Goal: Obtain resource: Download file/media

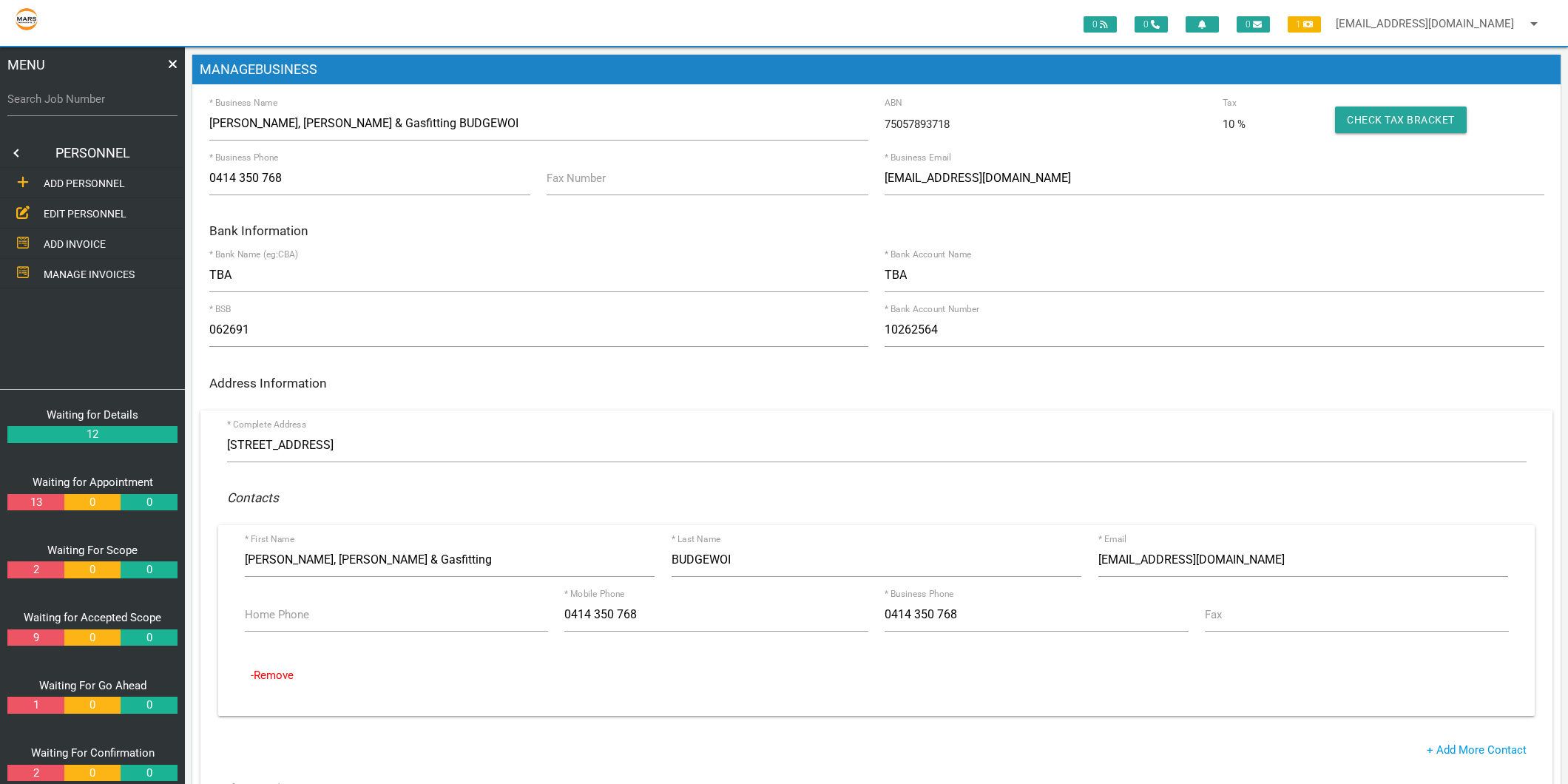
scroll to position [164, 0]
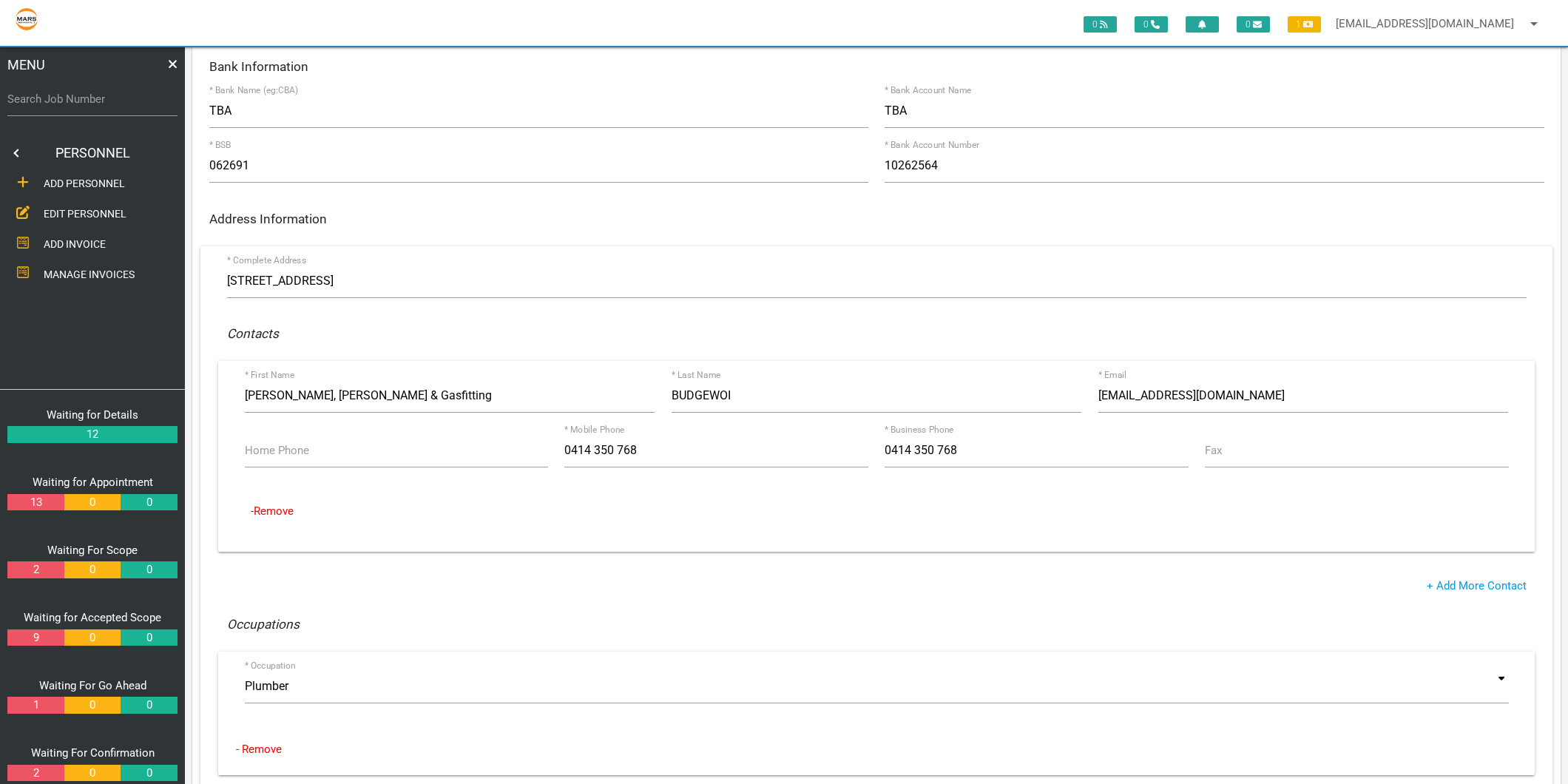
click at [70, 94] on label "Search Job Number" at bounding box center [93, 99] width 170 height 17
click at [70, 94] on input "Search Job Number" at bounding box center [93, 99] width 170 height 34
type input "1749"
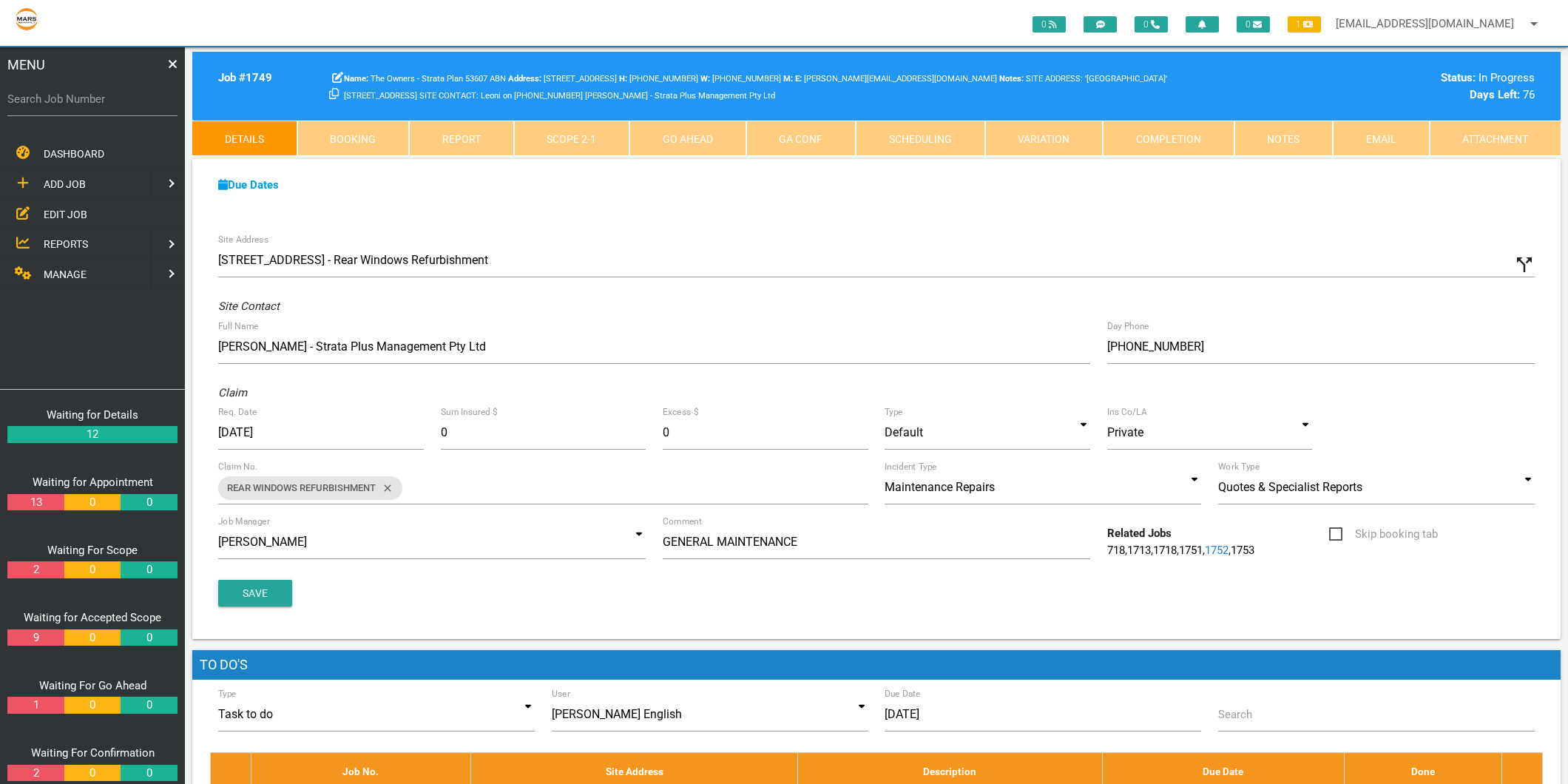
click at [1488, 135] on link "Attachment" at bounding box center [1496, 139] width 131 height 36
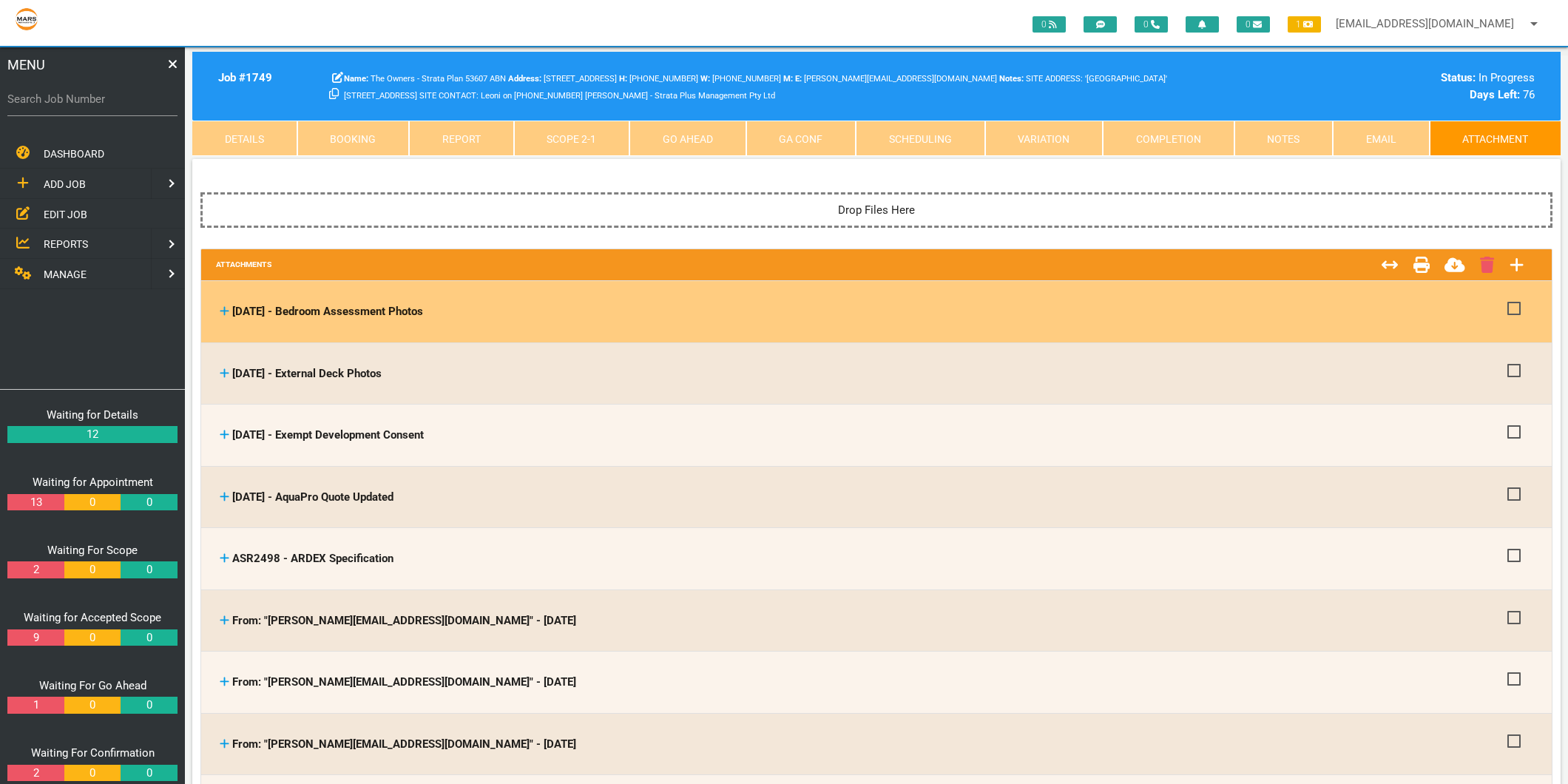
click at [225, 313] on icon at bounding box center [225, 311] width 9 height 9
click at [225, 309] on icon at bounding box center [225, 311] width 9 height 9
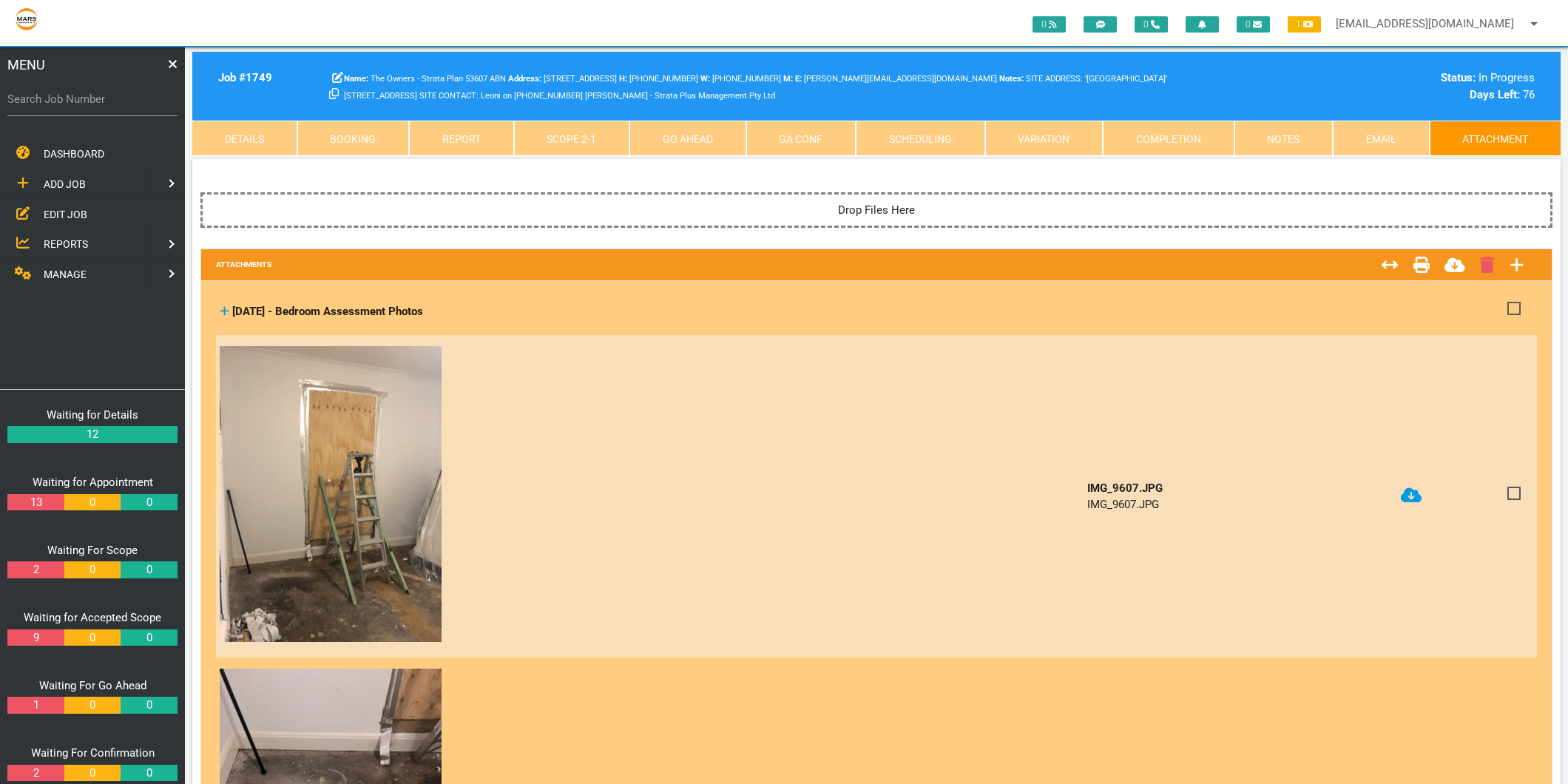
click at [1520, 311] on span at bounding box center [1520, 308] width 26 height 19
click at [1517, 309] on input "checkbox" at bounding box center [1512, 304] width 10 height 10
checkbox input "true"
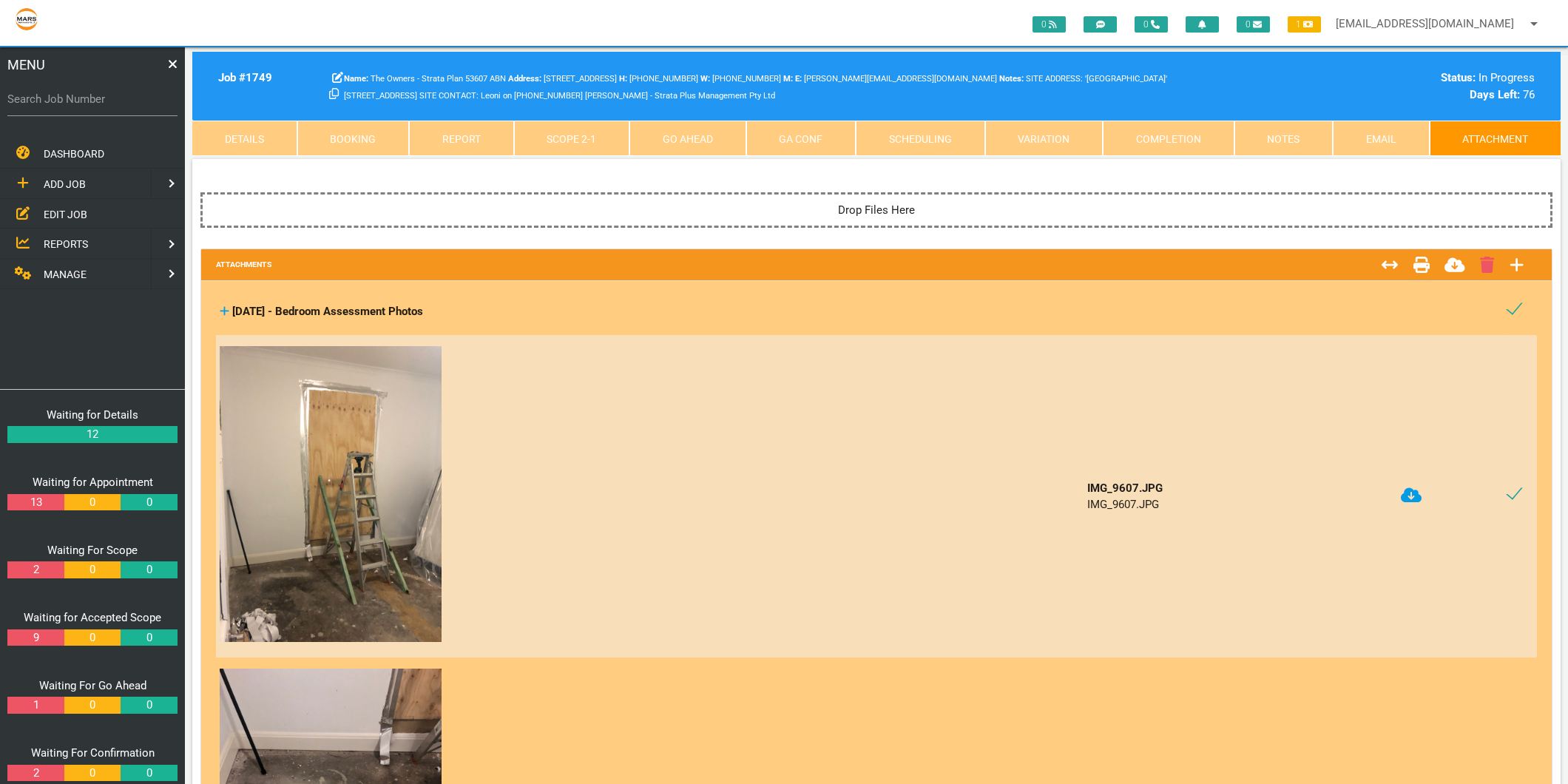
checkbox input "true"
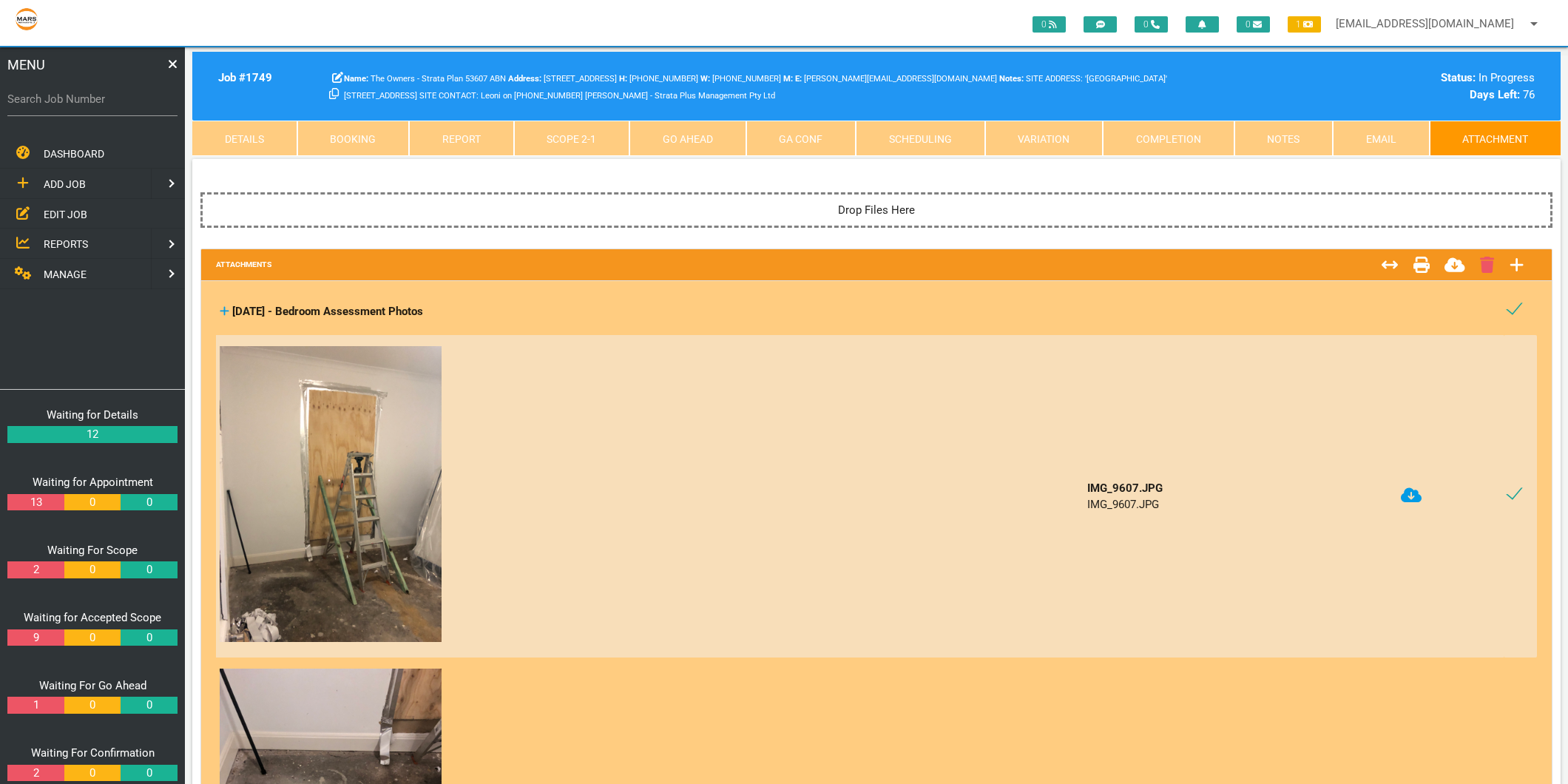
checkbox input "true"
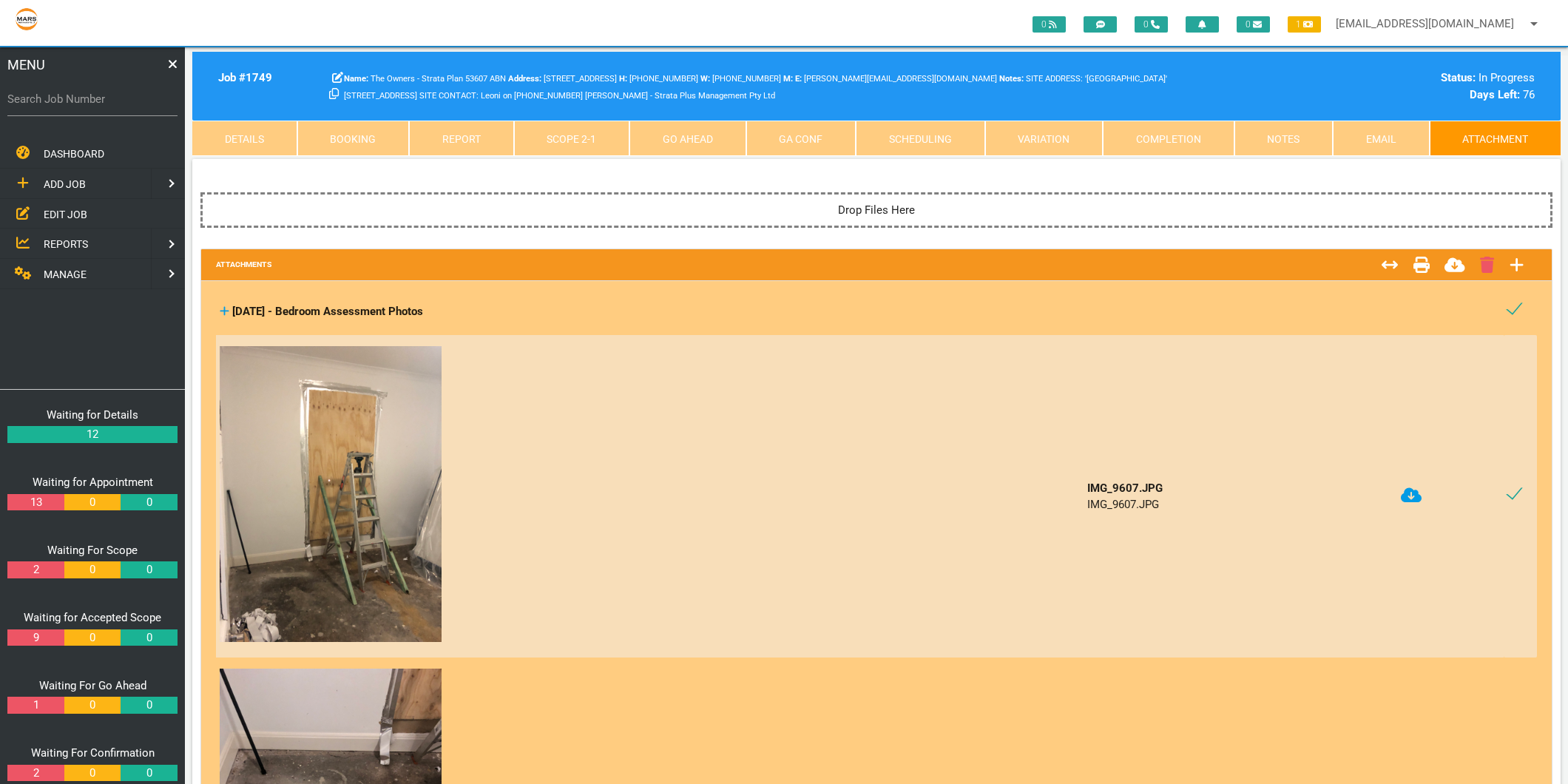
checkbox input "true"
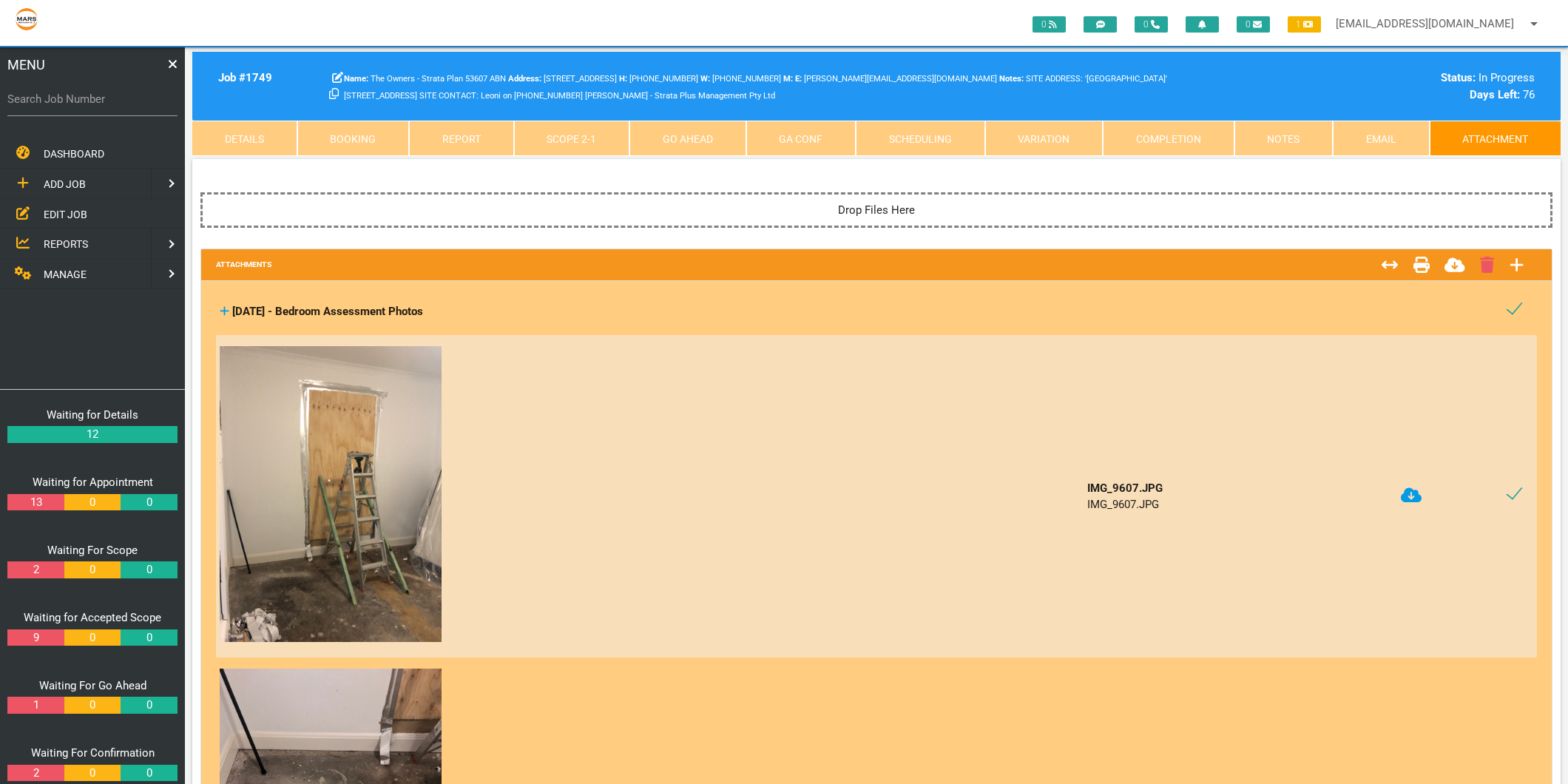
checkbox input "true"
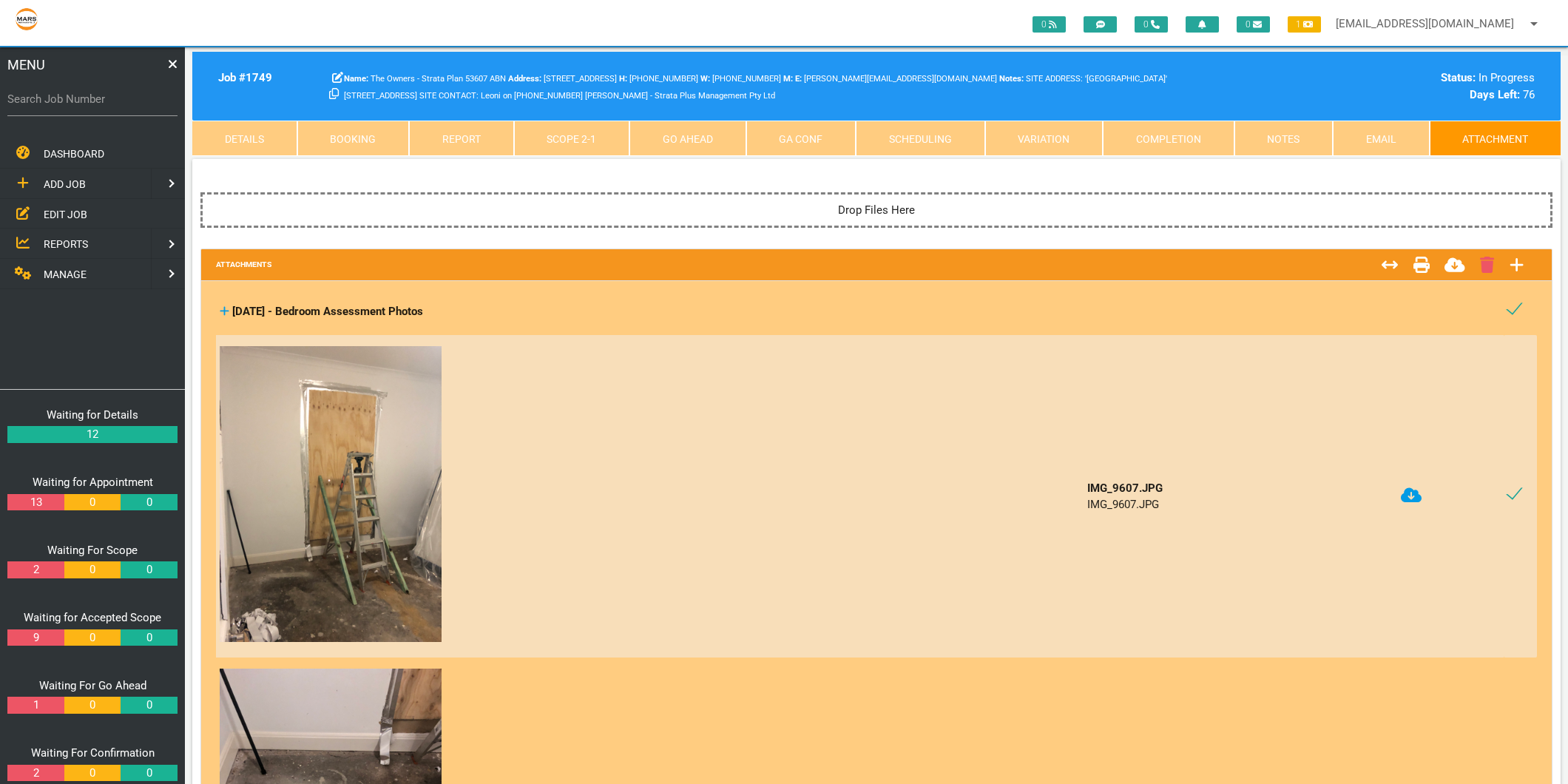
drag, startPoint x: 460, startPoint y: 316, endPoint x: 232, endPoint y: 307, distance: 228.2
click at [232, 307] on div "[DATE] - Bedroom Assessment Photos" at bounding box center [860, 311] width 1281 height 17
copy span "[DATE] - Bedroom Assessment Photos"
click at [1409, 490] on icon at bounding box center [1411, 495] width 21 height 15
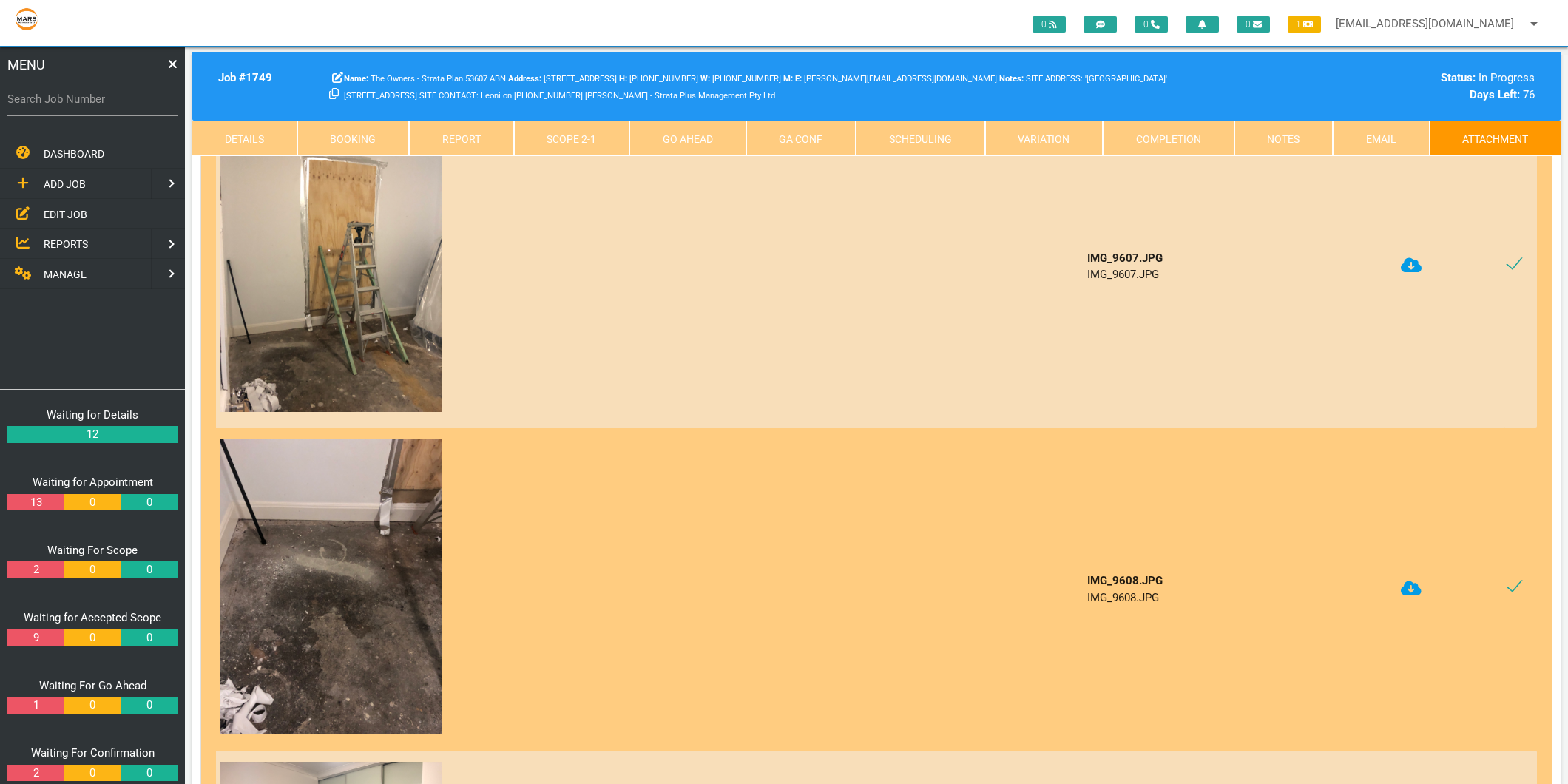
scroll to position [82, 0]
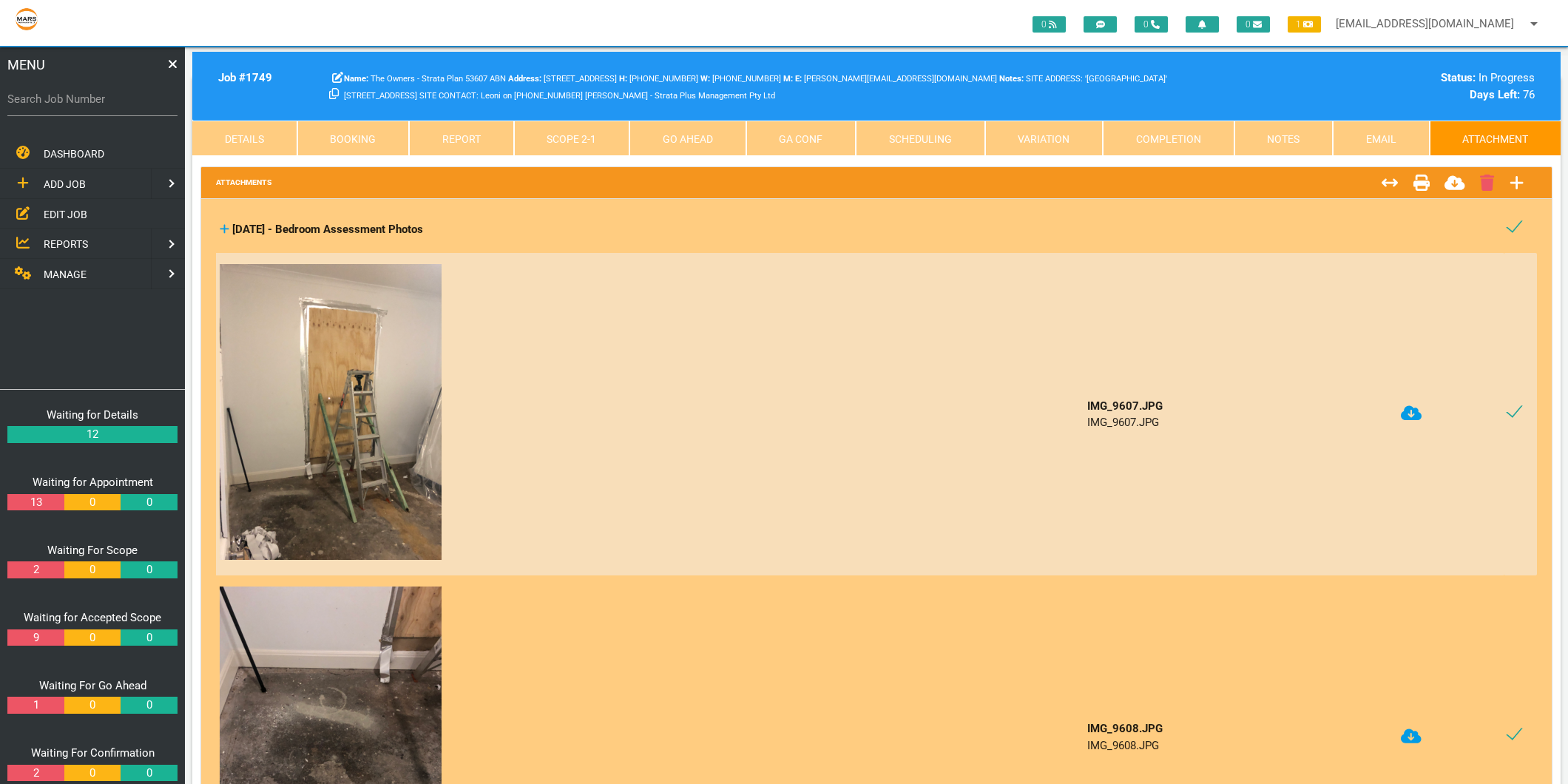
click at [1409, 736] on icon at bounding box center [1411, 736] width 21 height 17
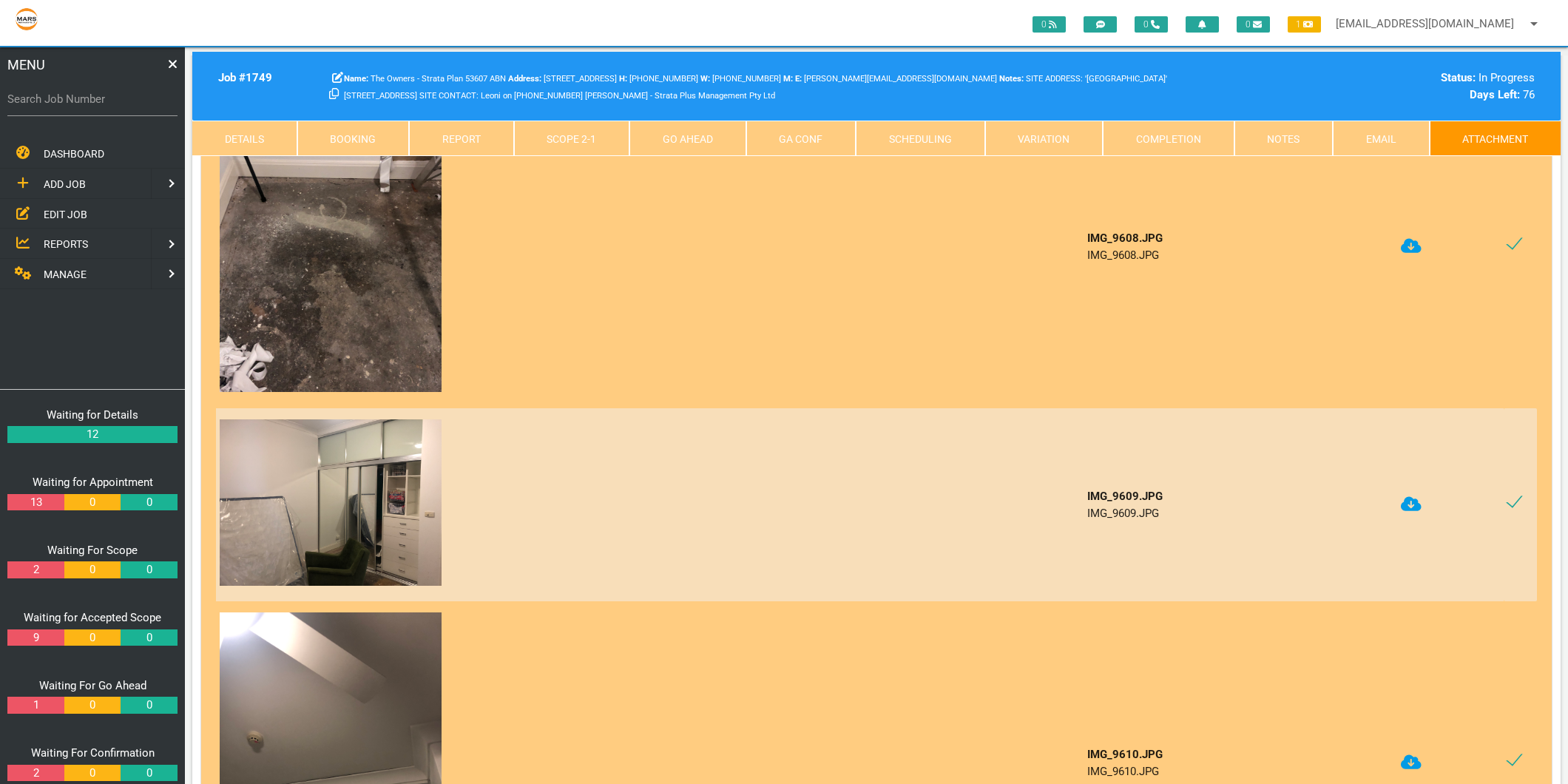
scroll to position [574, 0]
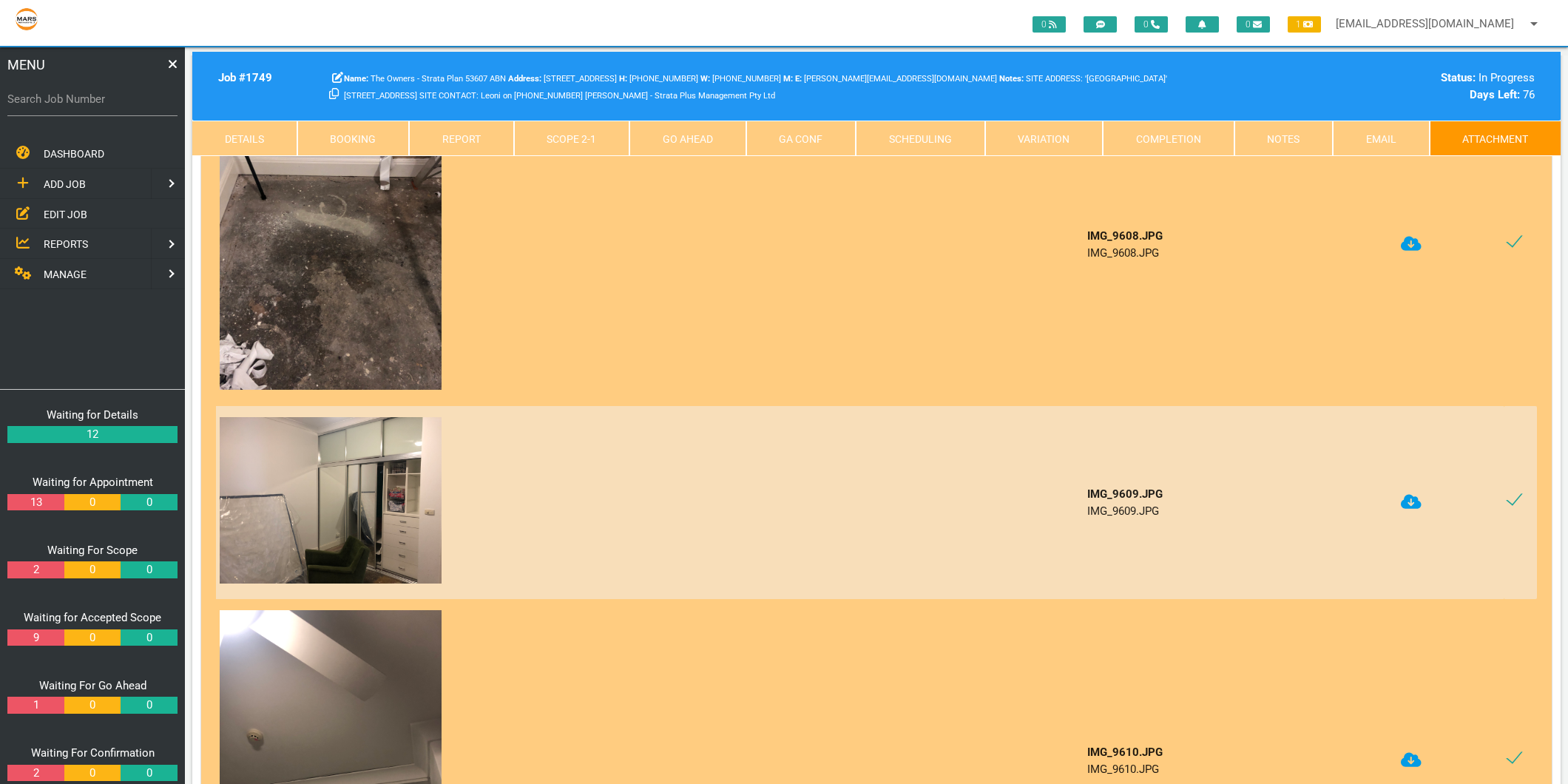
click at [1410, 498] on icon at bounding box center [1411, 501] width 21 height 17
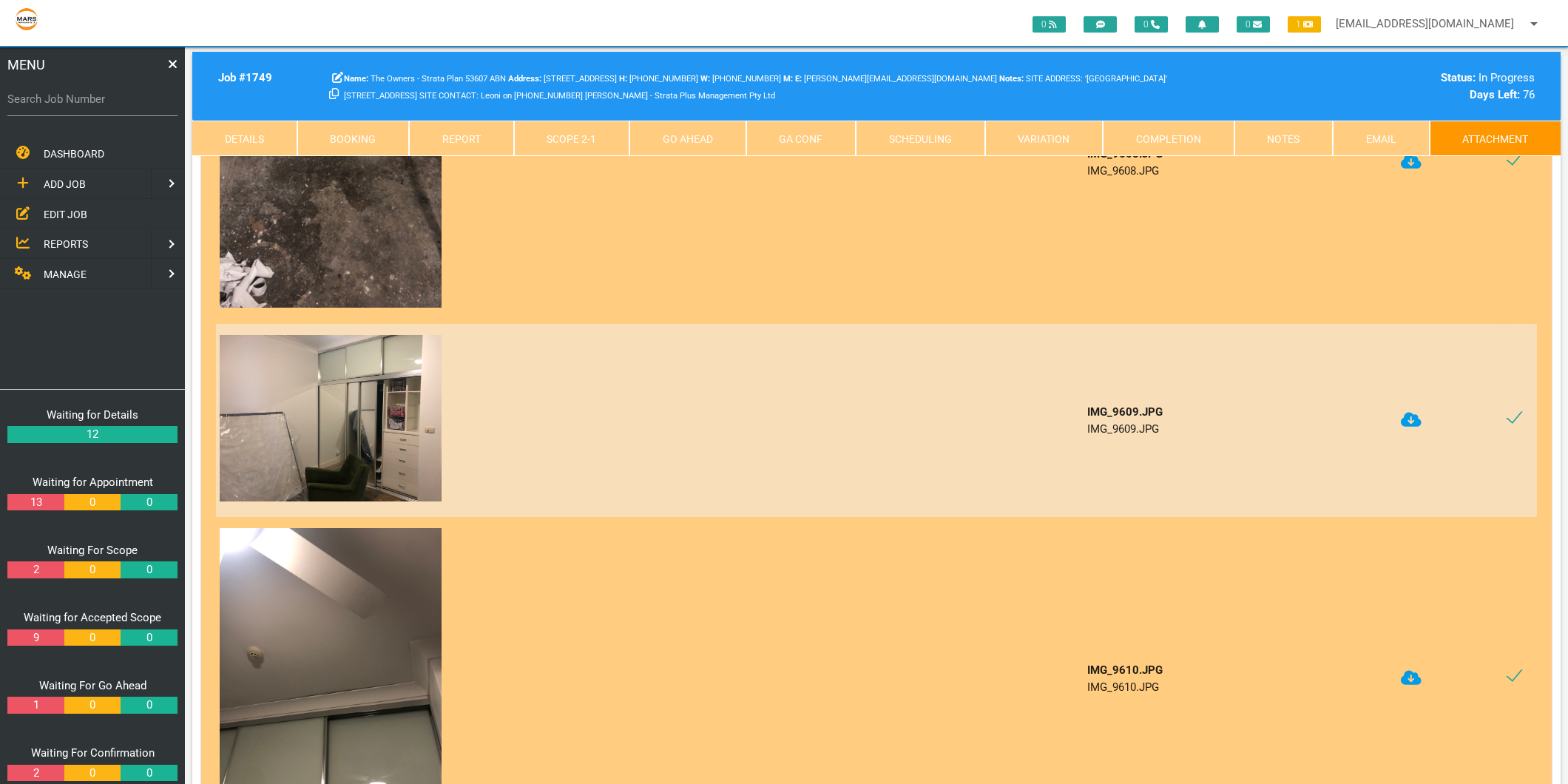
scroll to position [739, 0]
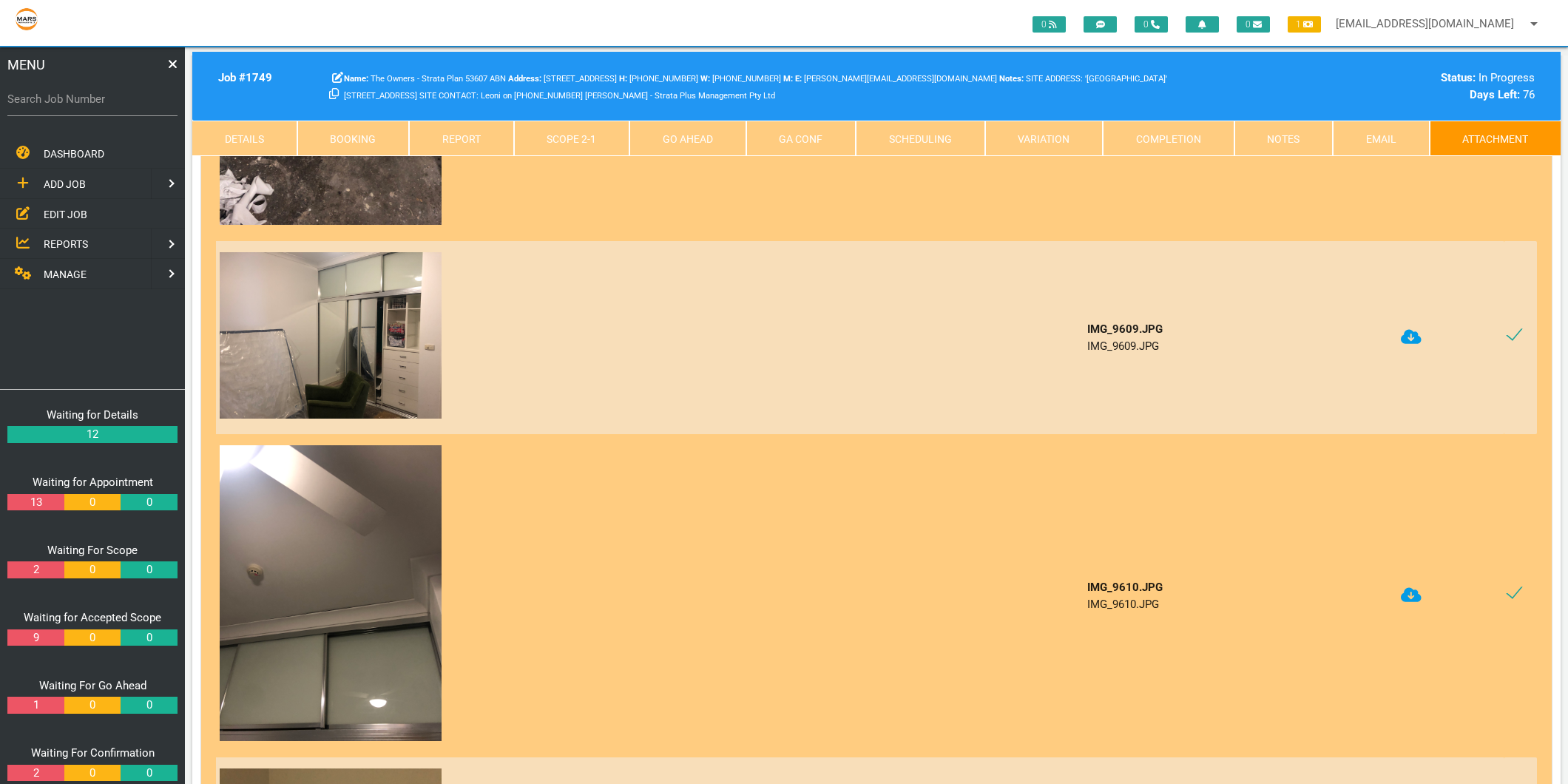
click at [1407, 588] on icon at bounding box center [1411, 595] width 21 height 15
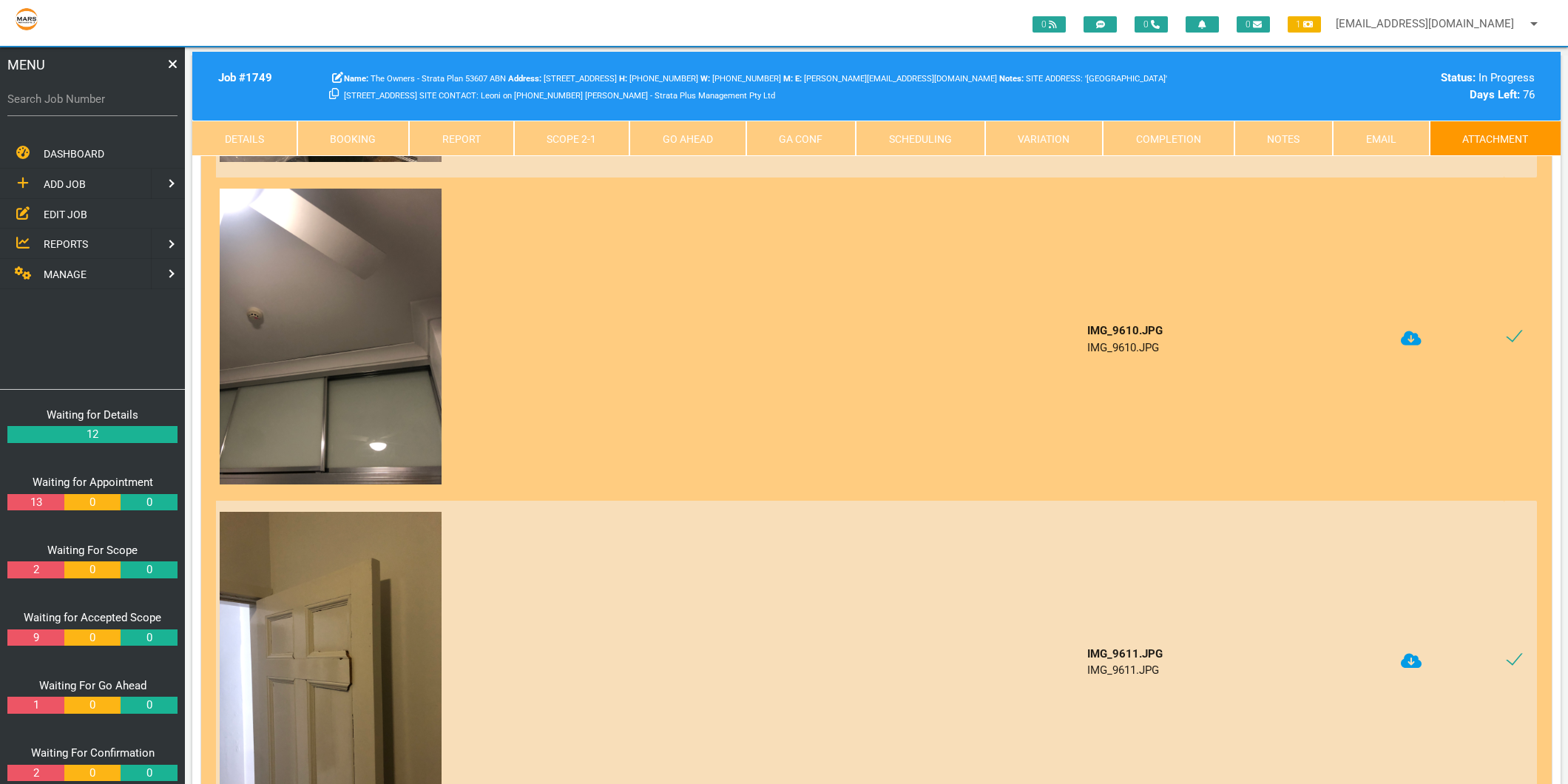
scroll to position [1067, 0]
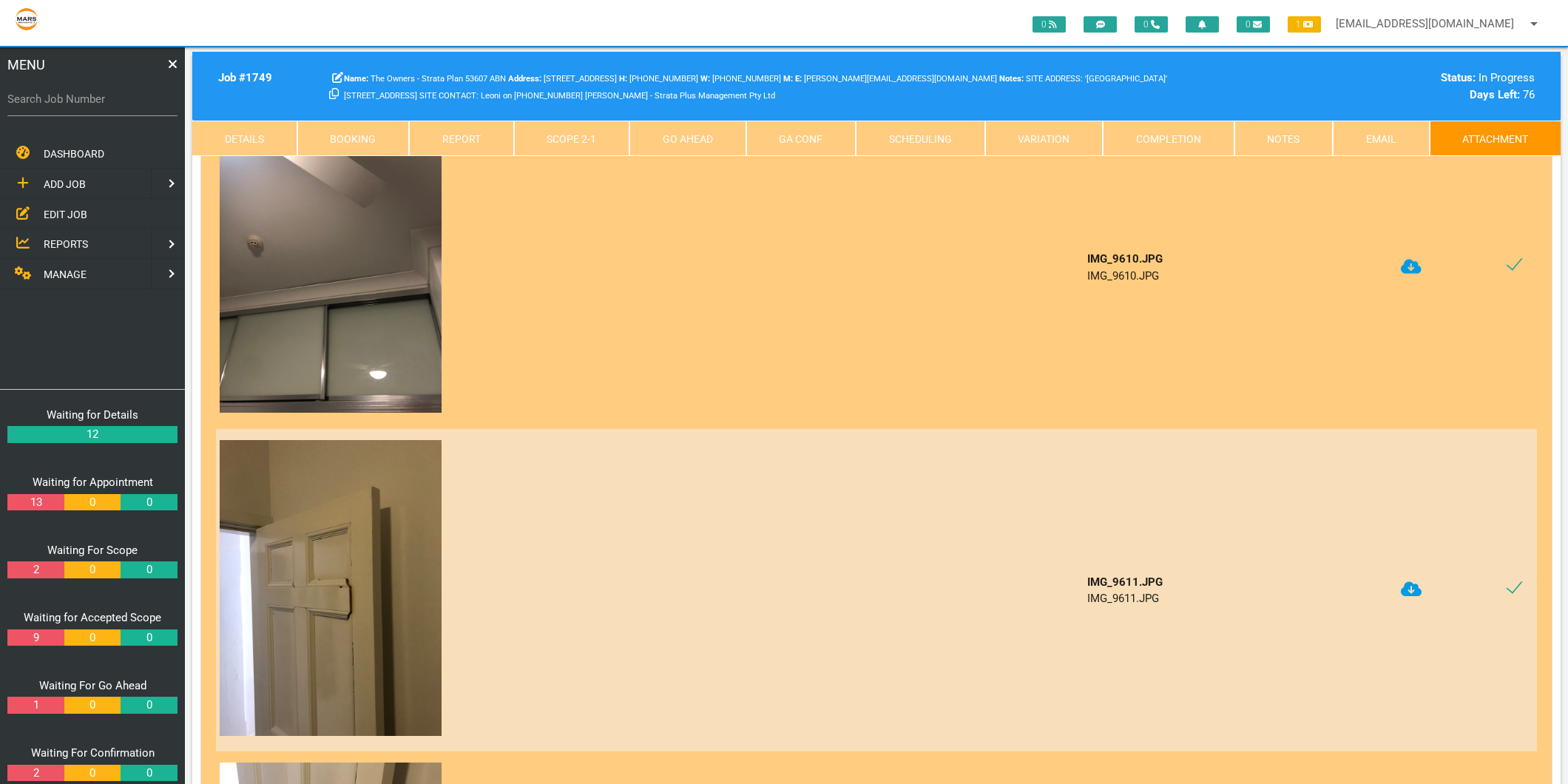
click at [1415, 587] on icon at bounding box center [1411, 589] width 21 height 15
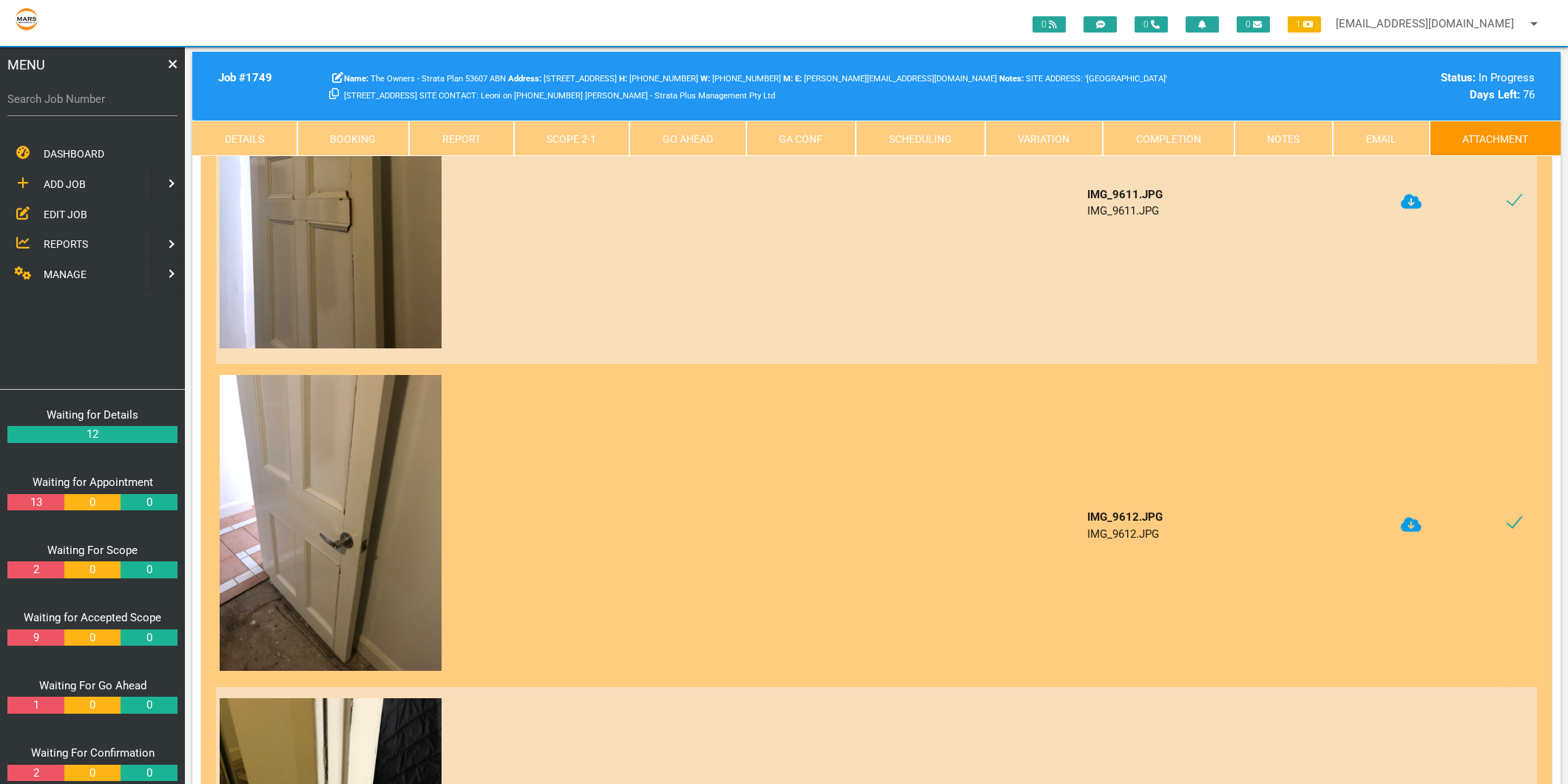
scroll to position [1478, 0]
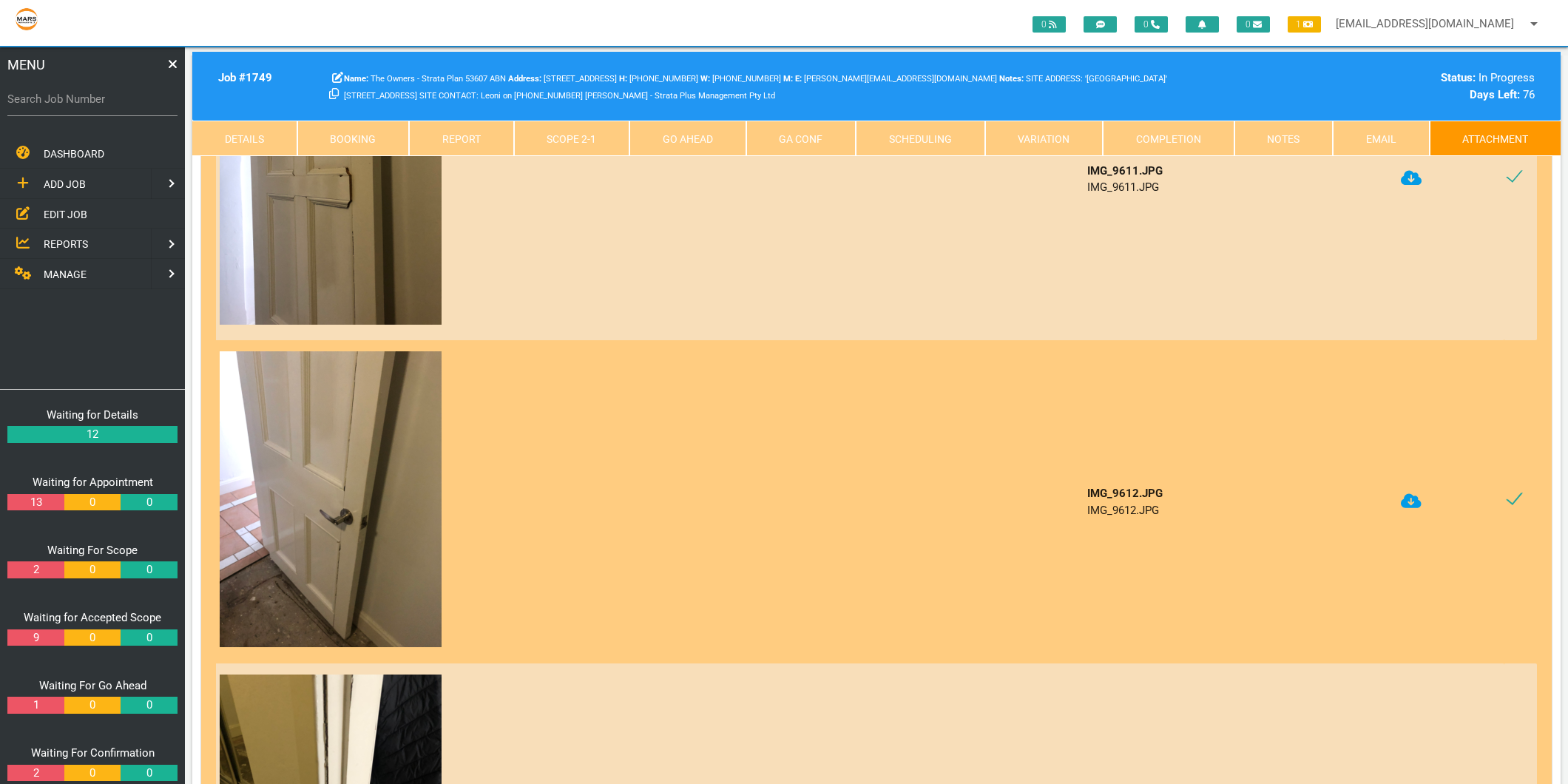
click at [1407, 493] on icon at bounding box center [1411, 501] width 21 height 15
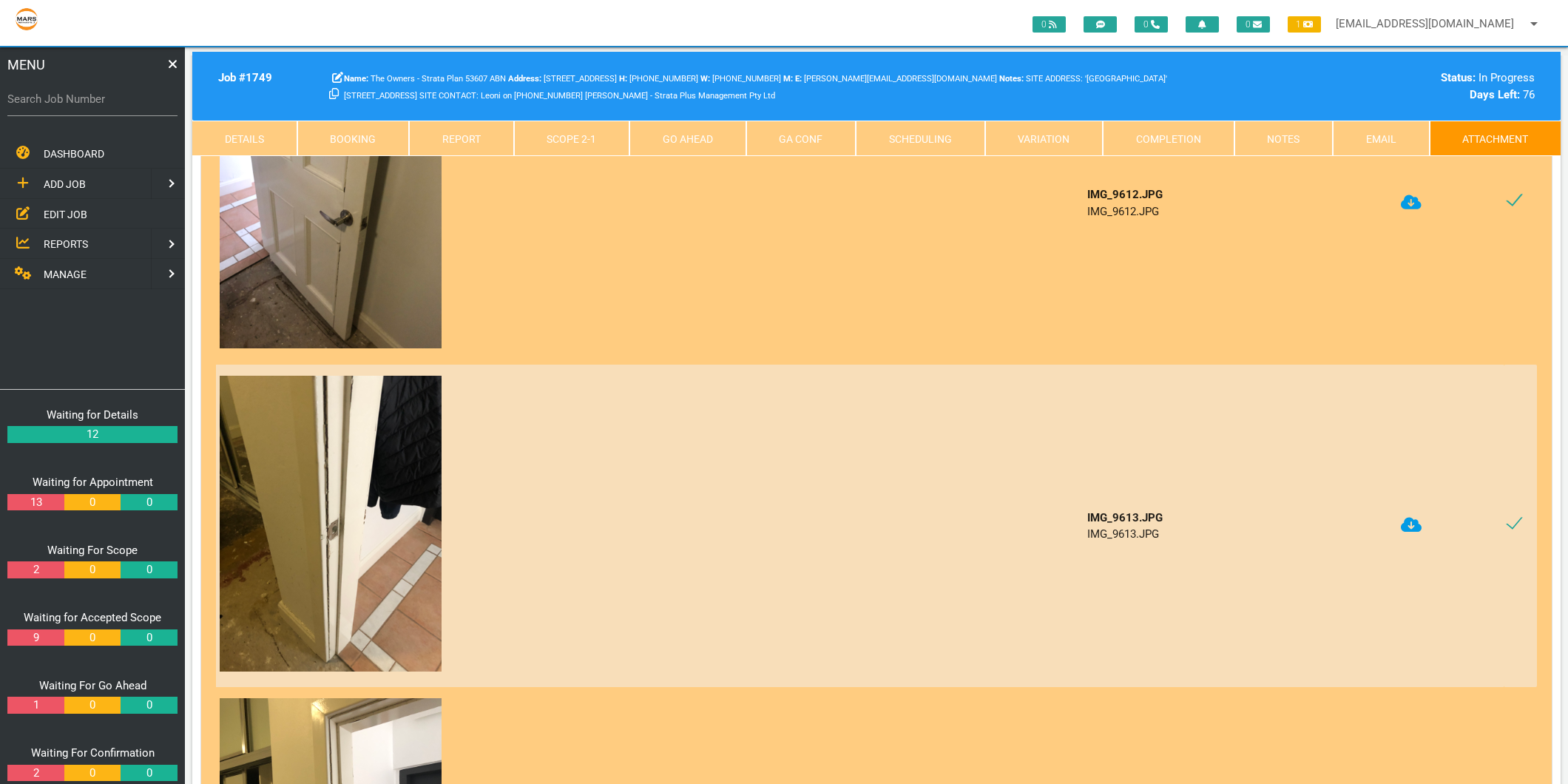
scroll to position [1807, 0]
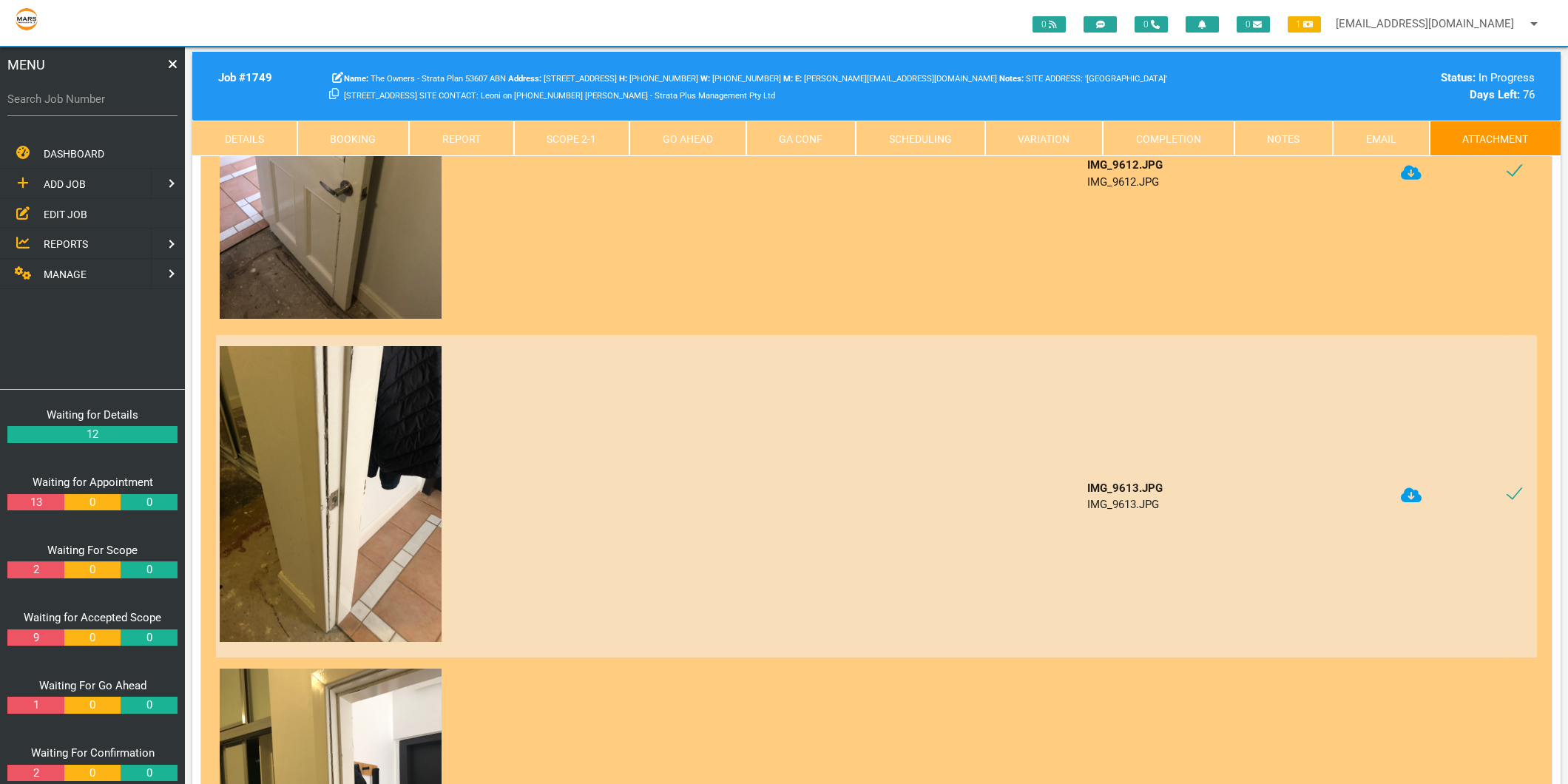
click at [1403, 488] on icon at bounding box center [1411, 495] width 21 height 15
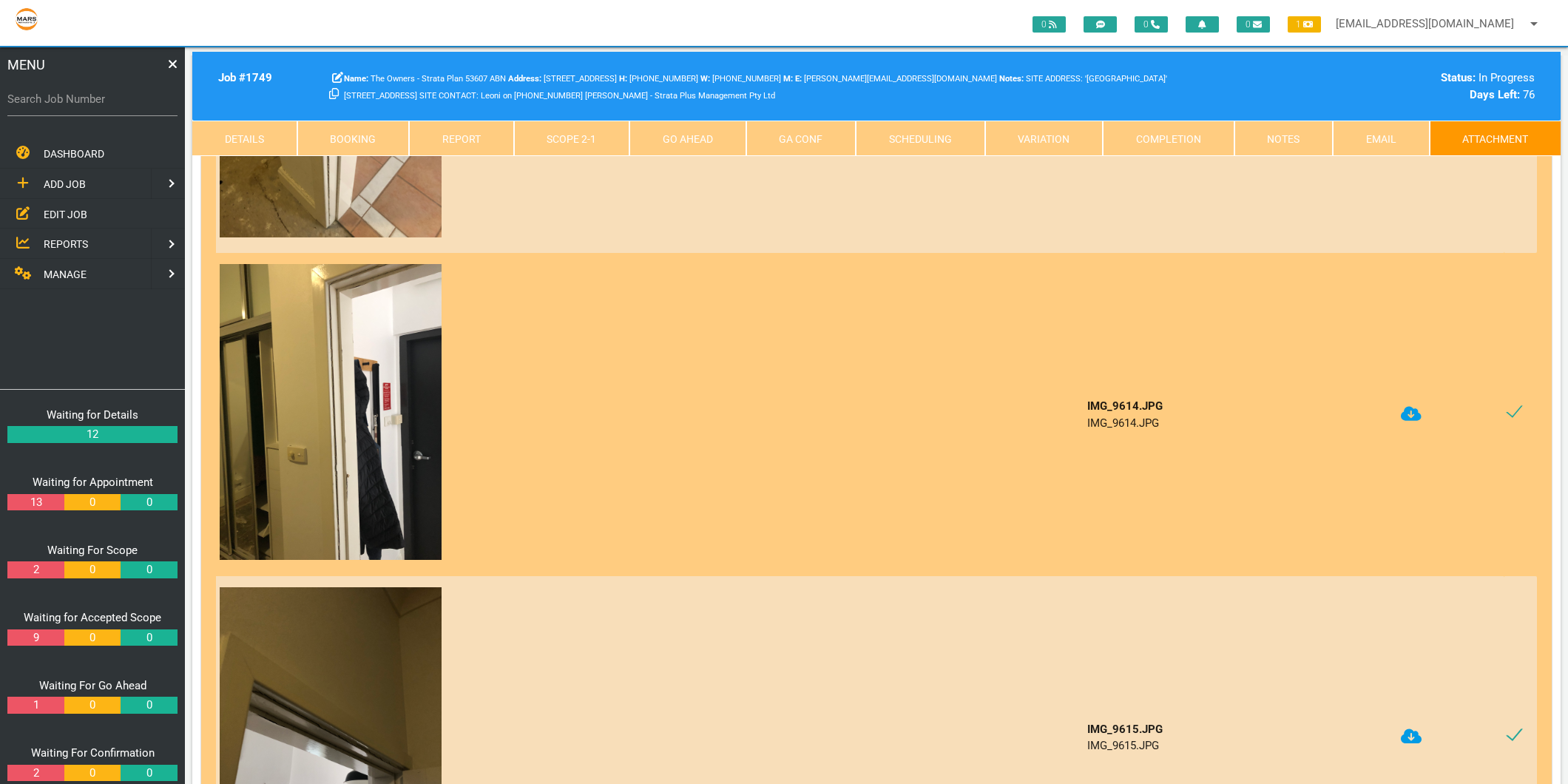
scroll to position [2218, 0]
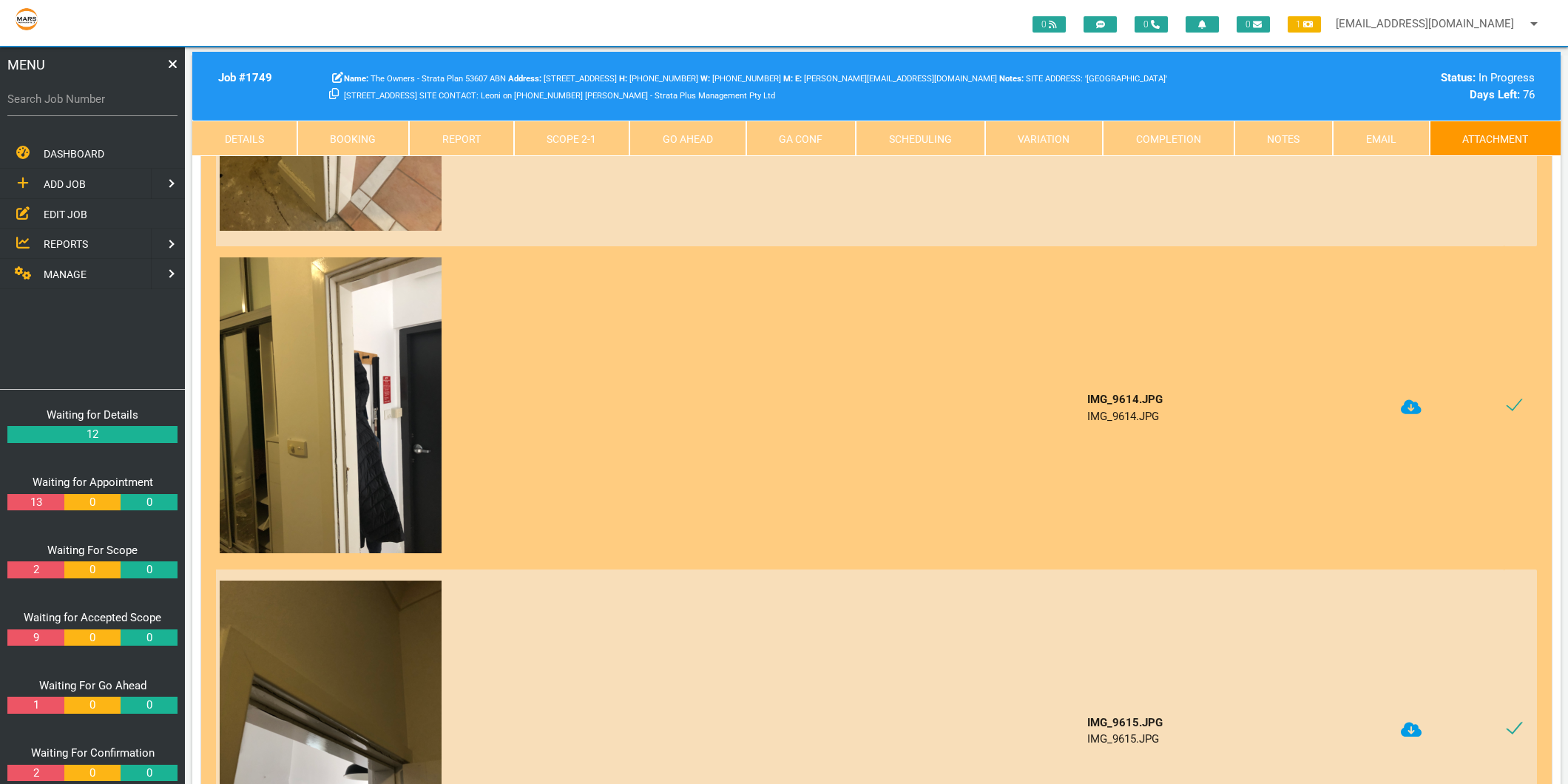
click at [1388, 395] on td "IMG_9614.JPG IMG_9614.JPG" at bounding box center [1240, 407] width 313 height 323
click at [1410, 398] on icon at bounding box center [1411, 407] width 21 height 17
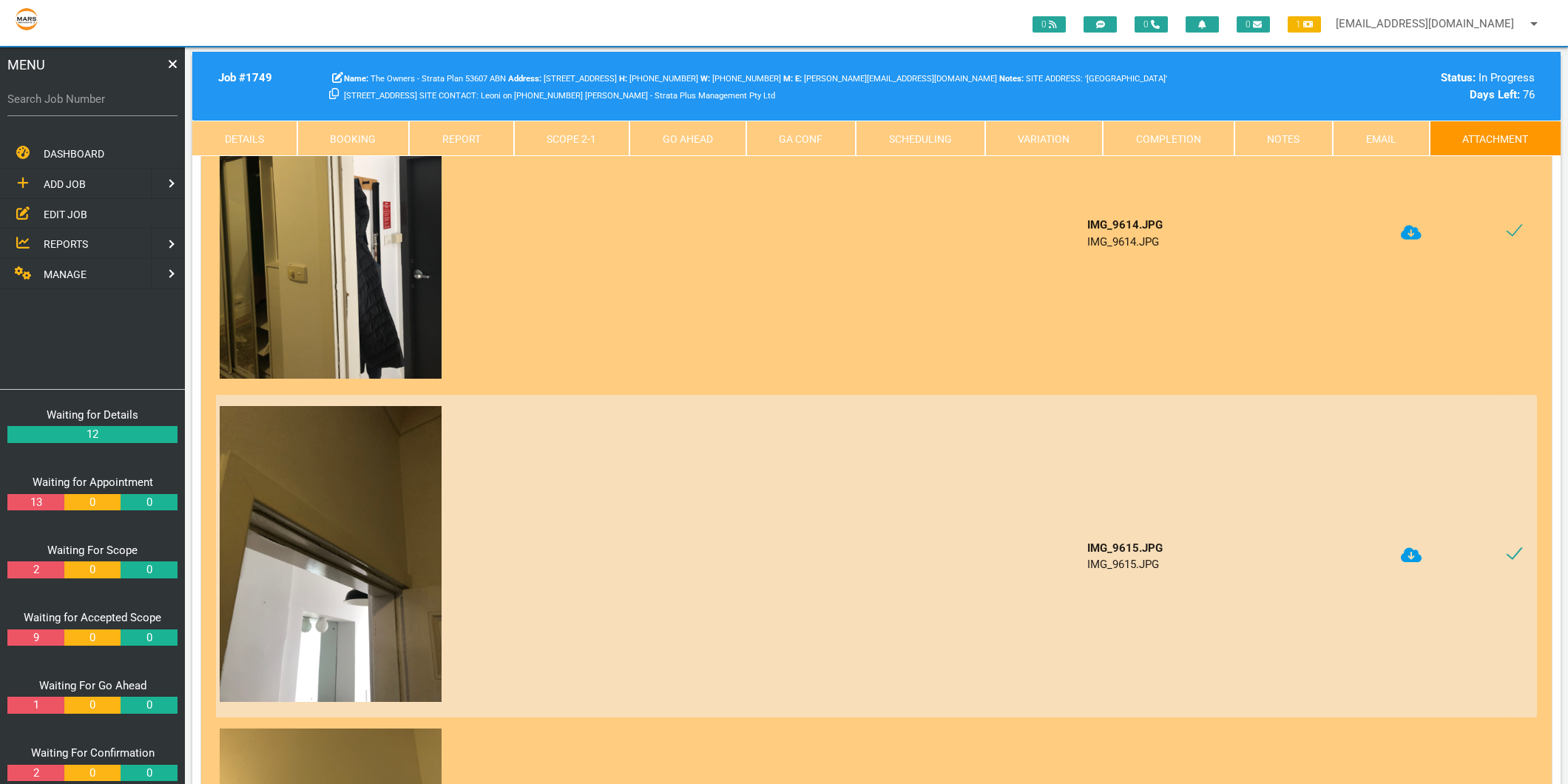
scroll to position [2465, 0]
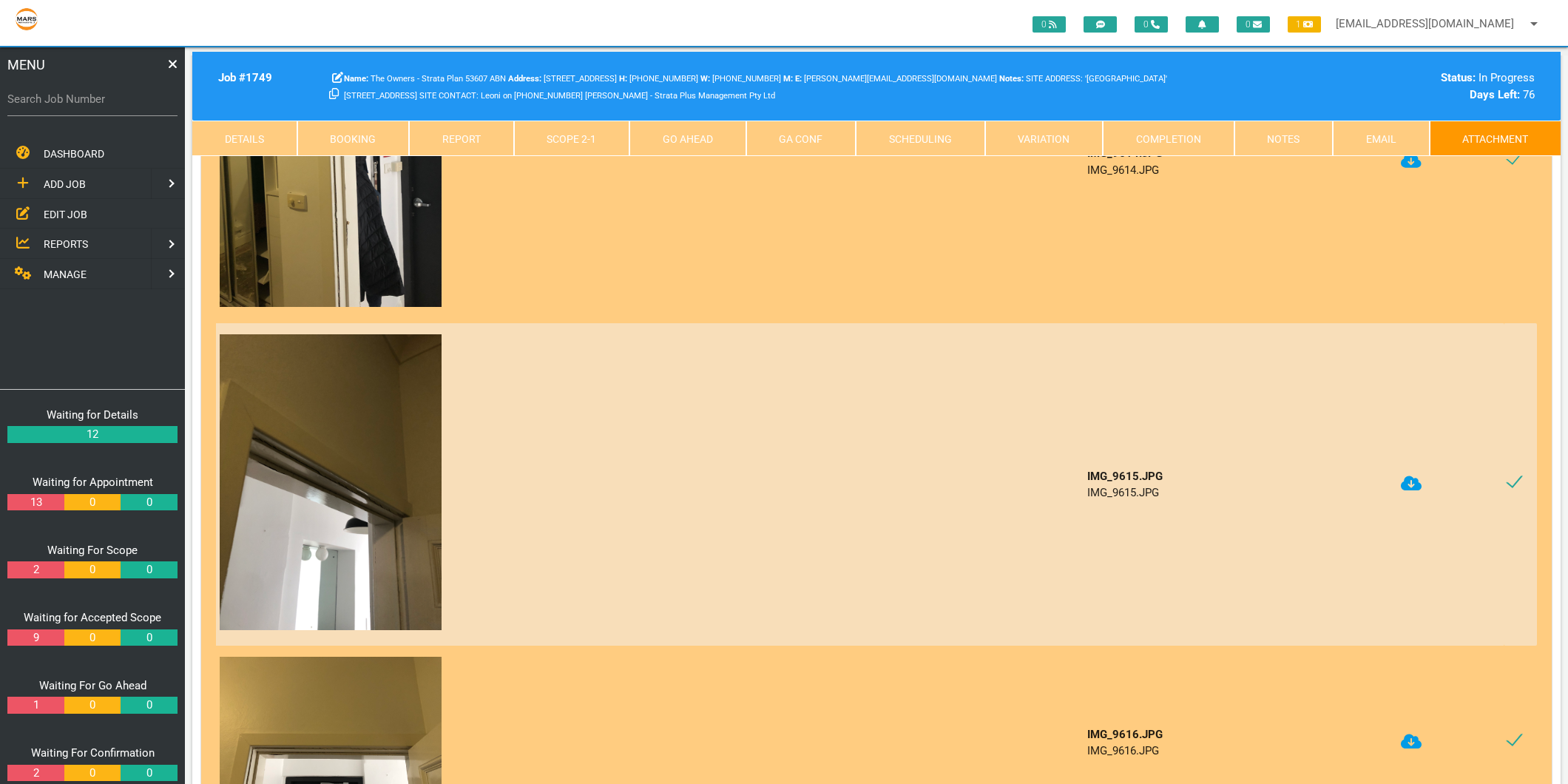
click at [1408, 474] on icon at bounding box center [1411, 483] width 21 height 17
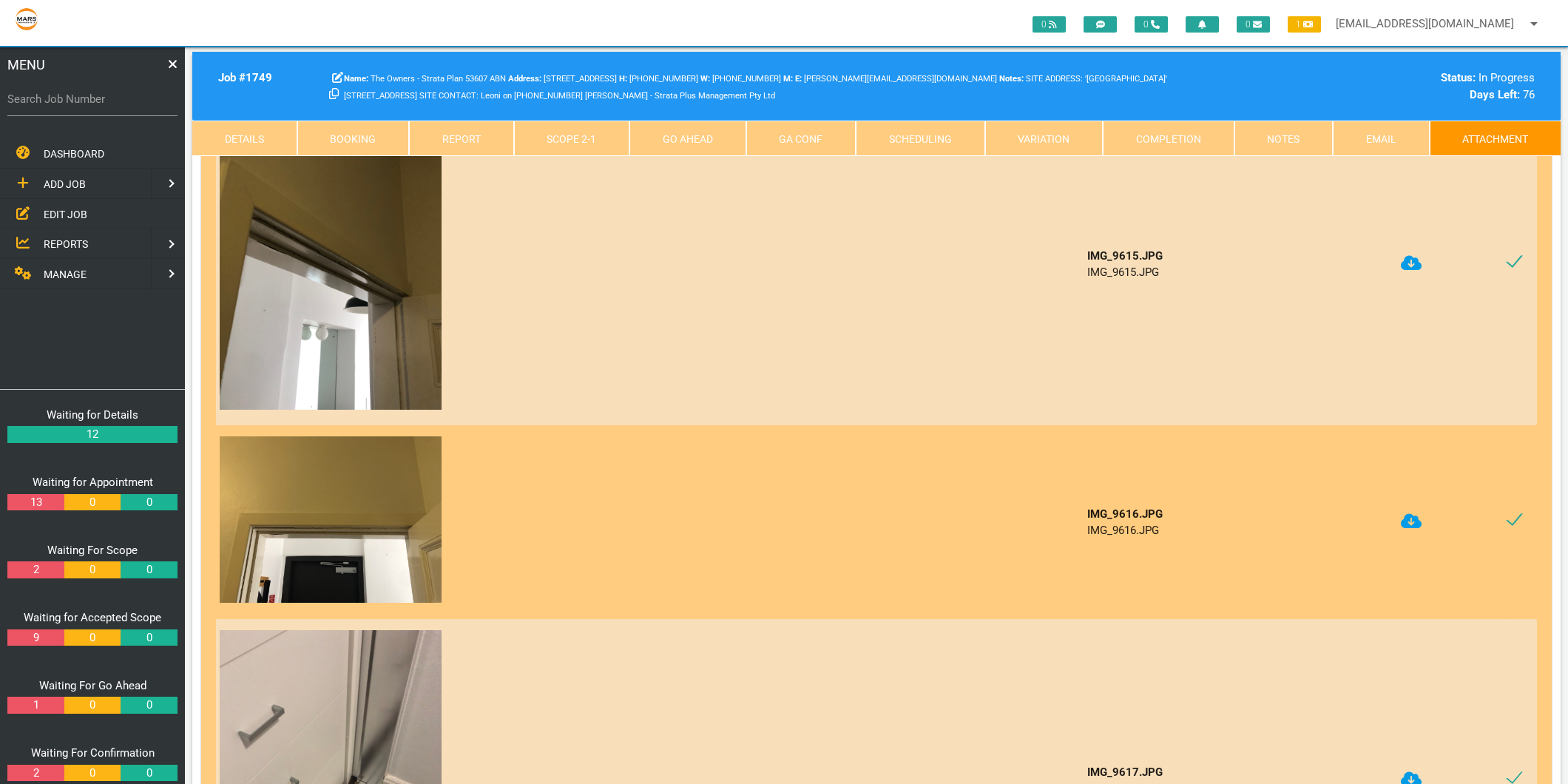
scroll to position [2711, 0]
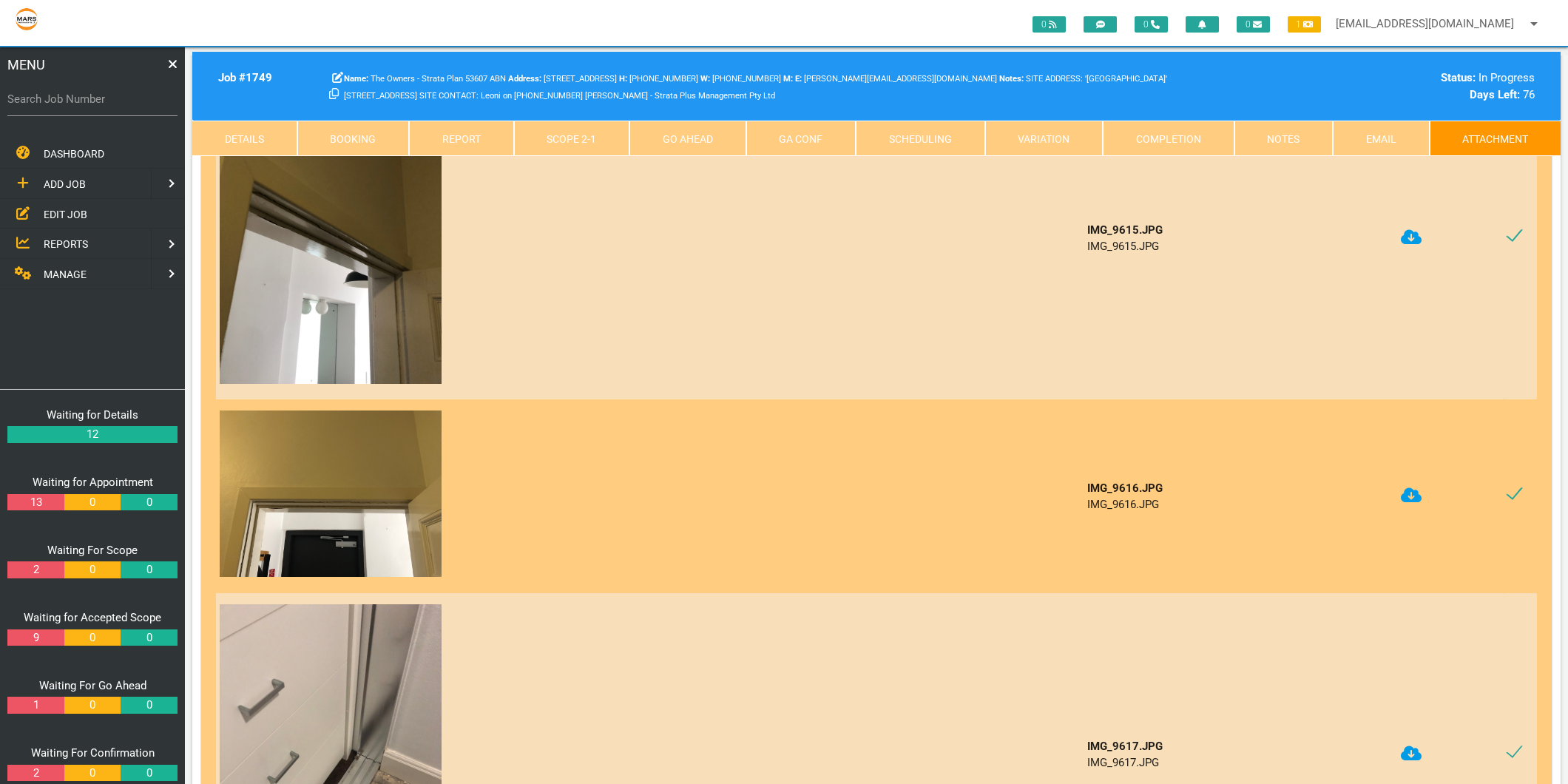
click at [1411, 488] on icon at bounding box center [1411, 495] width 21 height 15
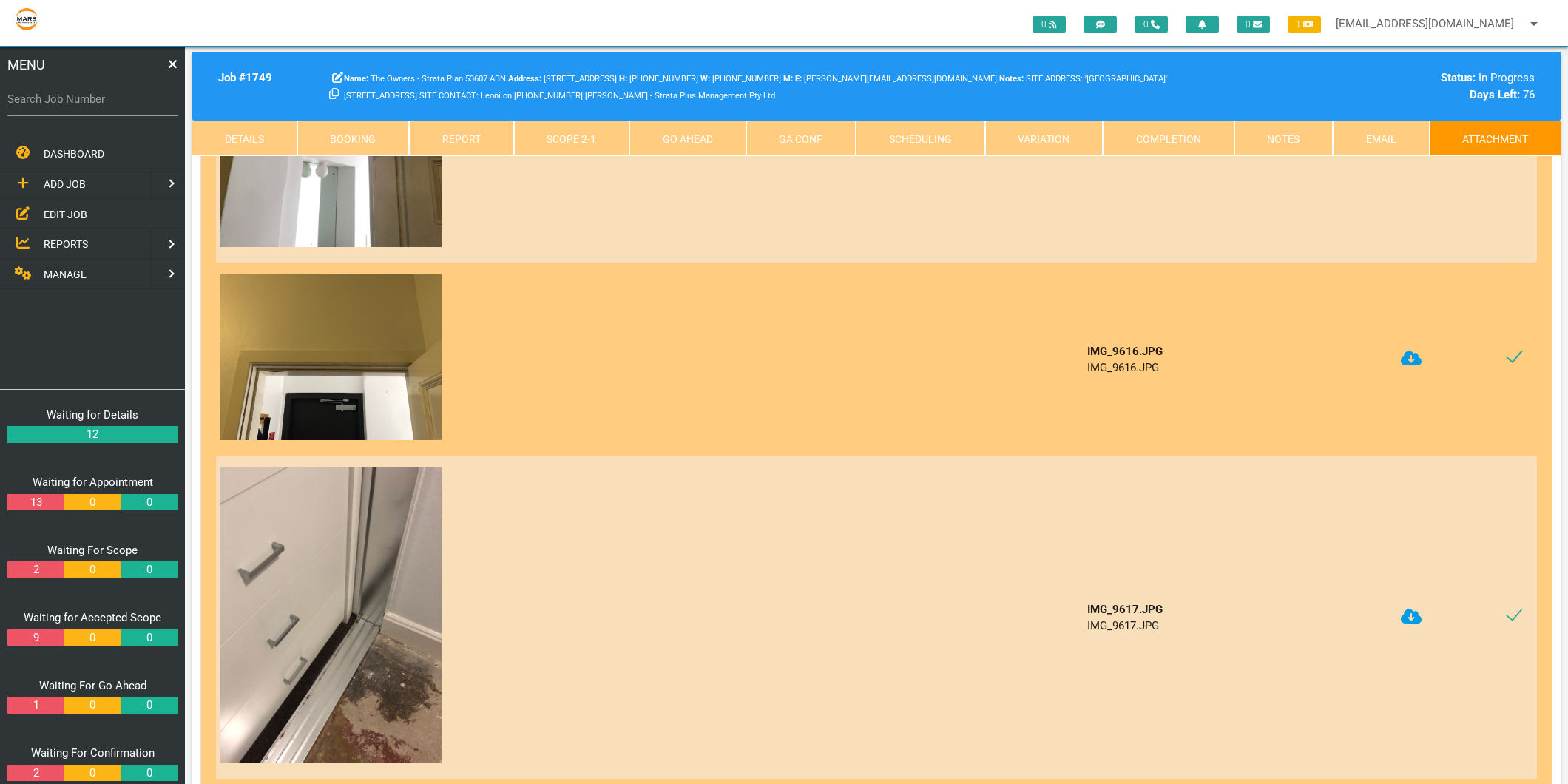
scroll to position [2875, 0]
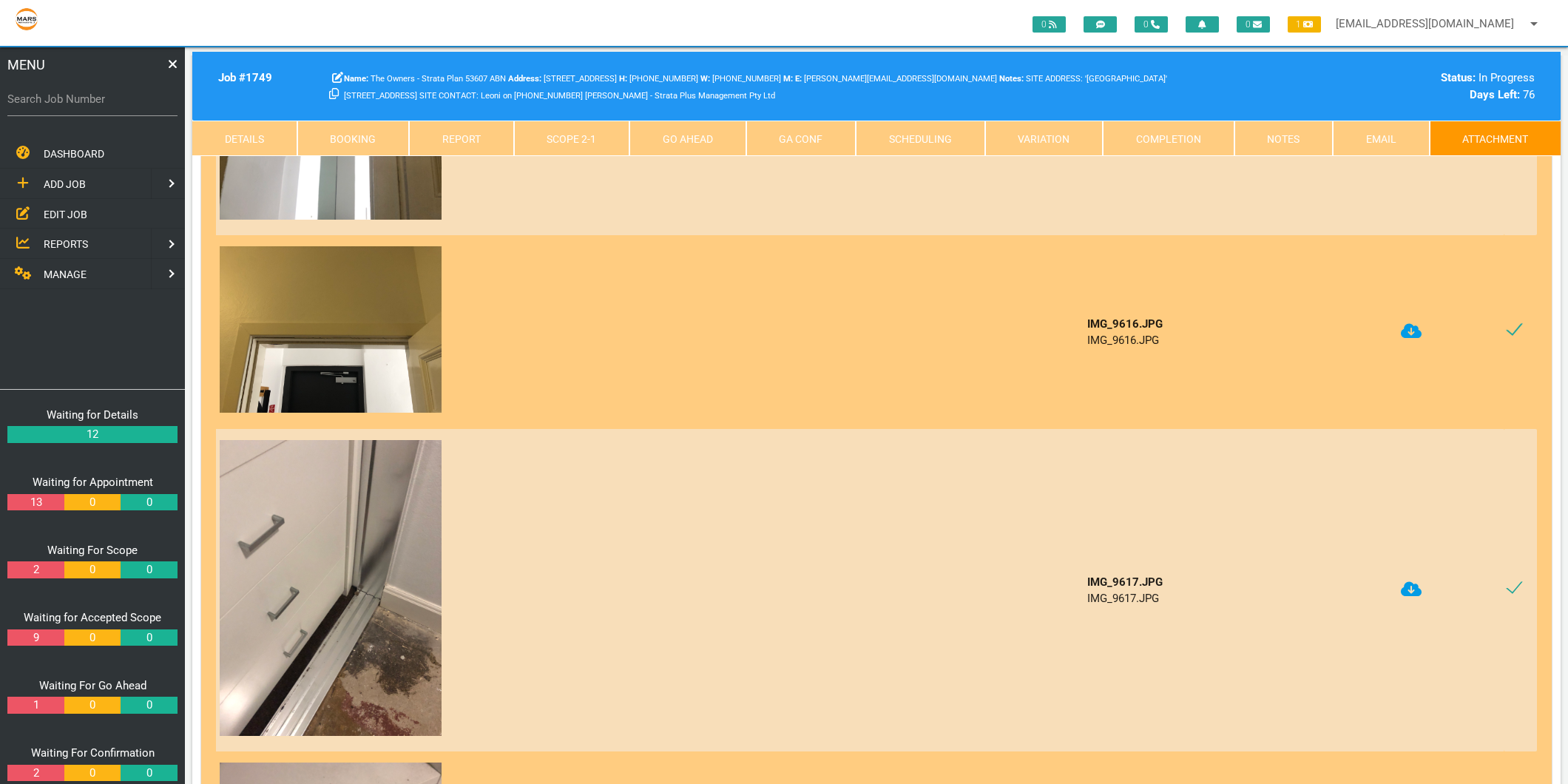
click at [1403, 582] on icon at bounding box center [1411, 589] width 21 height 15
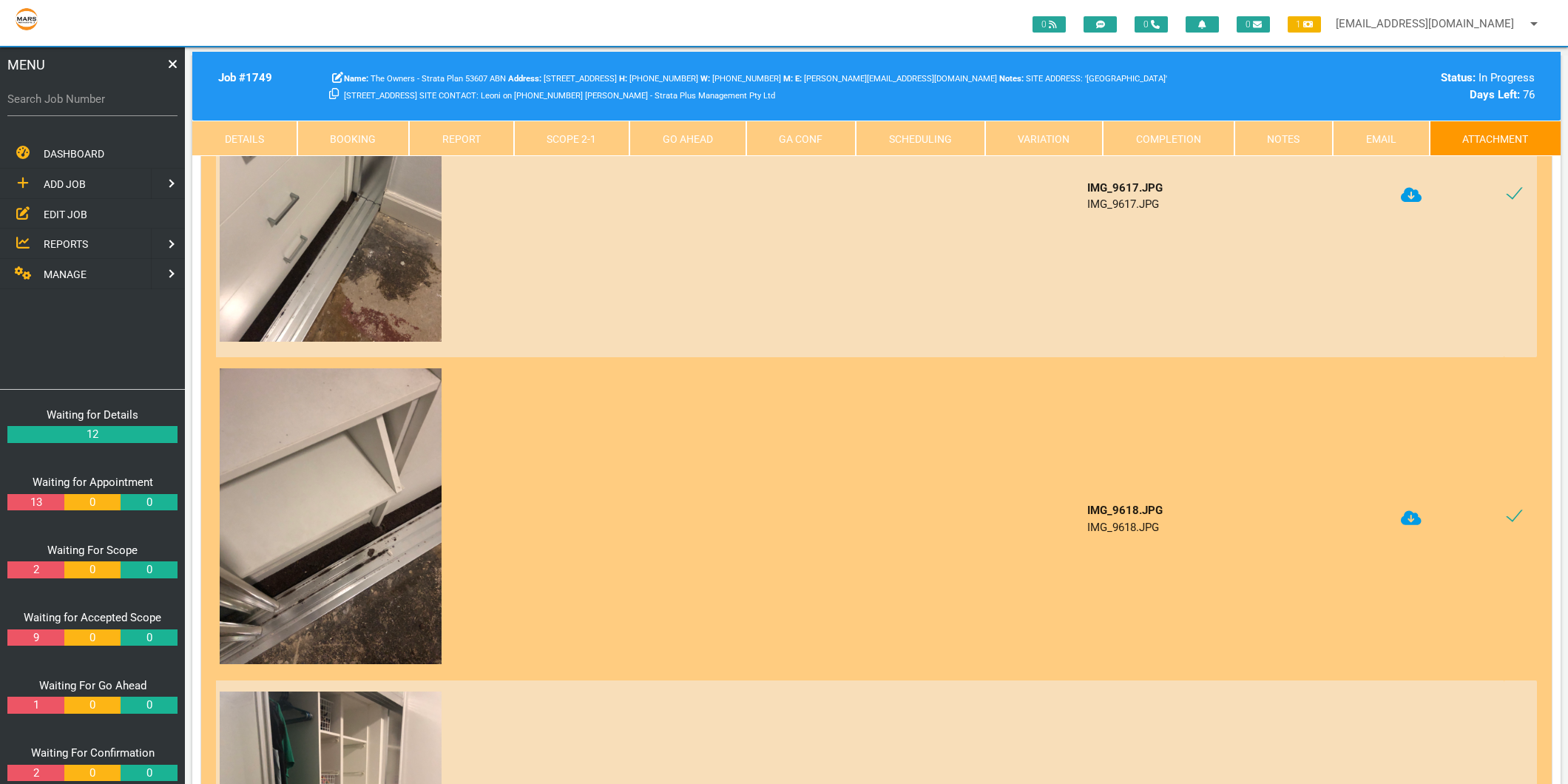
scroll to position [3286, 0]
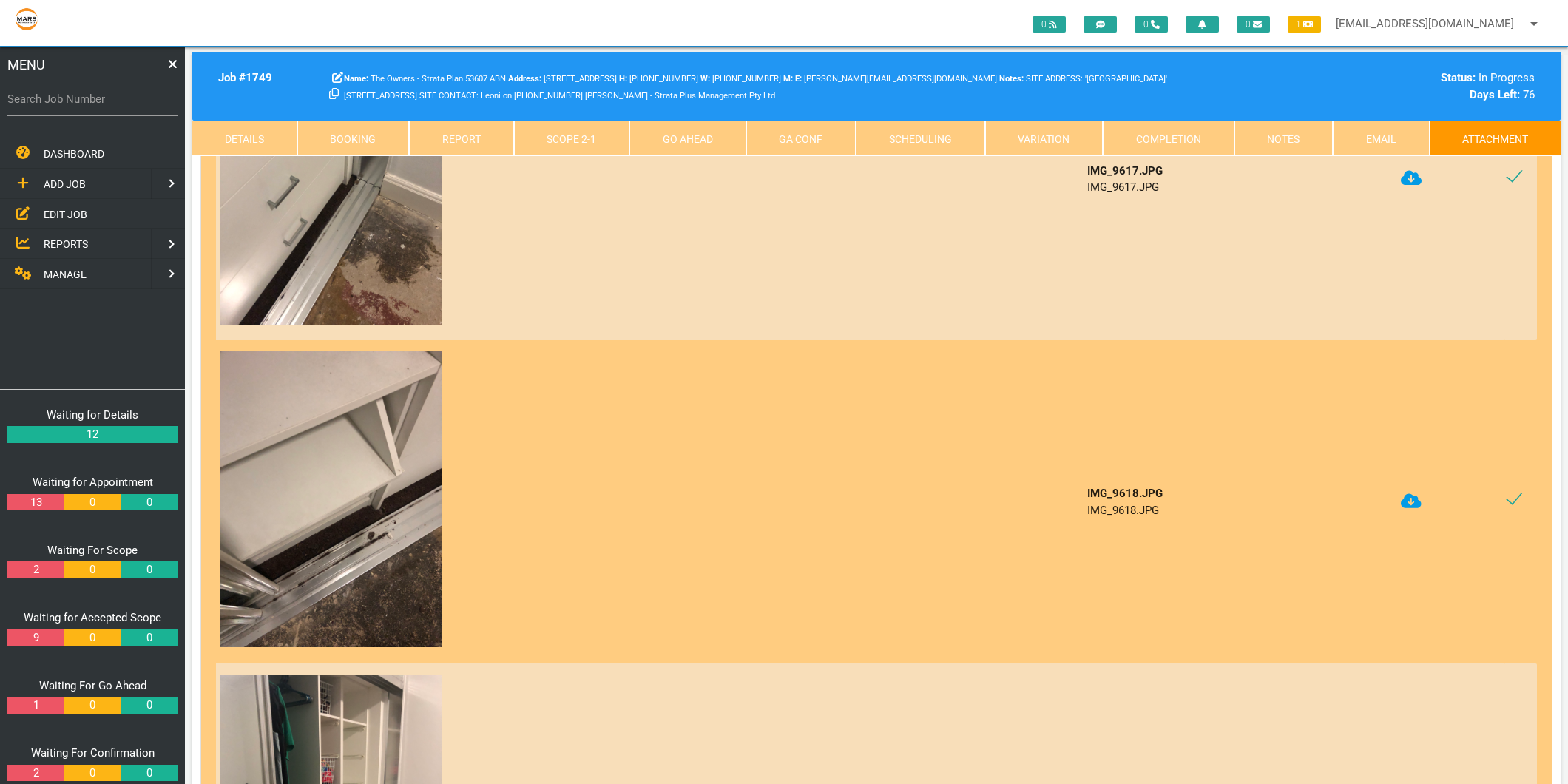
click at [1410, 492] on icon at bounding box center [1411, 501] width 21 height 17
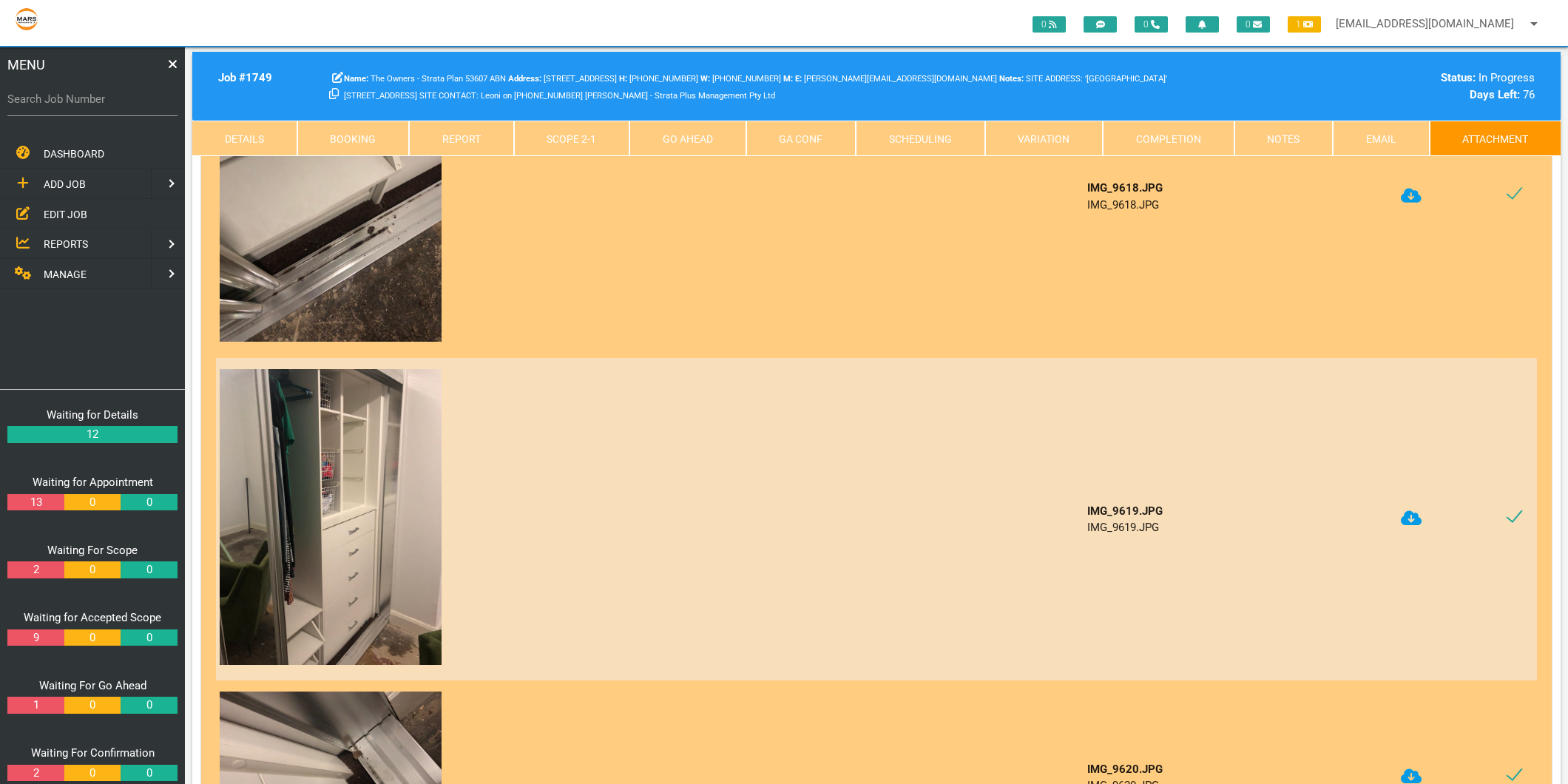
scroll to position [3614, 0]
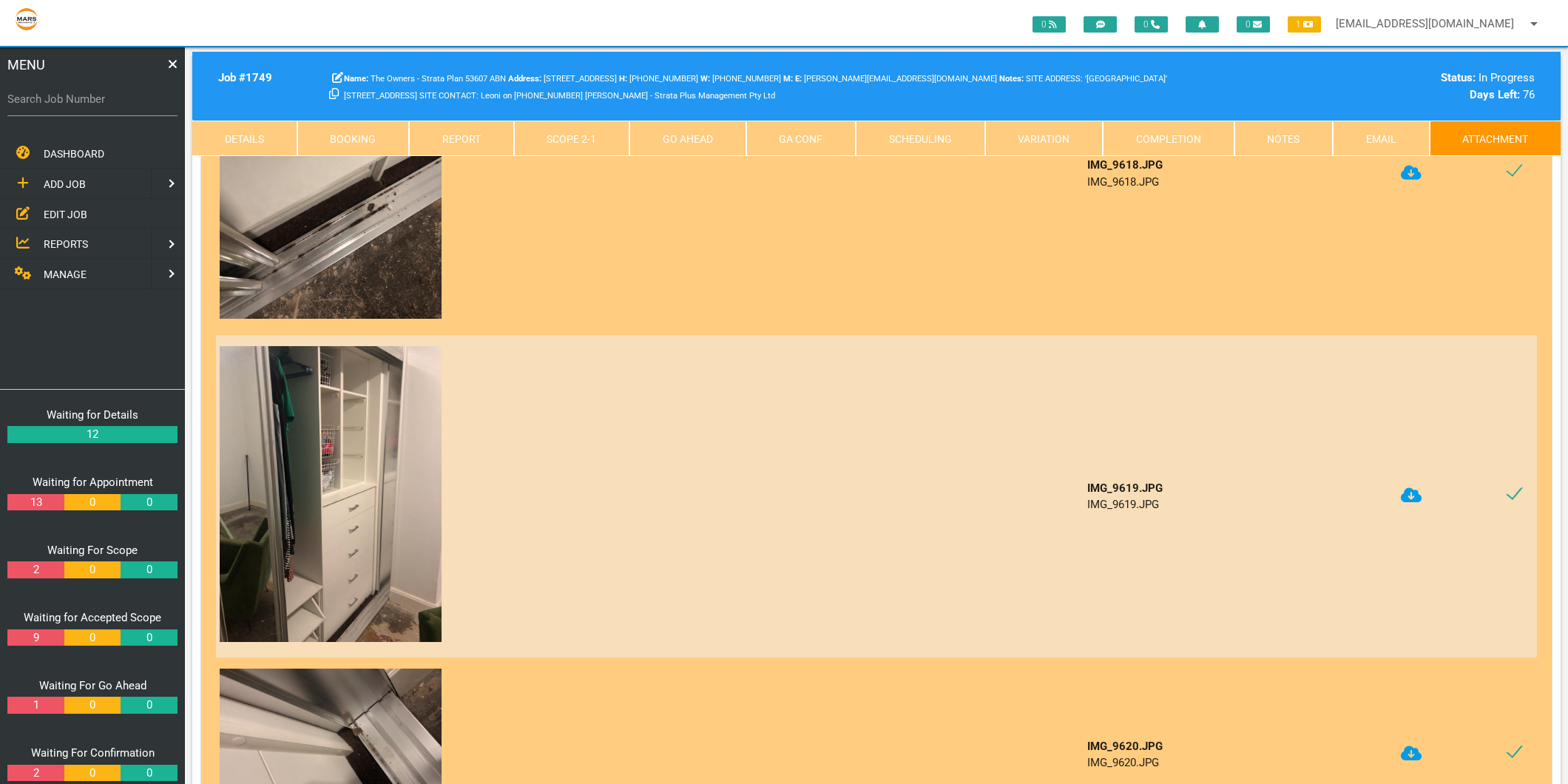
click at [1415, 488] on icon at bounding box center [1411, 495] width 21 height 15
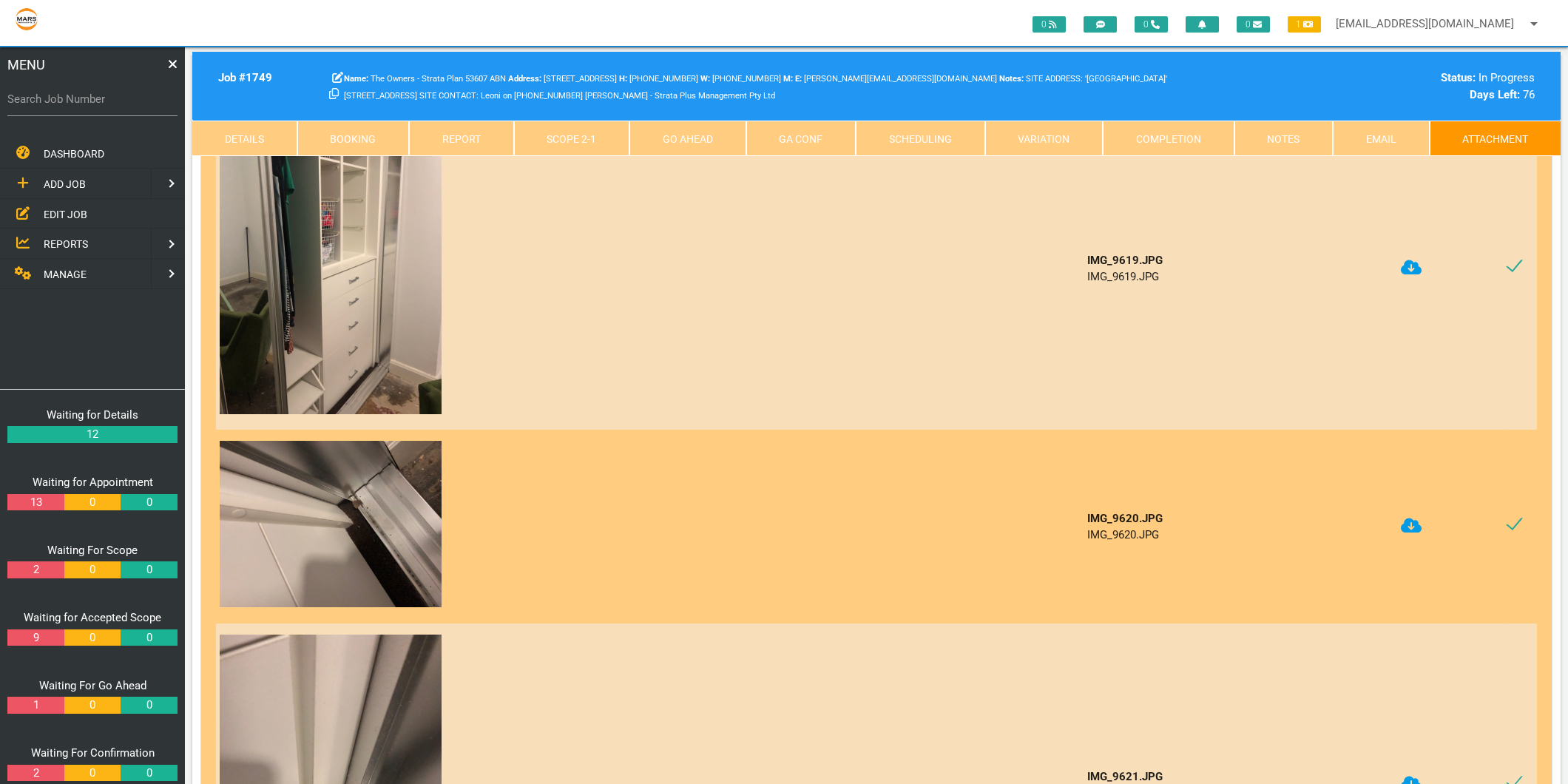
scroll to position [3861, 0]
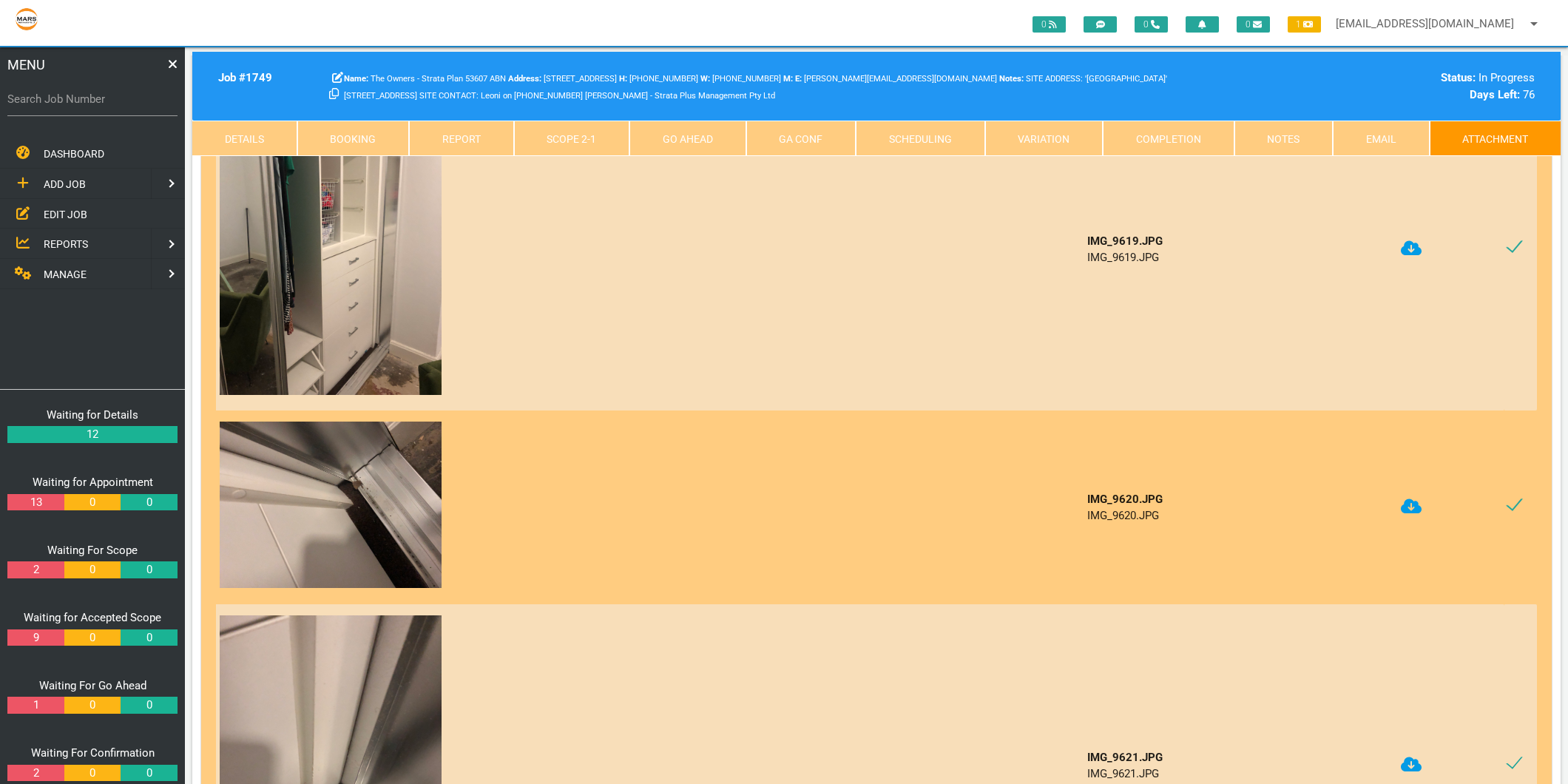
click at [1403, 499] on icon at bounding box center [1411, 507] width 21 height 15
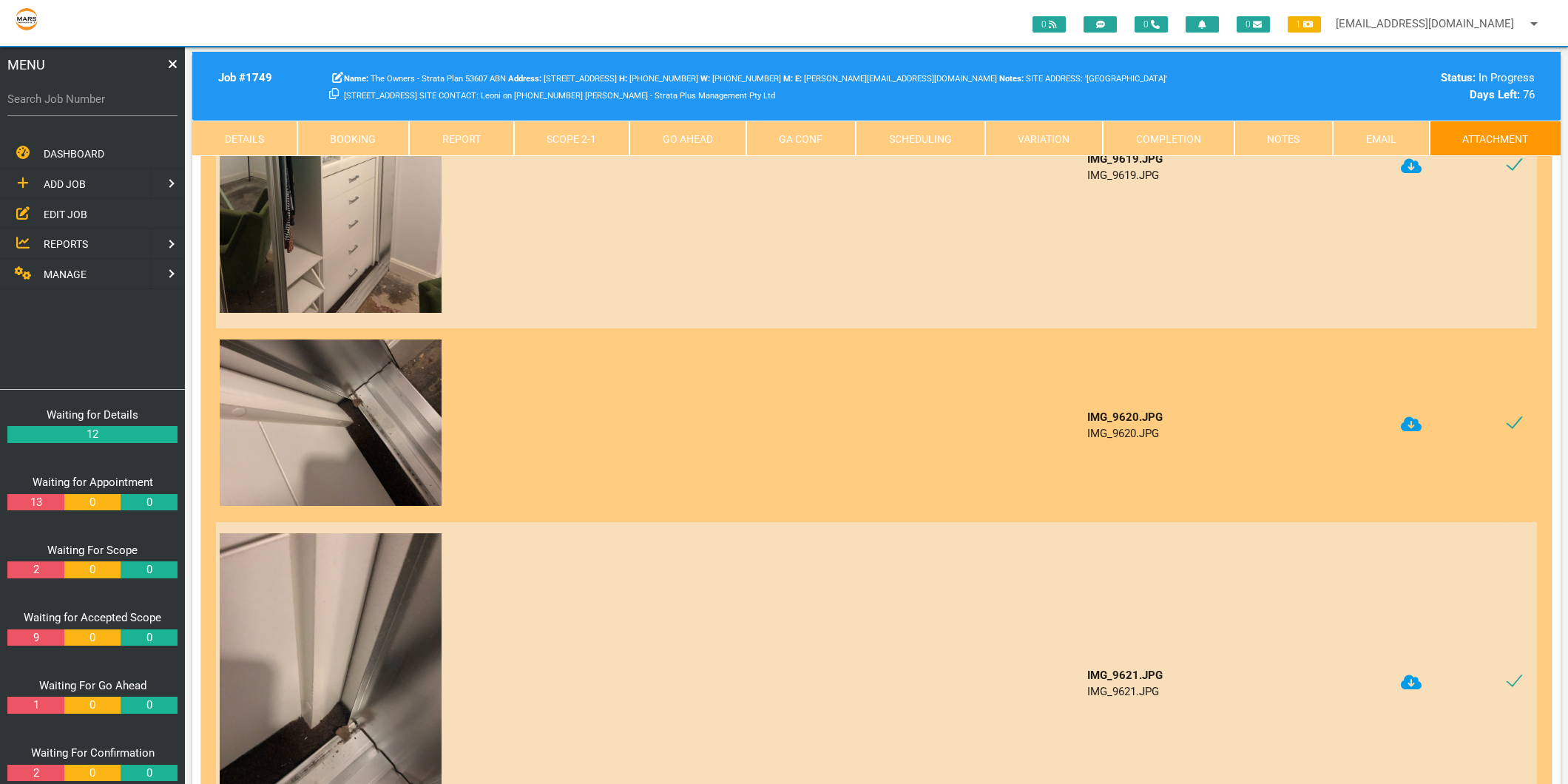
scroll to position [4025, 0]
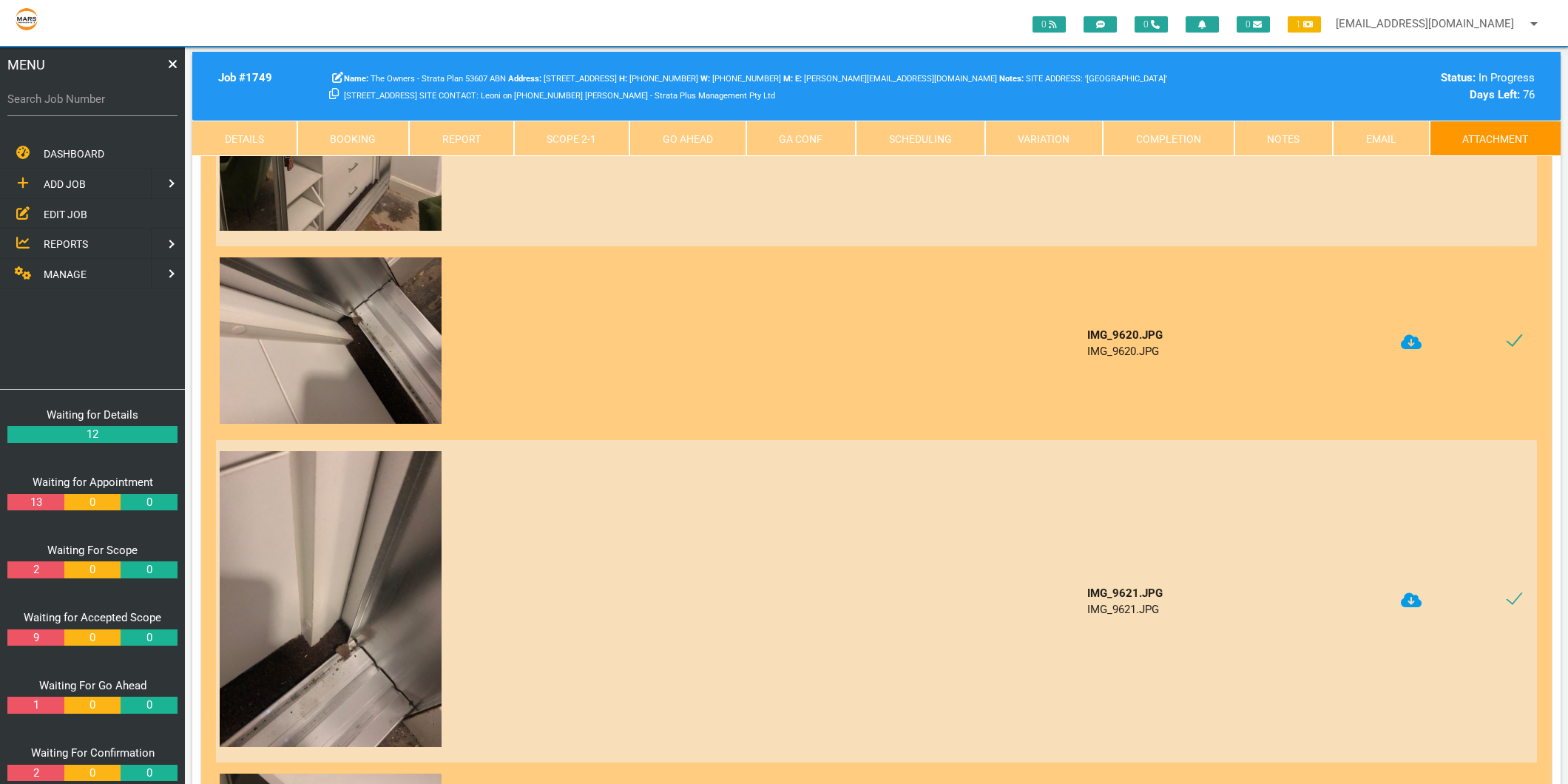
click at [1411, 592] on icon at bounding box center [1411, 600] width 21 height 17
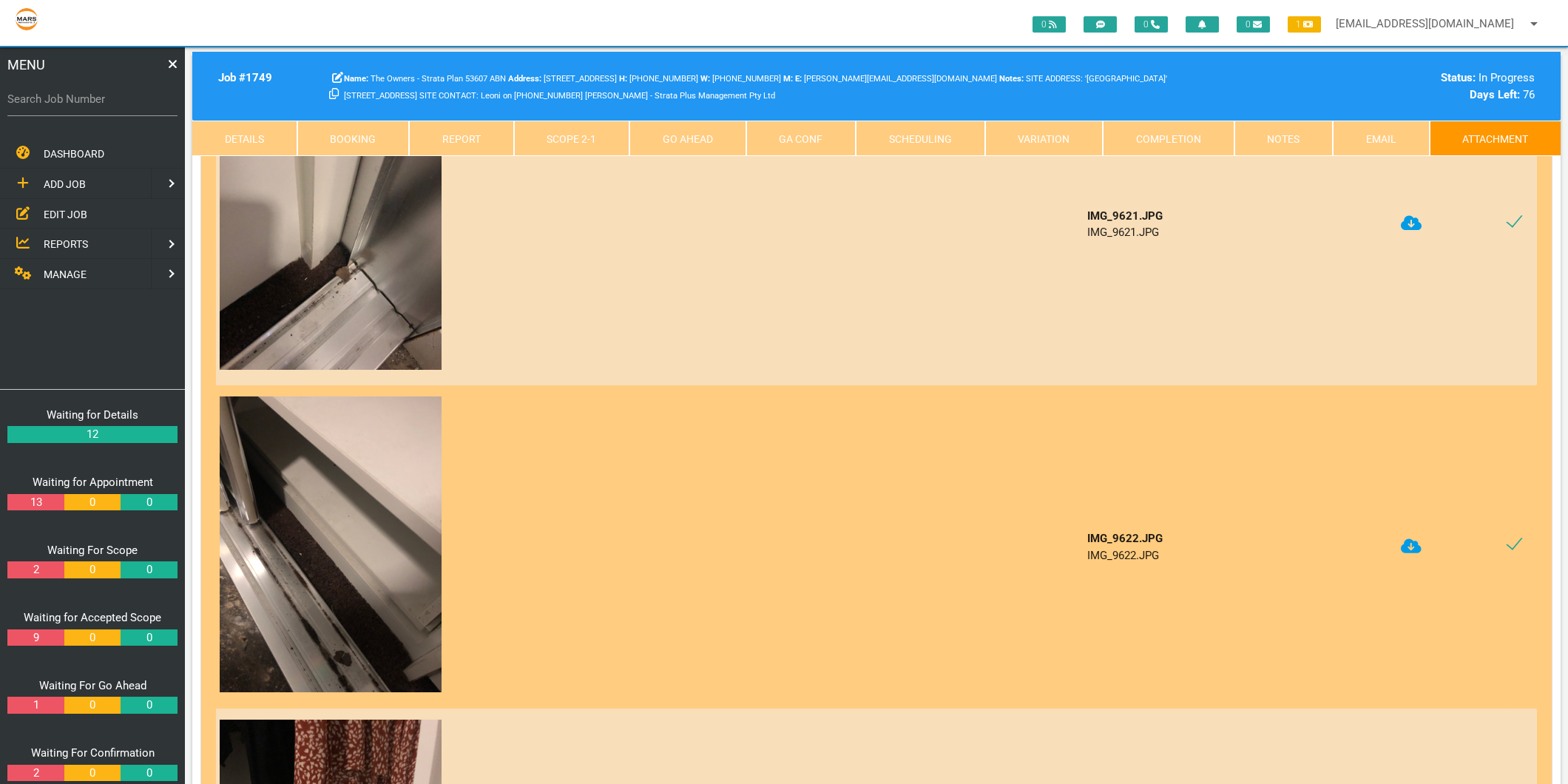
scroll to position [4436, 0]
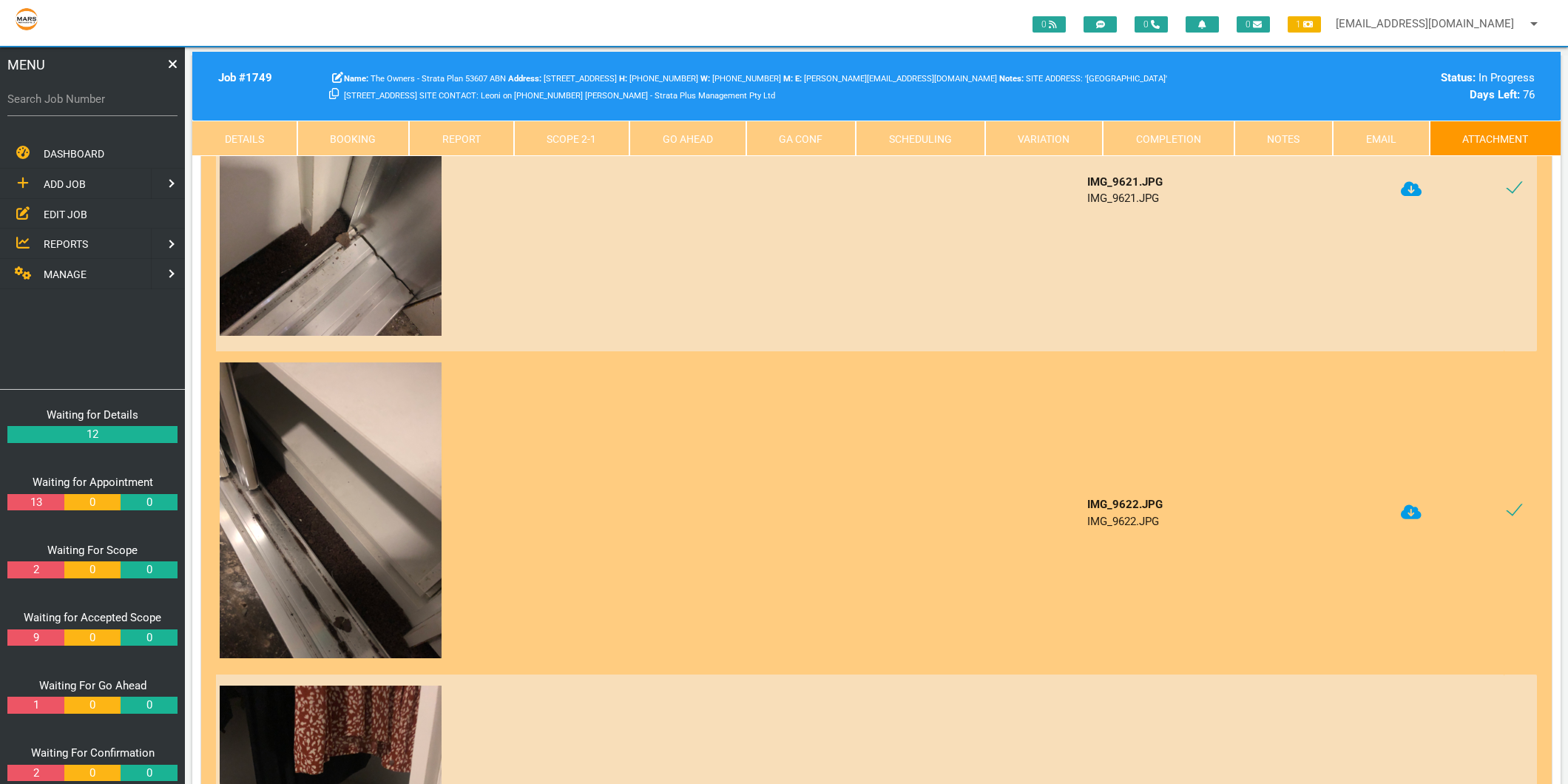
click at [1409, 504] on icon at bounding box center [1411, 512] width 21 height 15
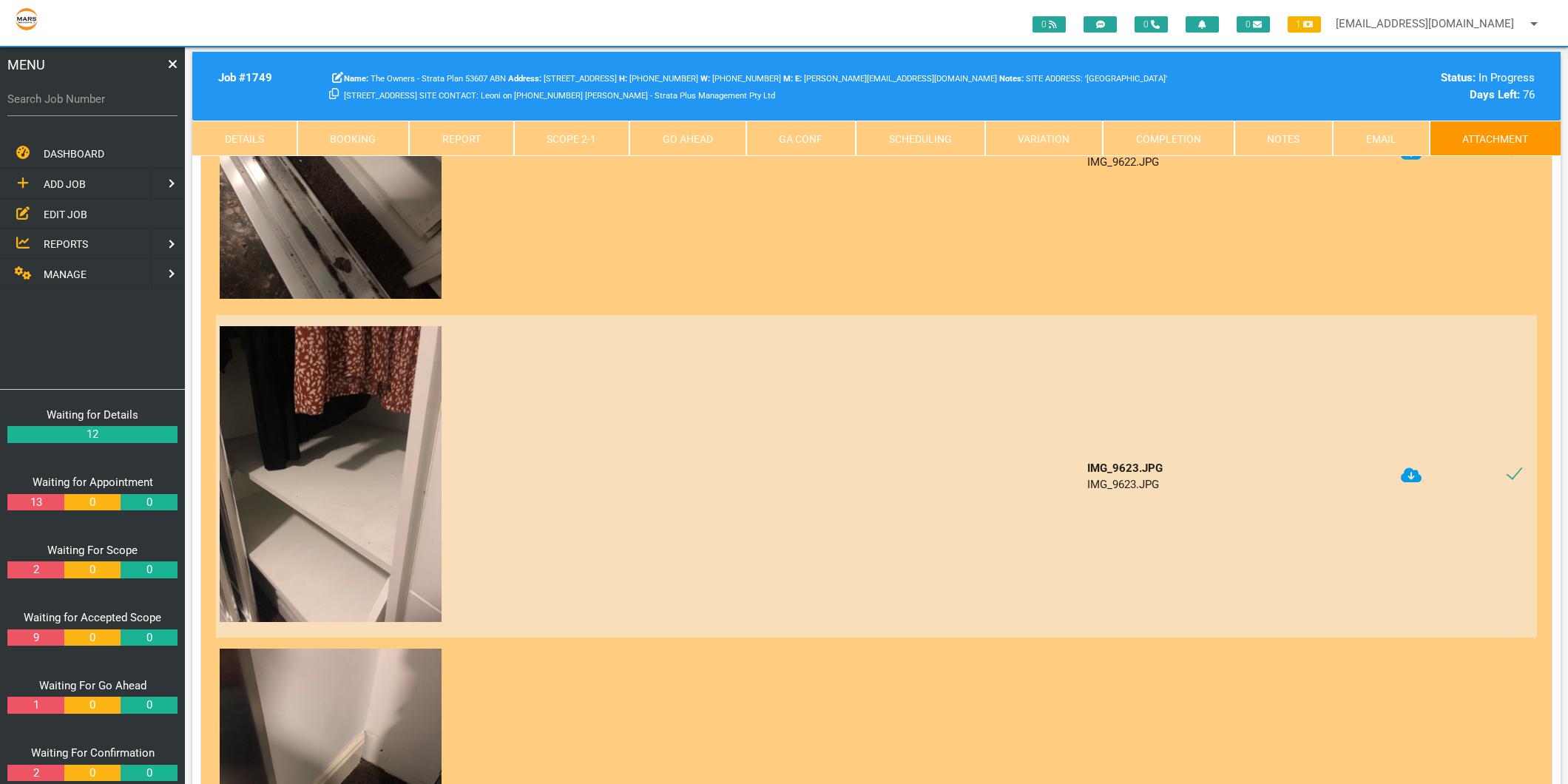
scroll to position [4846, 0]
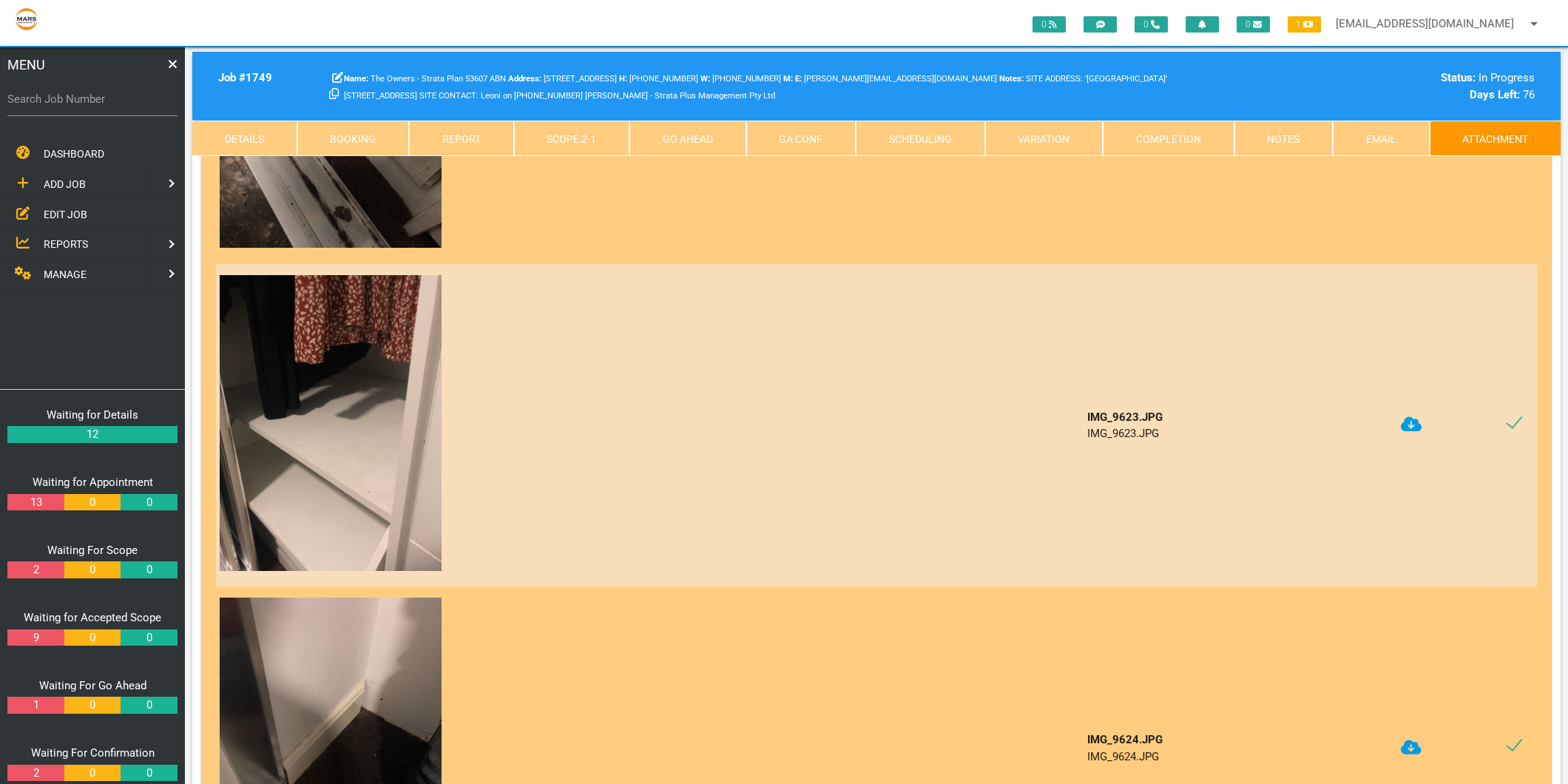
click at [1409, 417] on icon at bounding box center [1411, 424] width 21 height 15
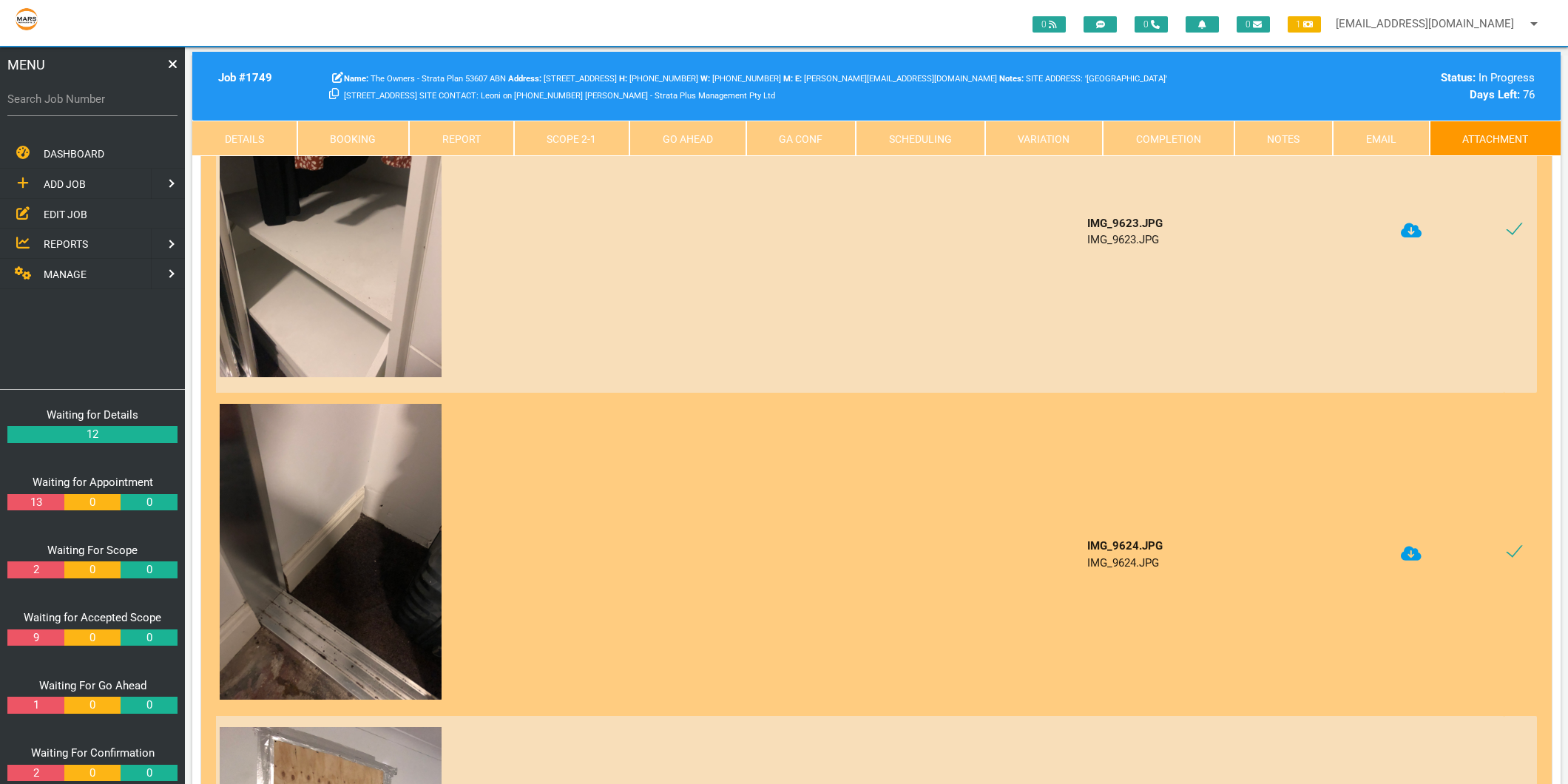
scroll to position [5093, 0]
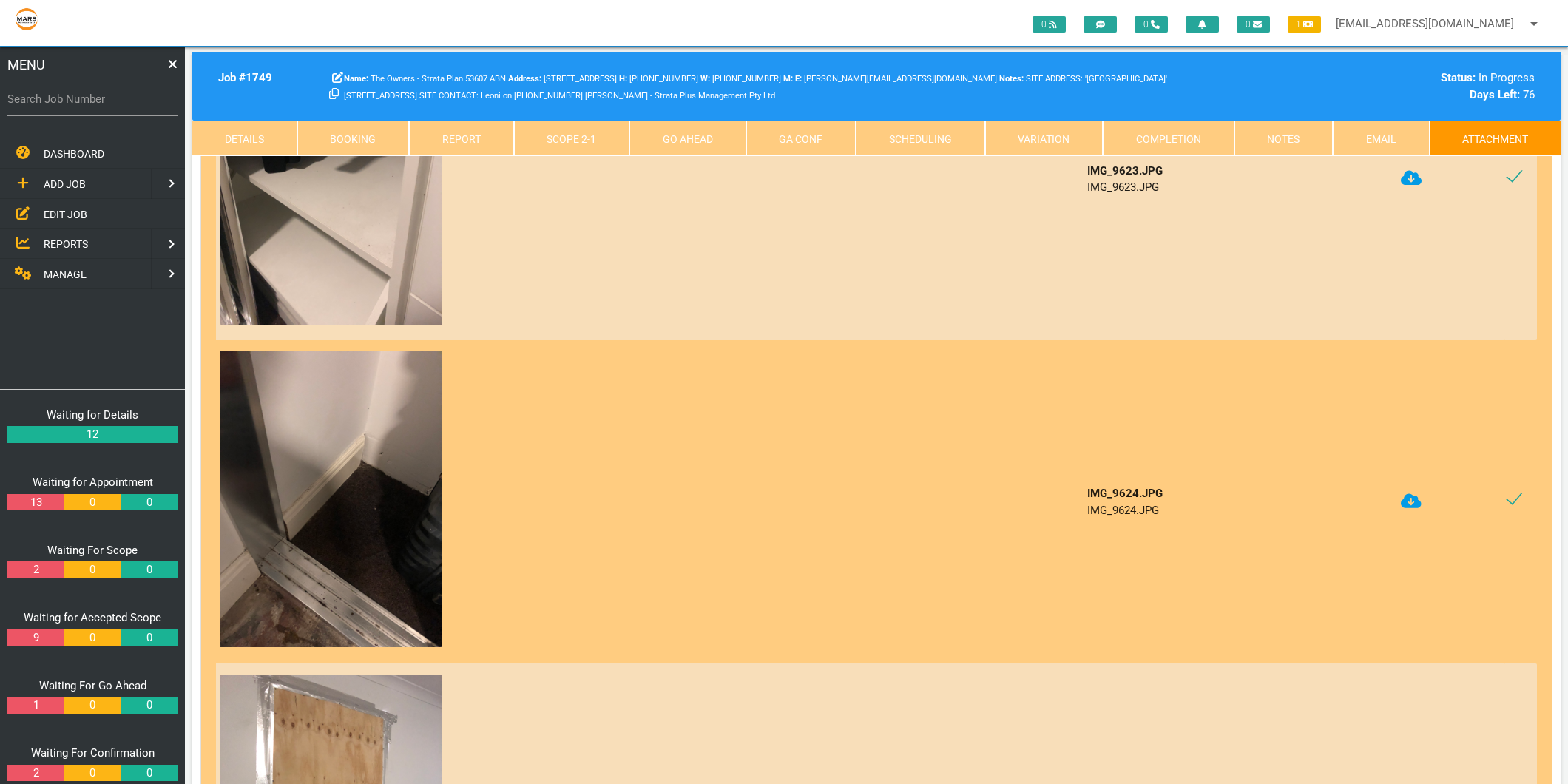
click at [1411, 493] on icon at bounding box center [1411, 501] width 21 height 15
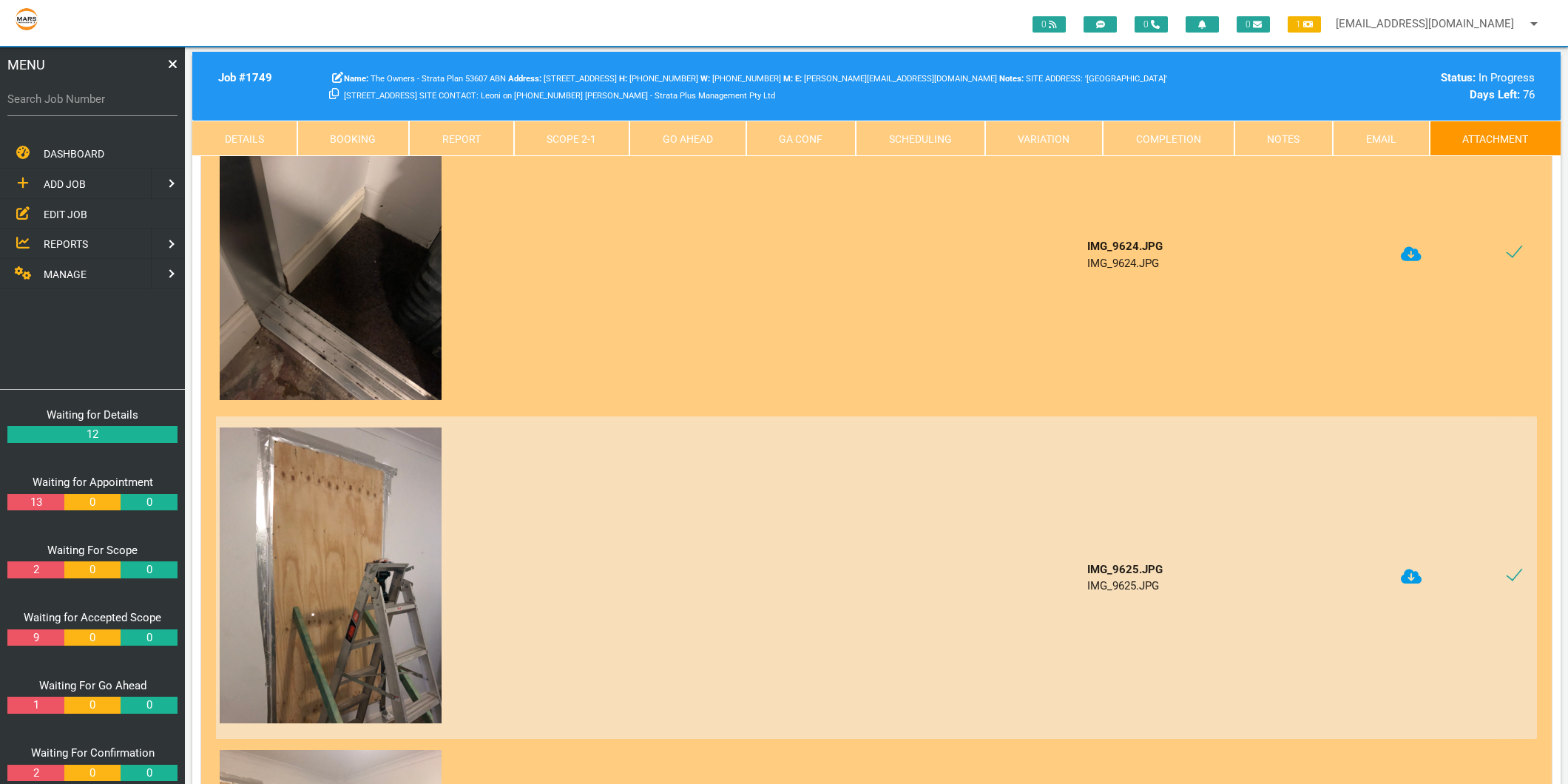
scroll to position [5422, 0]
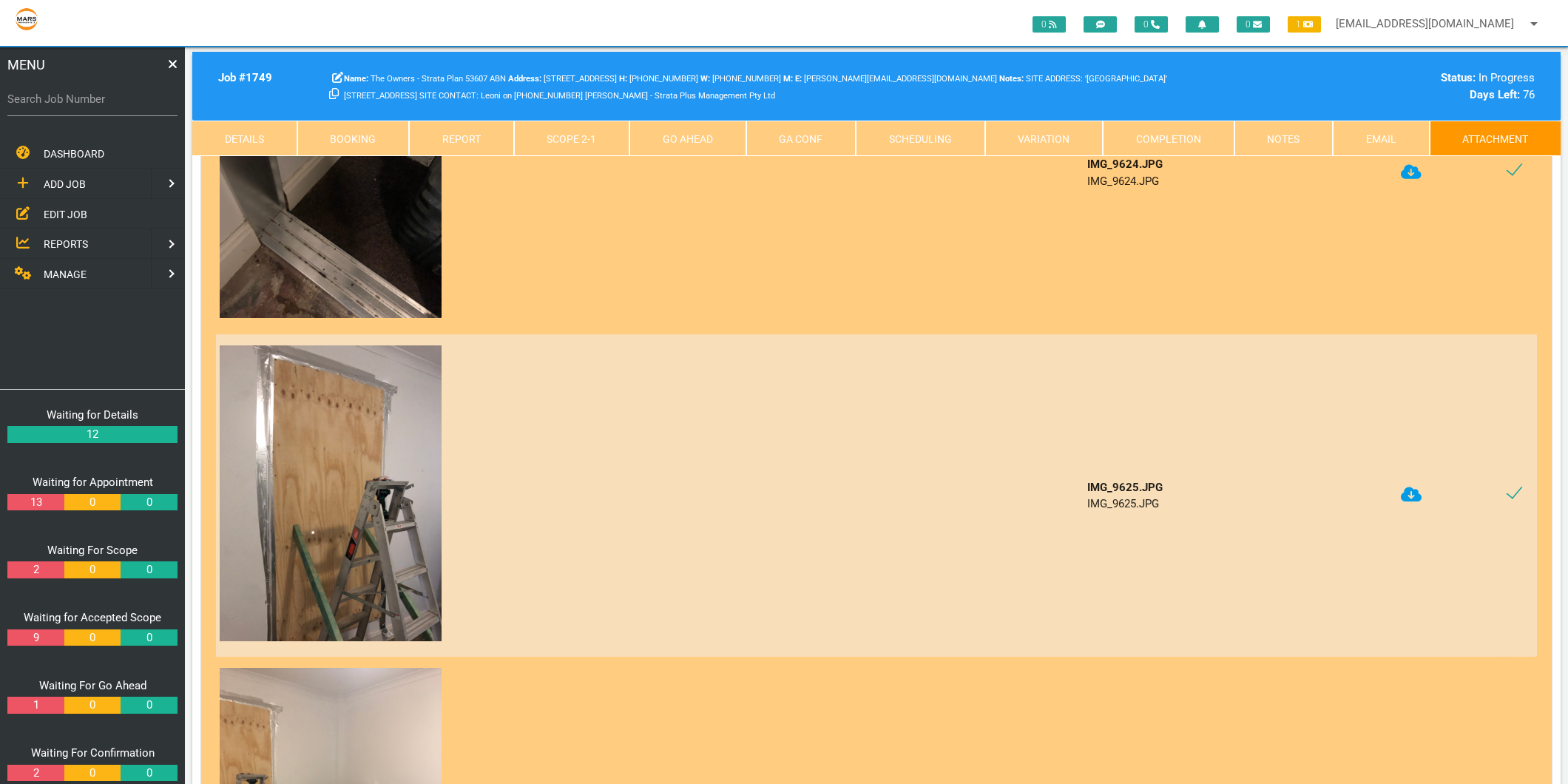
click at [1411, 486] on icon at bounding box center [1411, 494] width 21 height 17
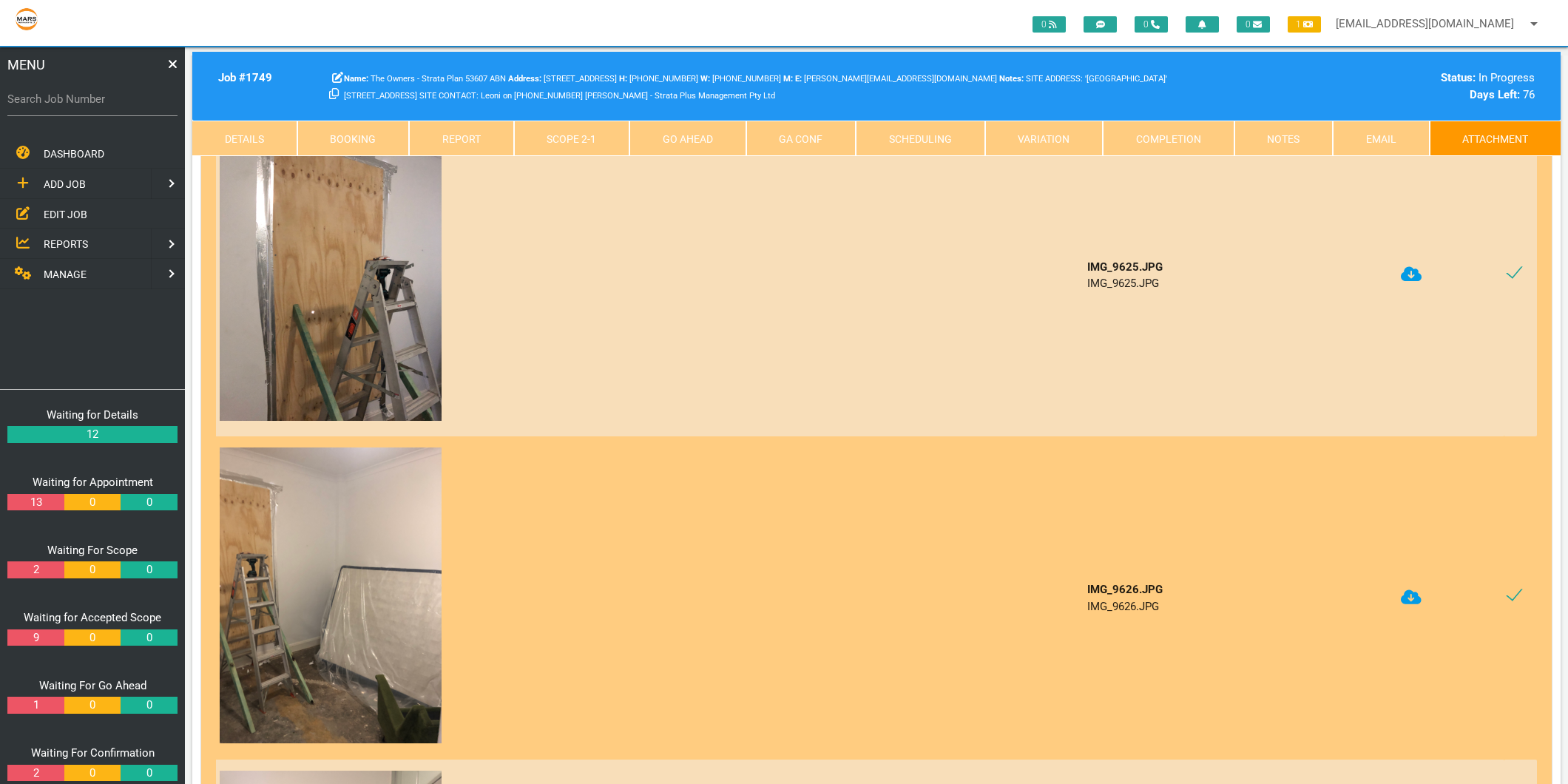
scroll to position [5668, 0]
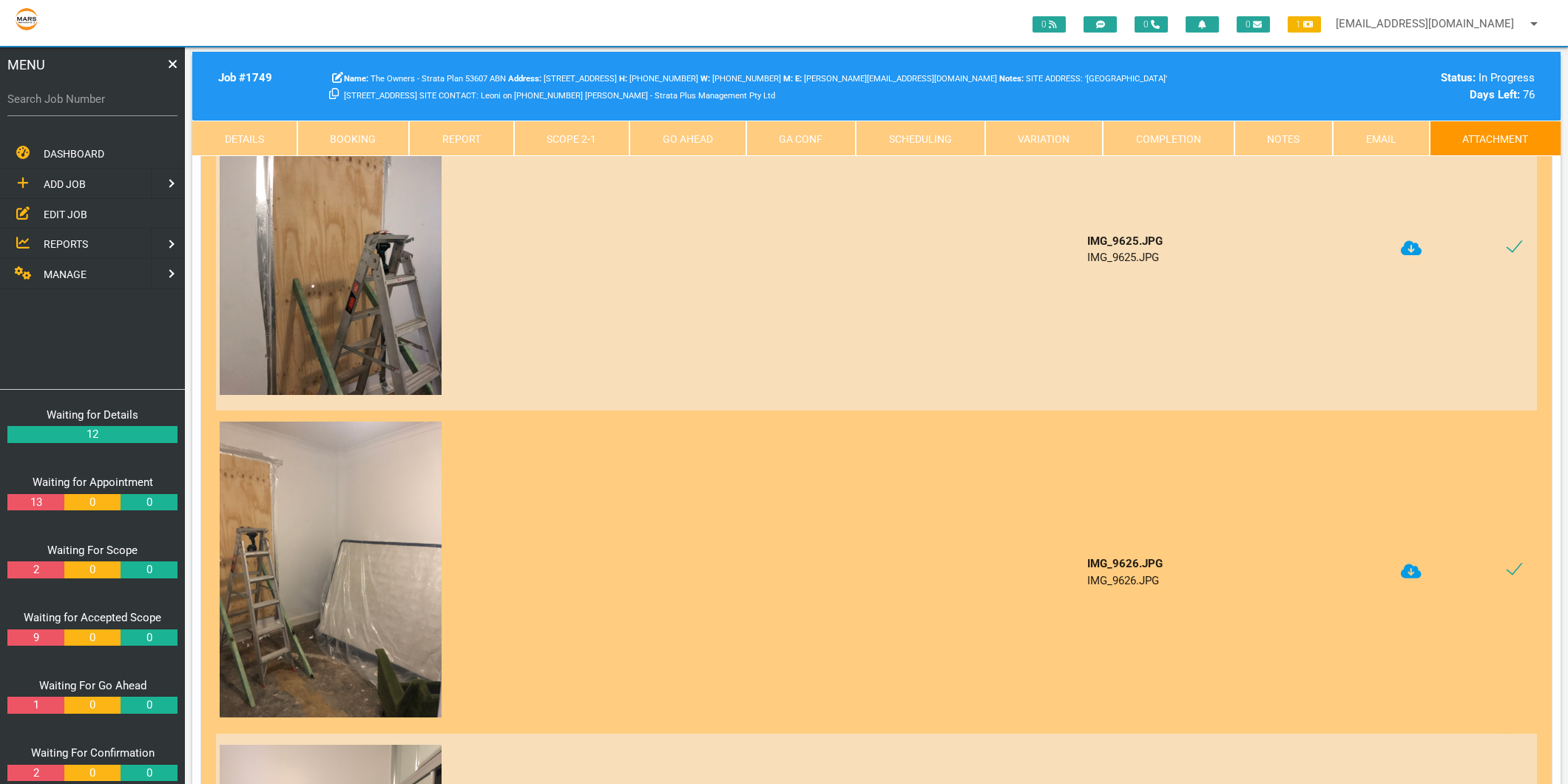
click at [1408, 562] on icon at bounding box center [1411, 571] width 21 height 17
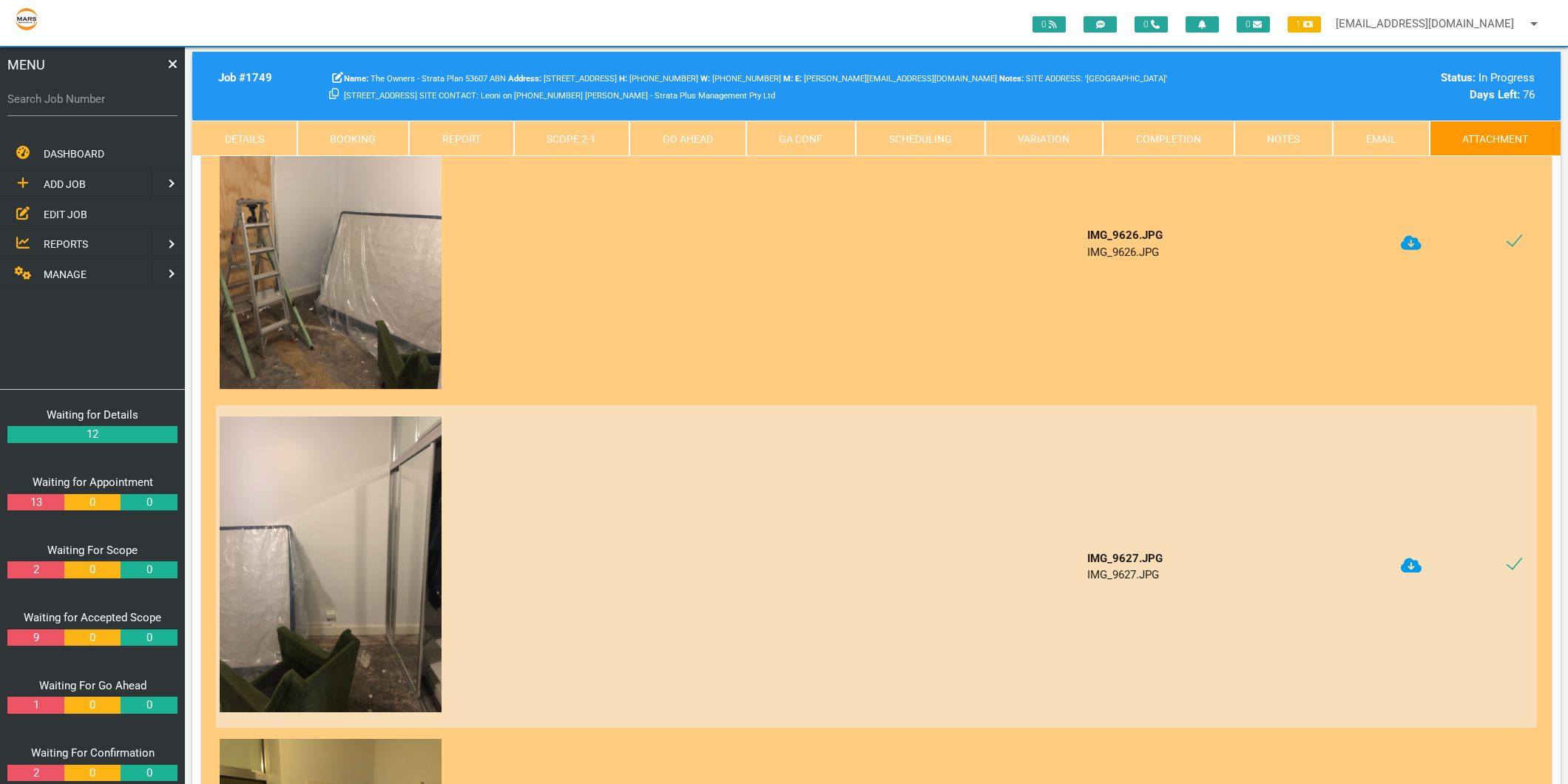
scroll to position [5997, 0]
click at [1406, 557] on icon at bounding box center [1411, 565] width 21 height 15
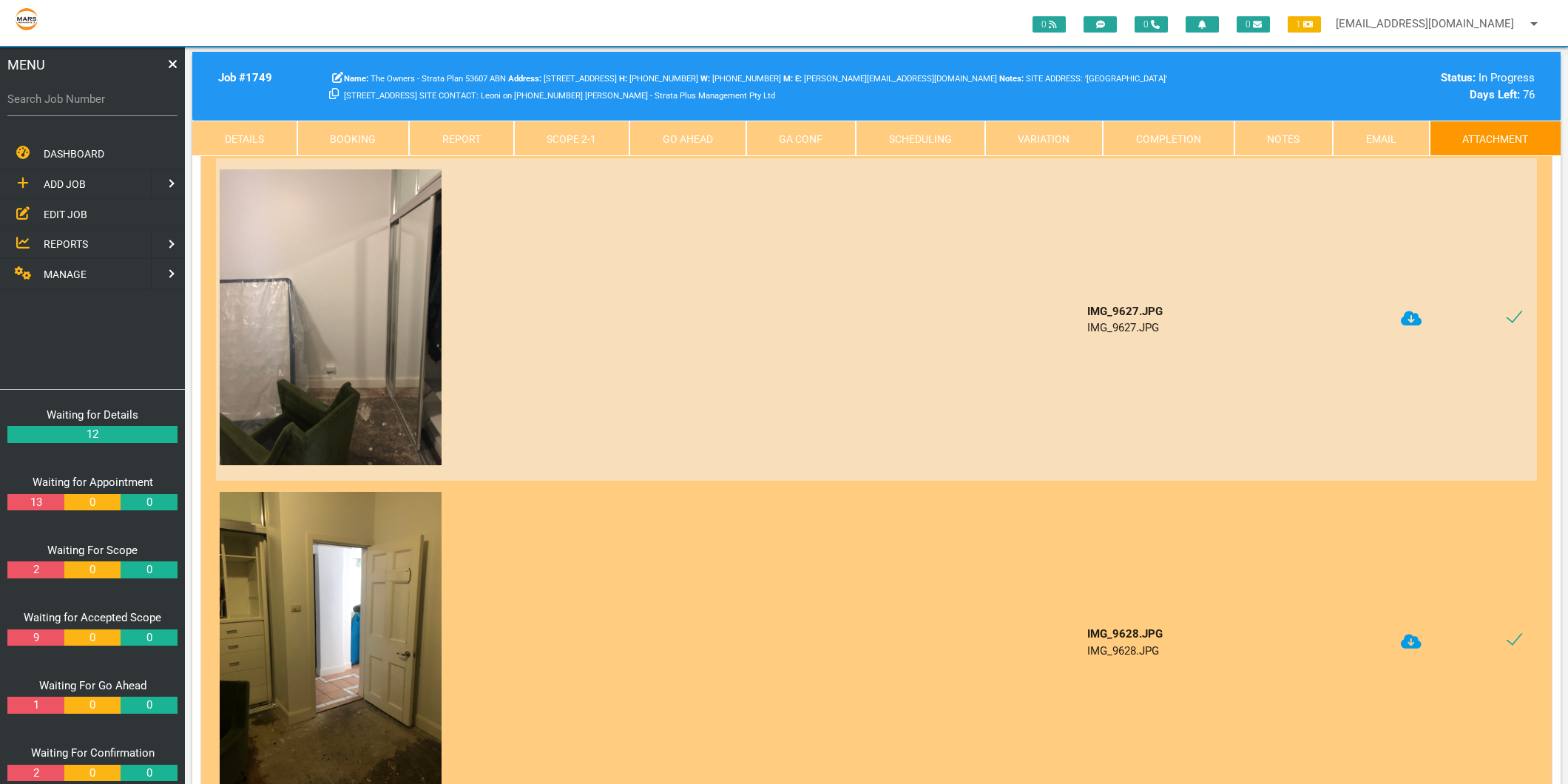
scroll to position [6326, 0]
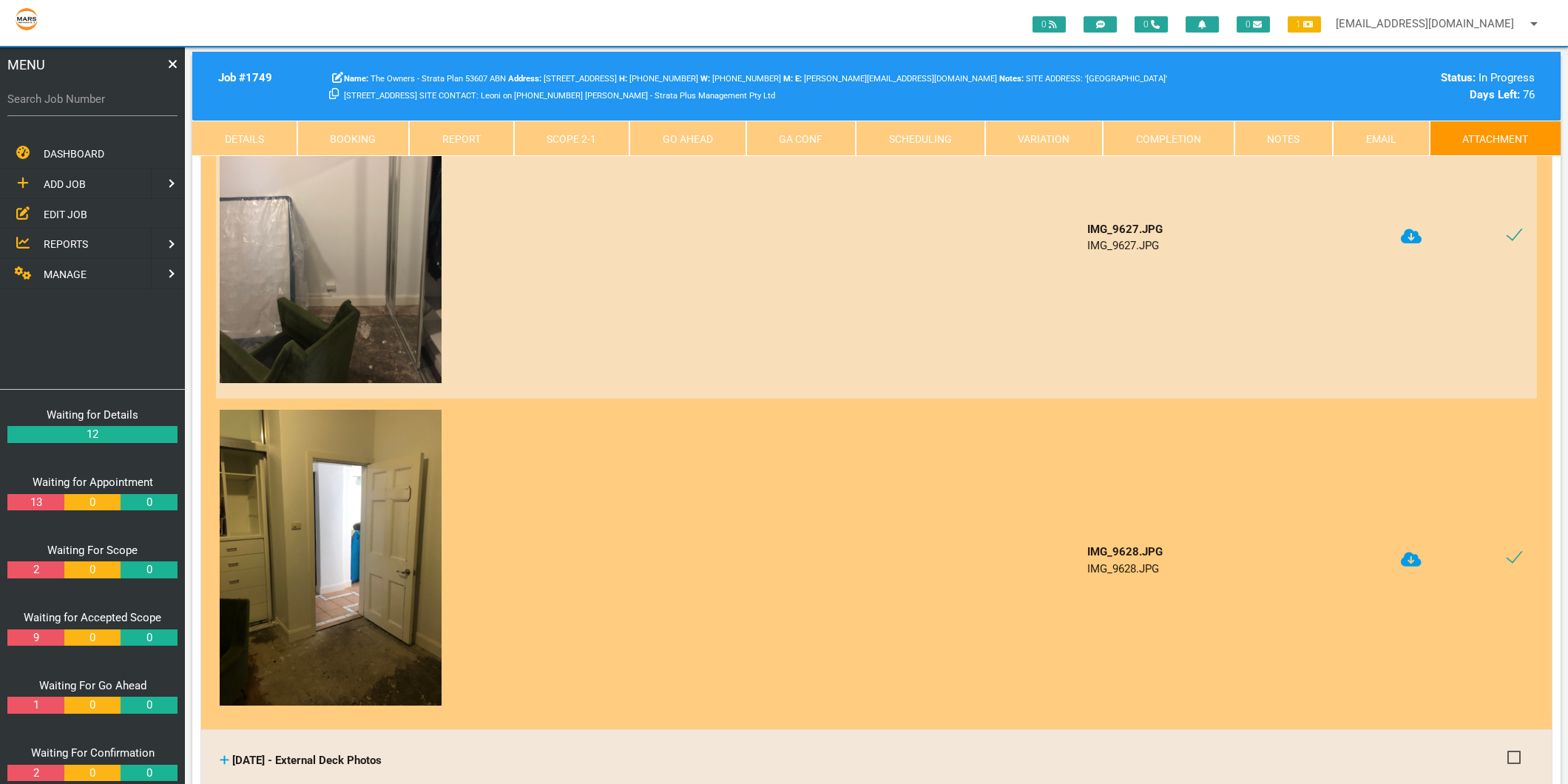
click at [1414, 551] on icon at bounding box center [1411, 559] width 21 height 15
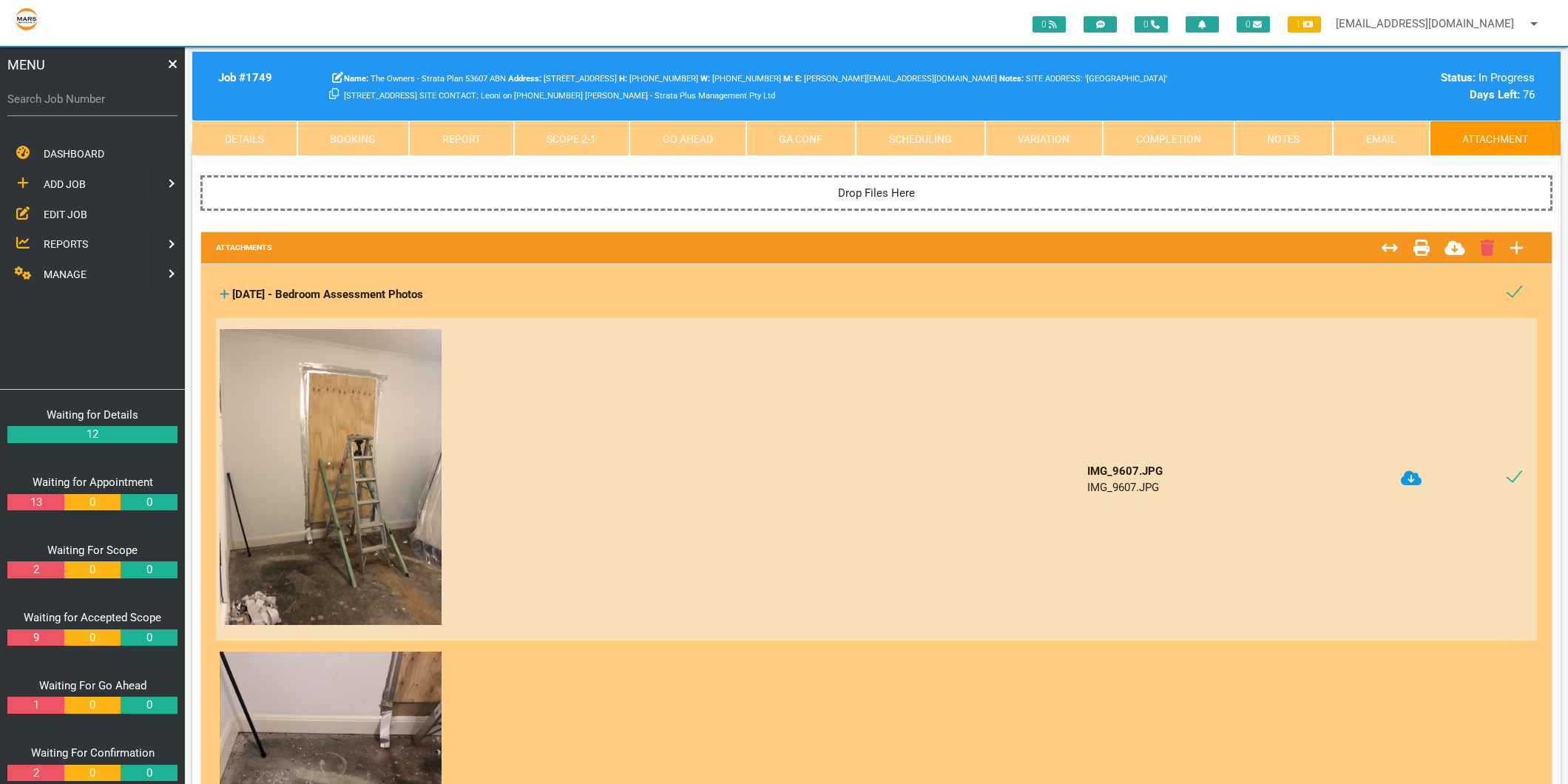
scroll to position [0, 0]
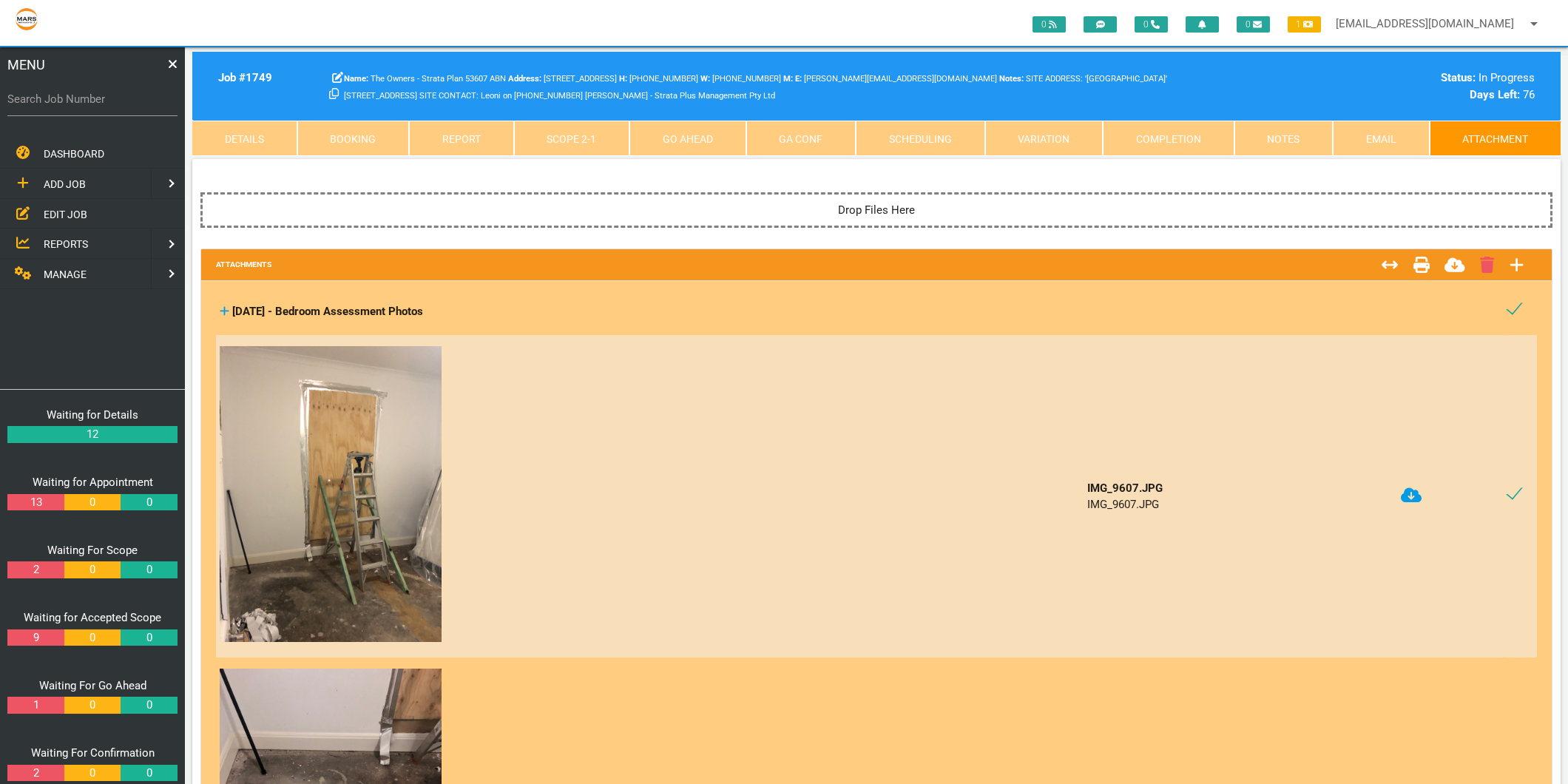
click at [222, 312] on icon at bounding box center [224, 310] width 10 height 11
click at [222, 310] on icon at bounding box center [224, 310] width 10 height 11
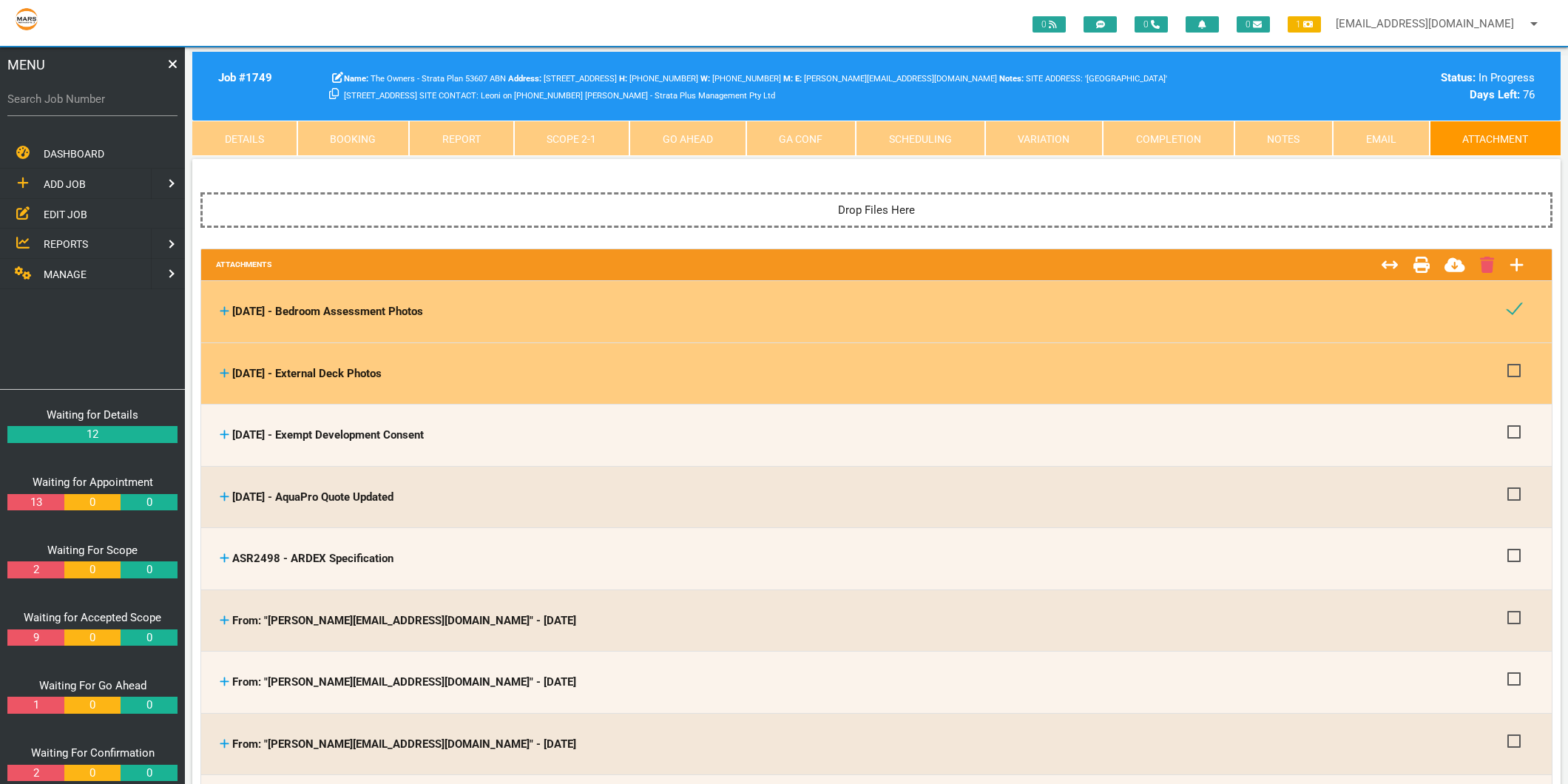
click at [225, 372] on icon at bounding box center [225, 373] width 9 height 9
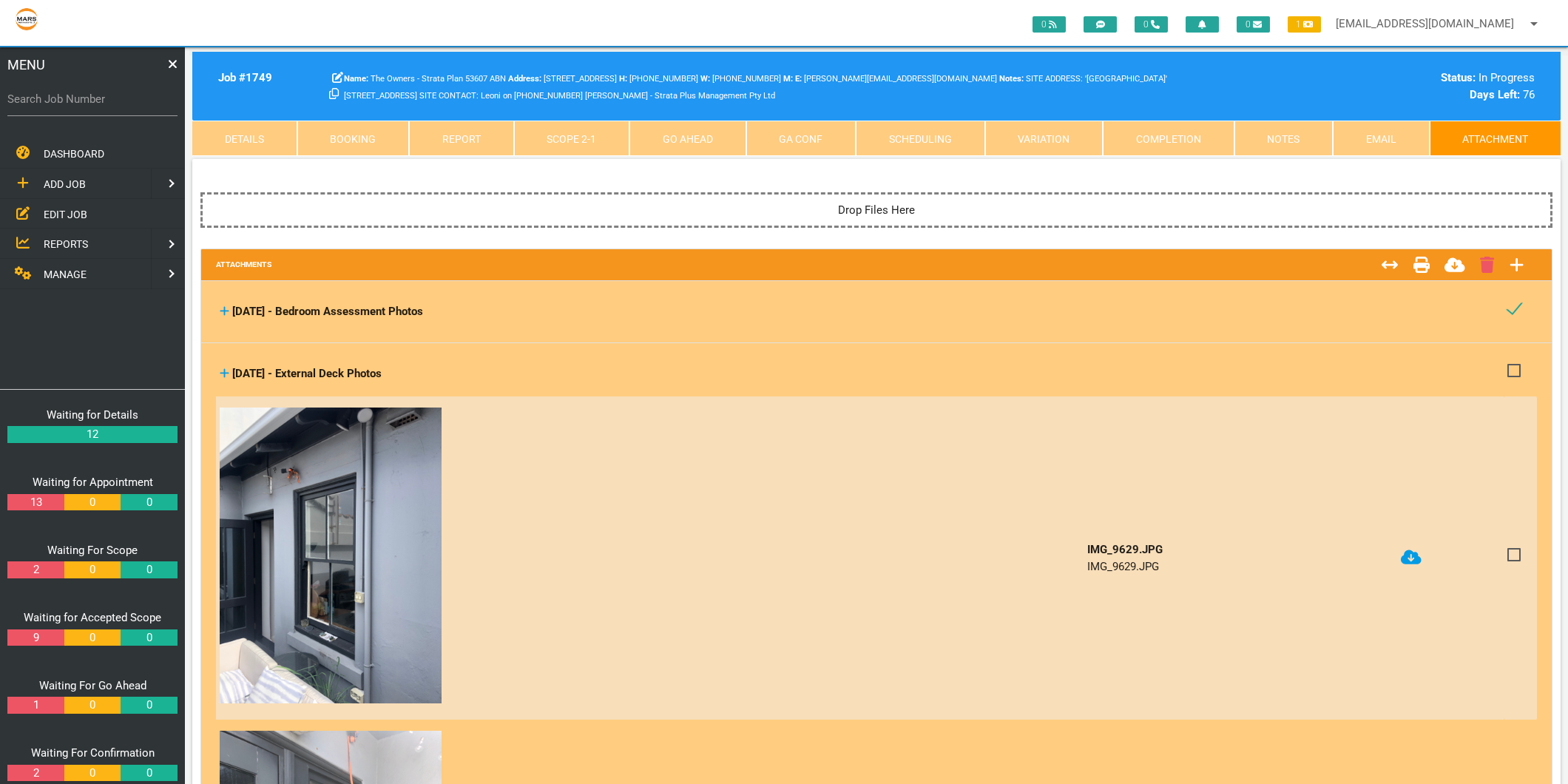
drag, startPoint x: 432, startPoint y: 369, endPoint x: 233, endPoint y: 367, distance: 199.0
click at [233, 367] on div "[DATE] - External Deck Photos" at bounding box center [860, 374] width 1281 height 17
copy span "[DATE] - External Deck Photos"
click at [1517, 551] on span at bounding box center [1520, 554] width 26 height 19
click at [1517, 551] on input "checkbox" at bounding box center [1512, 550] width 10 height 10
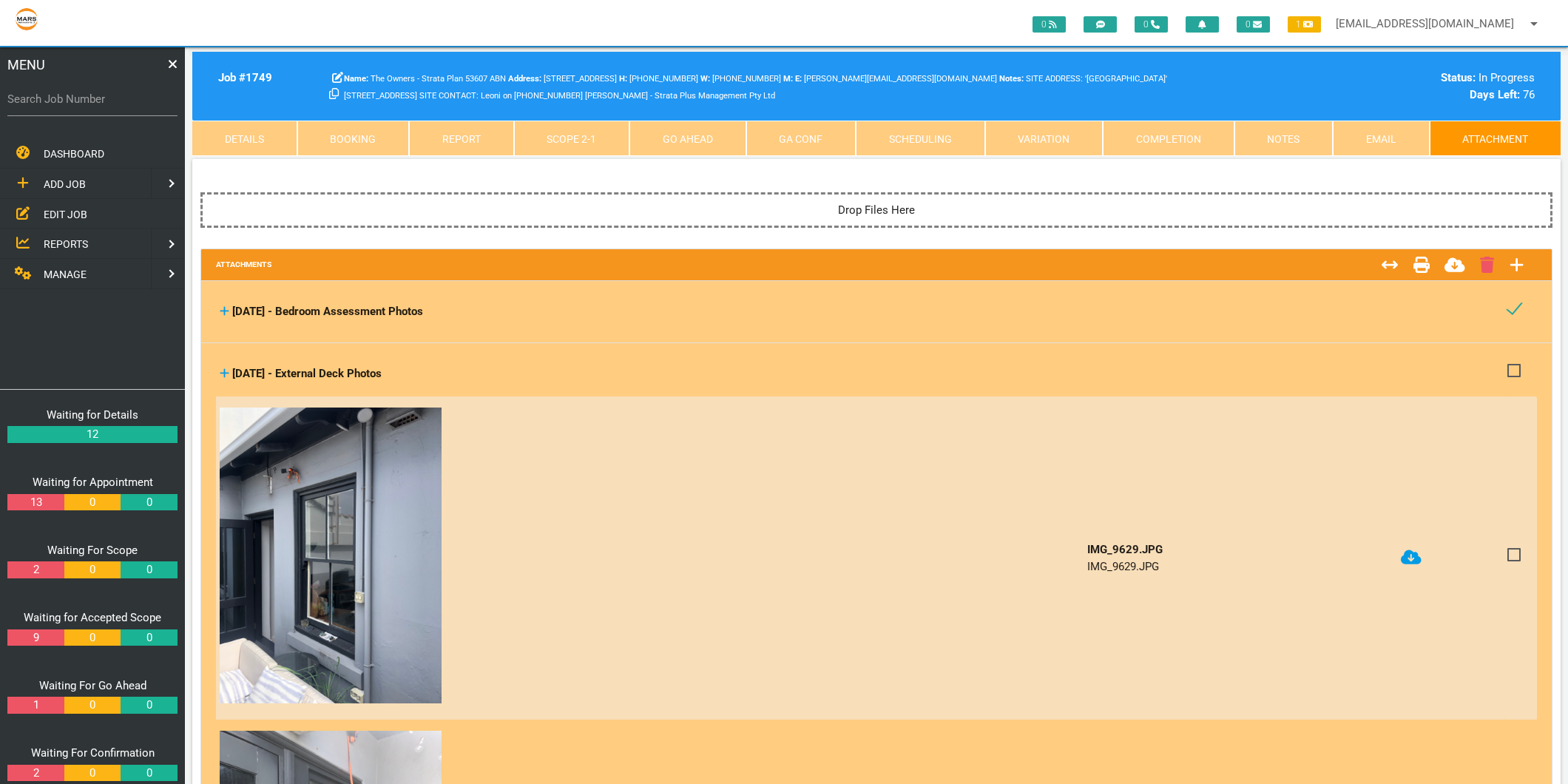
checkbox input "true"
click at [1408, 555] on icon at bounding box center [1411, 556] width 21 height 15
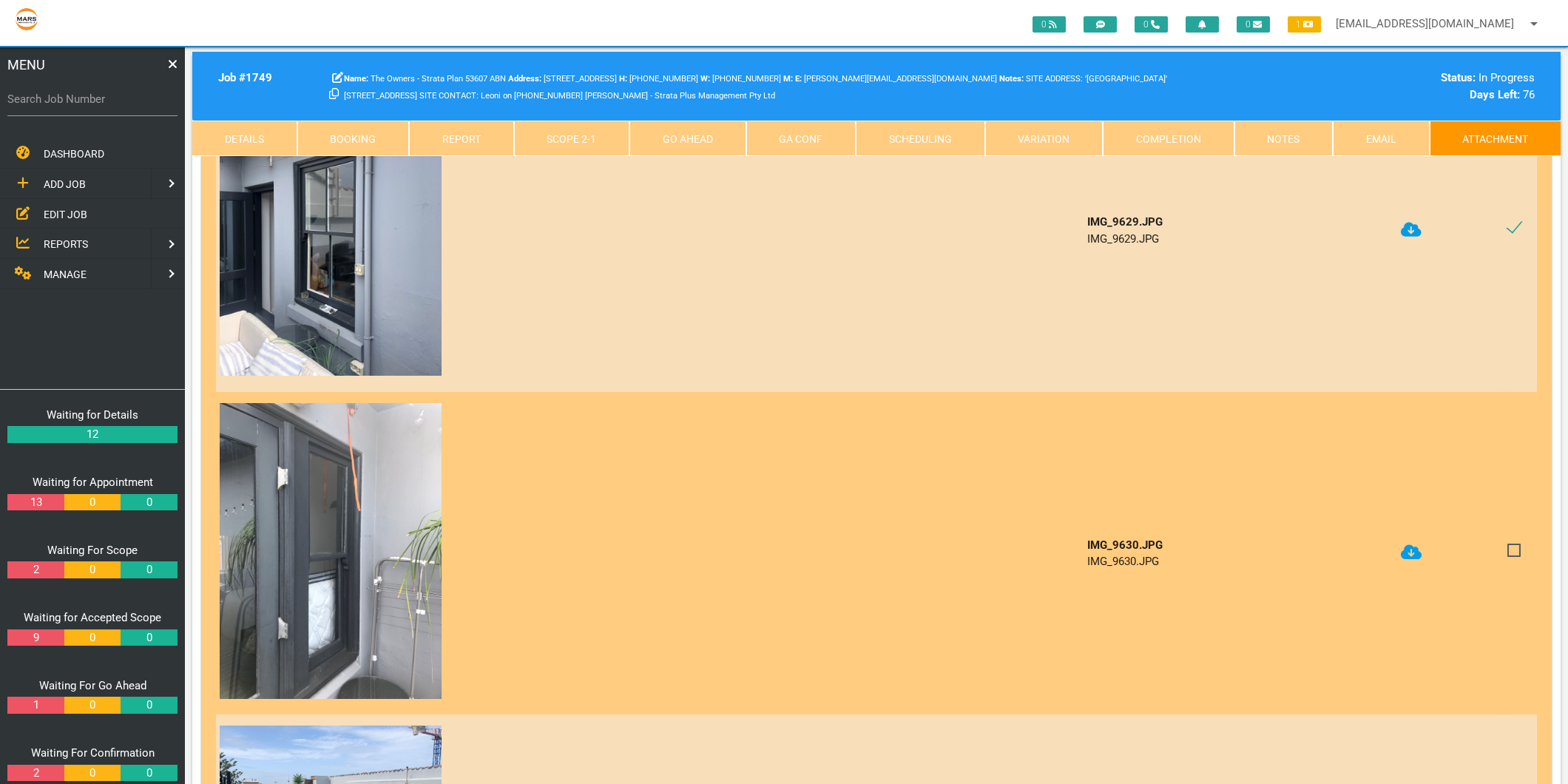
scroll to position [328, 0]
click at [1406, 550] on icon at bounding box center [1411, 552] width 21 height 15
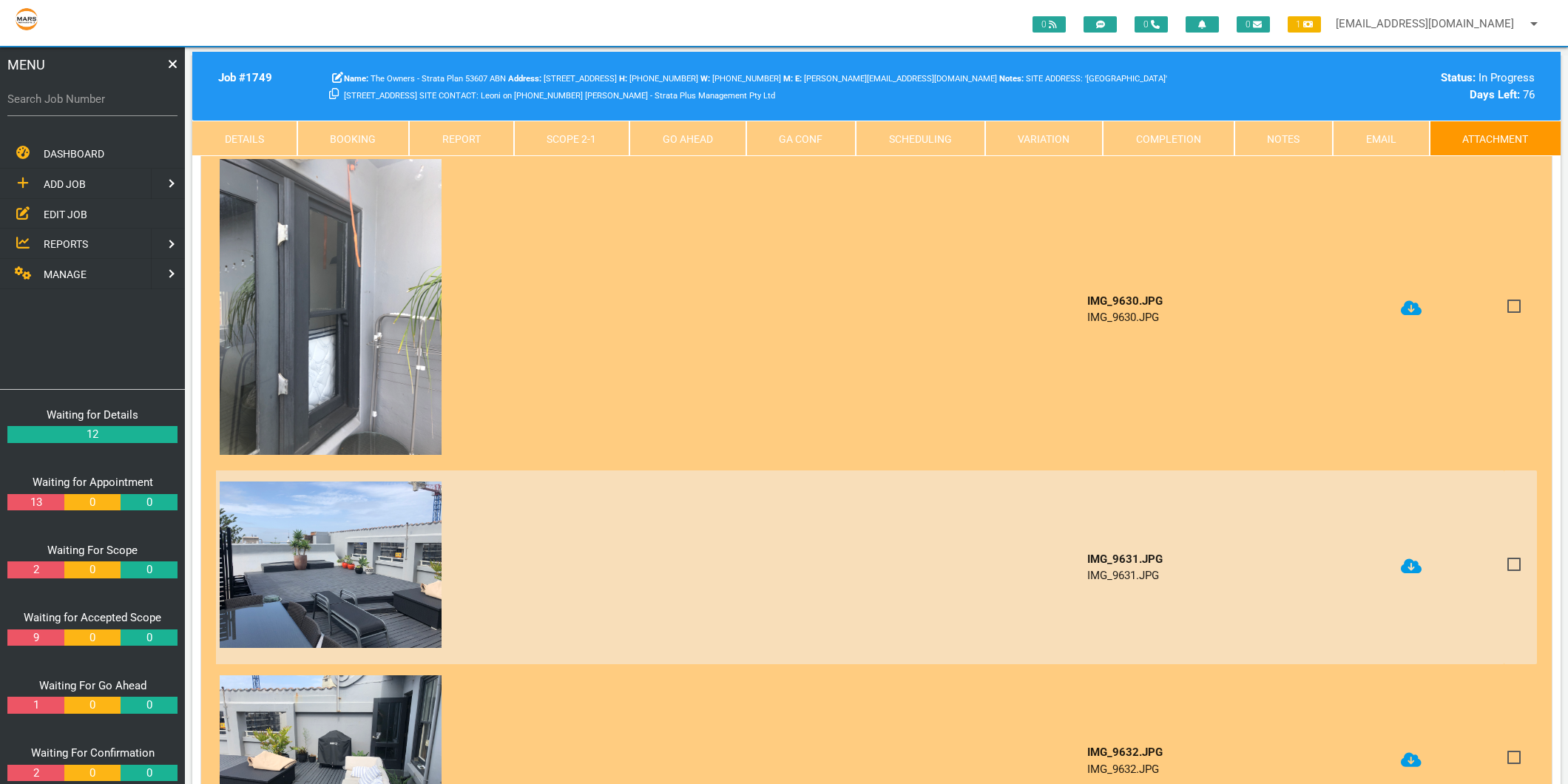
scroll to position [574, 0]
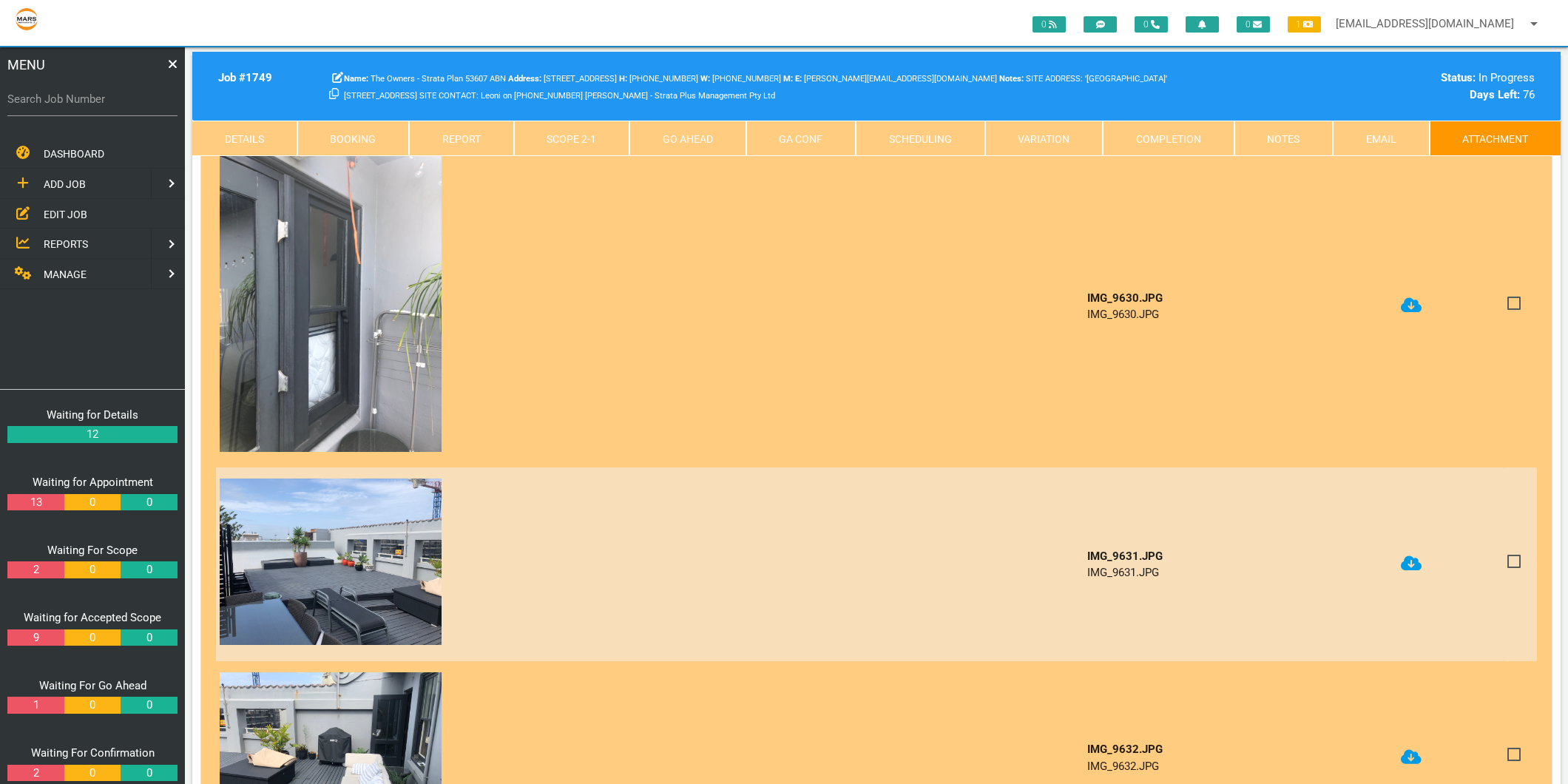
click at [1414, 557] on icon at bounding box center [1411, 563] width 21 height 15
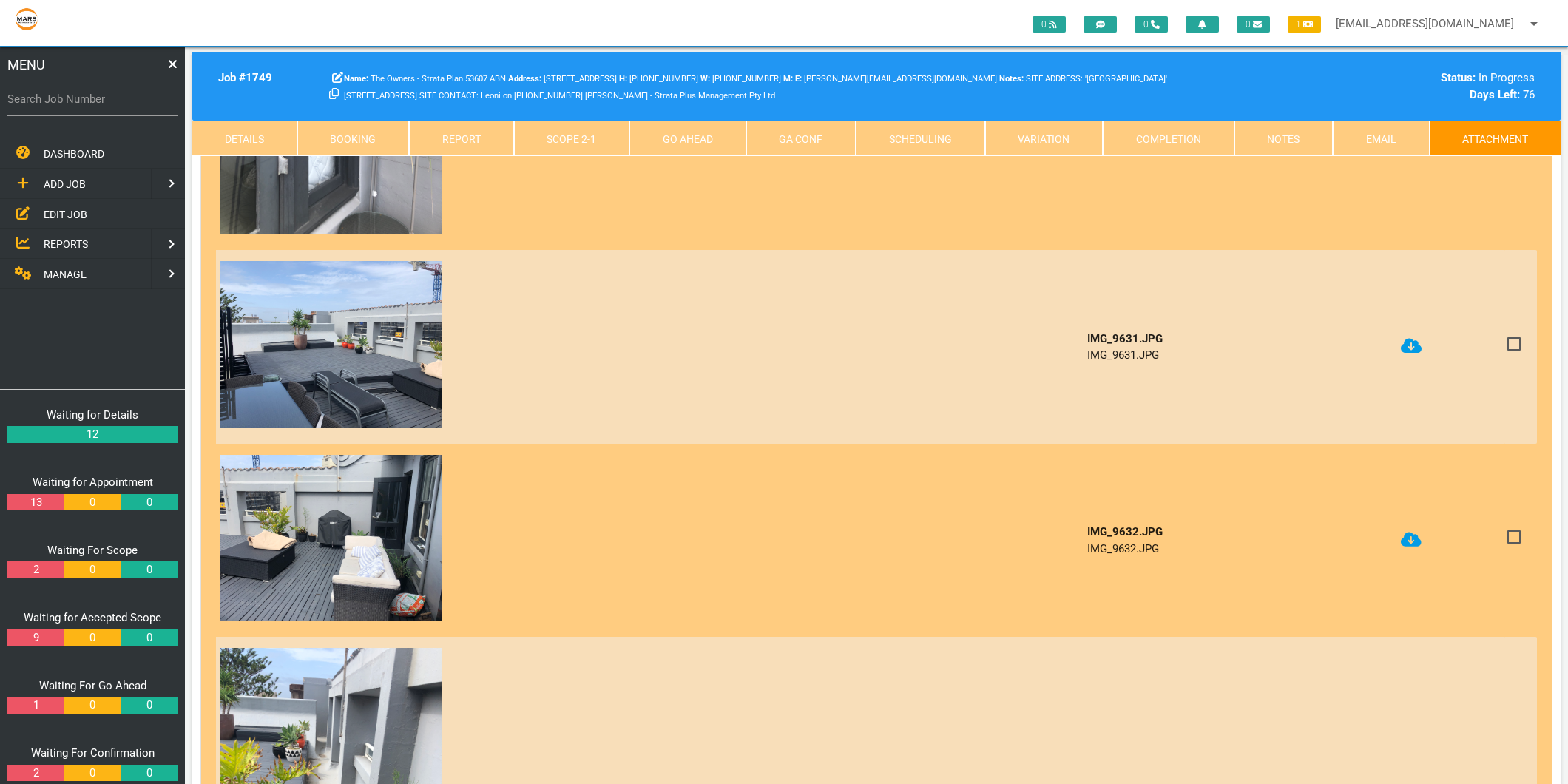
scroll to position [821, 0]
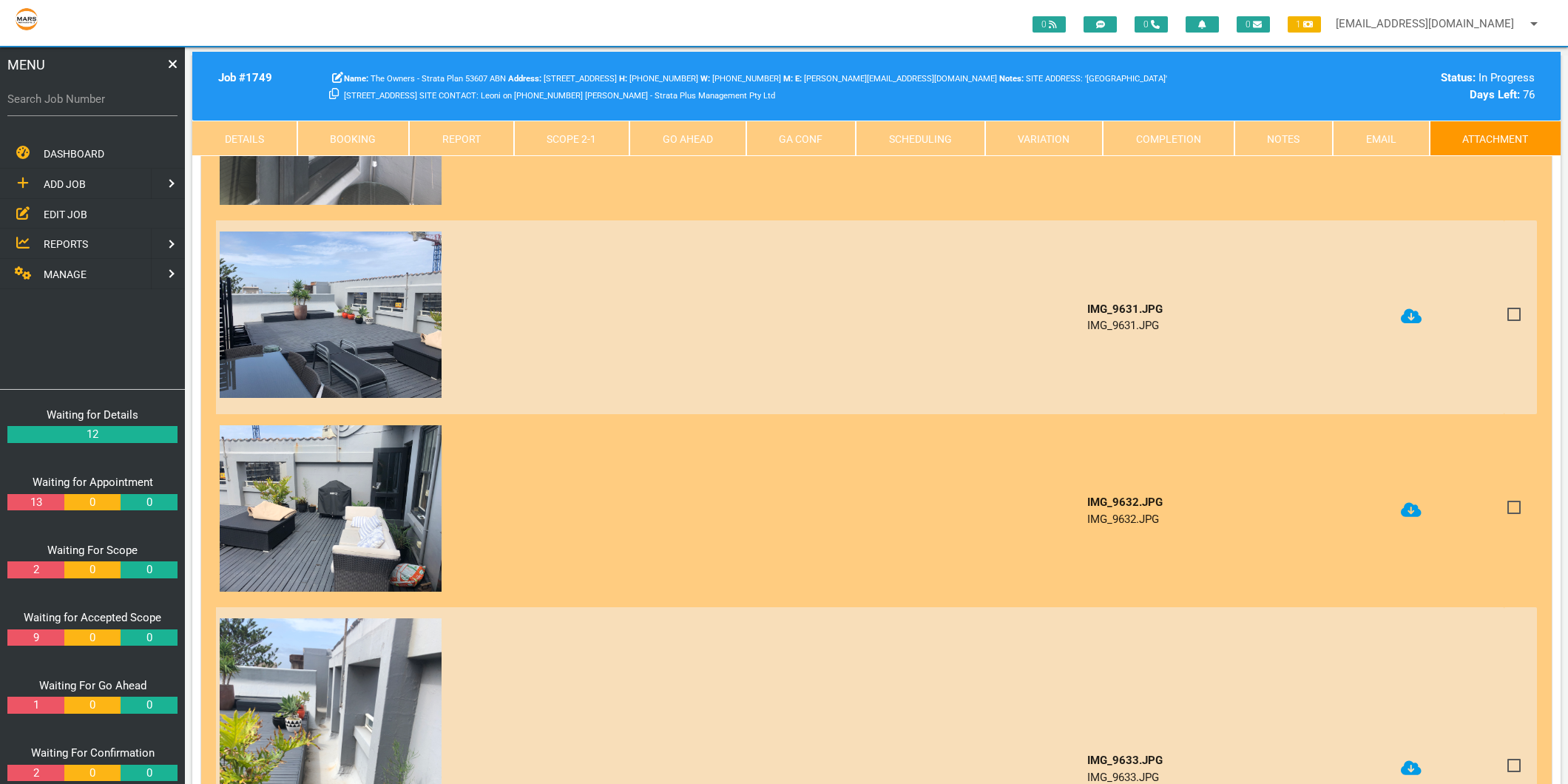
click at [1414, 507] on icon at bounding box center [1411, 509] width 21 height 15
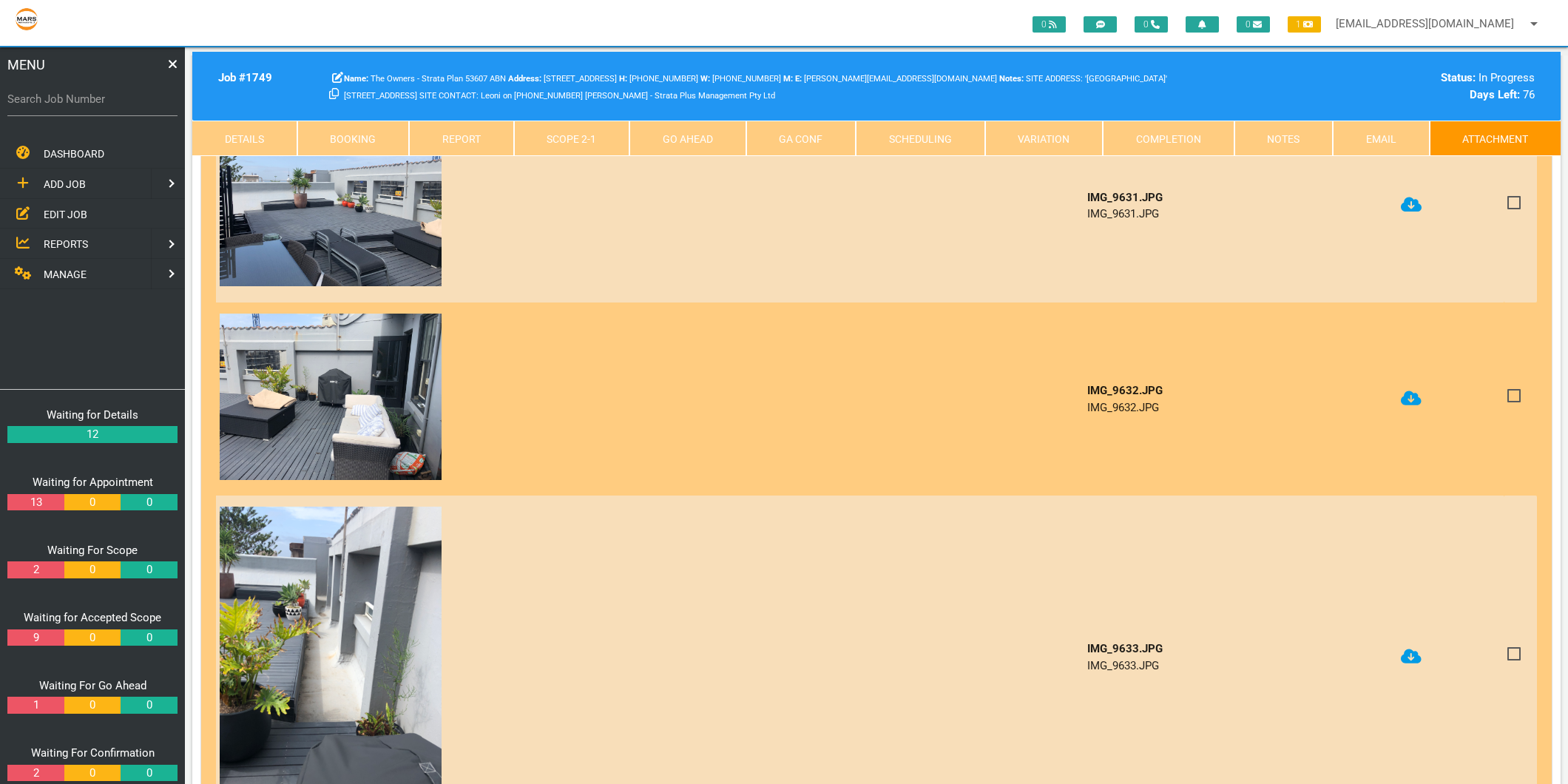
scroll to position [985, 0]
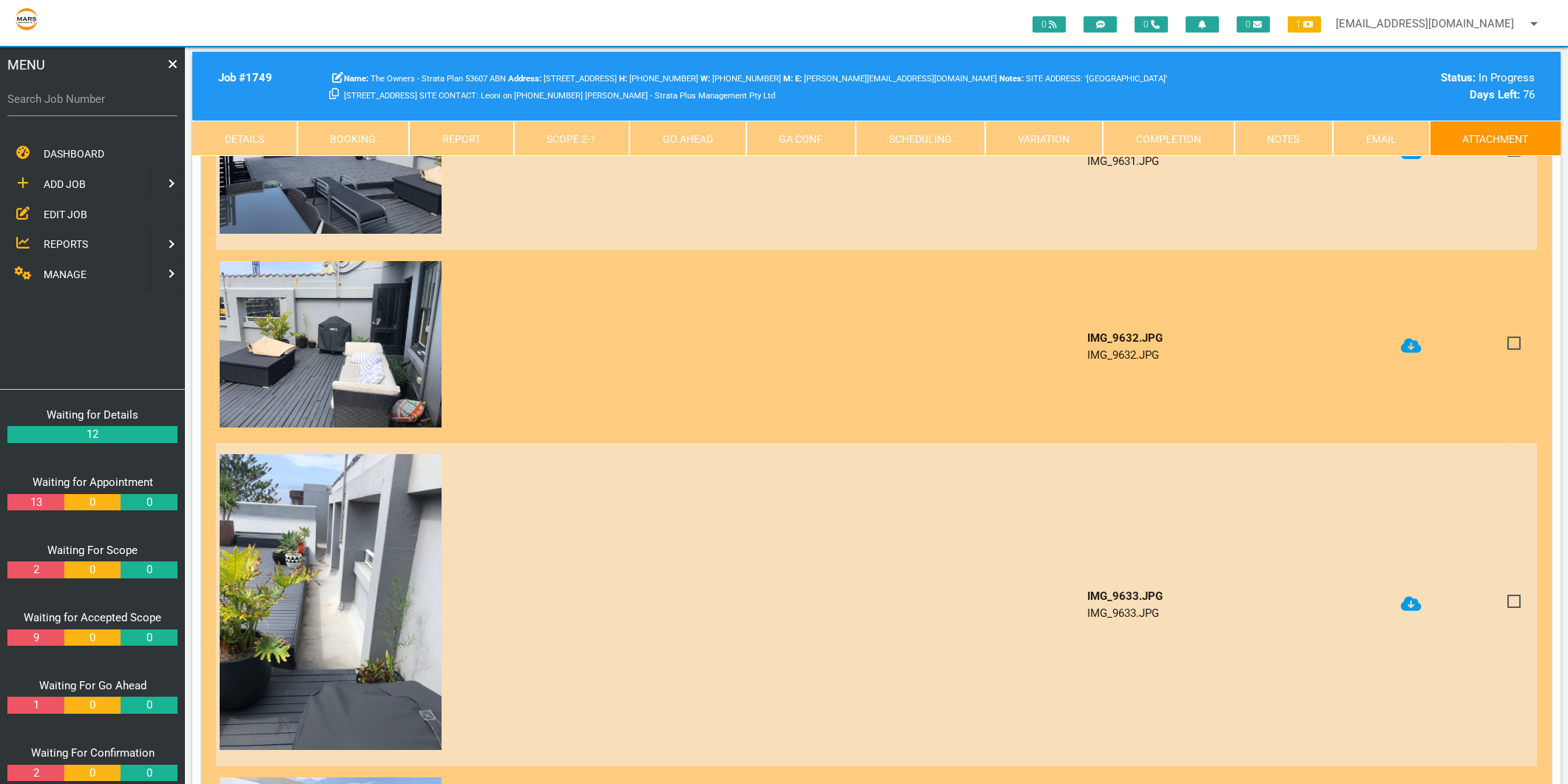
click at [1409, 596] on icon at bounding box center [1411, 603] width 21 height 15
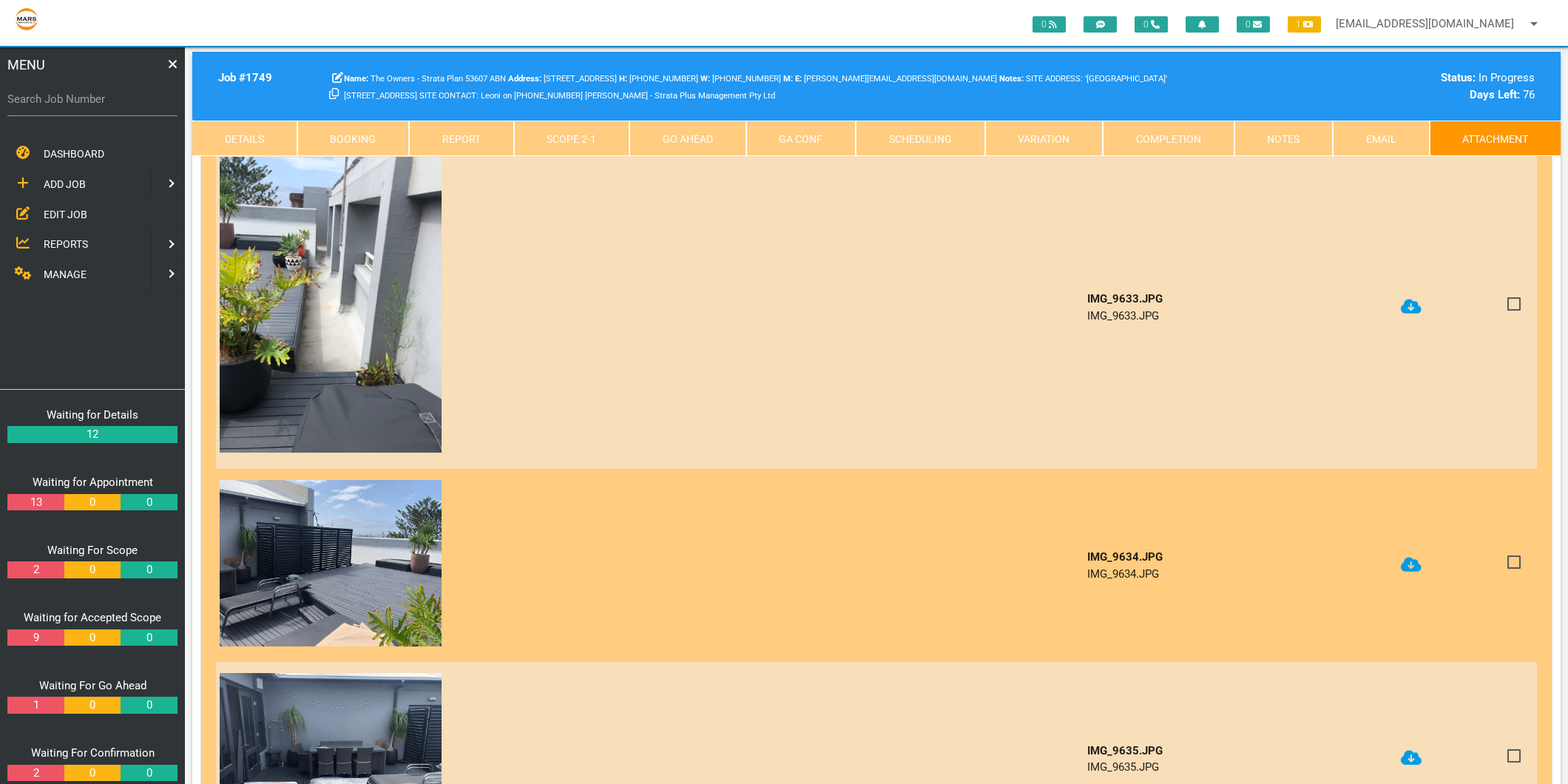
scroll to position [1314, 0]
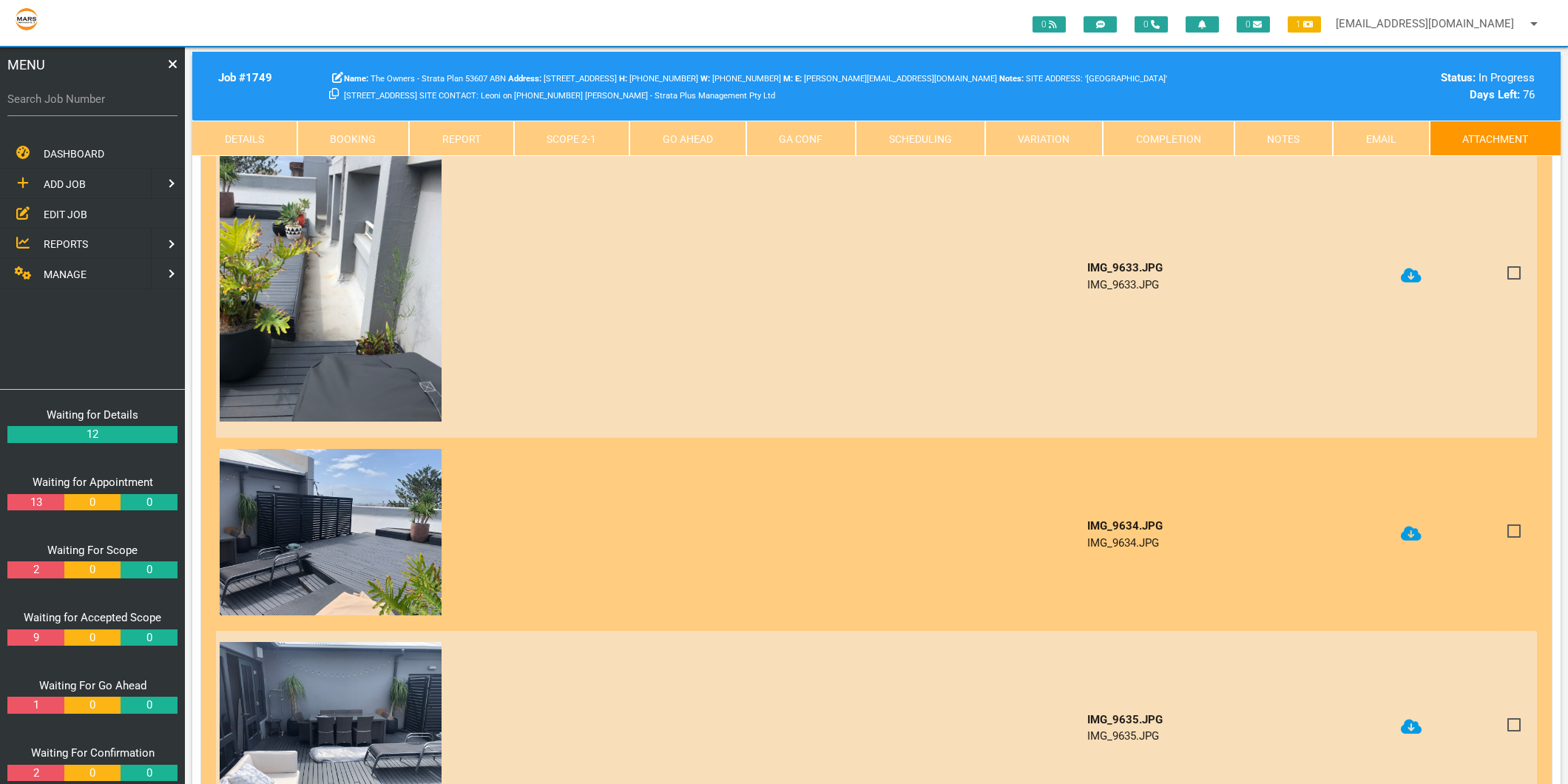
click at [1414, 526] on icon at bounding box center [1411, 533] width 21 height 15
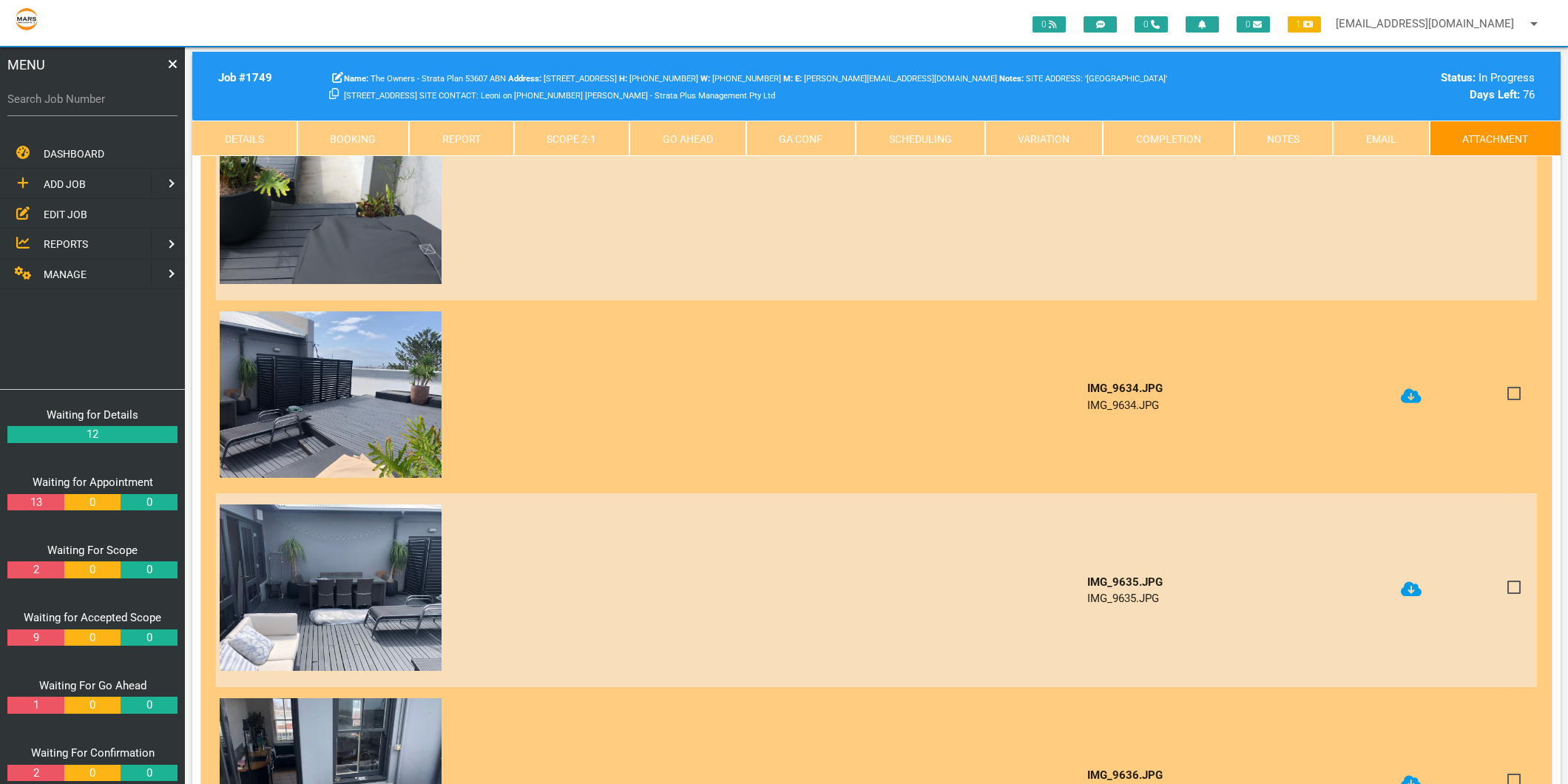
scroll to position [1478, 0]
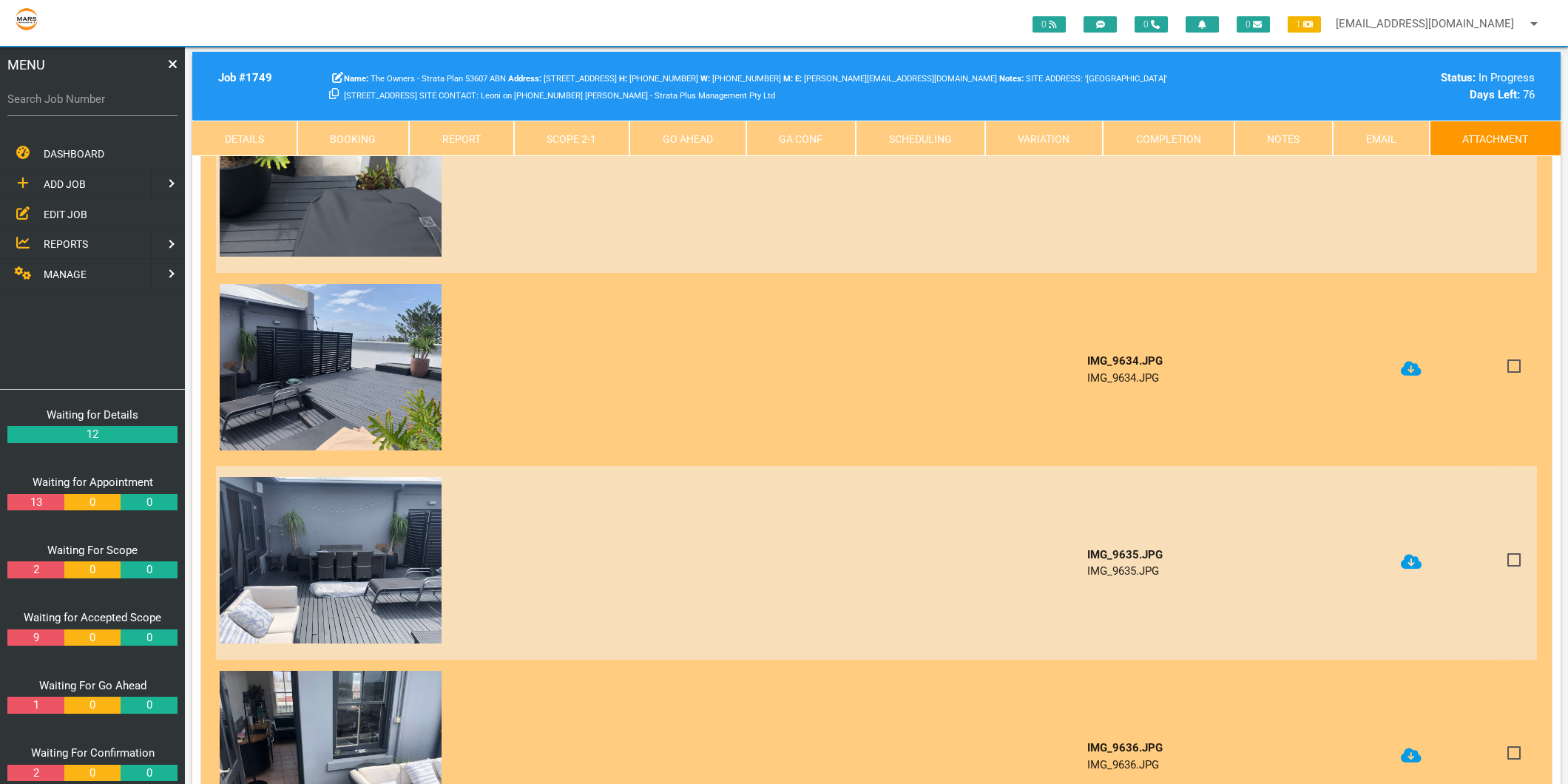
click at [1413, 554] on icon at bounding box center [1411, 562] width 21 height 15
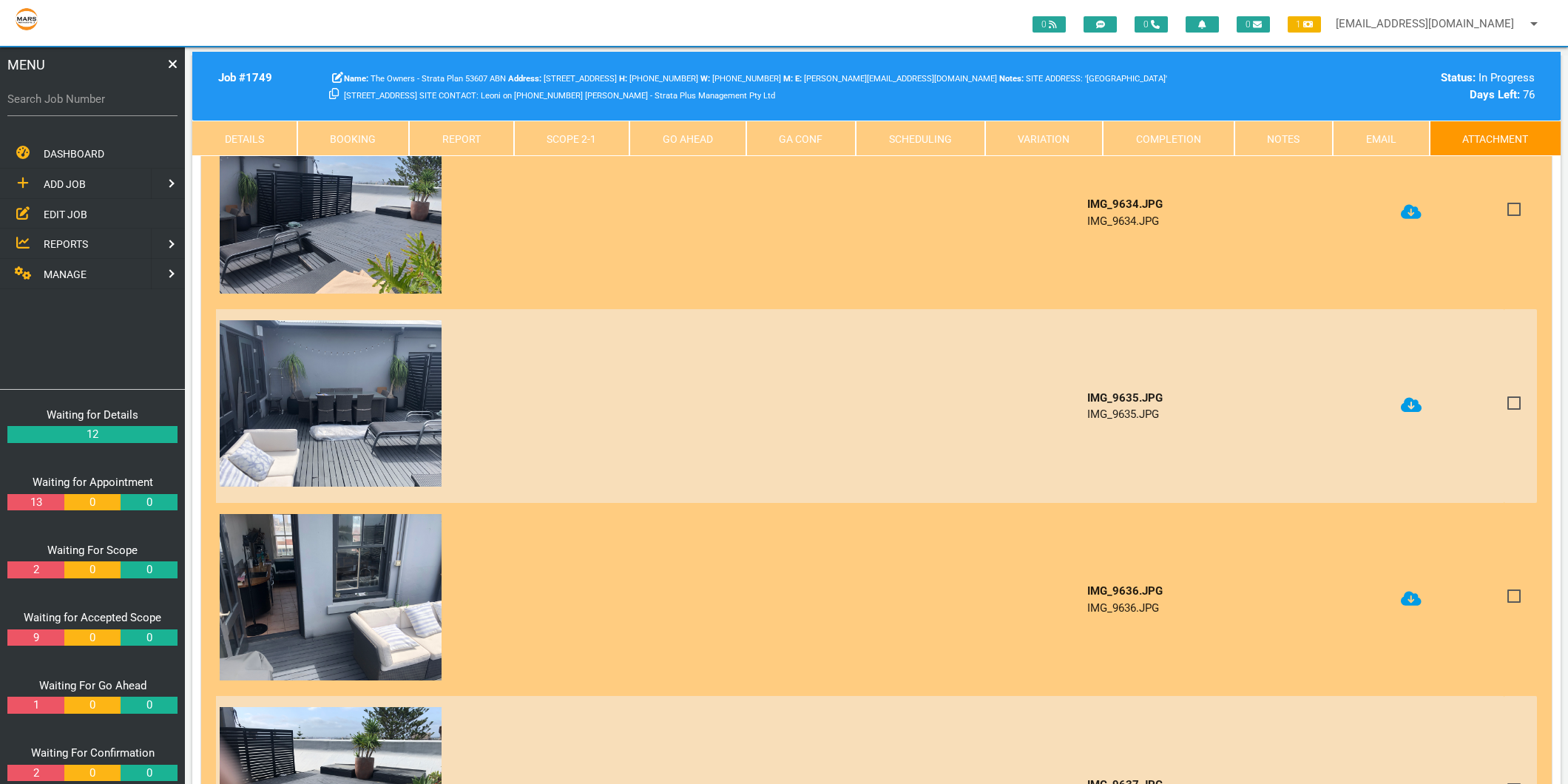
scroll to position [1643, 0]
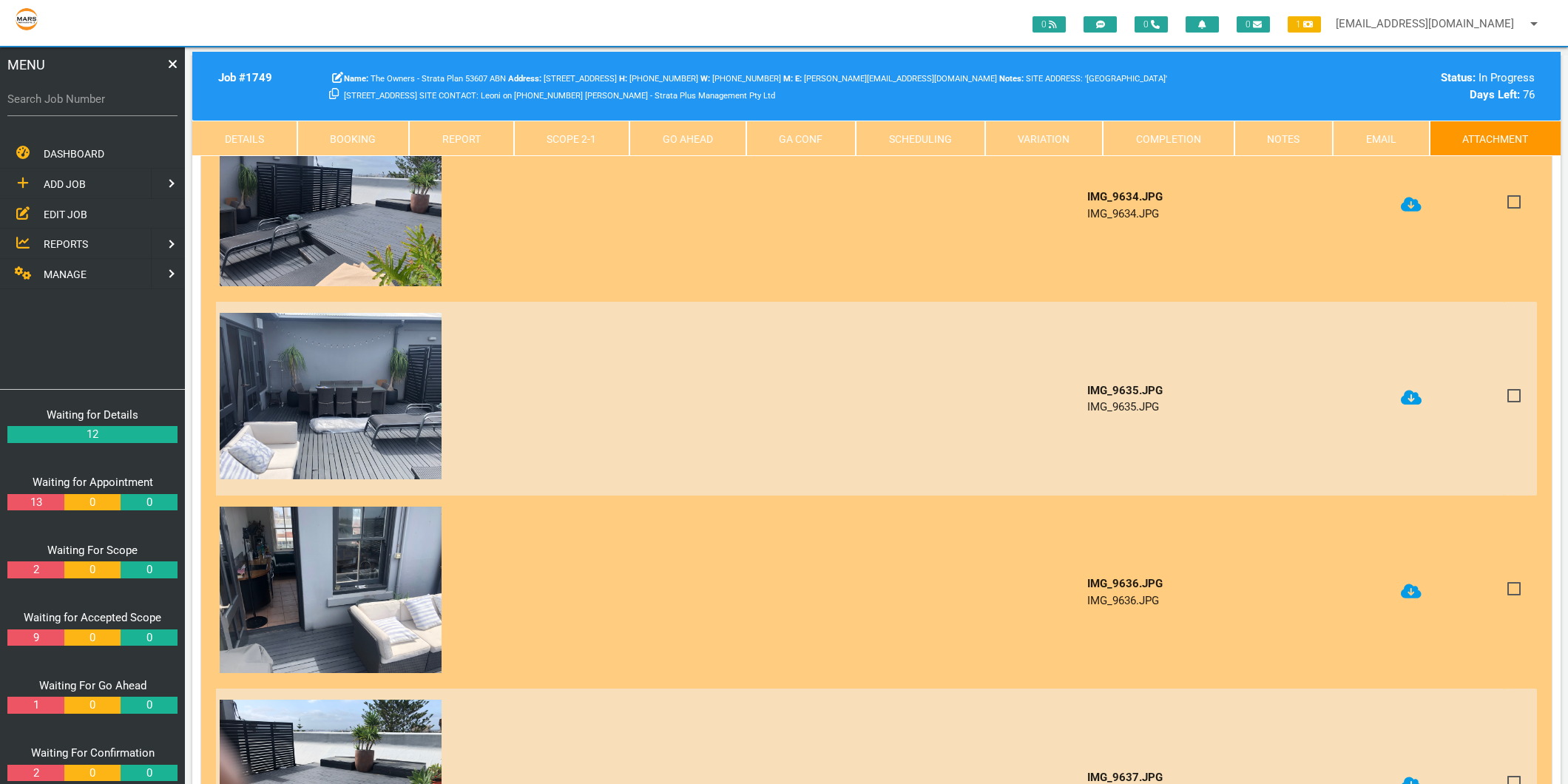
click at [1411, 583] on icon at bounding box center [1411, 591] width 21 height 17
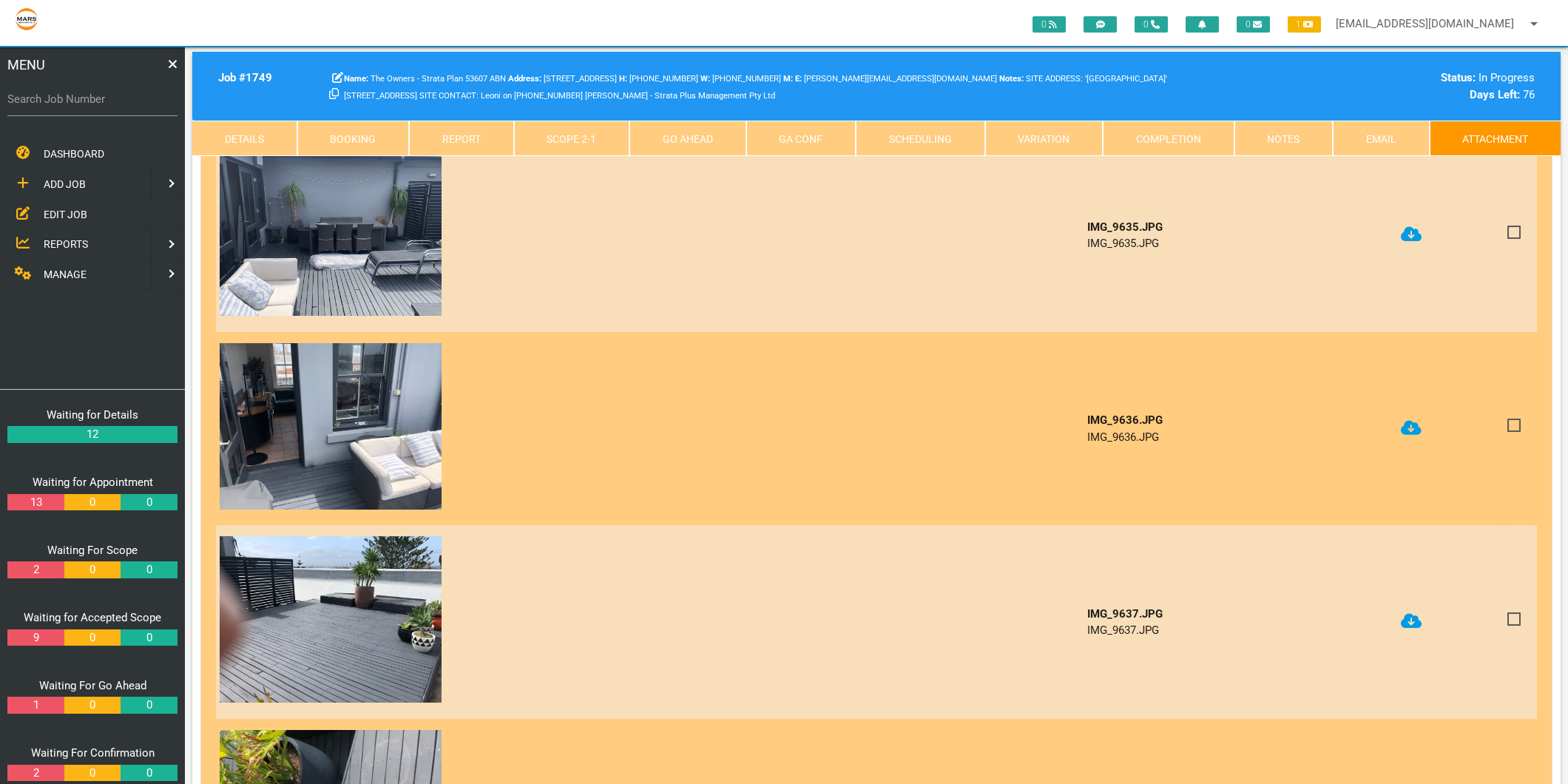
scroll to position [1807, 0]
click at [1416, 613] on icon at bounding box center [1411, 621] width 21 height 15
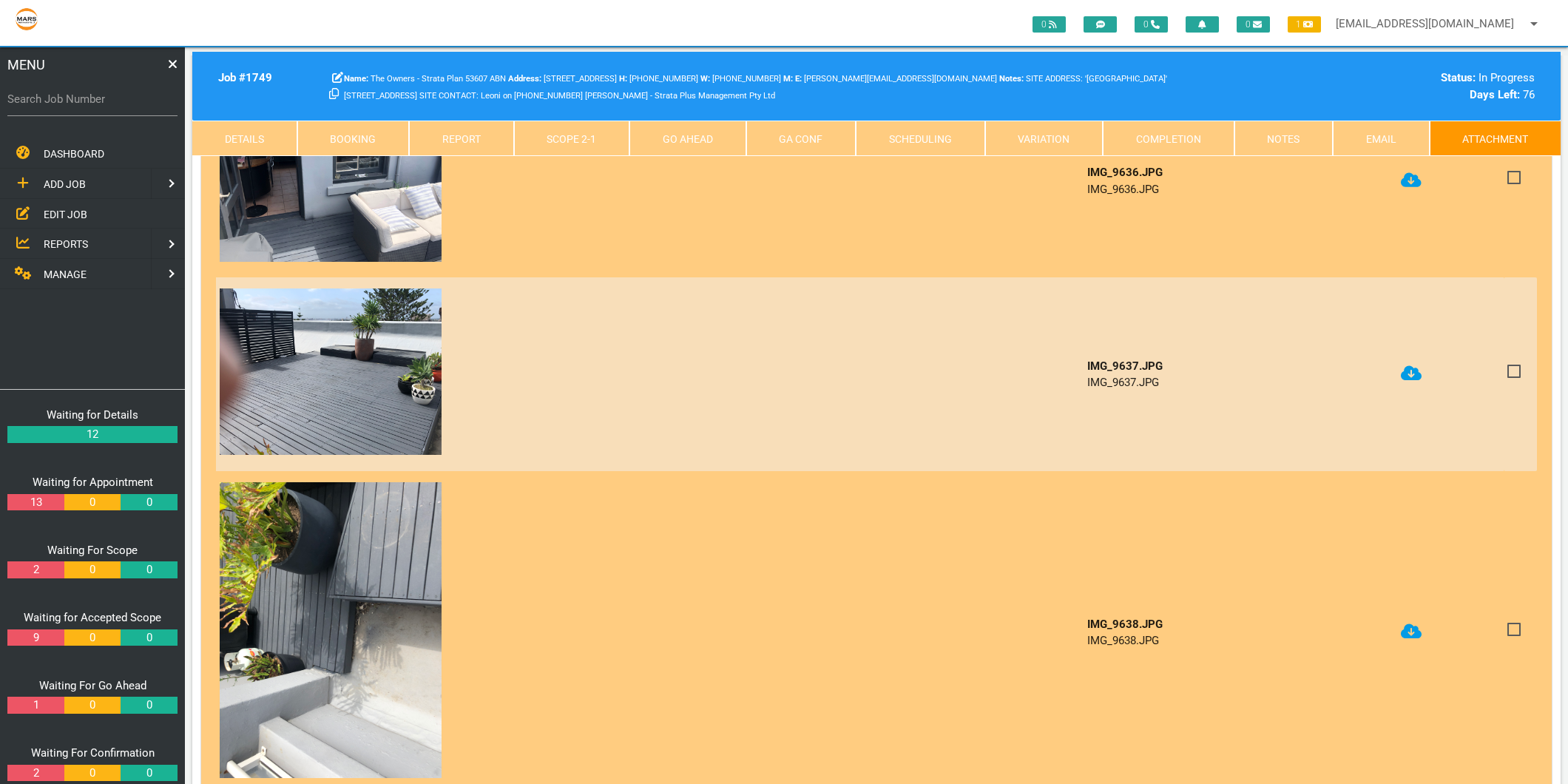
scroll to position [2136, 0]
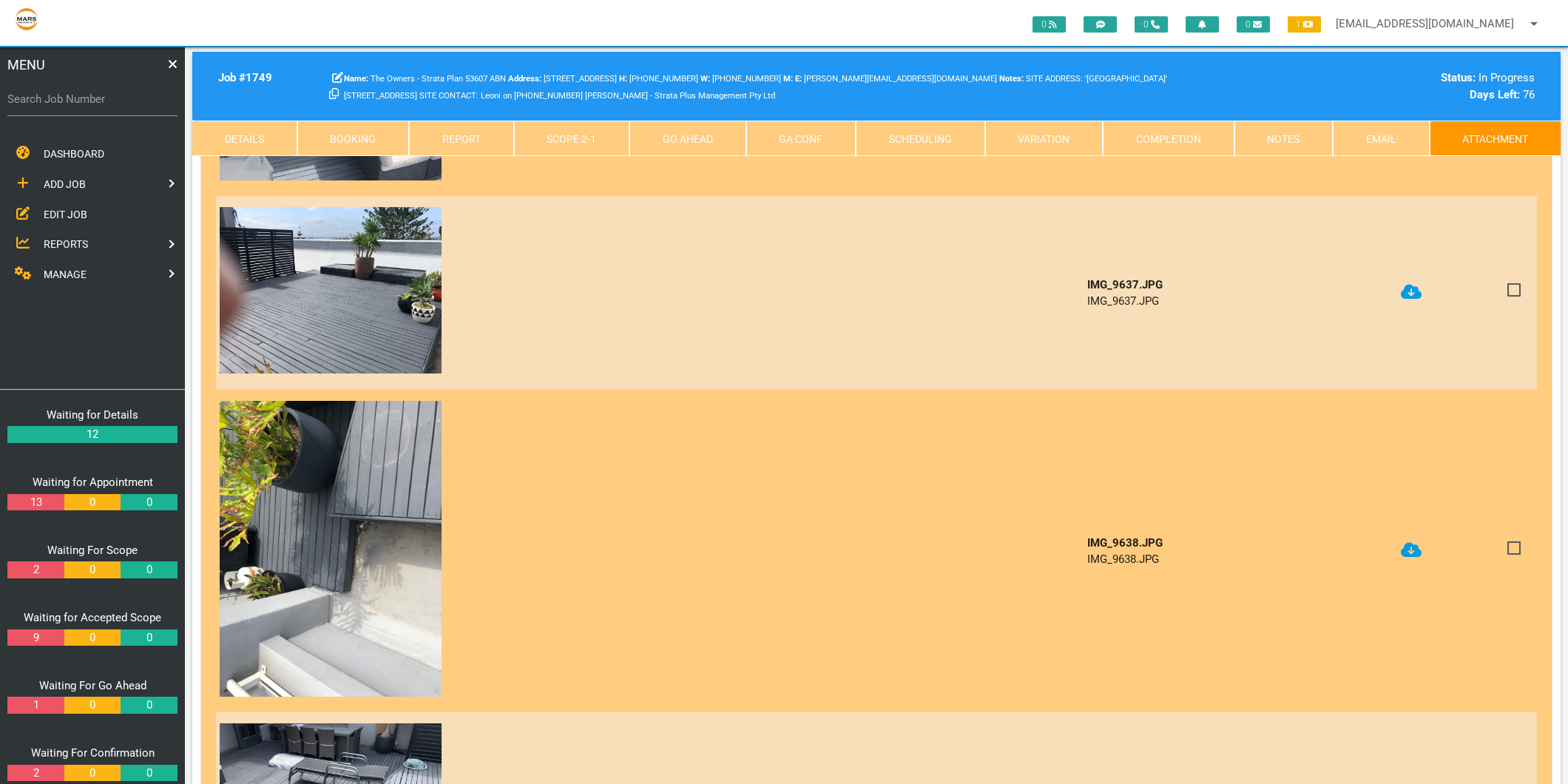
click at [1404, 543] on icon at bounding box center [1411, 551] width 21 height 15
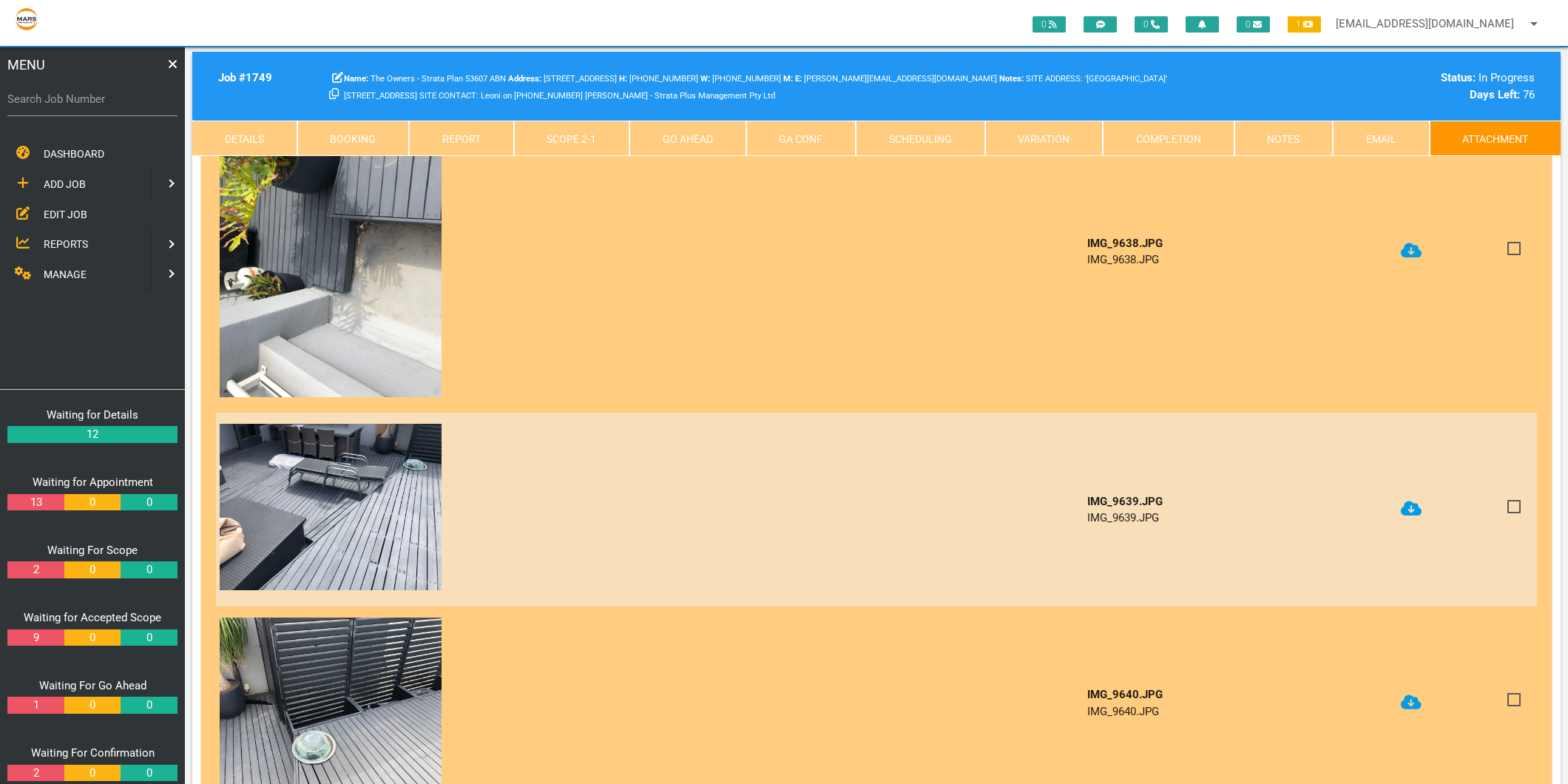
scroll to position [2465, 0]
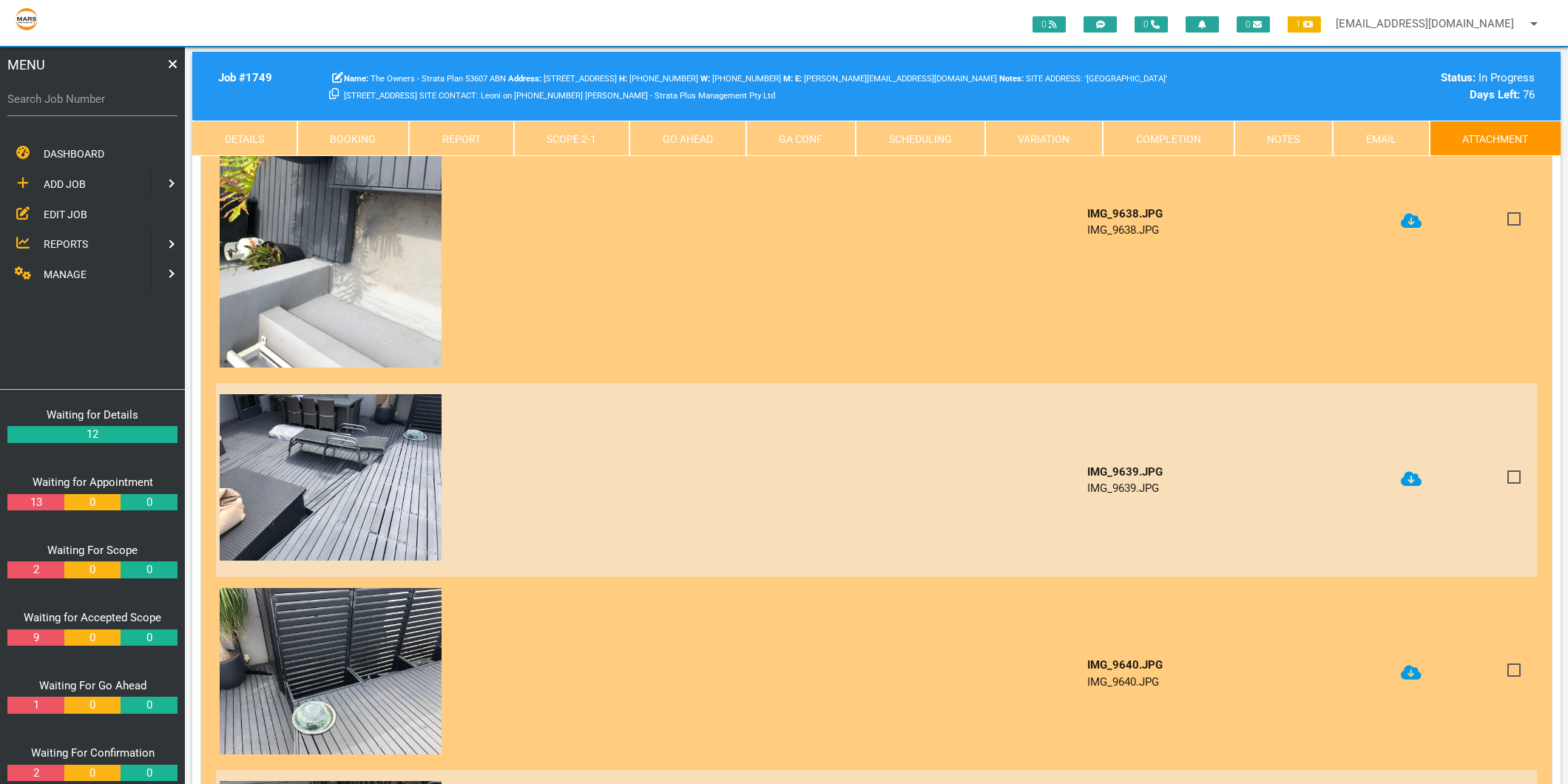
click at [1411, 471] on icon at bounding box center [1411, 479] width 21 height 15
click at [1404, 665] on icon at bounding box center [1411, 672] width 21 height 15
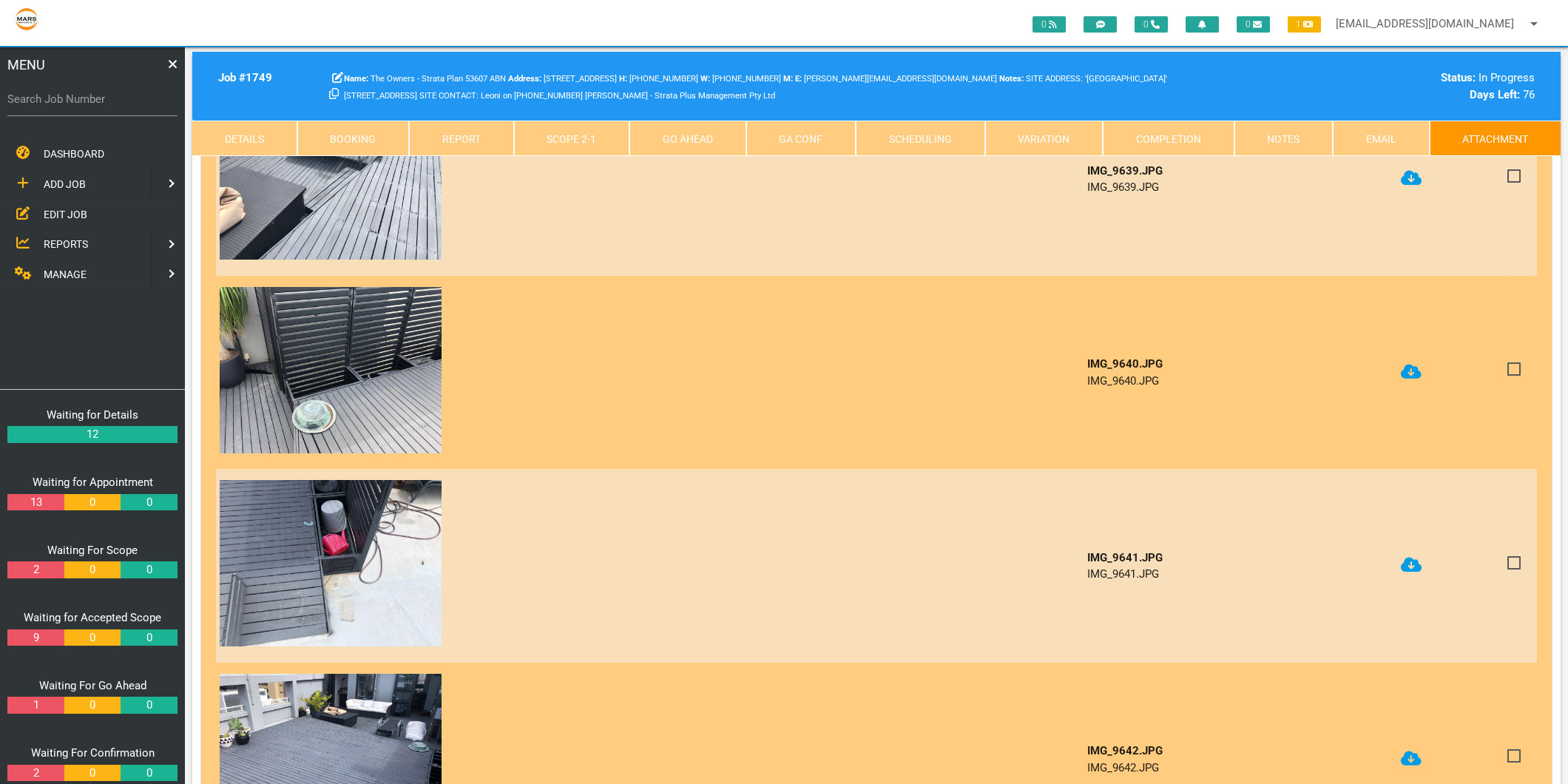
scroll to position [2875, 0]
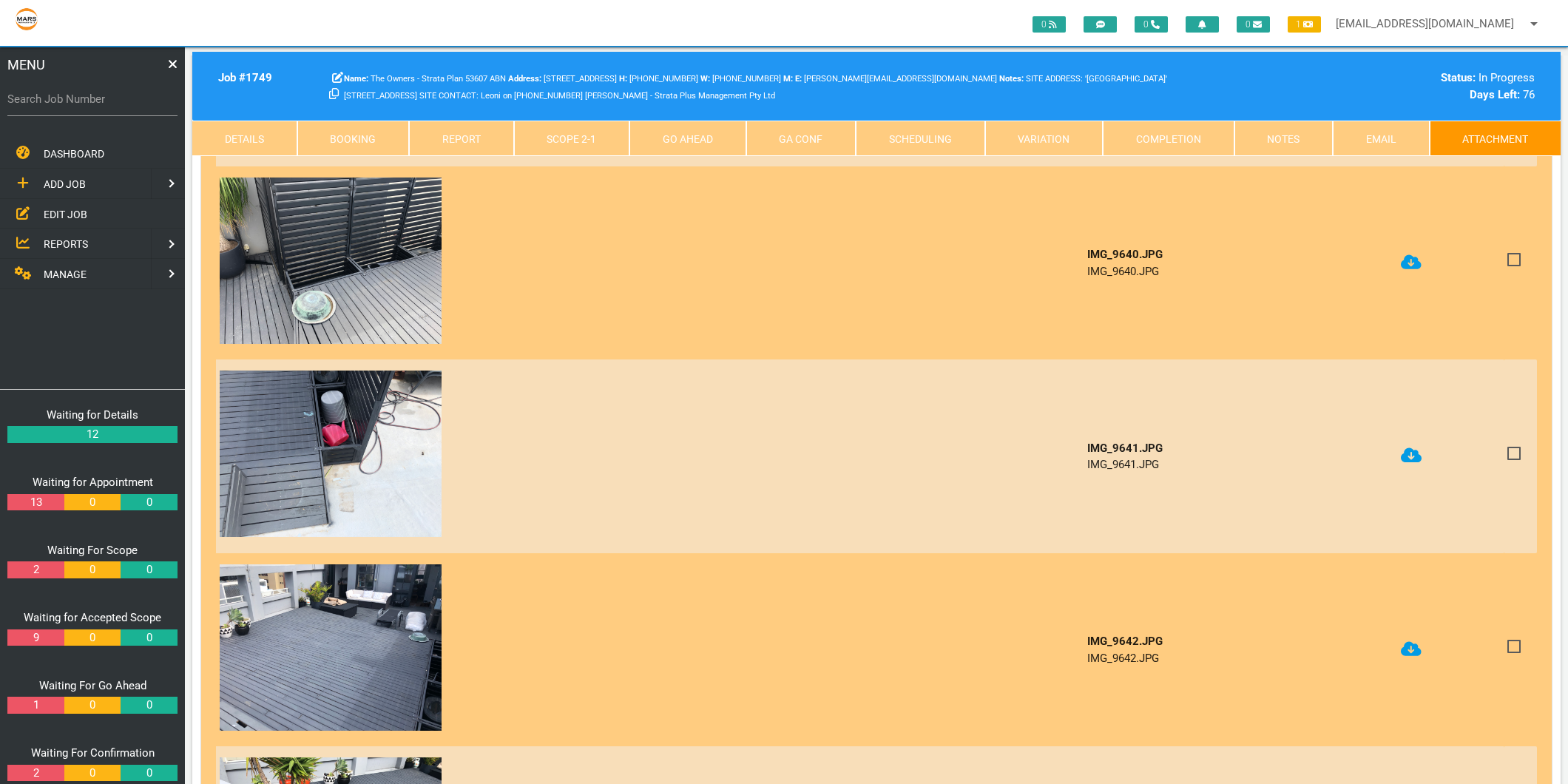
click at [1416, 447] on icon at bounding box center [1411, 455] width 21 height 17
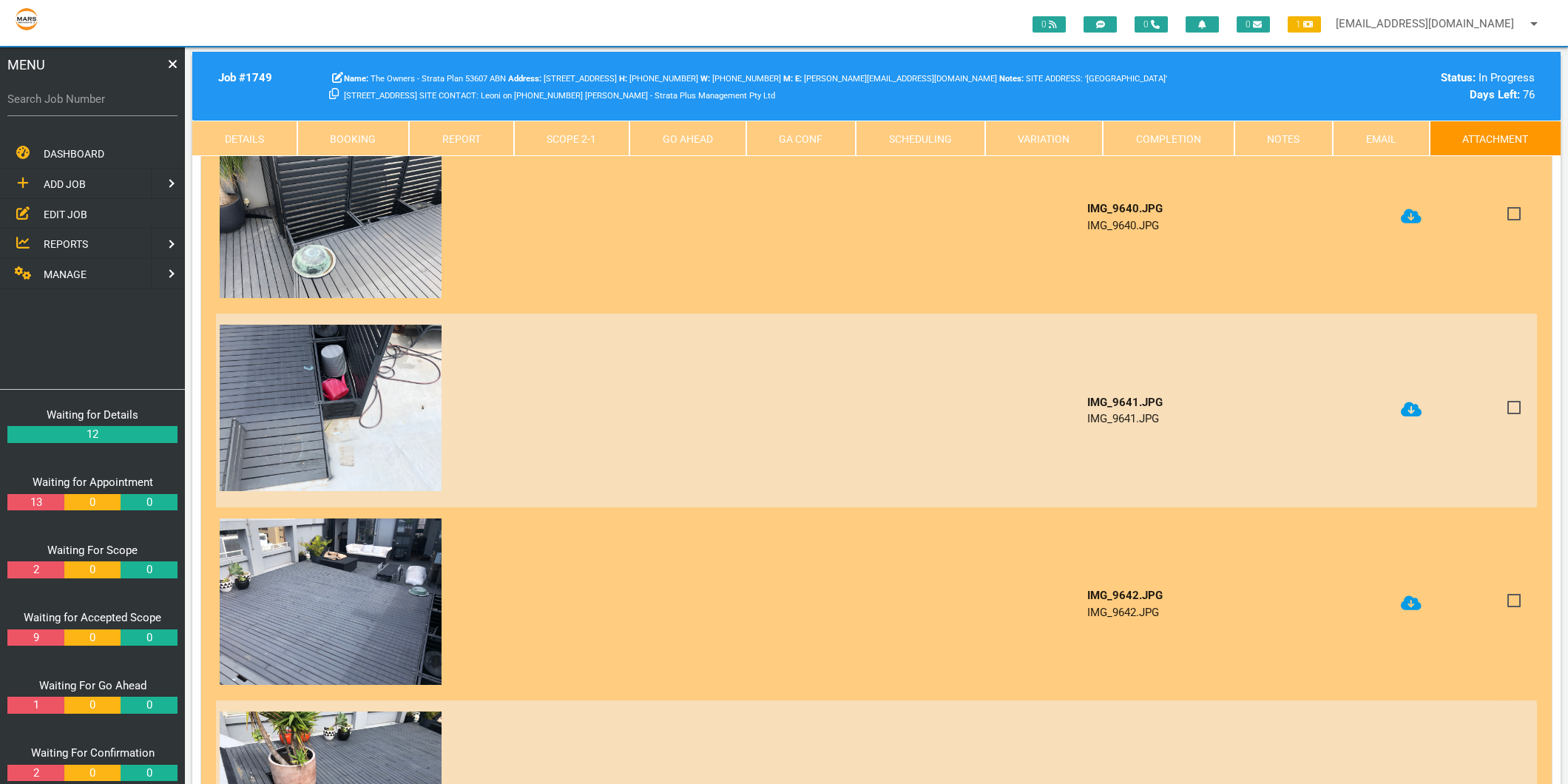
scroll to position [2958, 0]
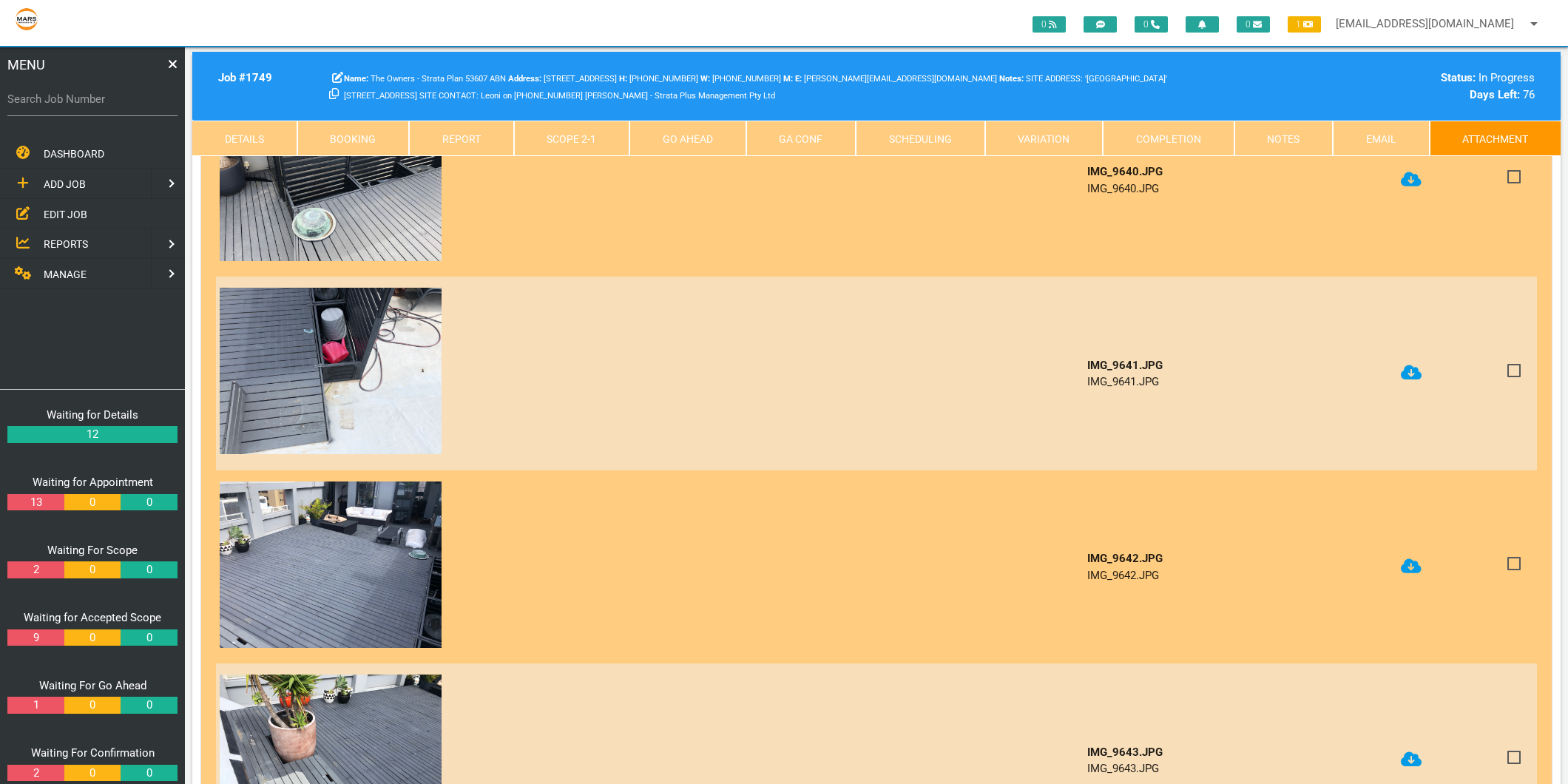
click at [1414, 558] on icon at bounding box center [1411, 565] width 21 height 15
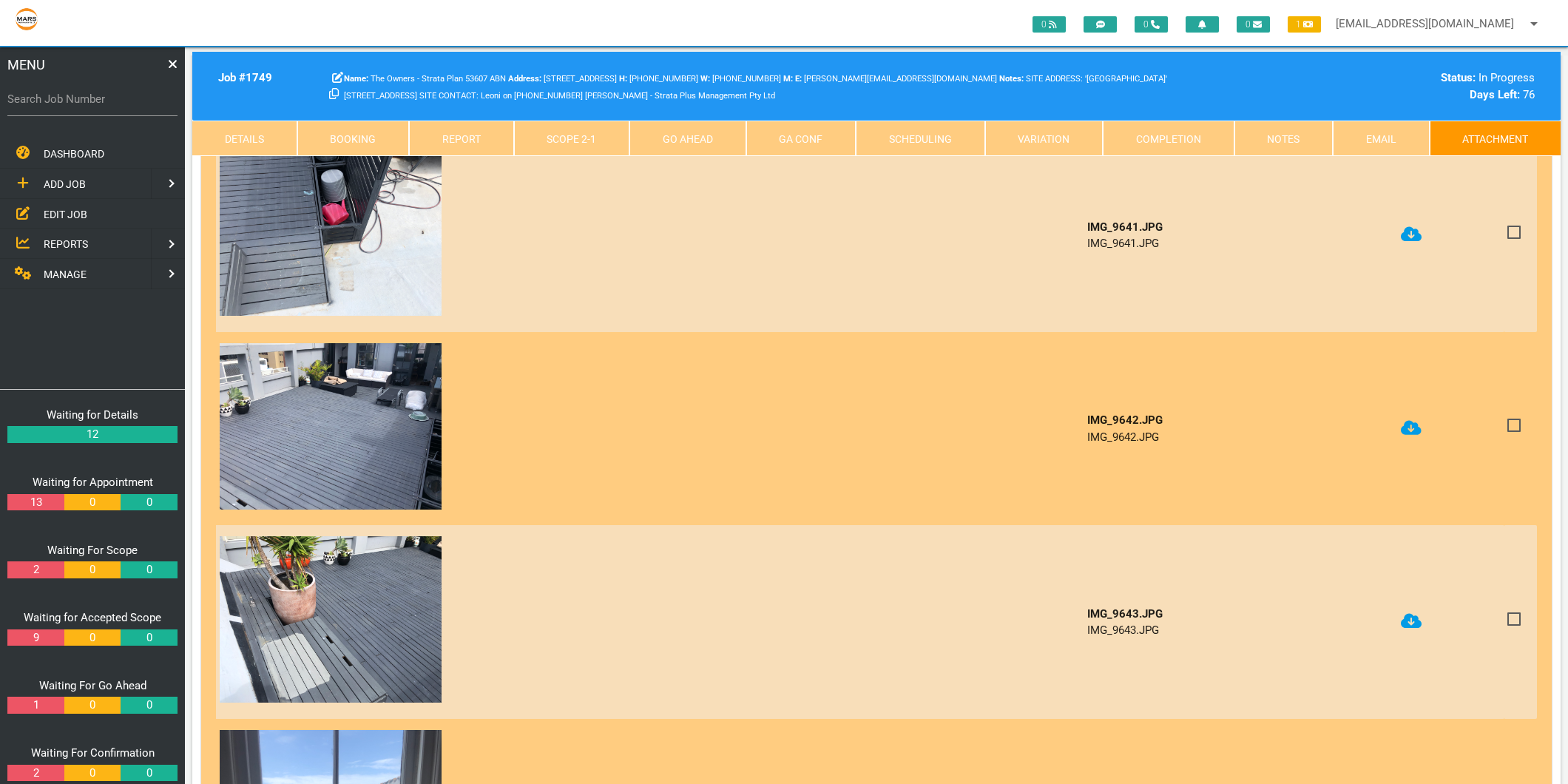
scroll to position [3122, 0]
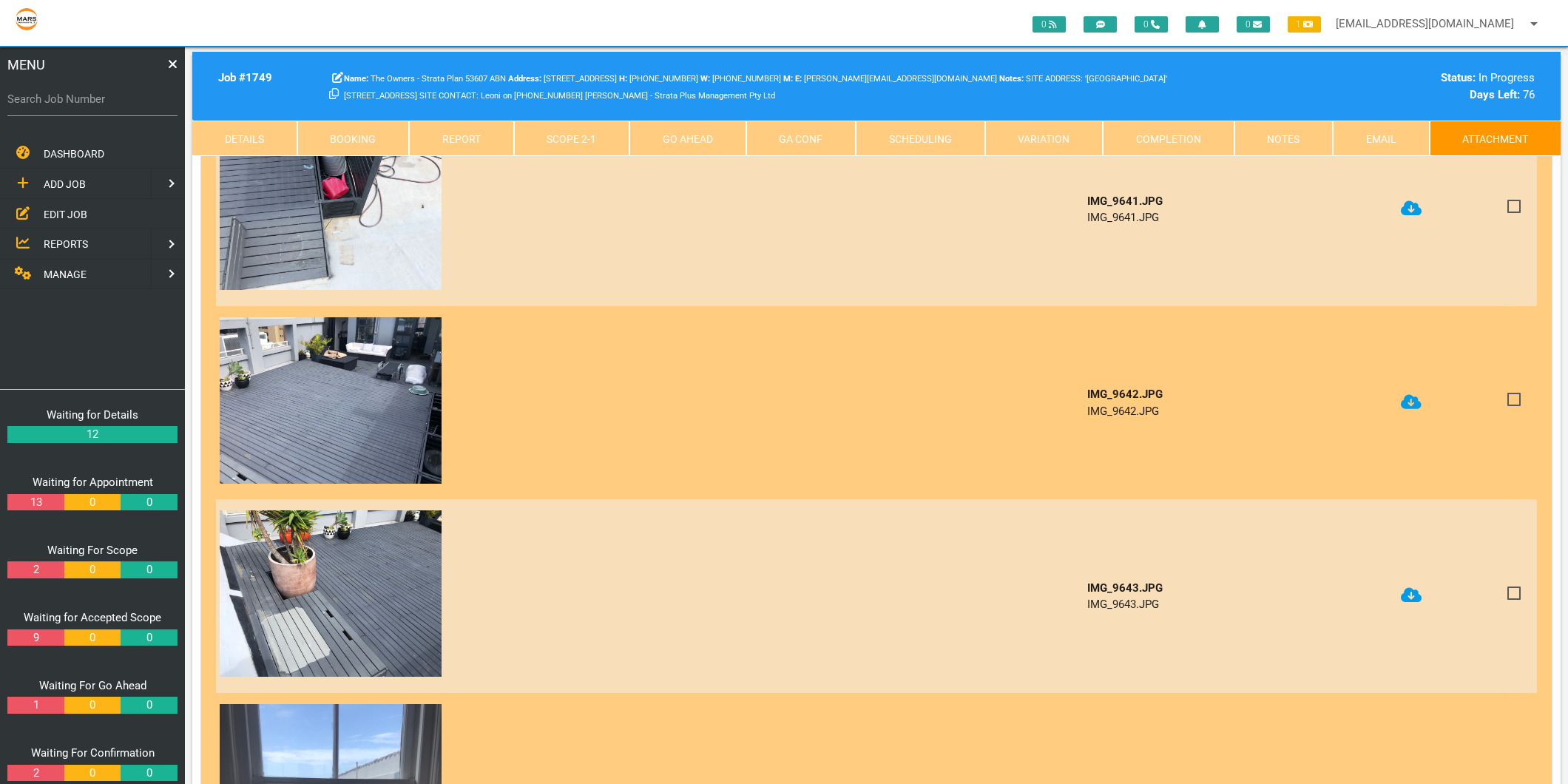
click at [1411, 586] on icon at bounding box center [1411, 595] width 21 height 17
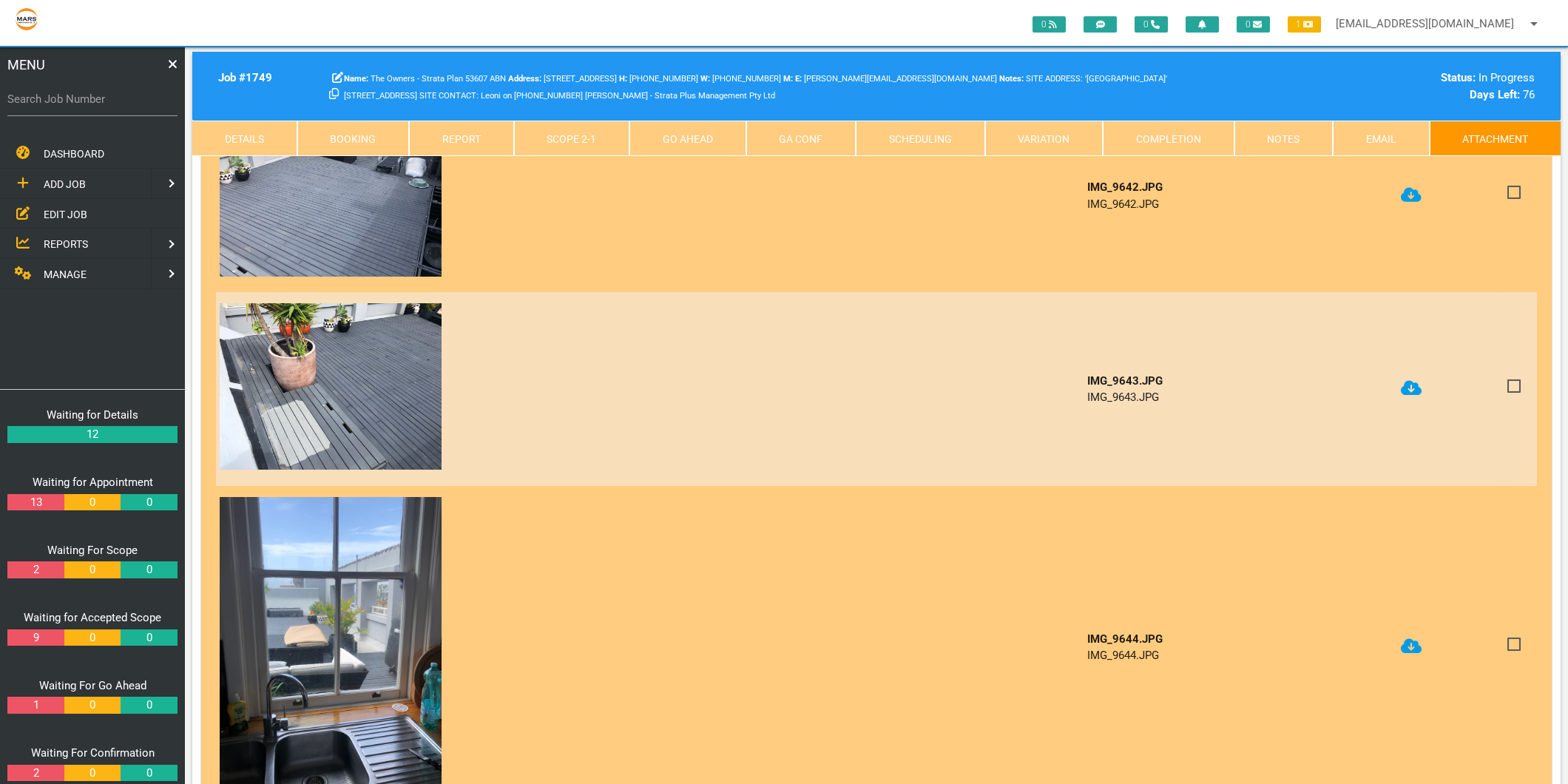
scroll to position [3368, 0]
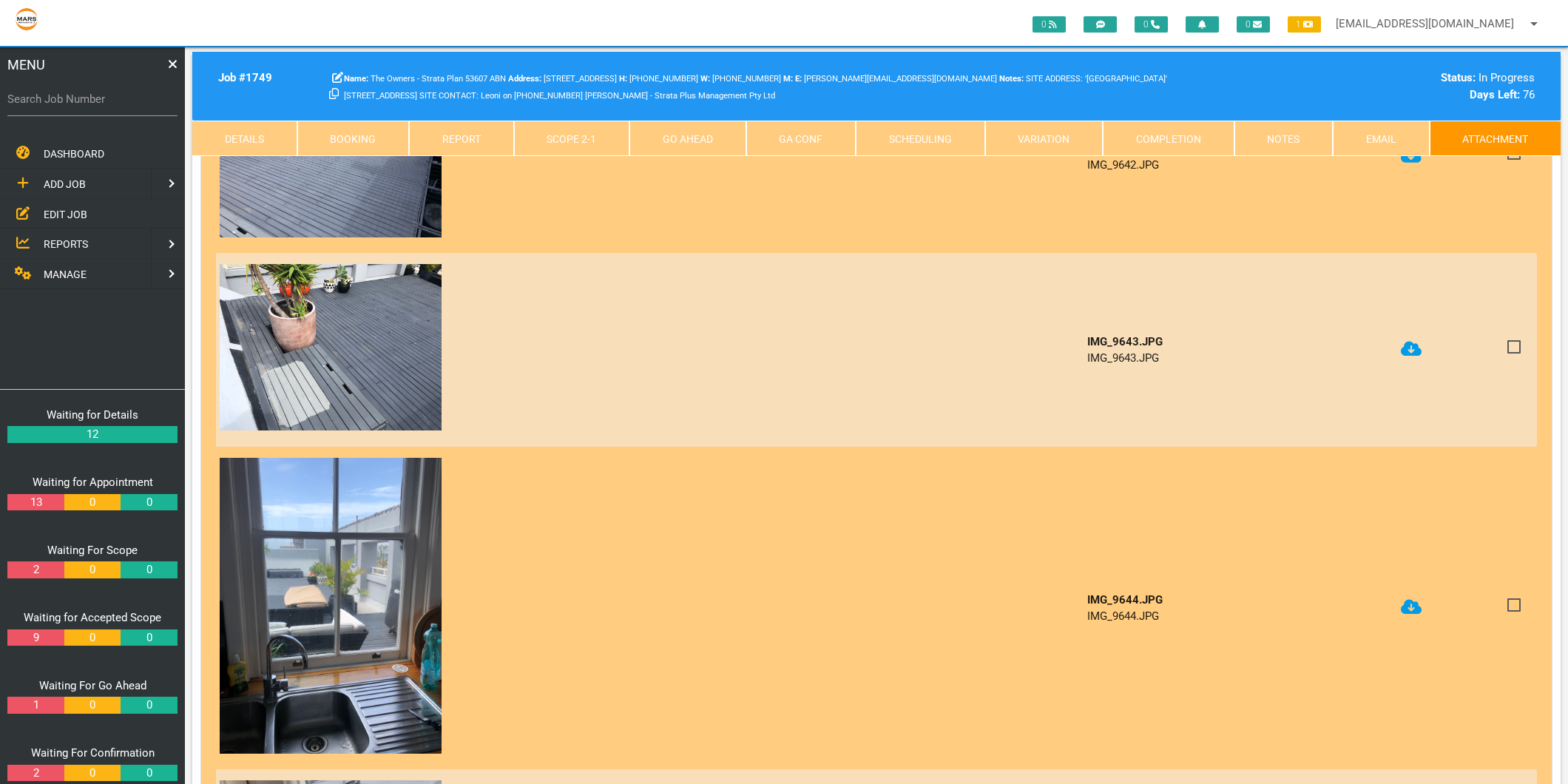
click at [1402, 600] on icon at bounding box center [1411, 607] width 21 height 15
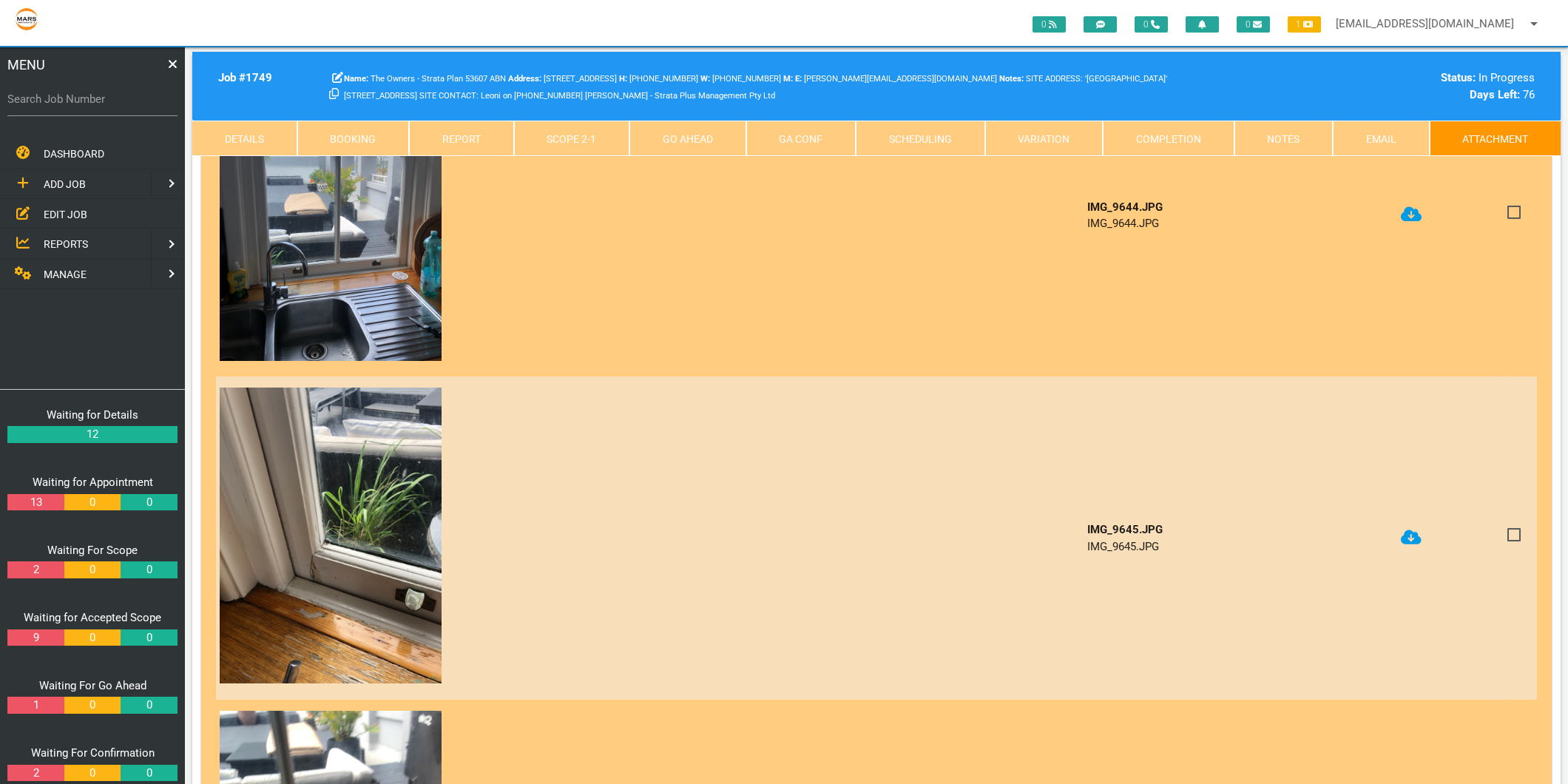
scroll to position [3779, 0]
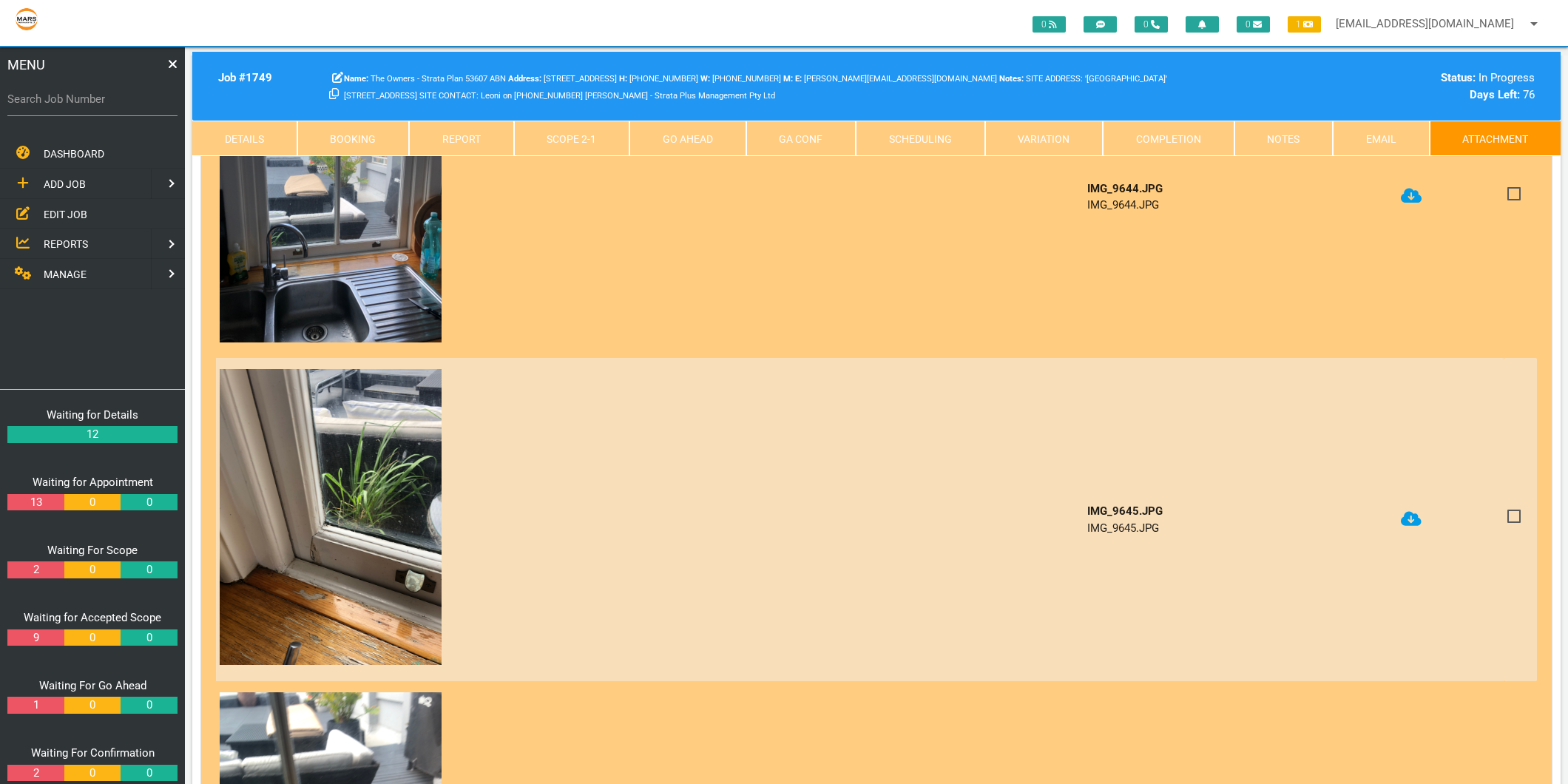
click at [1415, 511] on icon at bounding box center [1411, 518] width 21 height 15
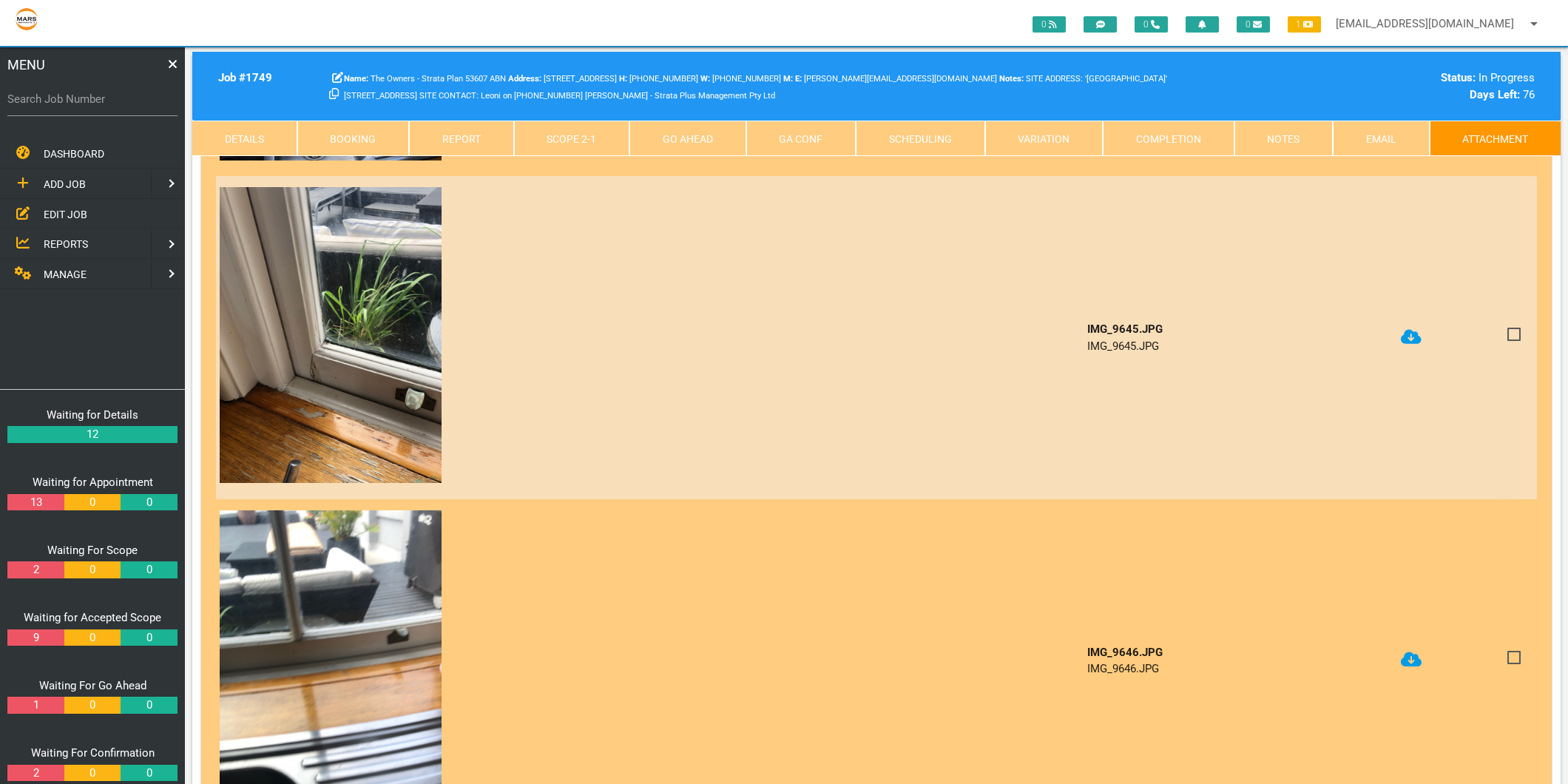
scroll to position [4025, 0]
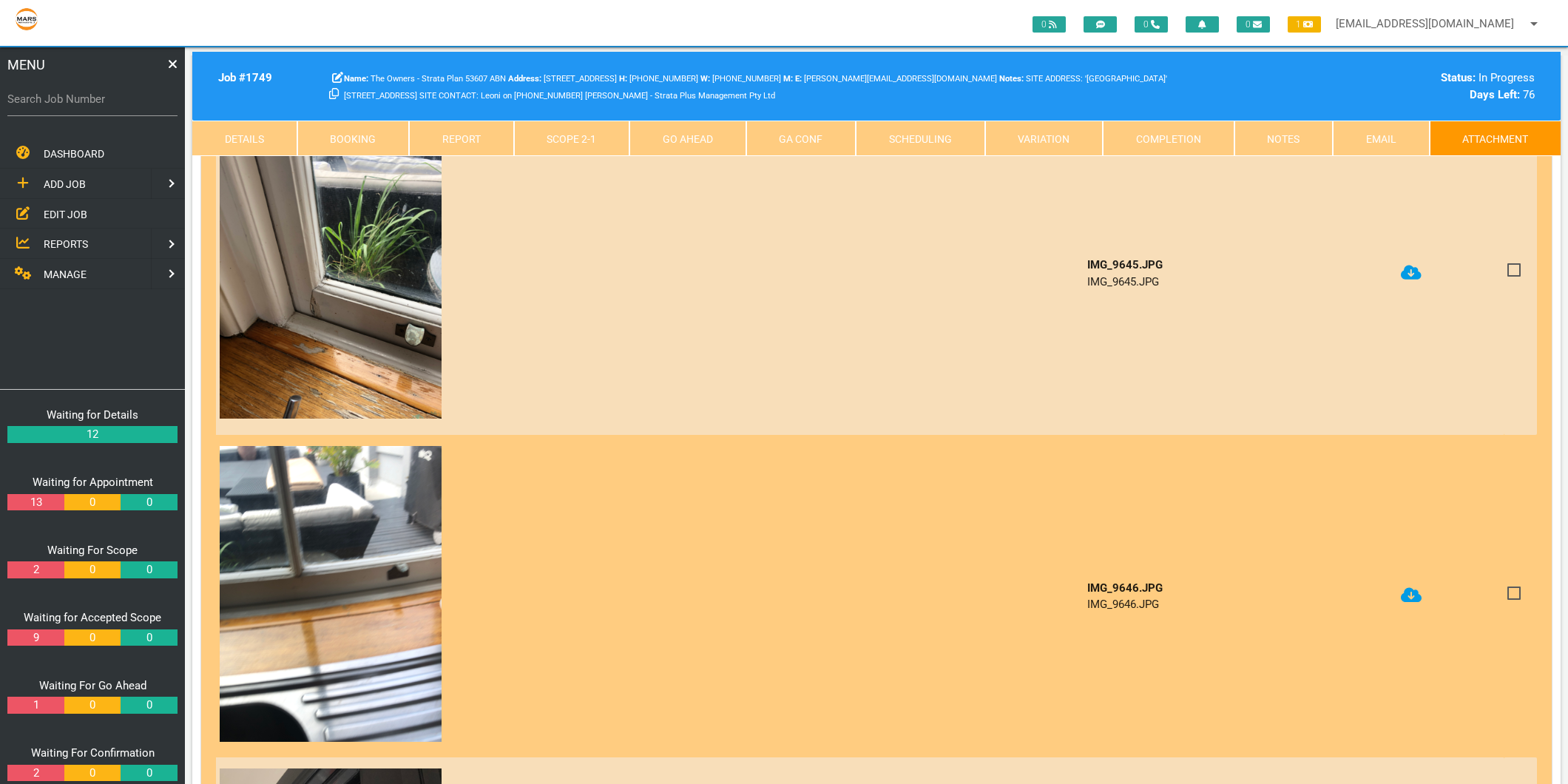
click at [1422, 571] on td at bounding box center [1450, 596] width 107 height 323
click at [1411, 588] on icon at bounding box center [1411, 595] width 21 height 15
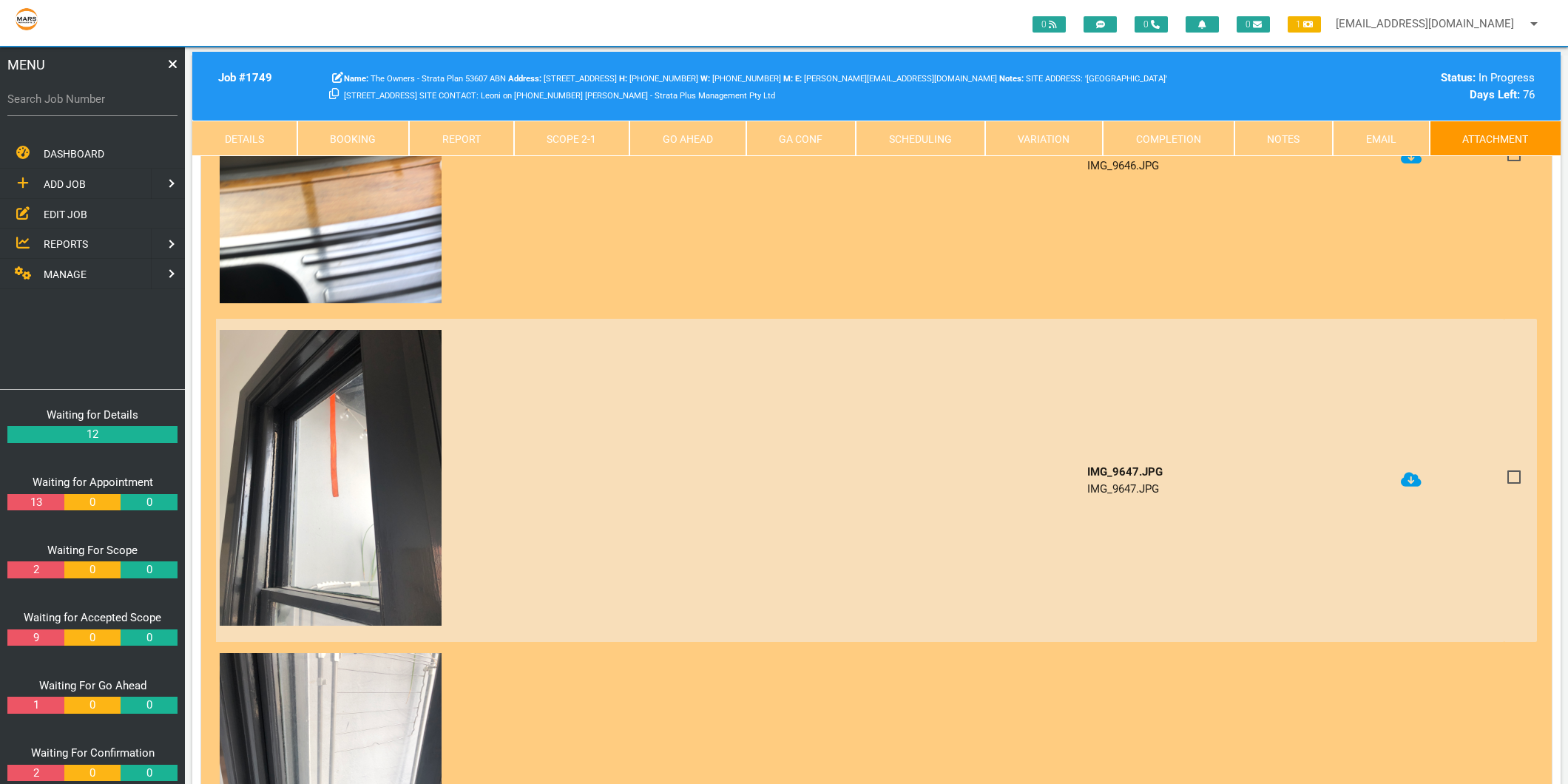
scroll to position [4518, 0]
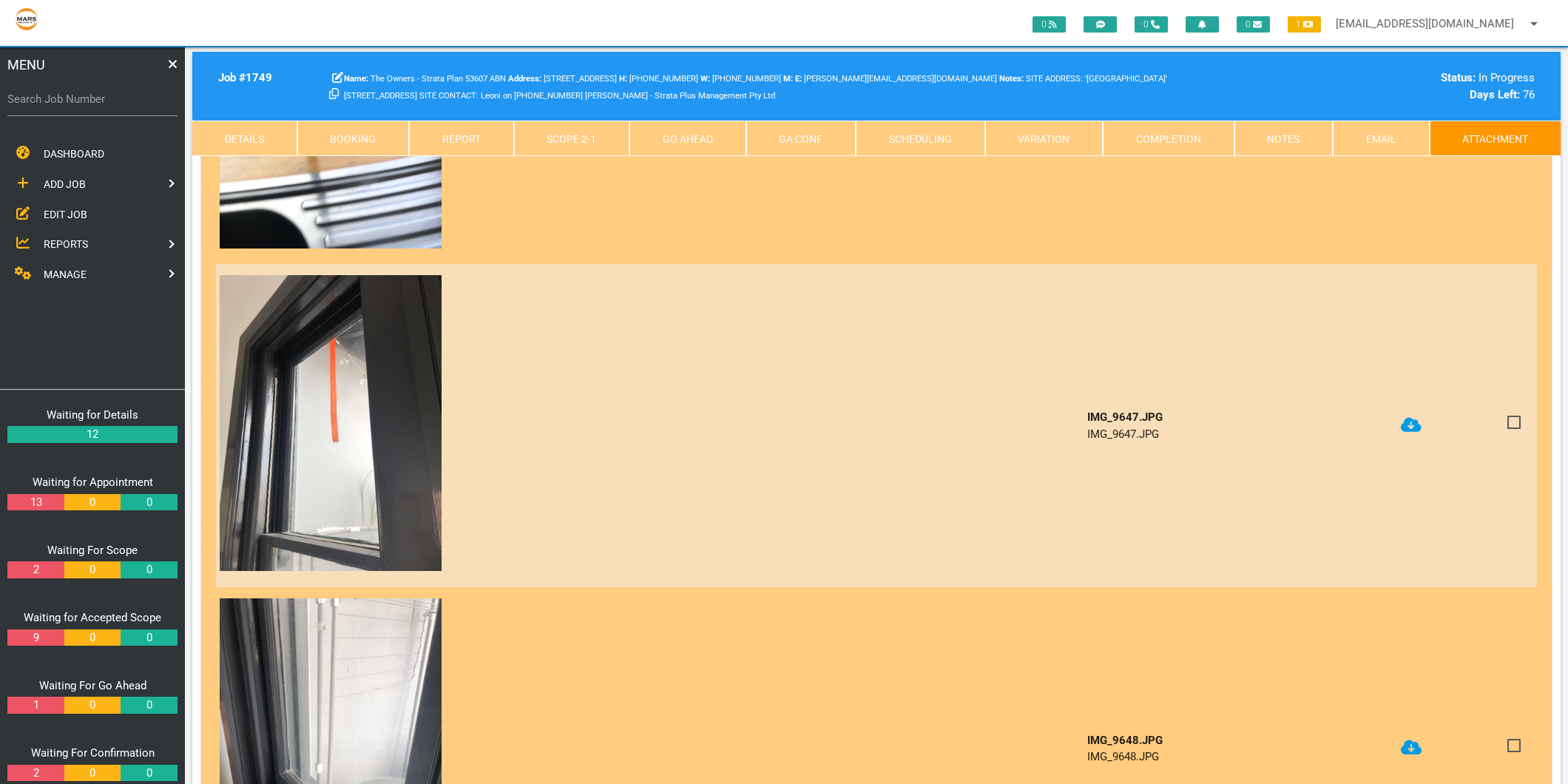
click at [1411, 416] on icon at bounding box center [1411, 424] width 21 height 17
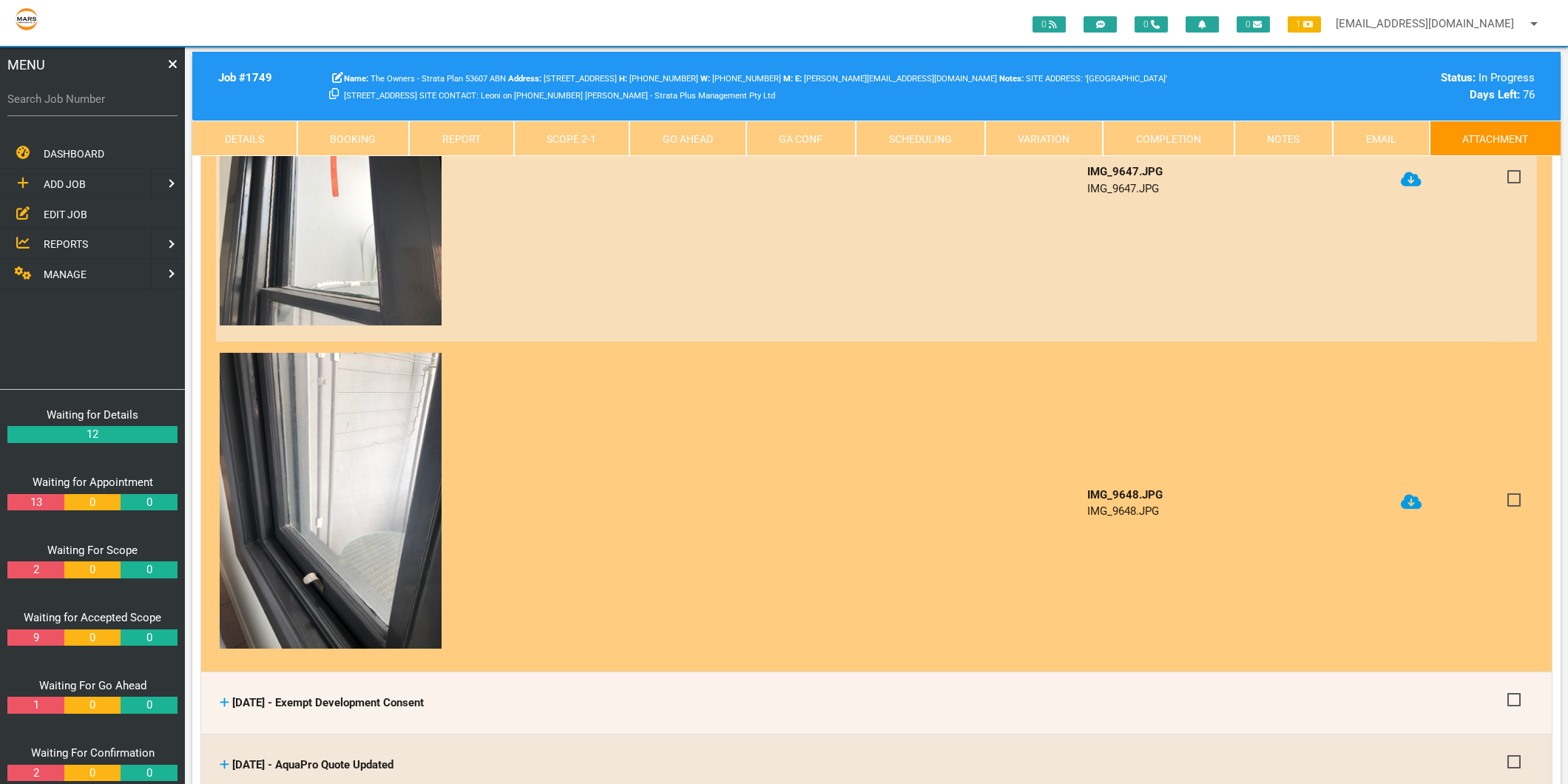
scroll to position [4764, 0]
click at [1416, 494] on icon at bounding box center [1411, 501] width 21 height 15
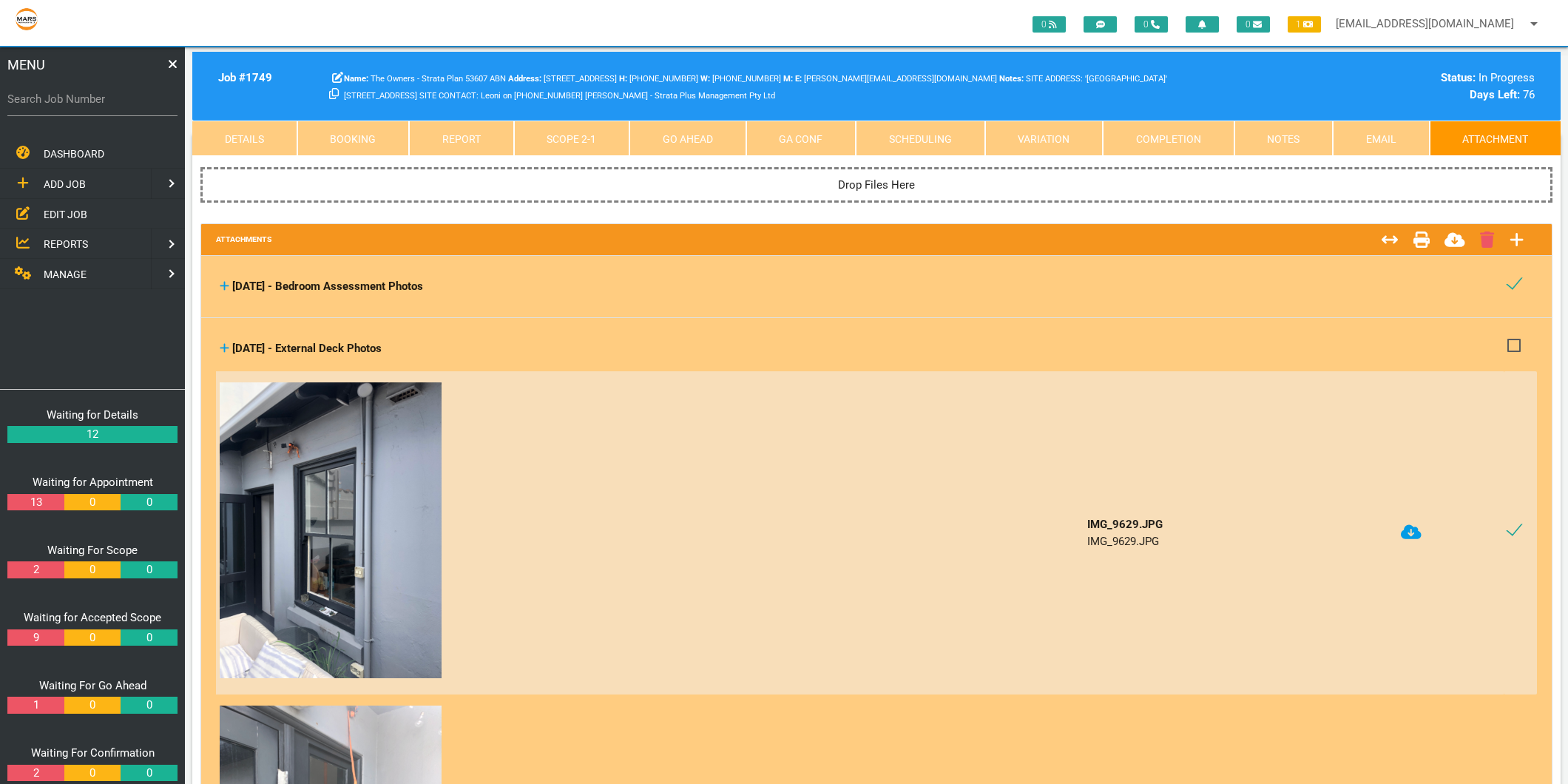
scroll to position [0, 0]
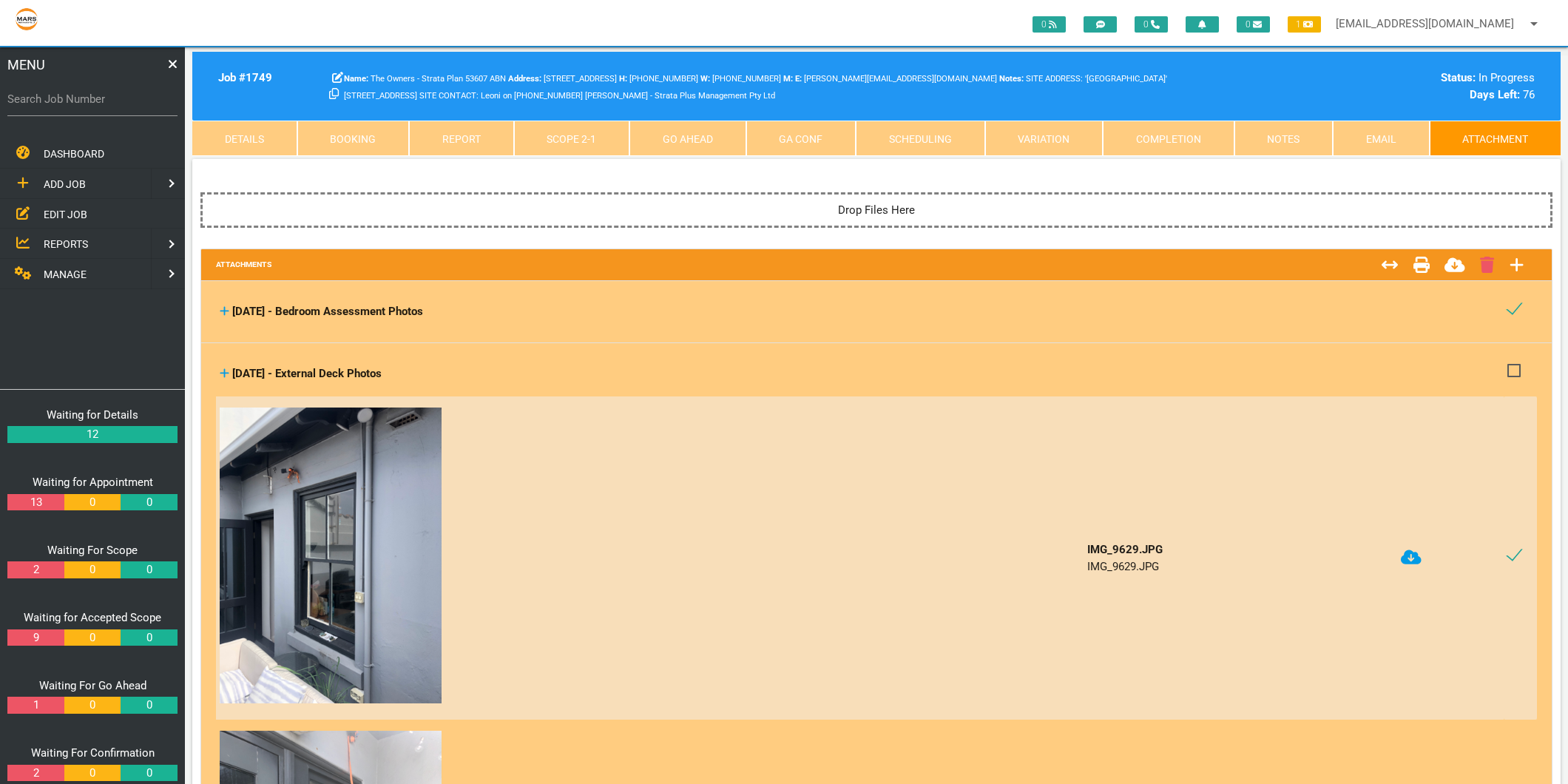
click at [225, 373] on icon at bounding box center [225, 373] width 9 height 9
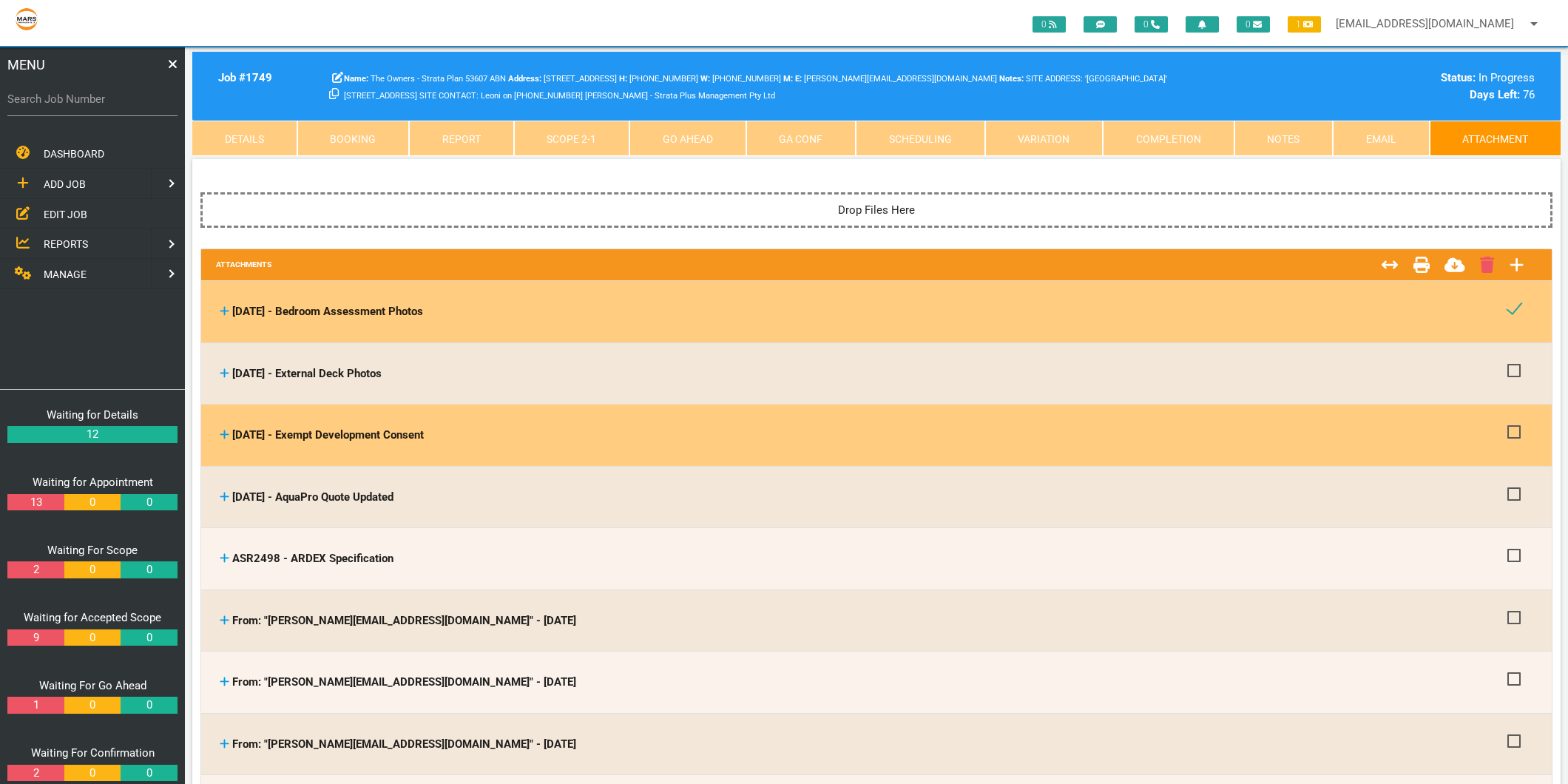
click at [222, 433] on icon at bounding box center [224, 434] width 10 height 11
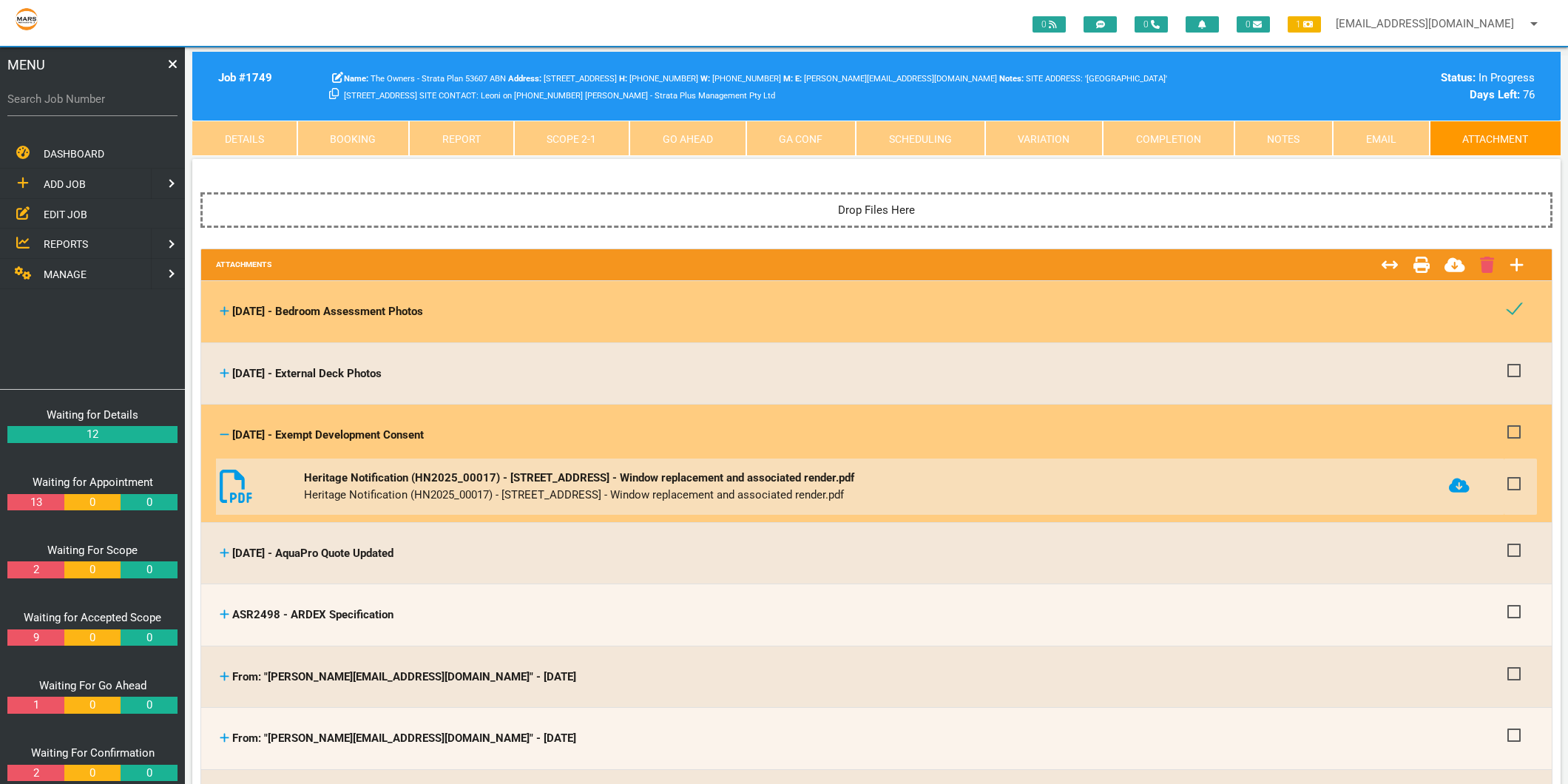
click at [1467, 479] on icon at bounding box center [1460, 485] width 21 height 15
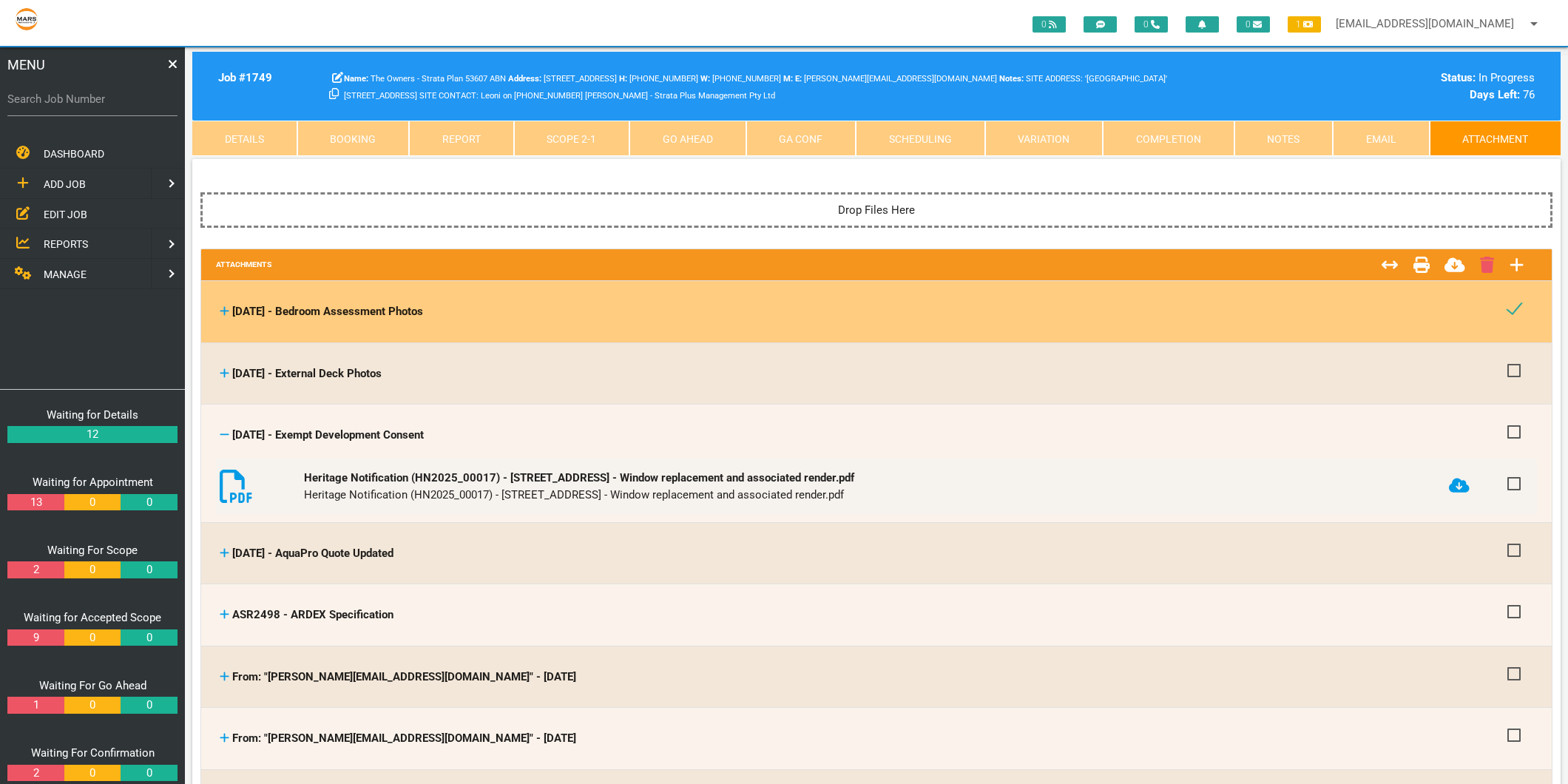
click at [222, 432] on icon at bounding box center [224, 434] width 10 height 11
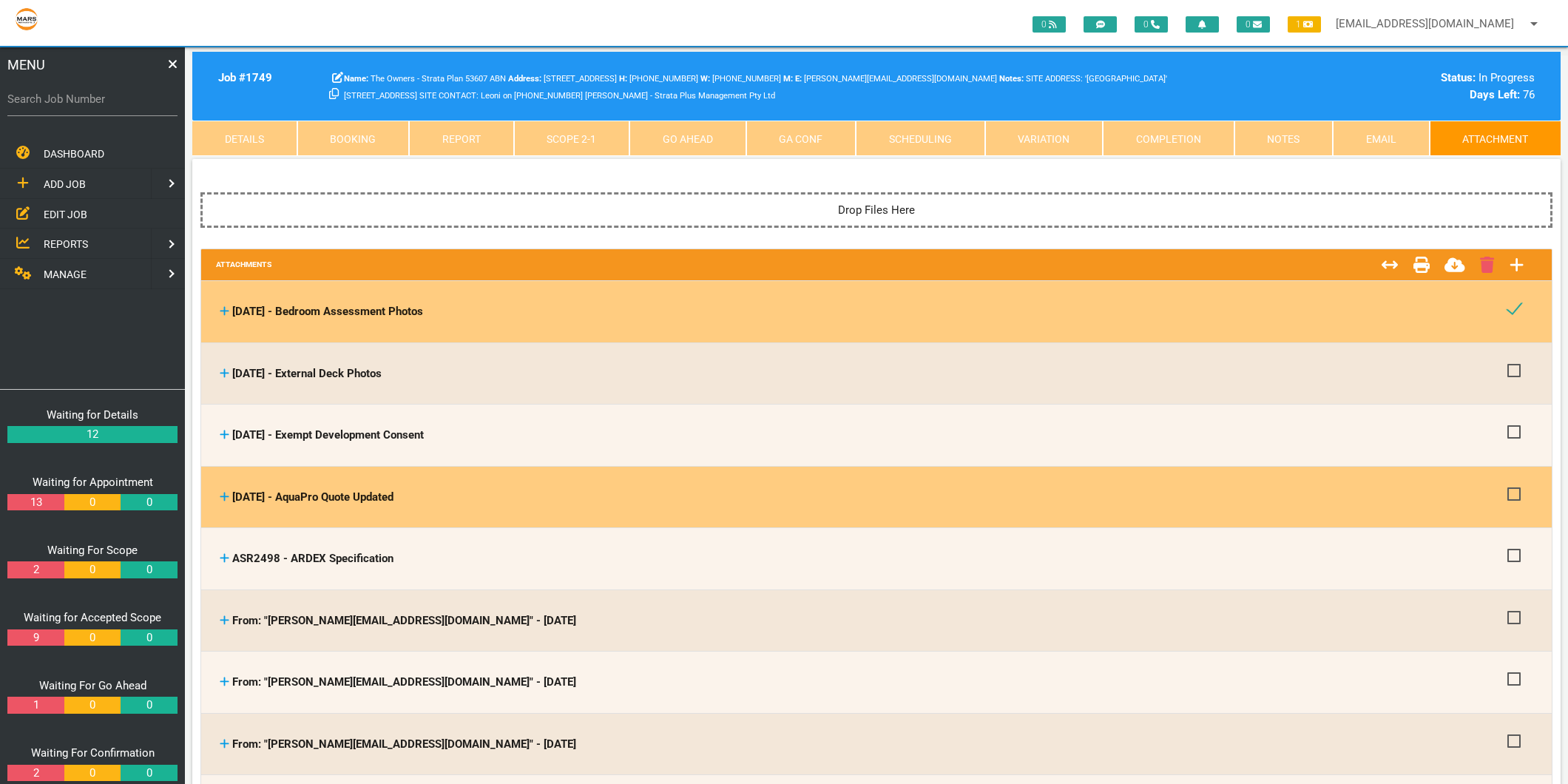
click at [224, 493] on icon at bounding box center [225, 496] width 9 height 9
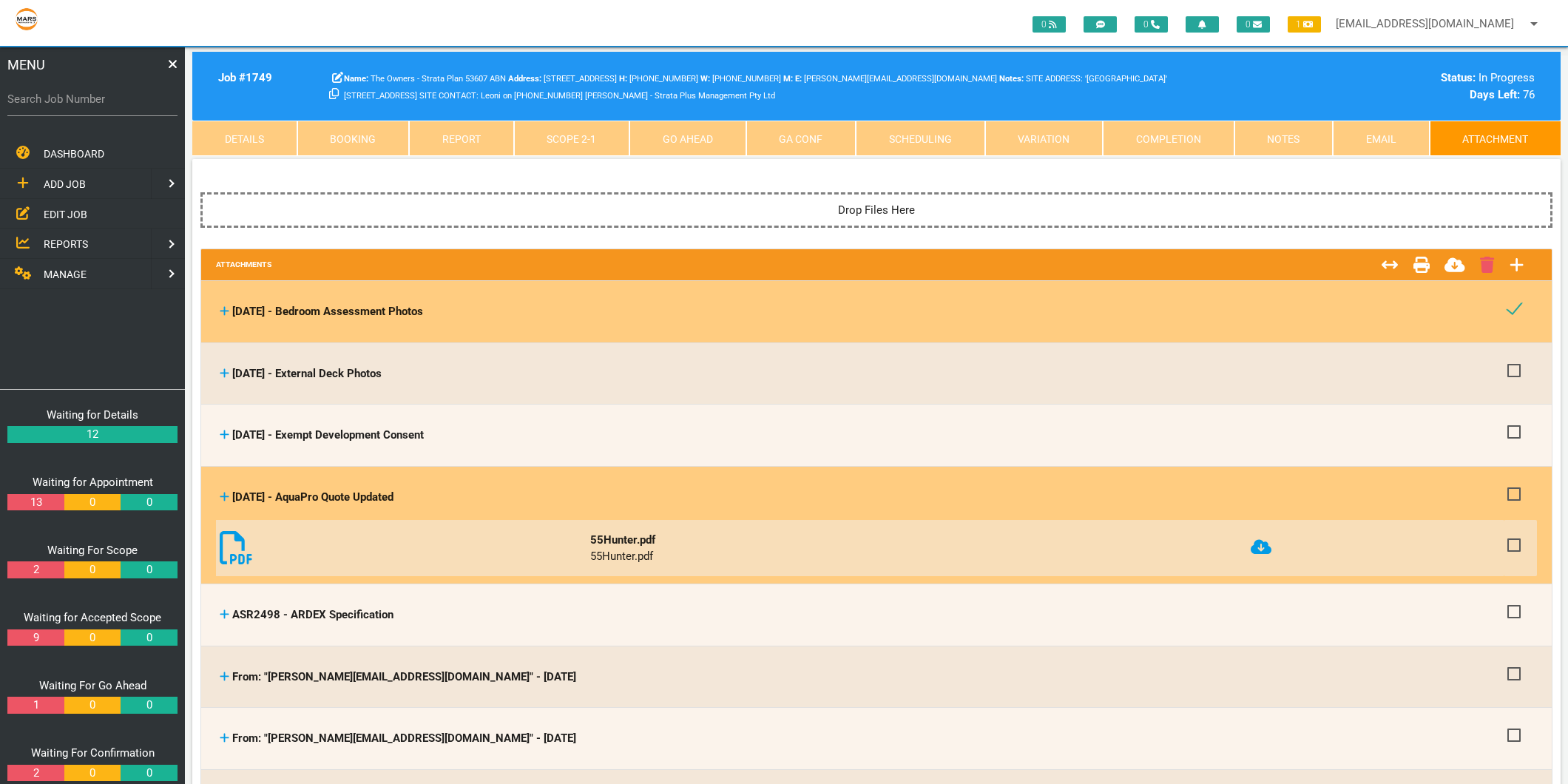
click at [1269, 544] on icon at bounding box center [1261, 547] width 21 height 17
click at [224, 495] on icon at bounding box center [225, 496] width 9 height 9
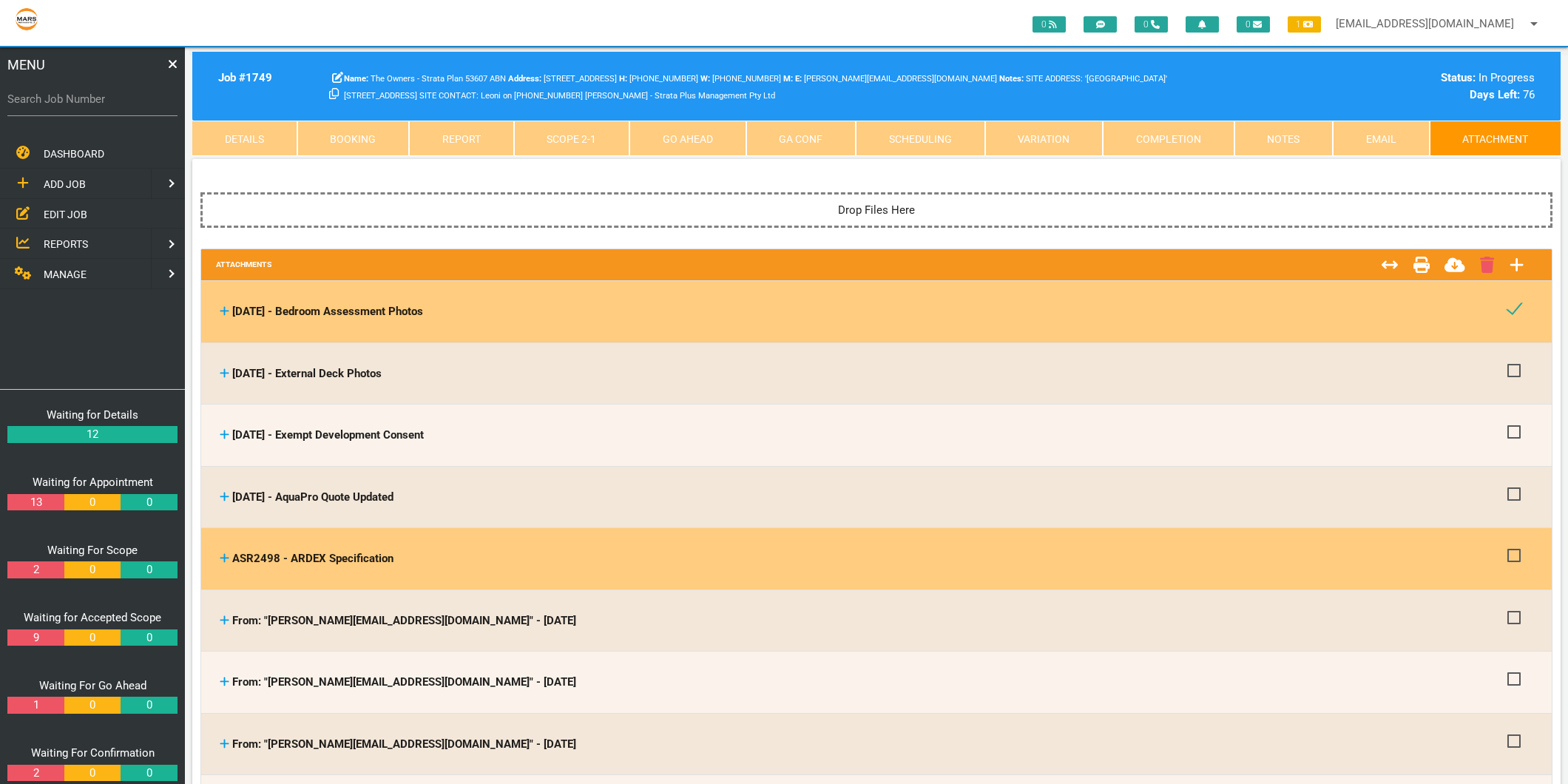
click at [225, 556] on icon at bounding box center [224, 557] width 10 height 11
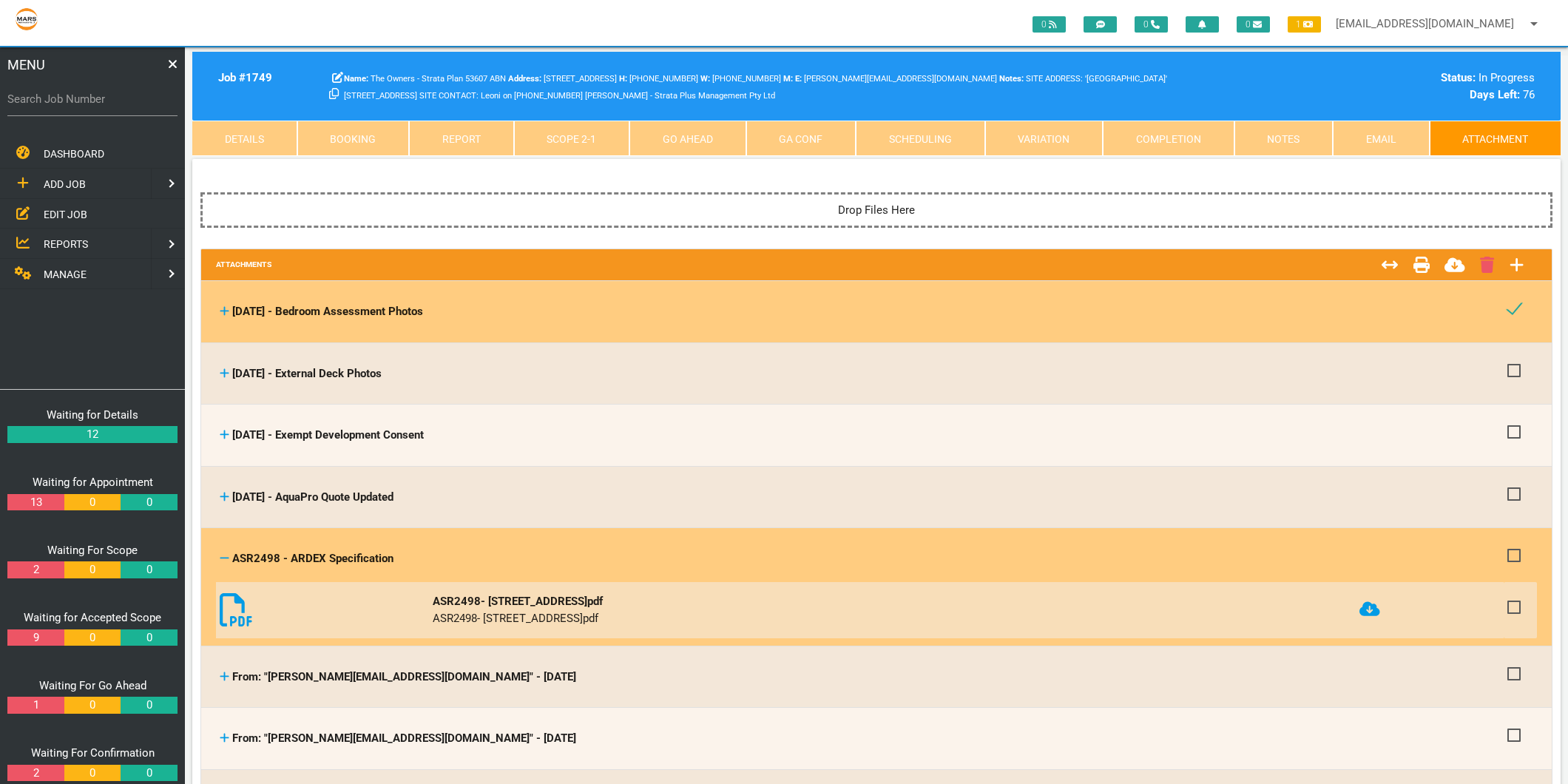
click at [1381, 611] on icon at bounding box center [1370, 609] width 21 height 15
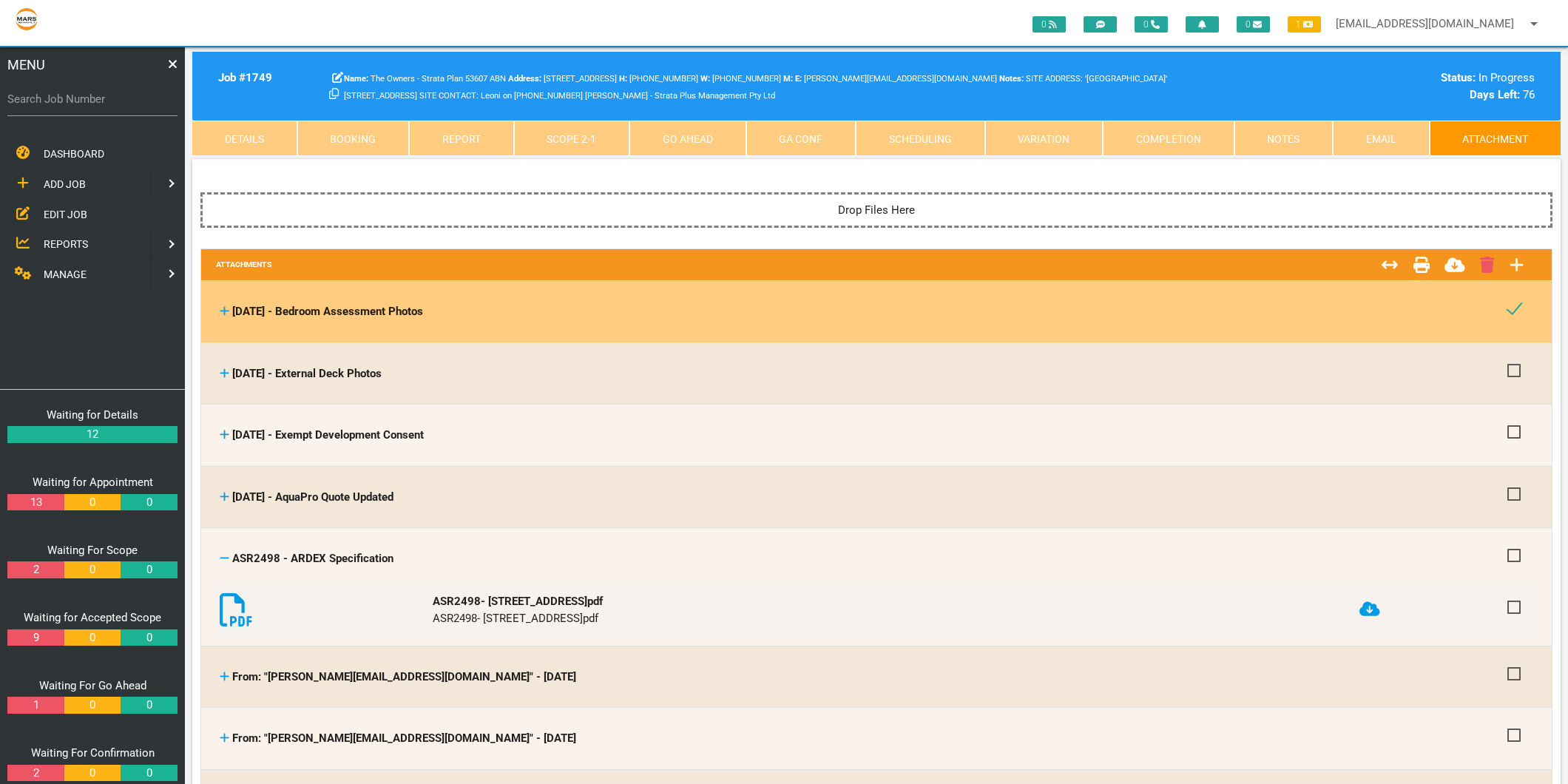
click at [220, 554] on icon at bounding box center [224, 557] width 10 height 11
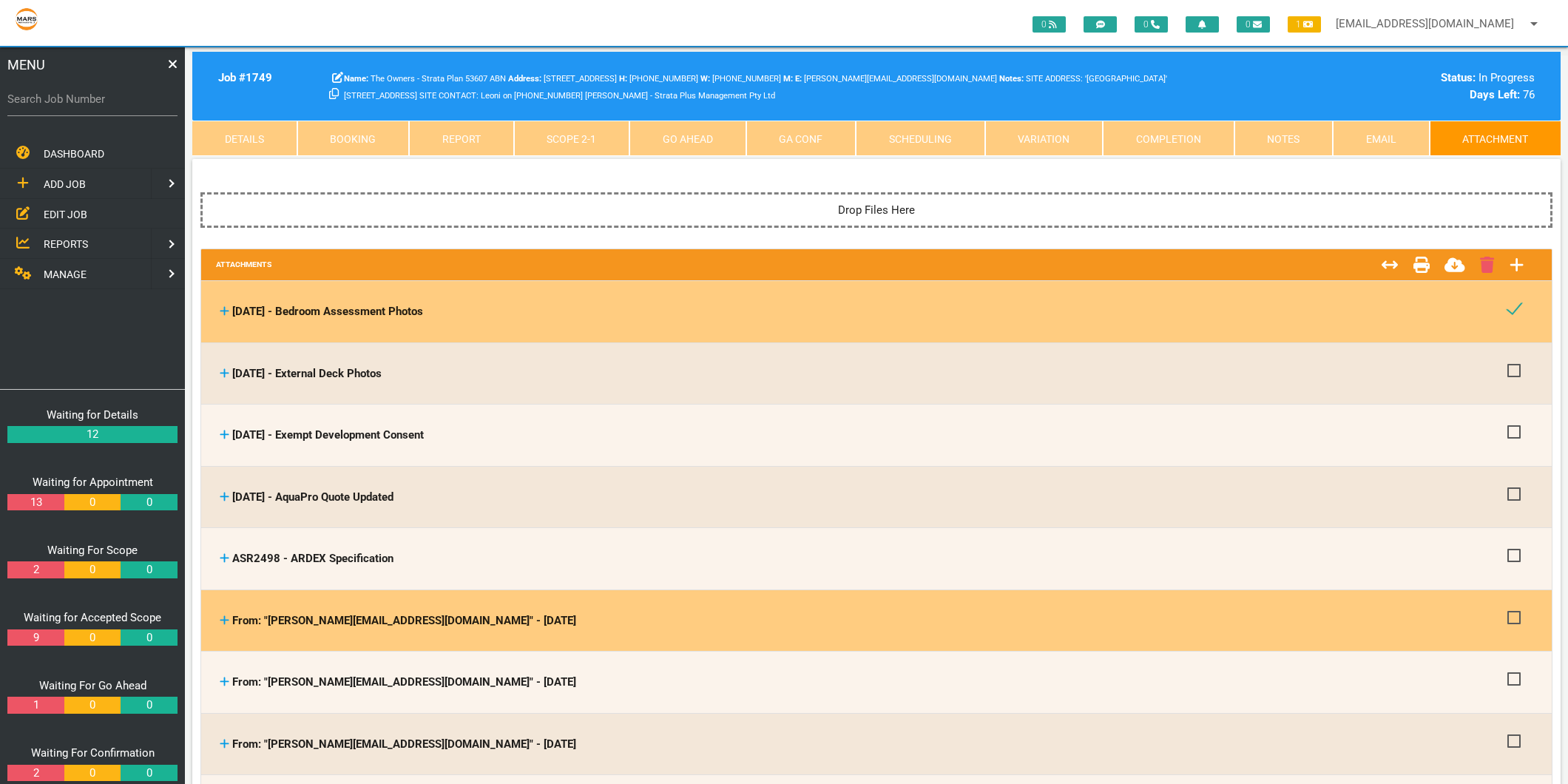
click at [218, 614] on th "From: "[PERSON_NAME][EMAIL_ADDRESS][DOMAIN_NAME]" - [DATE] From: "[PERSON_NAME]…" at bounding box center [860, 621] width 1288 height 46
click at [223, 618] on icon at bounding box center [225, 620] width 9 height 9
click at [224, 617] on icon at bounding box center [225, 620] width 9 height 9
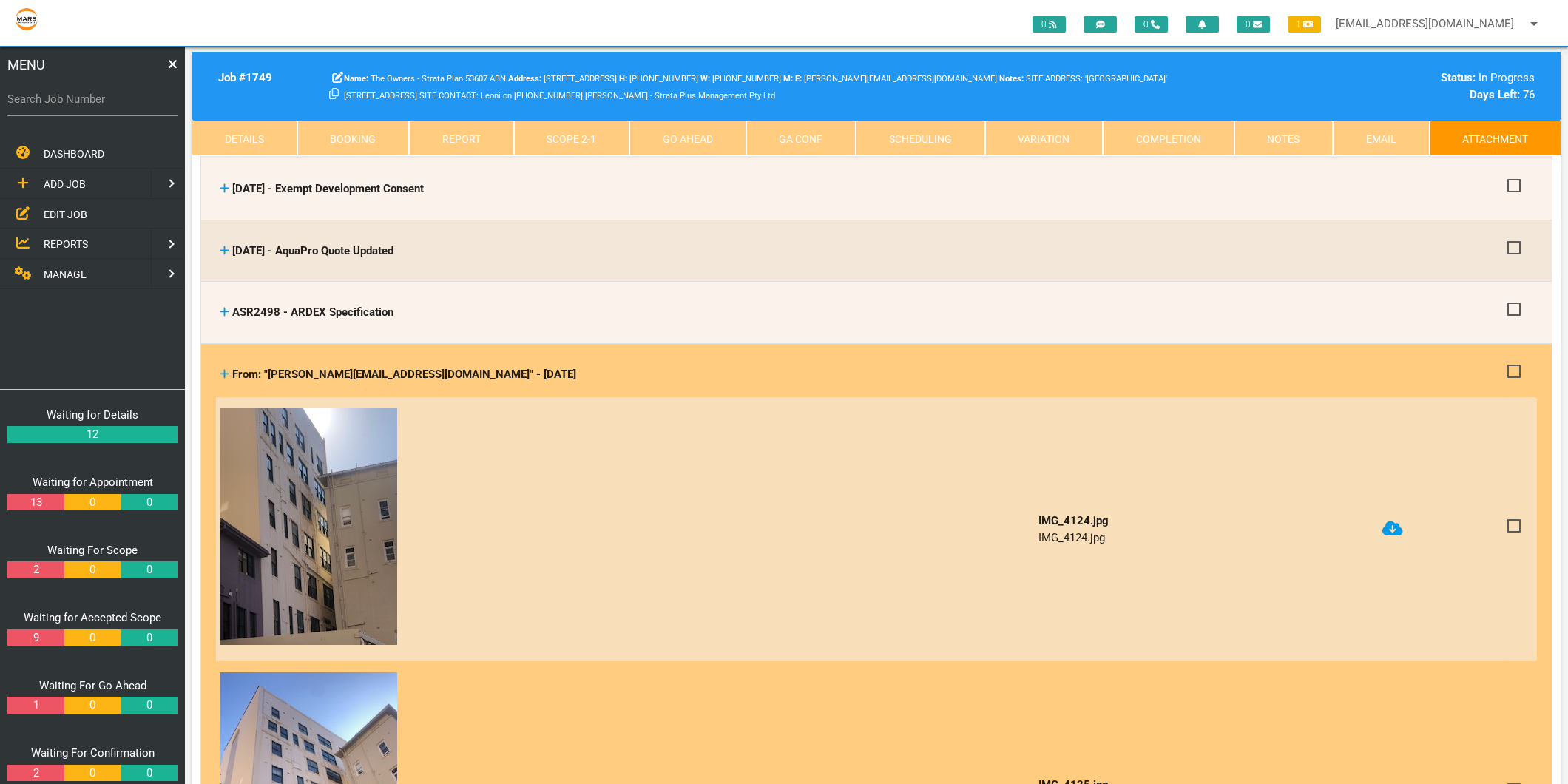
scroll to position [328, 0]
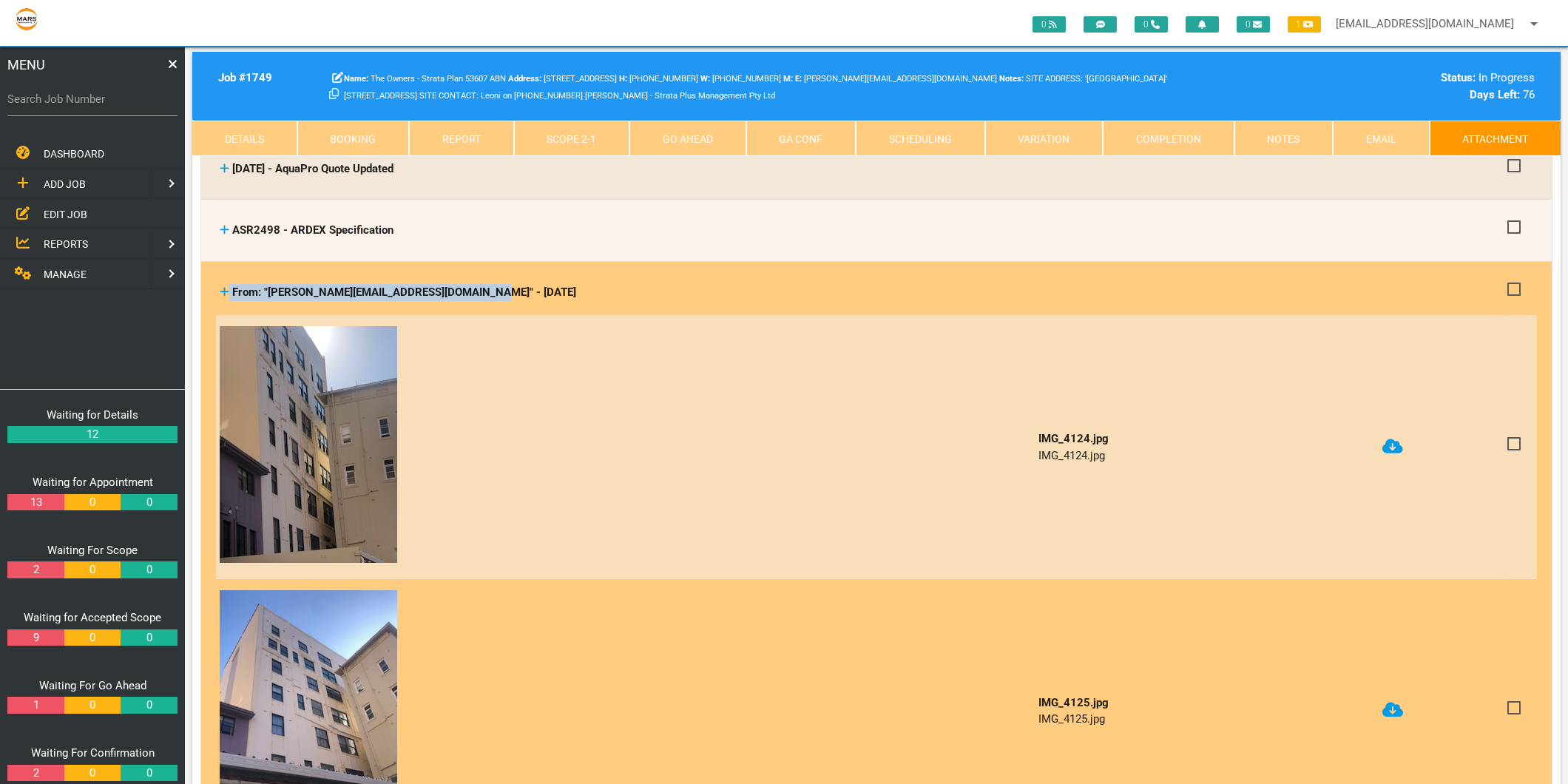
drag, startPoint x: 493, startPoint y: 290, endPoint x: 231, endPoint y: 289, distance: 262.0
click at [231, 289] on div "From: "[PERSON_NAME][EMAIL_ADDRESS][DOMAIN_NAME]" - [DATE]" at bounding box center [860, 292] width 1281 height 17
copy div "From: "[PERSON_NAME][EMAIL_ADDRESS][DOMAIN_NAME]" - [DATE]"
click at [1399, 438] on icon at bounding box center [1393, 446] width 21 height 17
click at [1391, 703] on icon at bounding box center [1393, 710] width 21 height 15
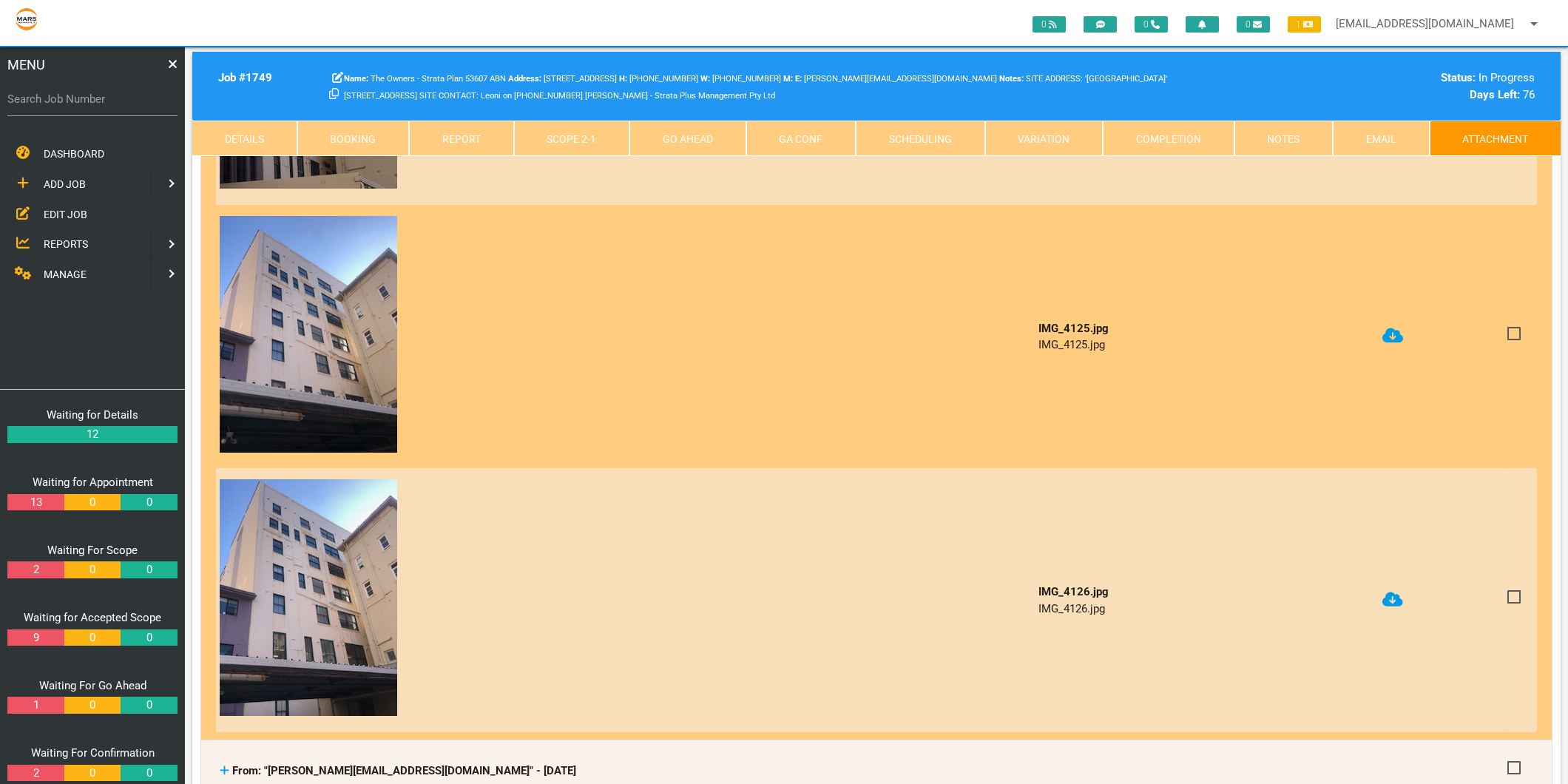
scroll to position [739, 0]
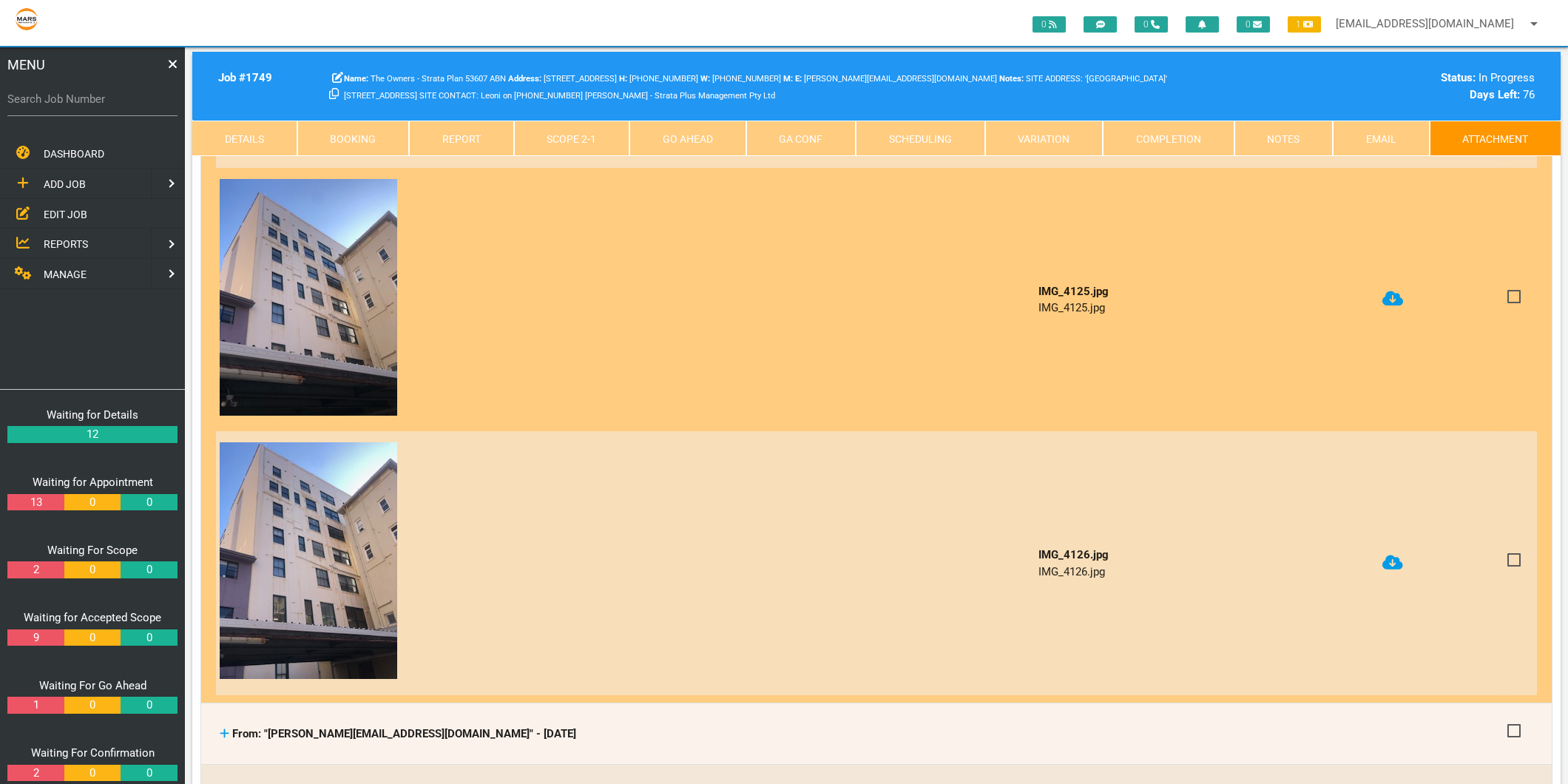
click at [1395, 556] on icon at bounding box center [1393, 562] width 21 height 15
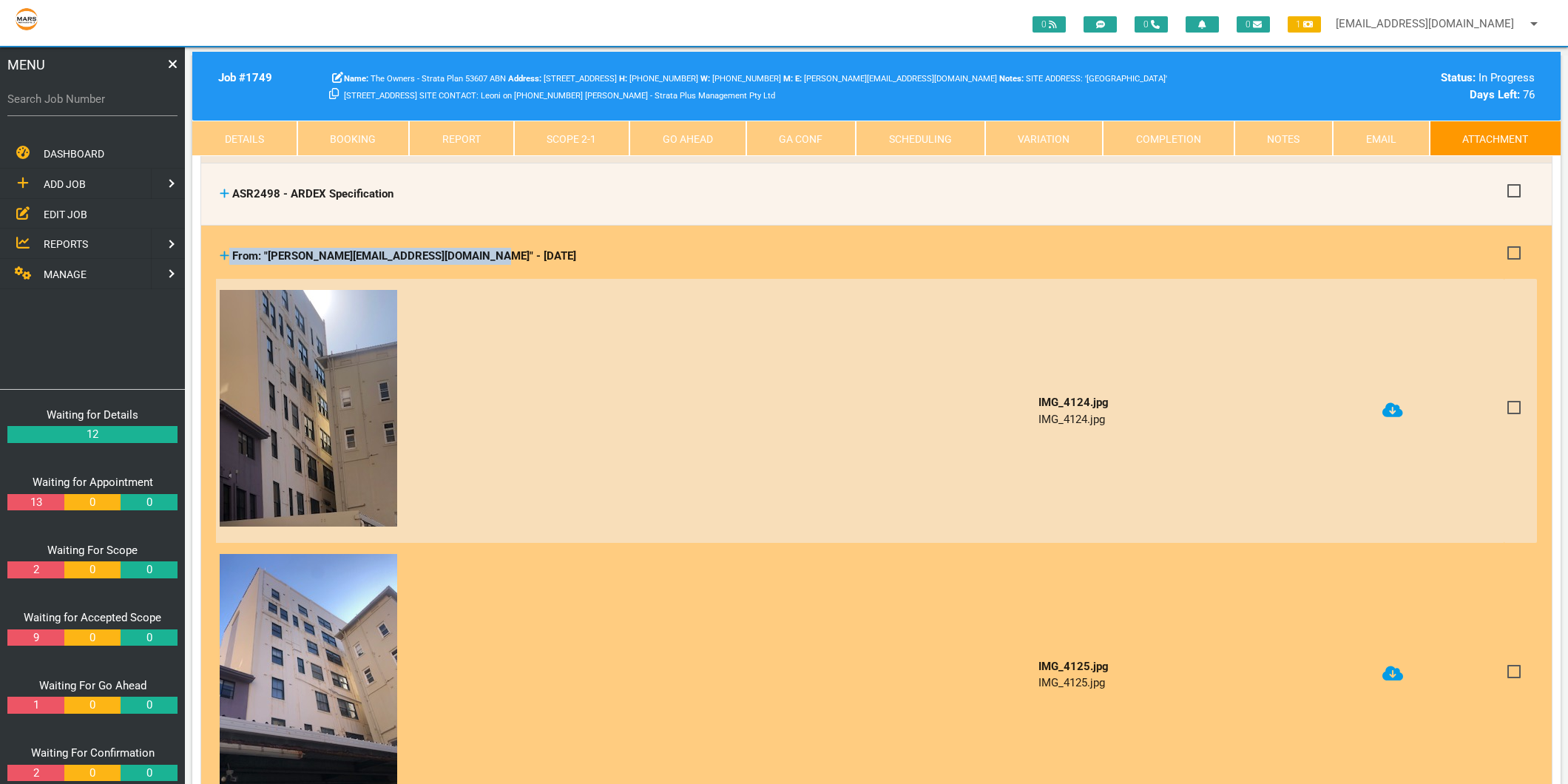
scroll to position [328, 0]
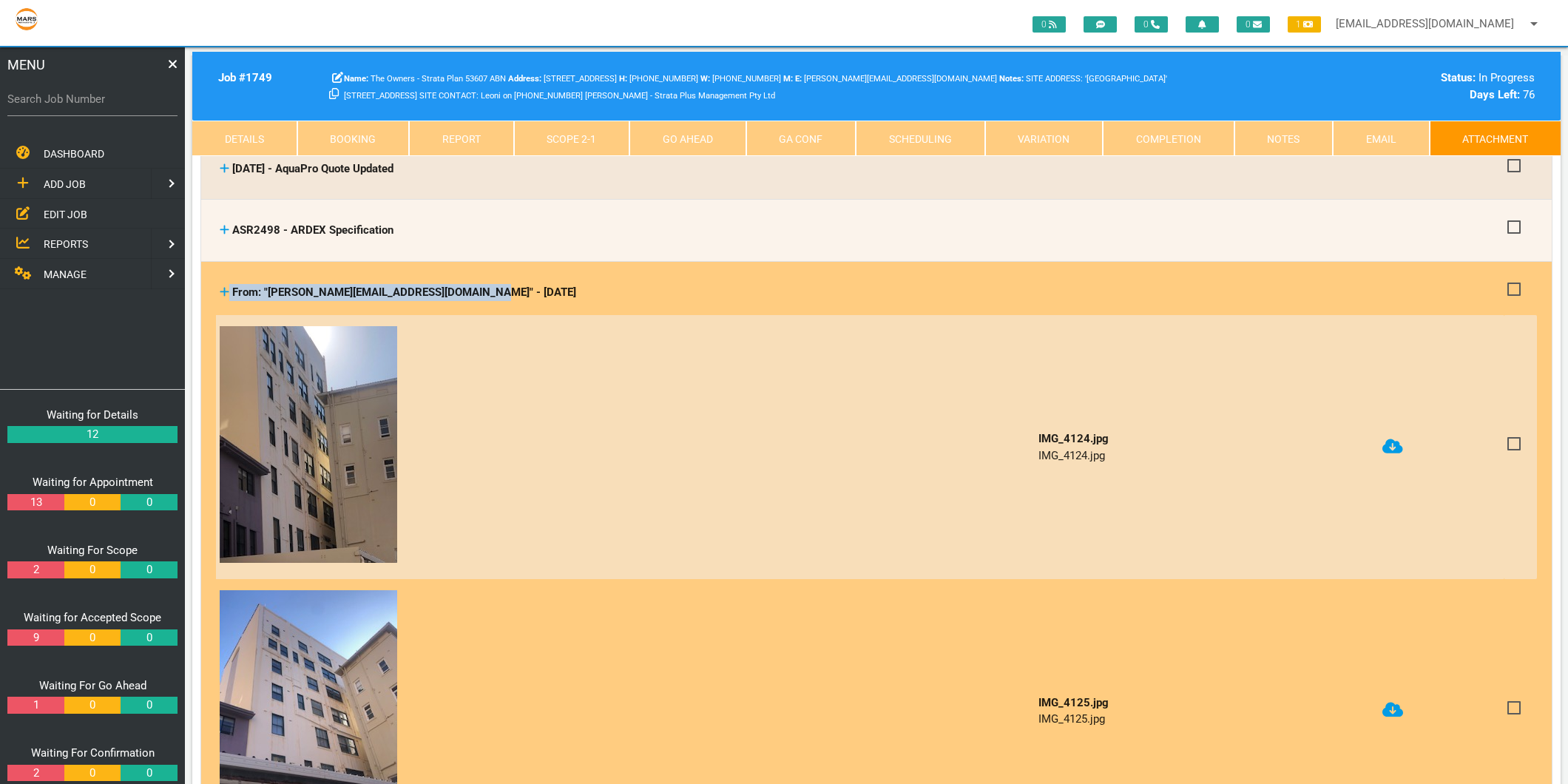
click at [224, 287] on icon at bounding box center [225, 292] width 9 height 9
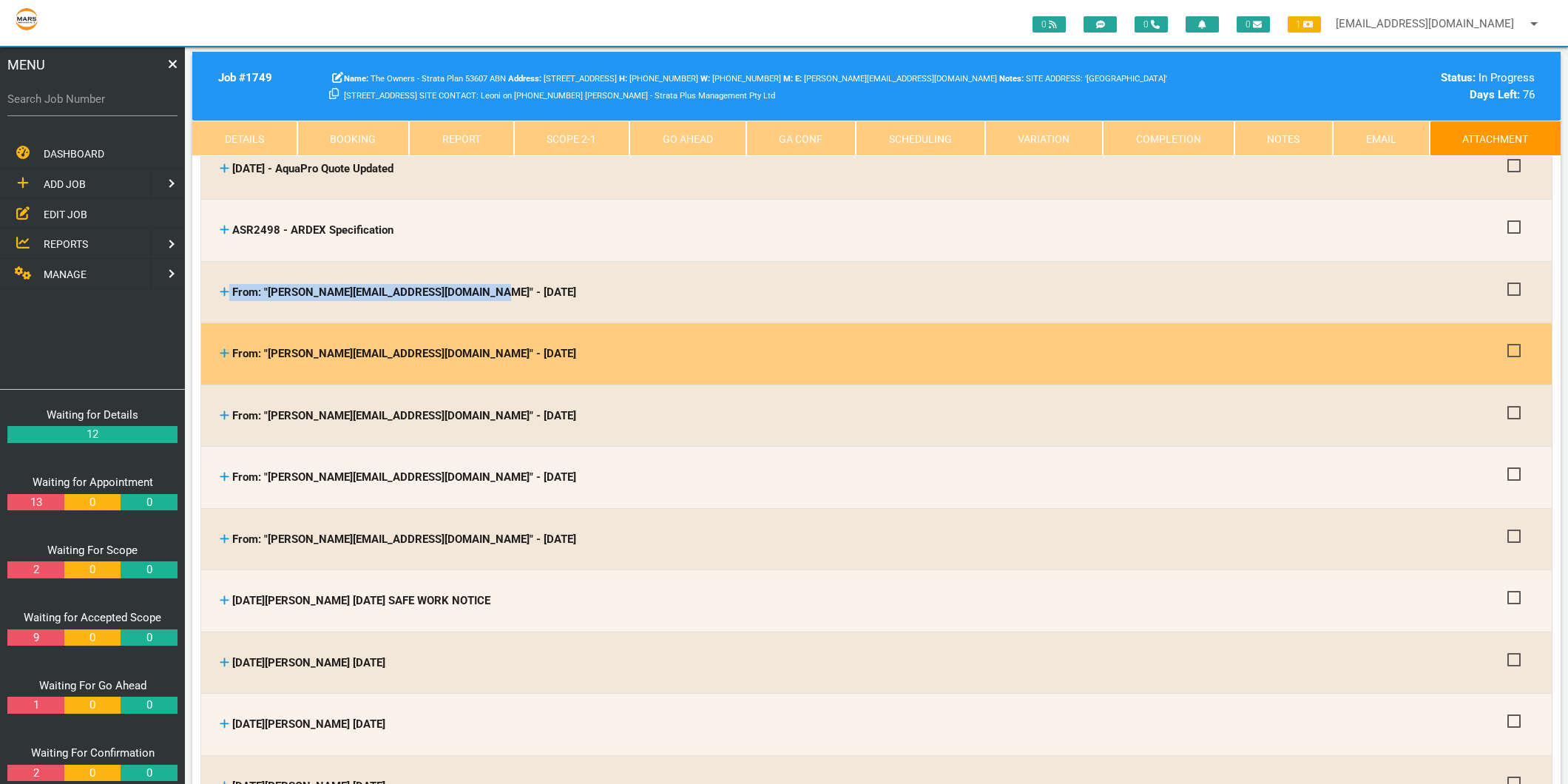
click at [227, 350] on icon at bounding box center [224, 353] width 10 height 11
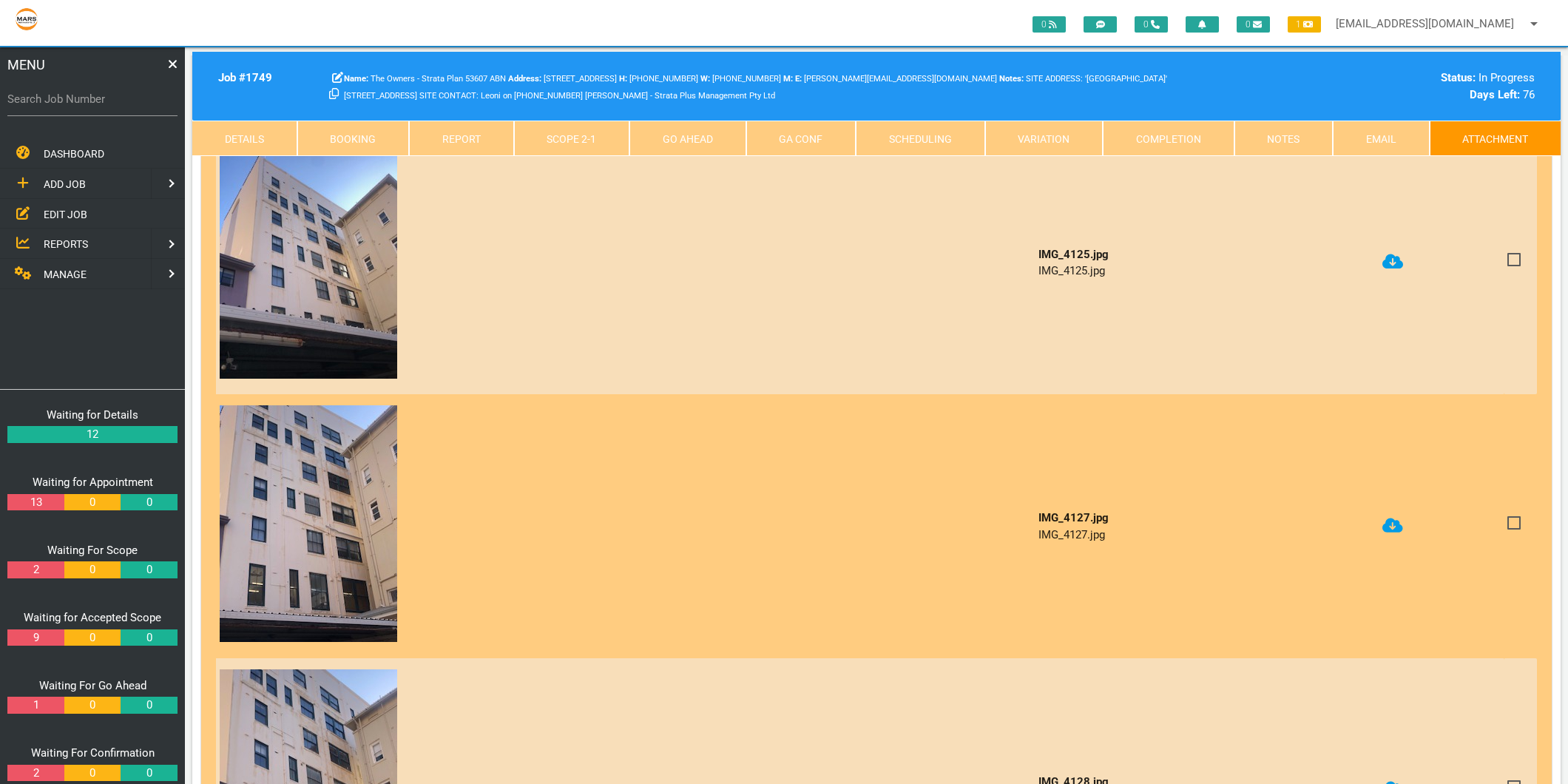
scroll to position [656, 0]
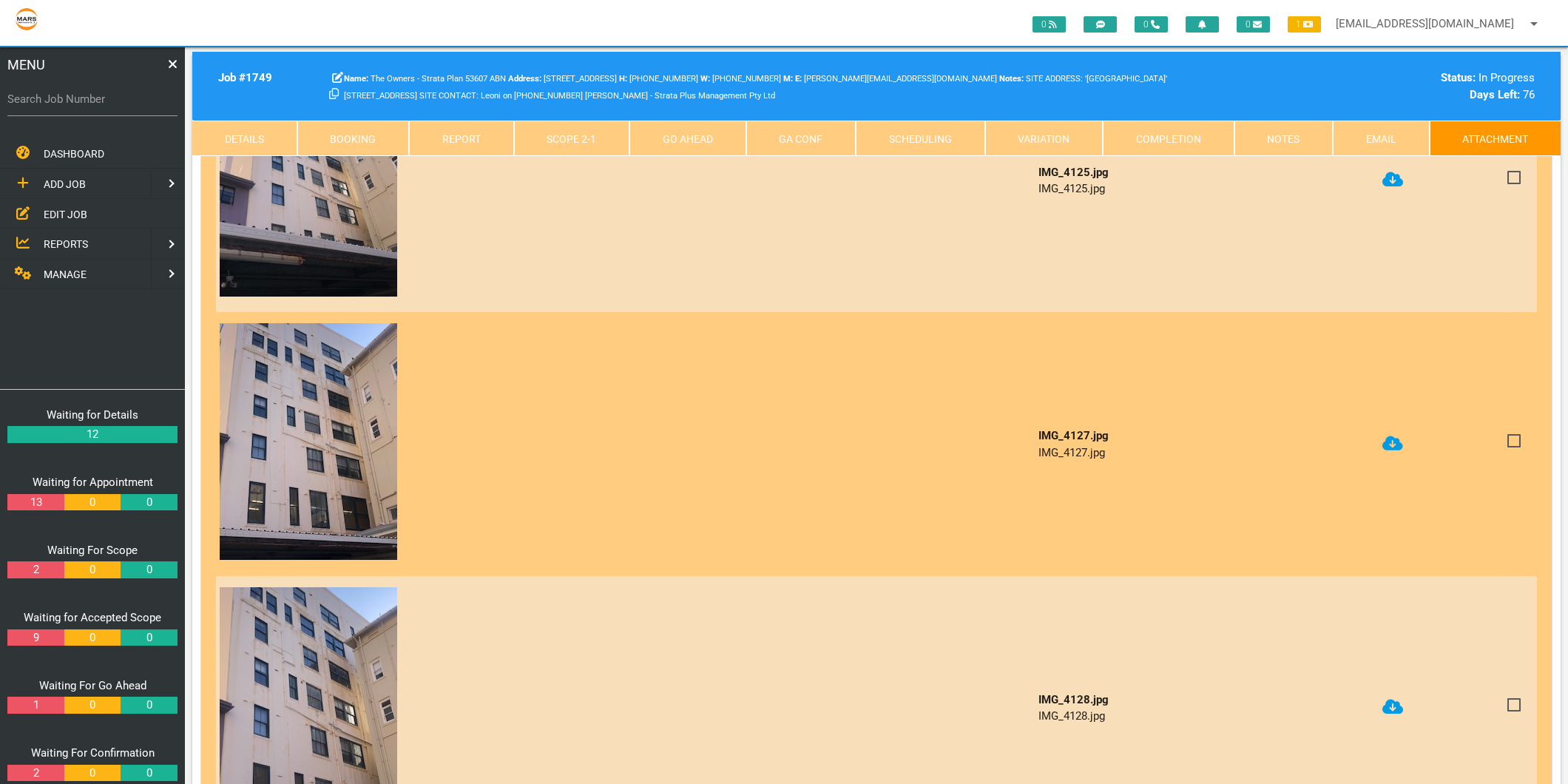
click at [1395, 440] on icon at bounding box center [1393, 443] width 21 height 17
click at [1402, 698] on icon at bounding box center [1393, 706] width 21 height 17
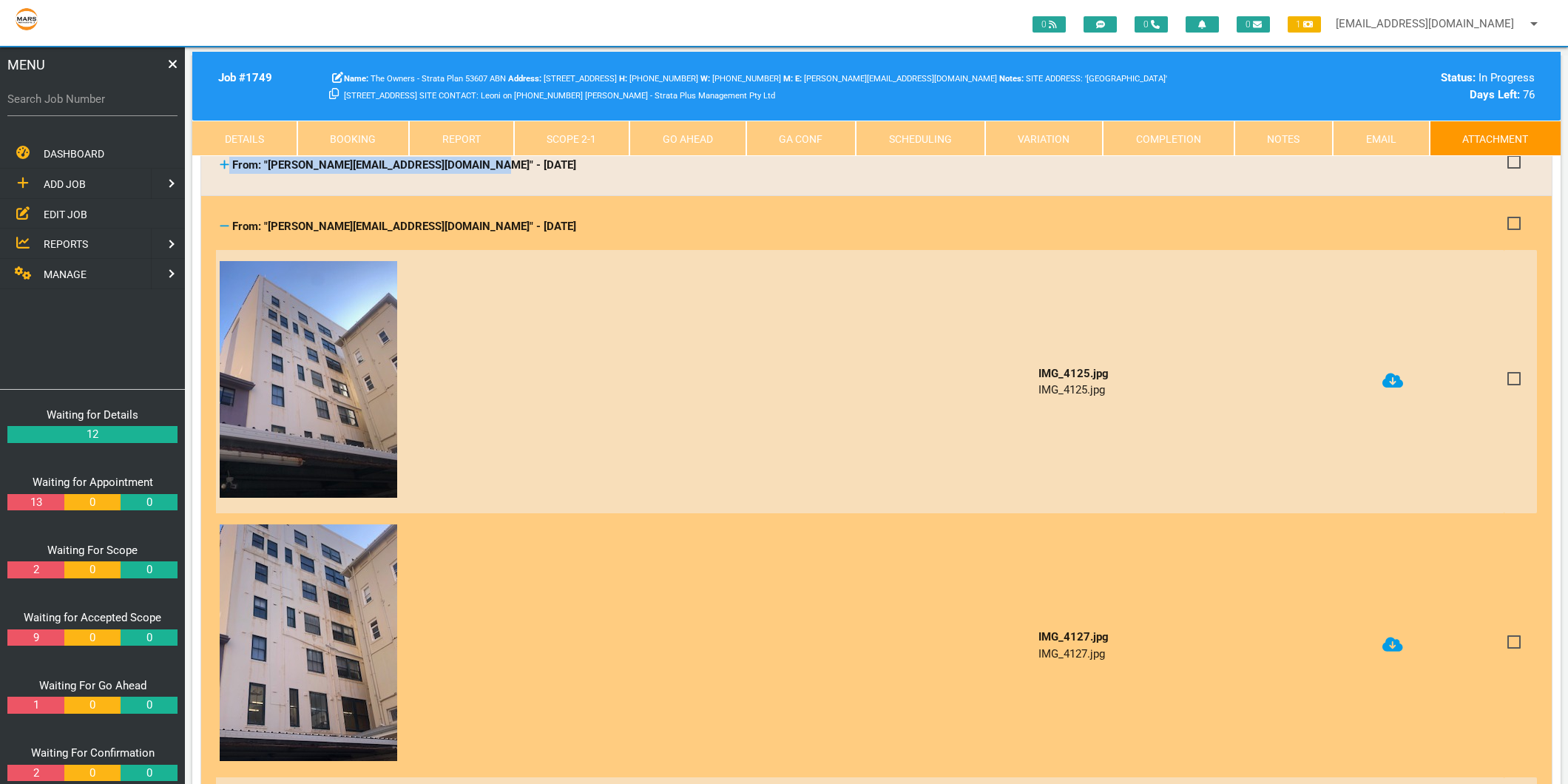
scroll to position [328, 0]
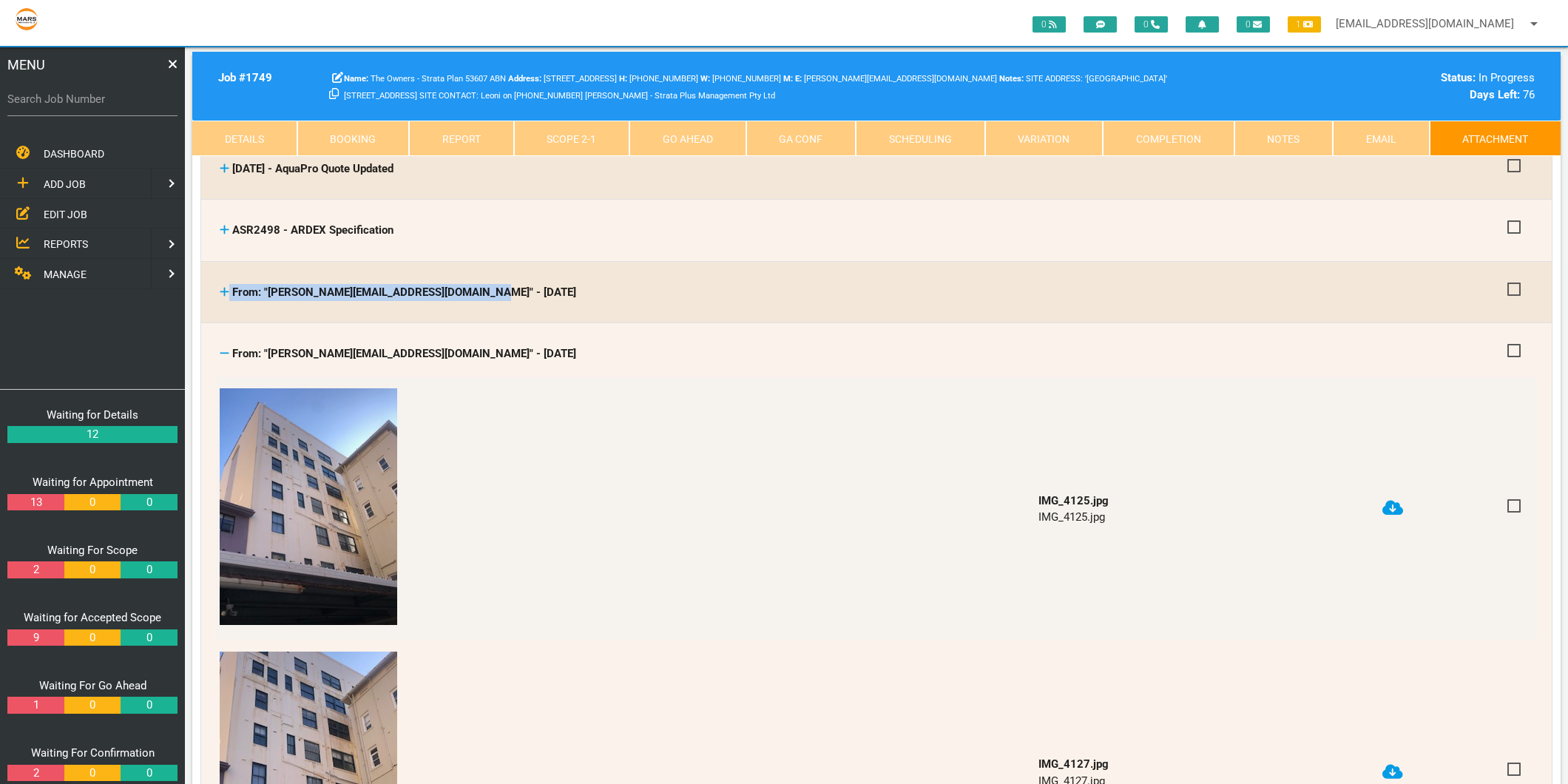
click at [224, 348] on icon at bounding box center [224, 353] width 10 height 11
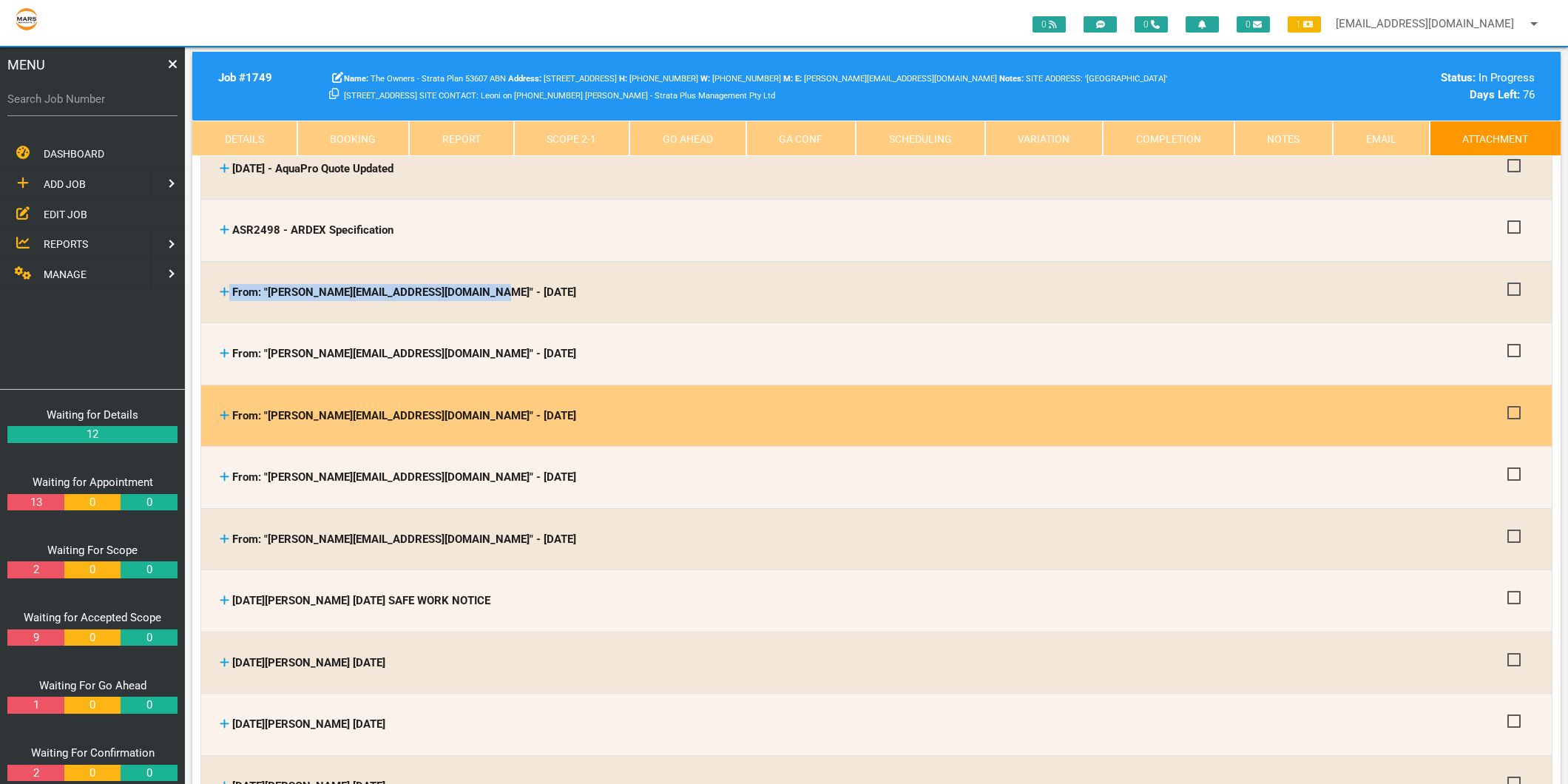
click at [222, 410] on icon at bounding box center [224, 415] width 10 height 11
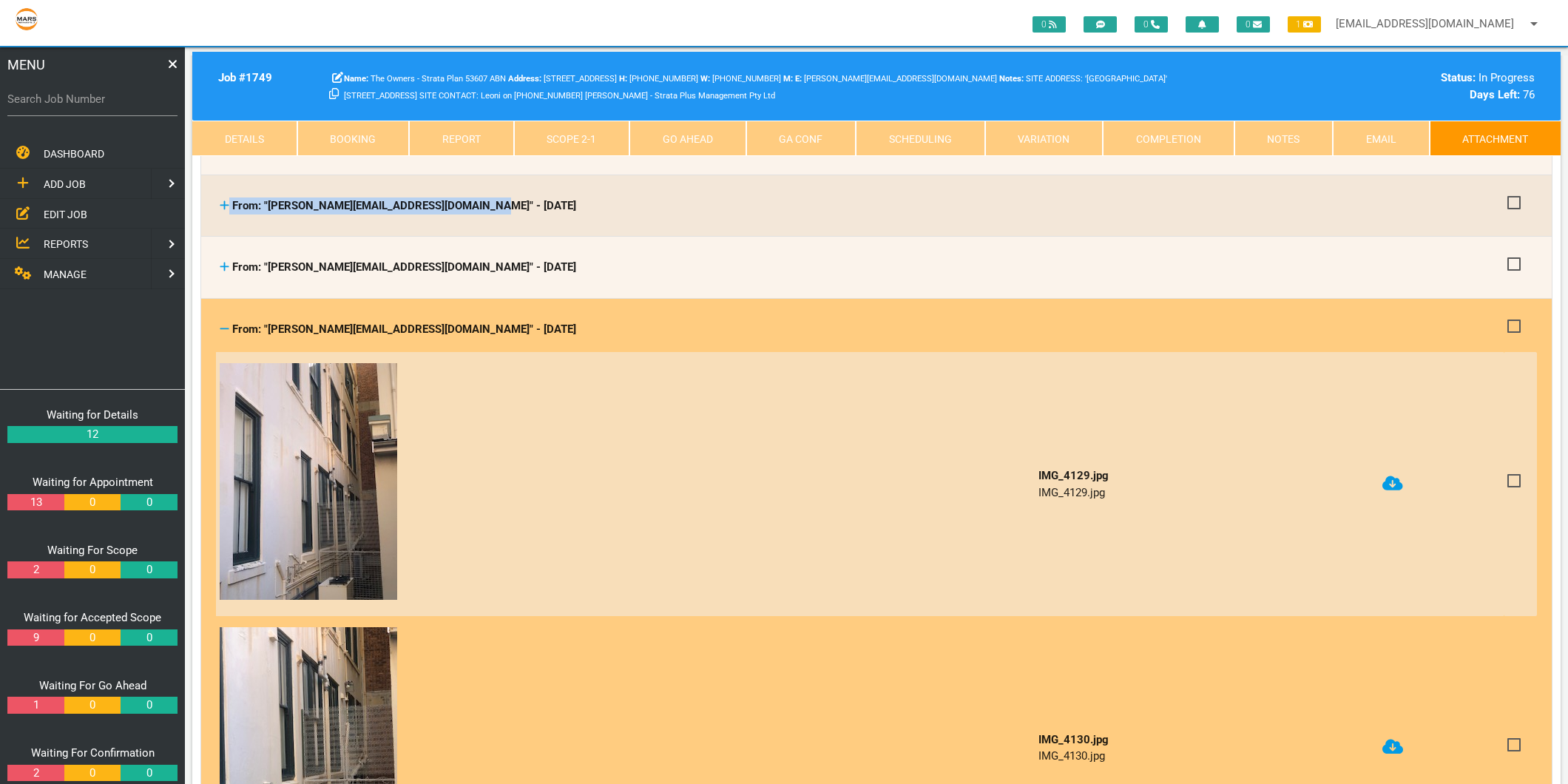
scroll to position [410, 0]
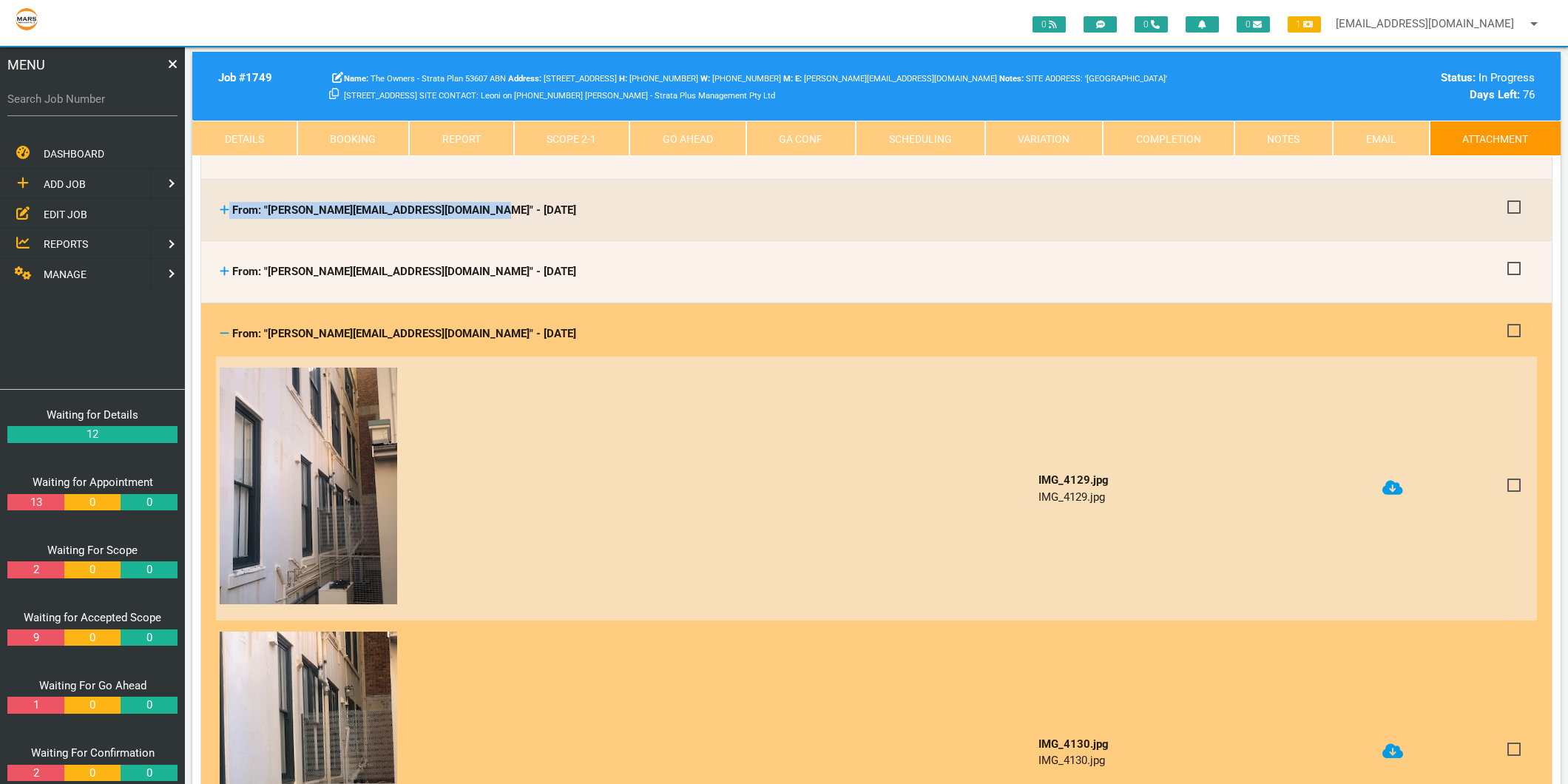
click at [1395, 482] on icon at bounding box center [1393, 487] width 21 height 15
click at [1391, 747] on icon at bounding box center [1393, 750] width 21 height 17
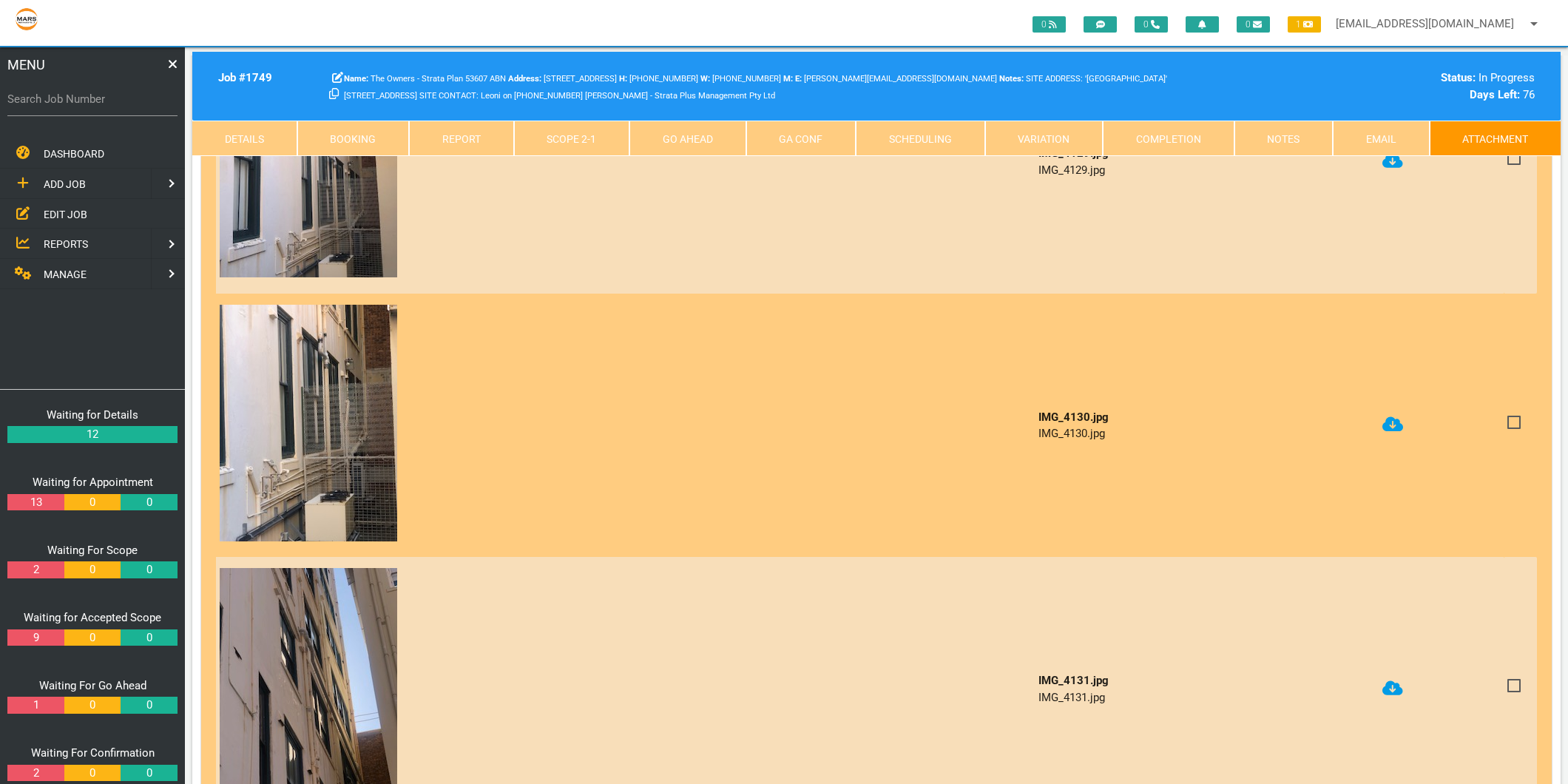
scroll to position [739, 0]
click at [1384, 677] on icon at bounding box center [1393, 686] width 21 height 17
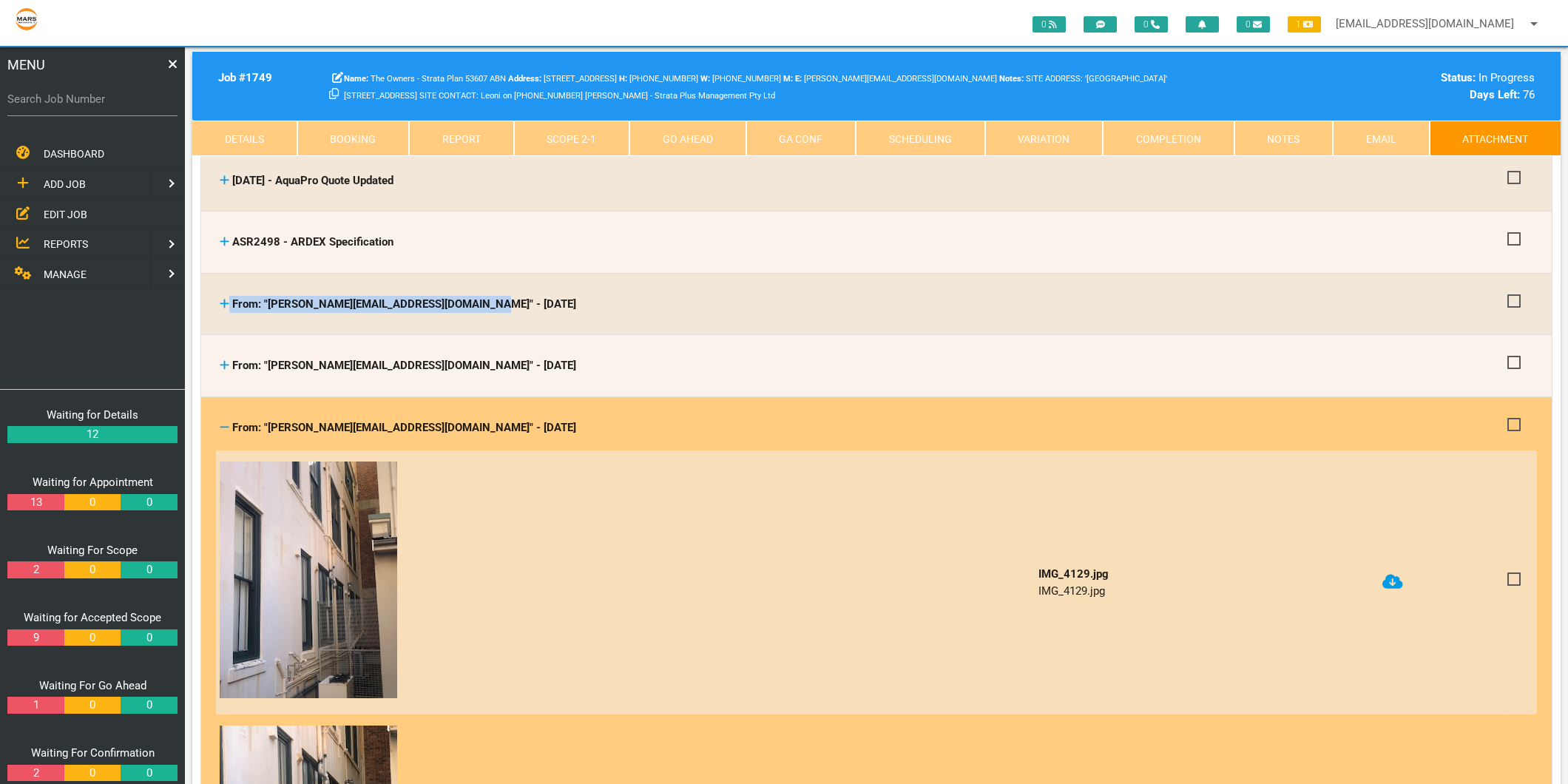
scroll to position [82, 0]
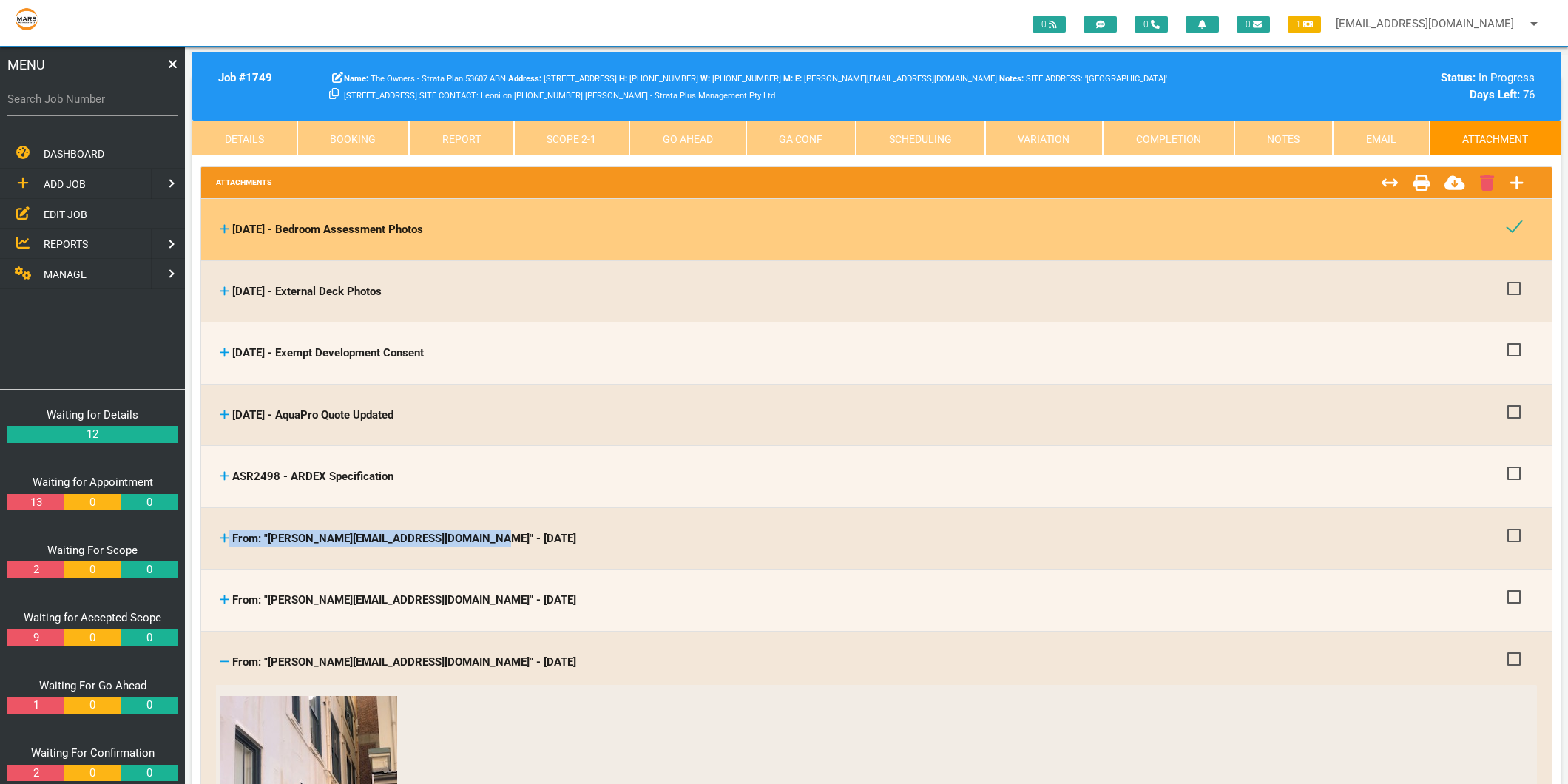
click at [225, 658] on icon at bounding box center [224, 661] width 10 height 11
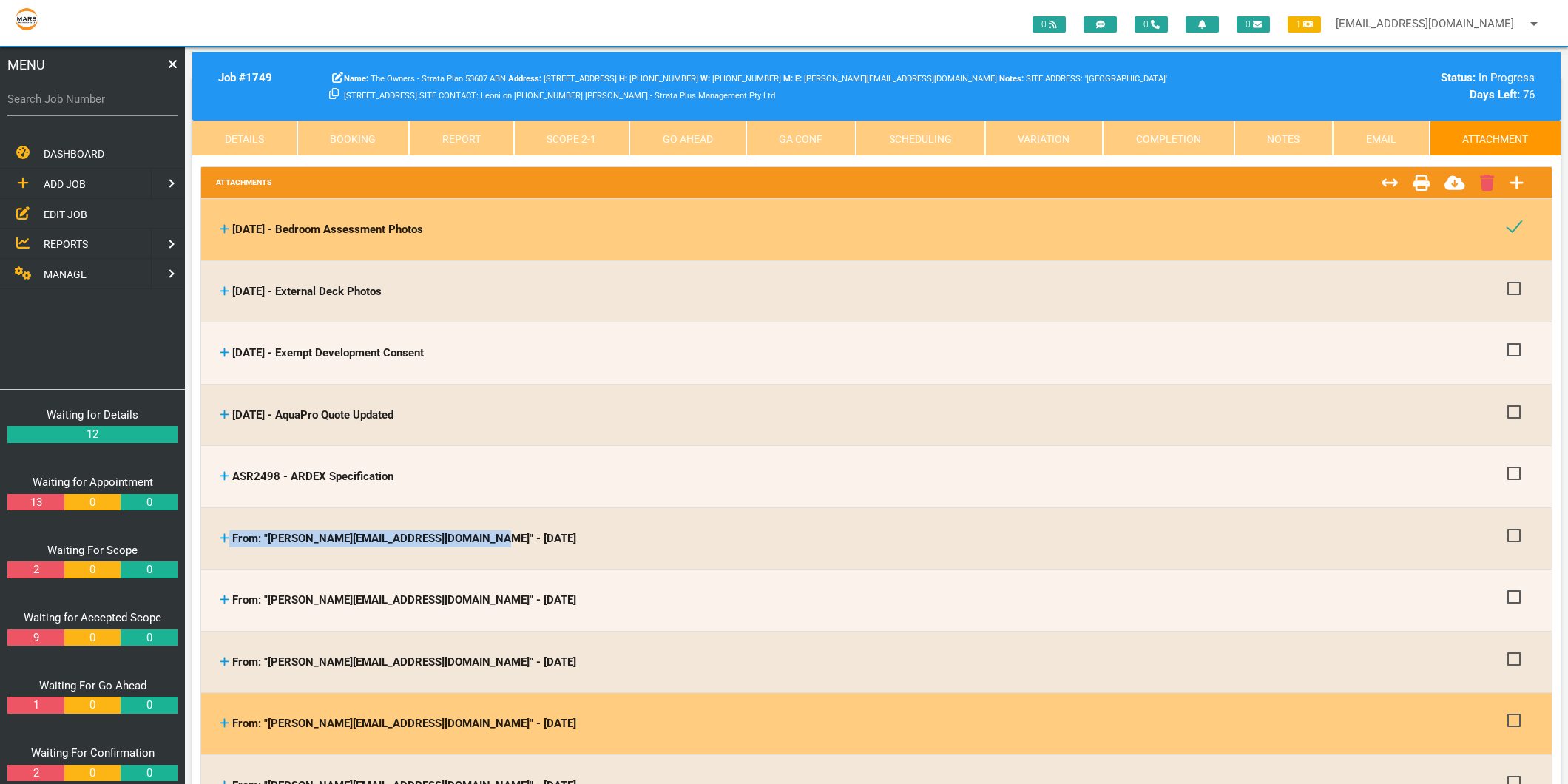
click at [223, 721] on icon at bounding box center [224, 722] width 10 height 11
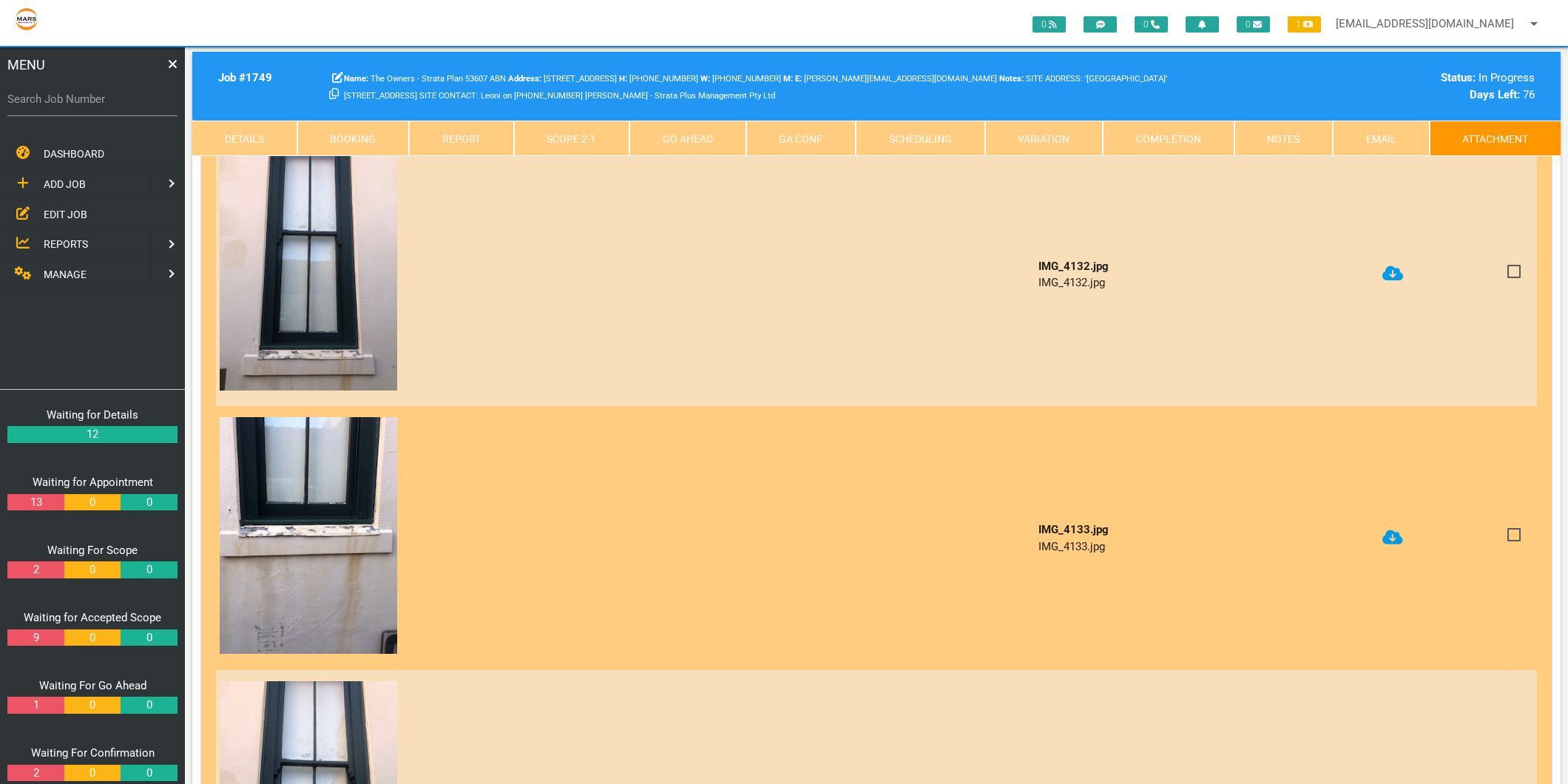
scroll to position [656, 0]
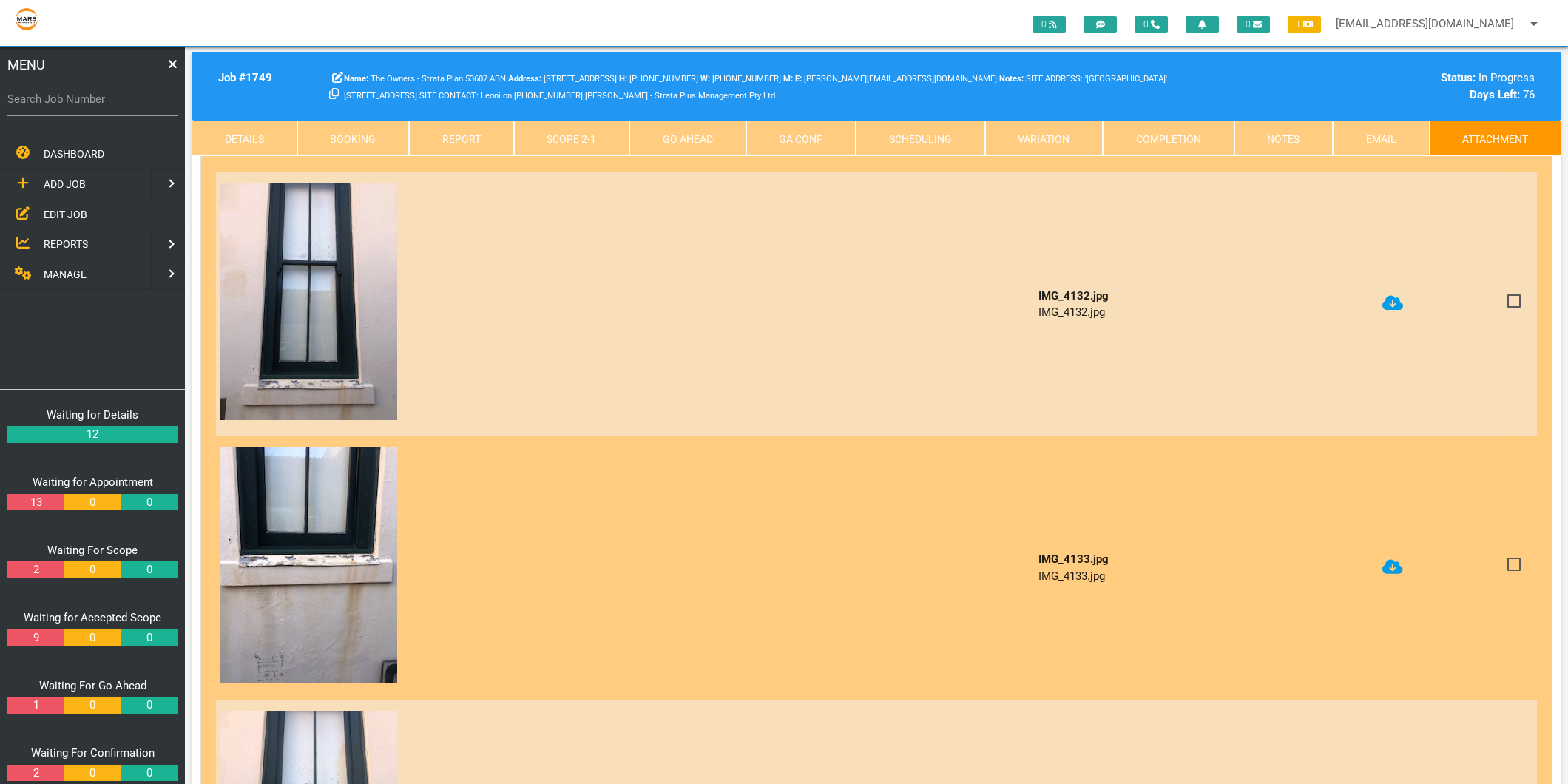
click at [1392, 299] on icon at bounding box center [1393, 302] width 21 height 17
click at [1389, 559] on icon at bounding box center [1393, 566] width 21 height 15
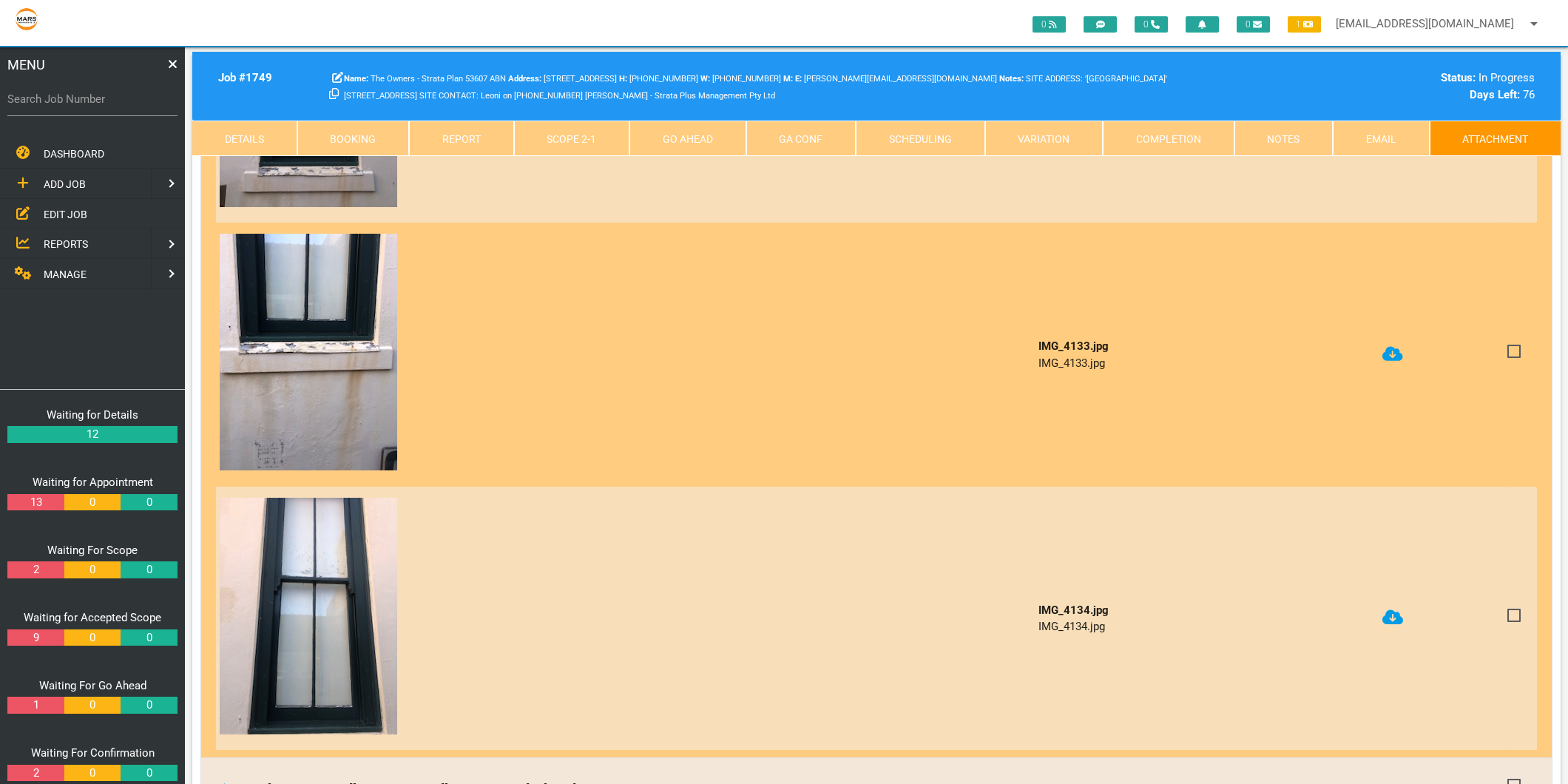
scroll to position [903, 0]
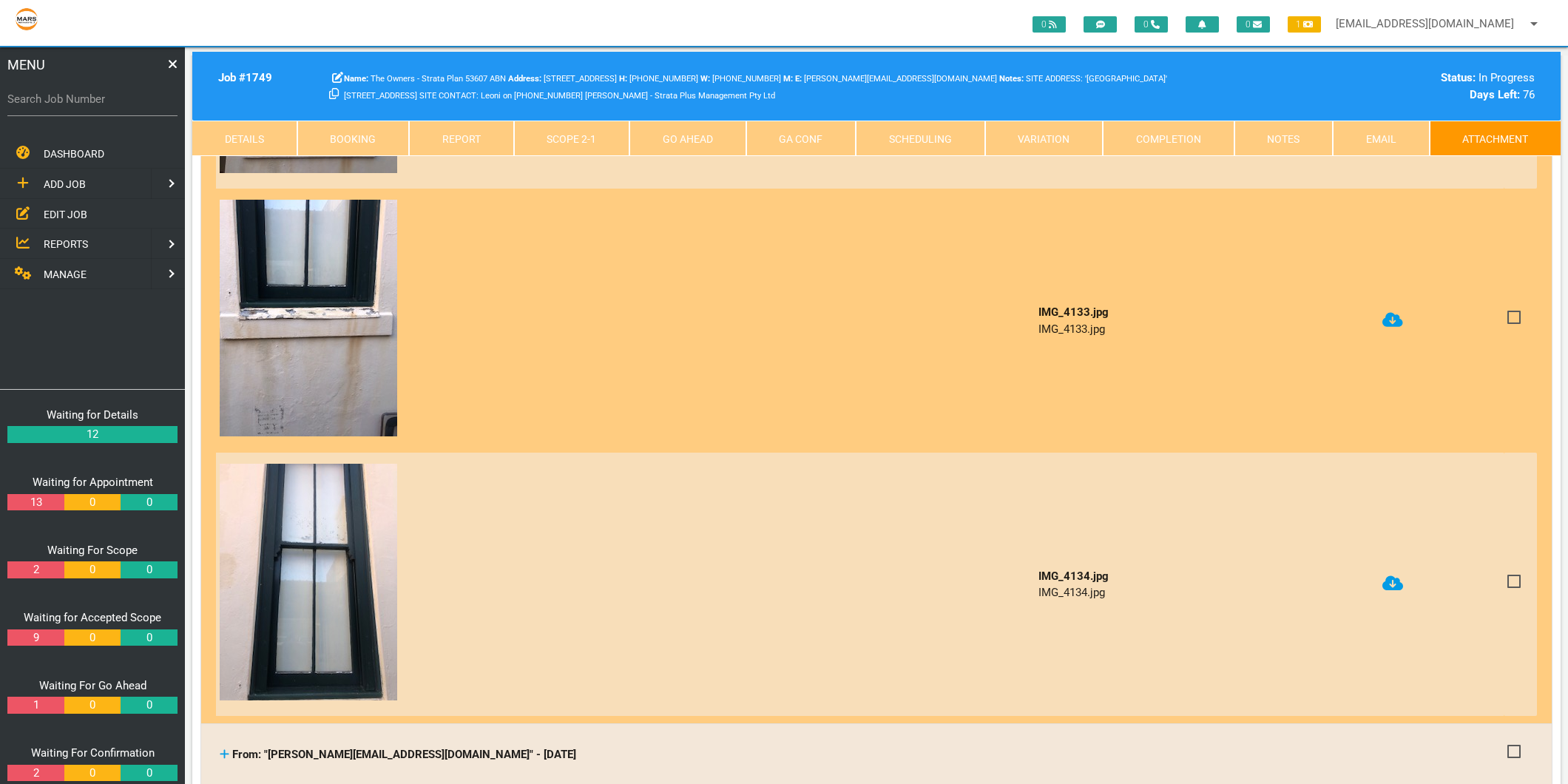
click at [1398, 580] on icon at bounding box center [1393, 583] width 21 height 15
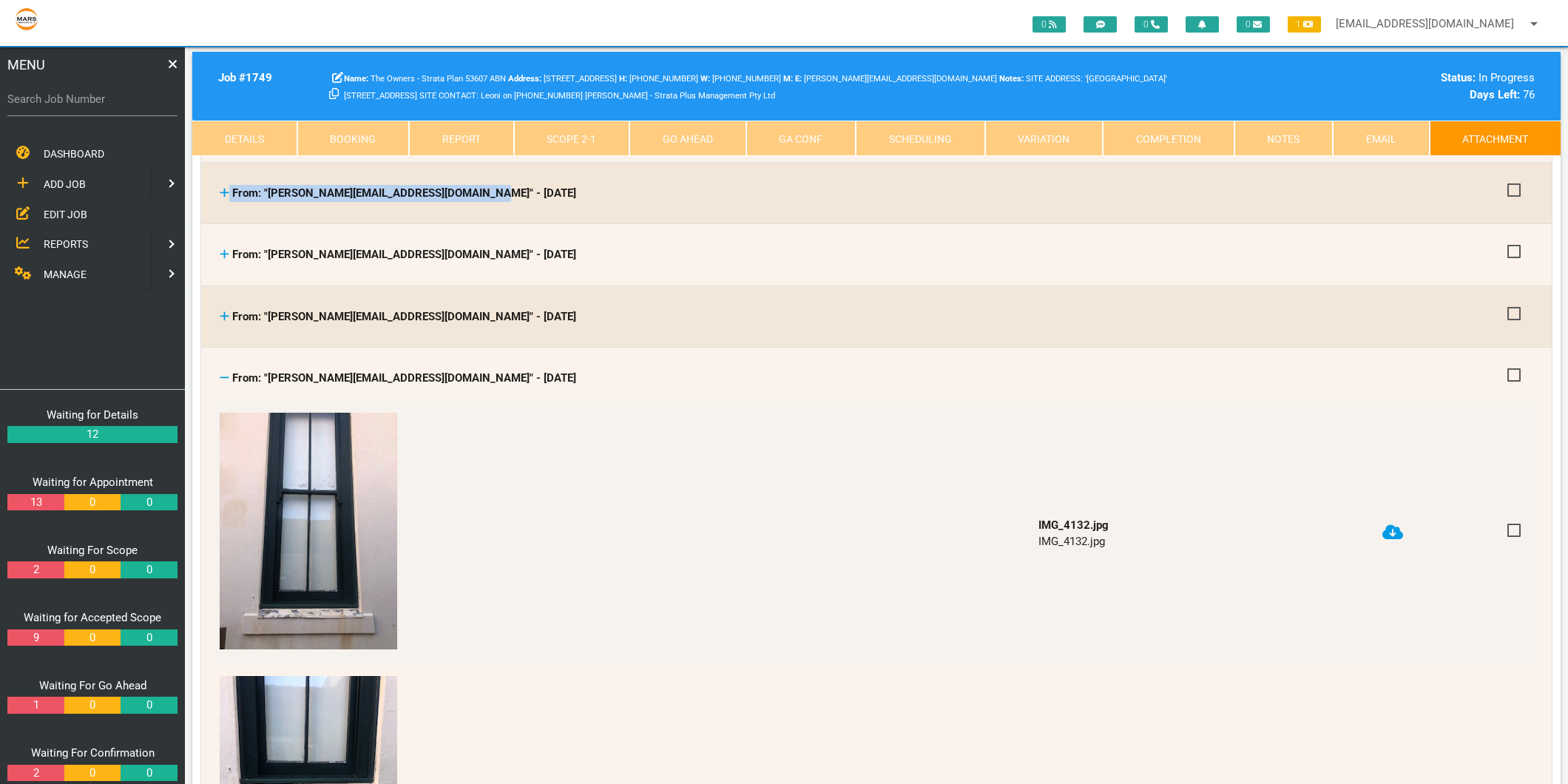
scroll to position [410, 0]
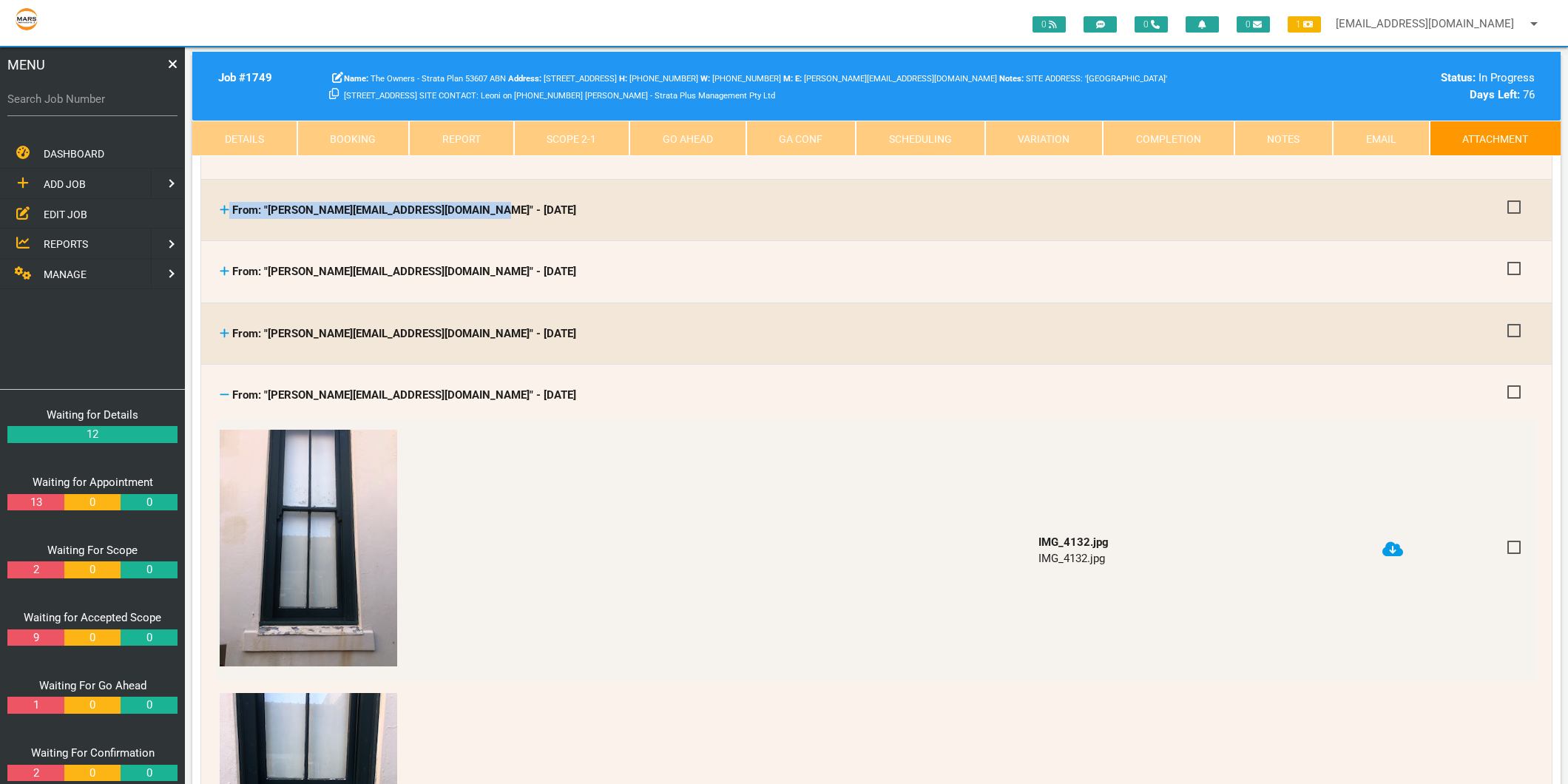
click at [225, 394] on icon at bounding box center [225, 395] width 9 height 1
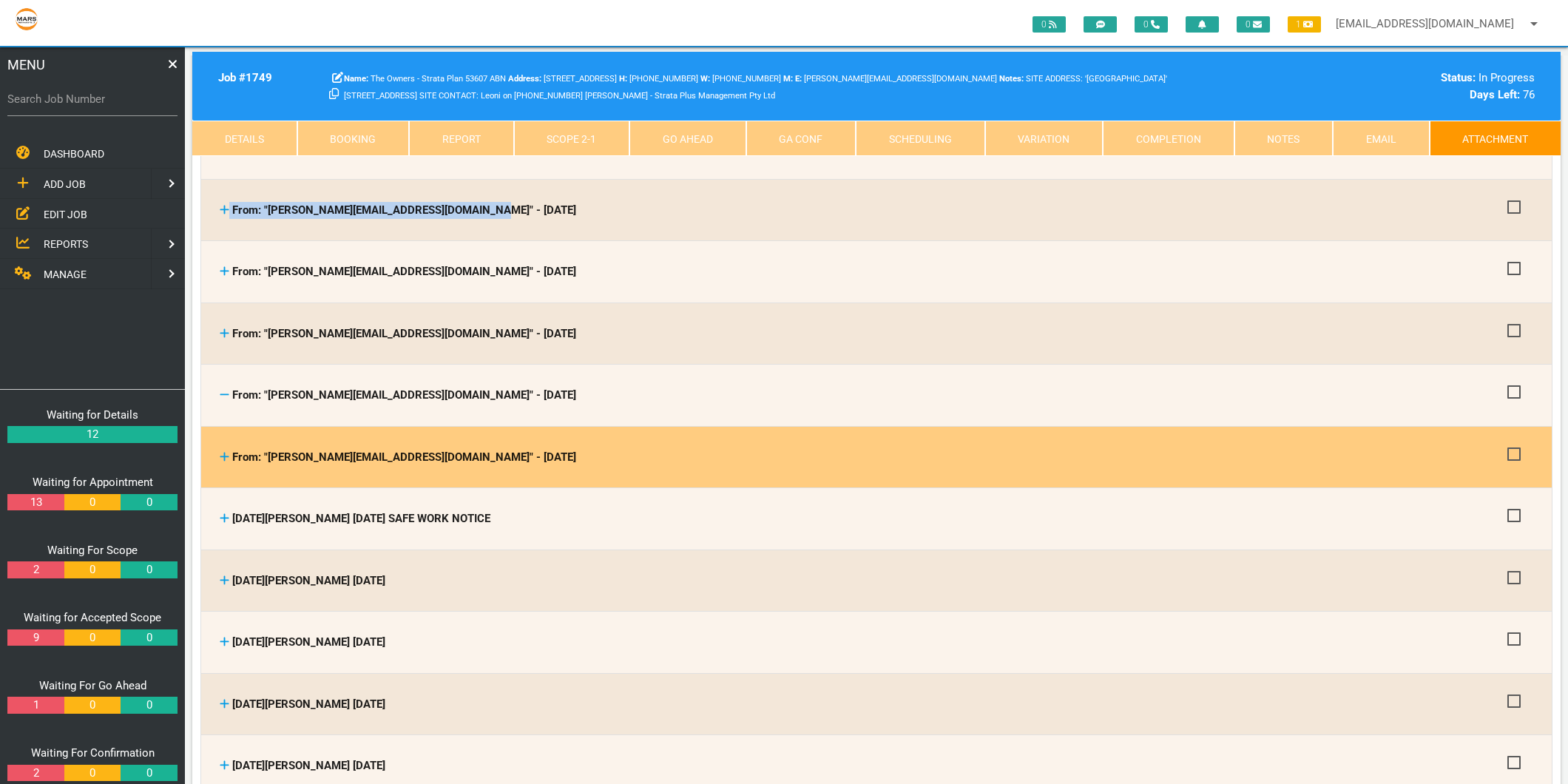
click at [225, 451] on icon at bounding box center [224, 457] width 10 height 11
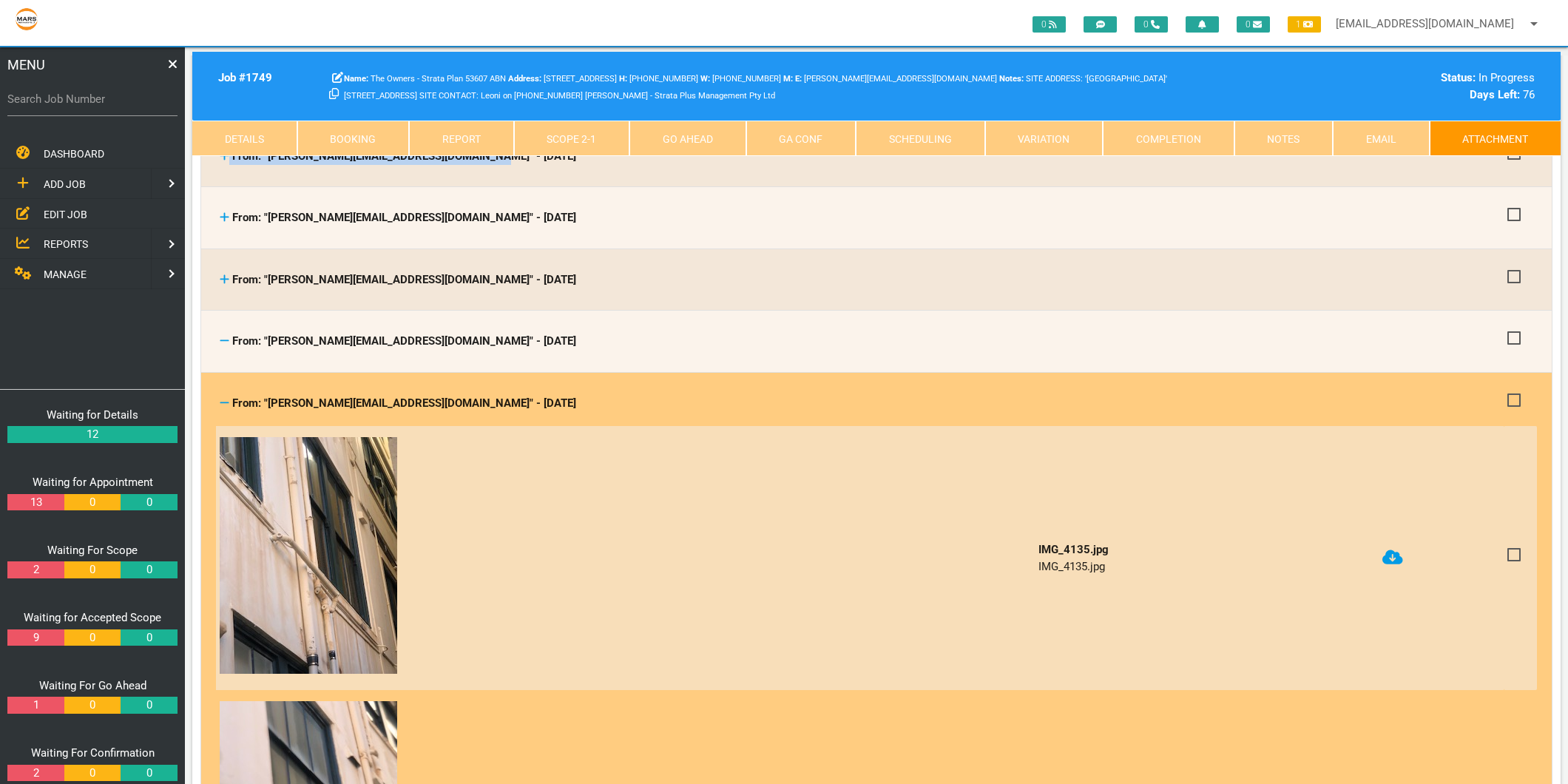
scroll to position [492, 0]
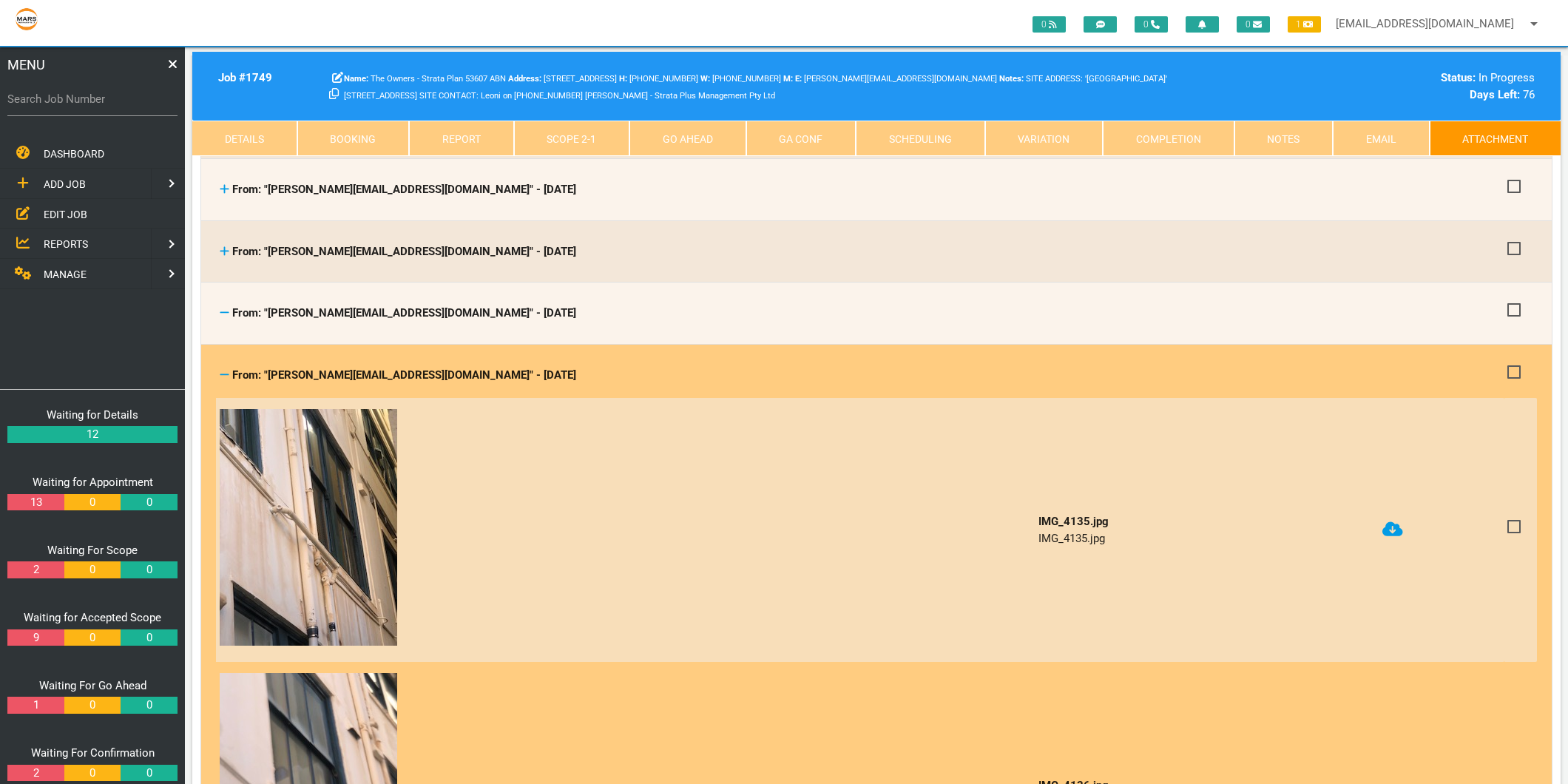
click at [1389, 521] on icon at bounding box center [1393, 529] width 21 height 15
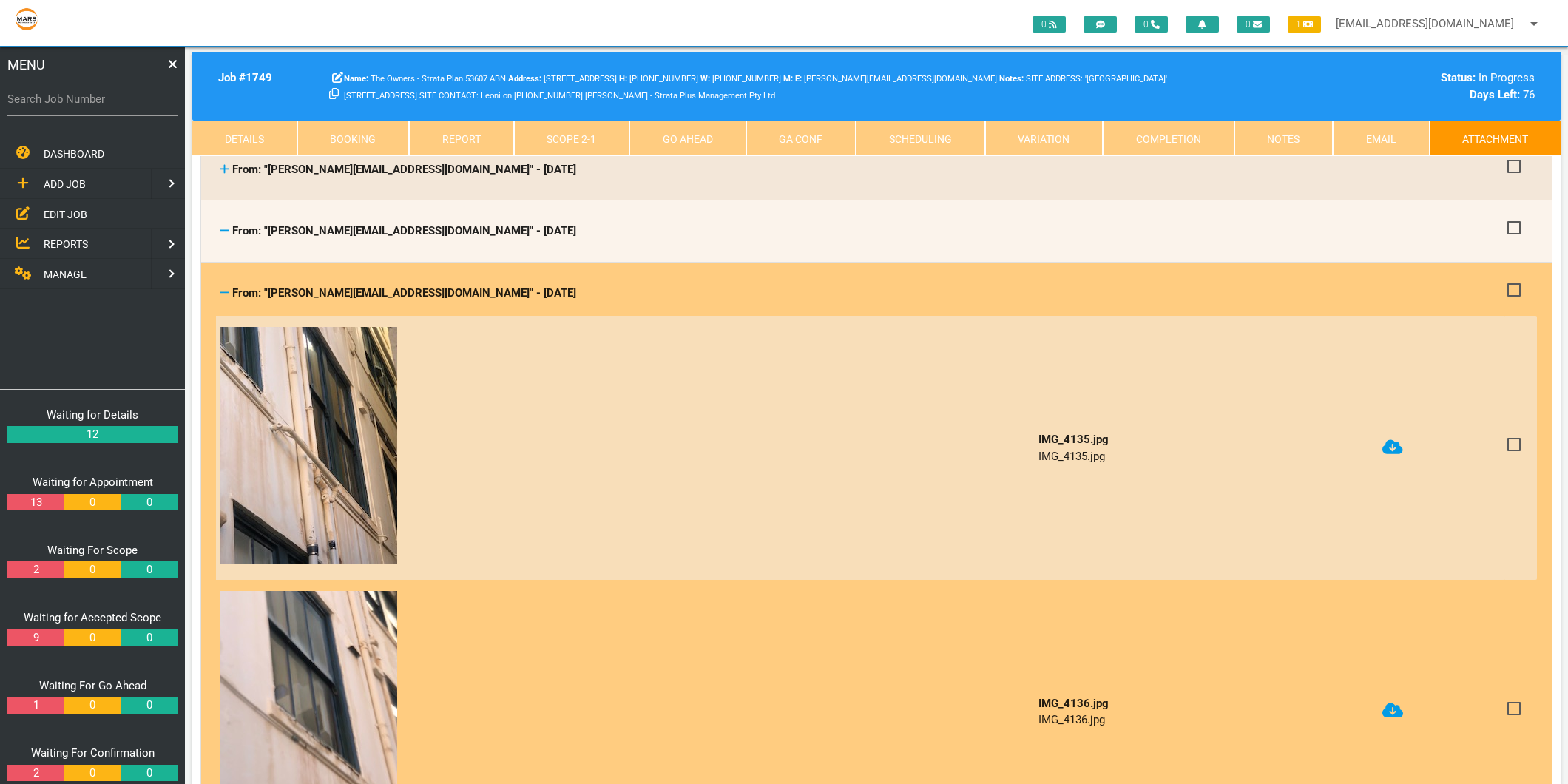
click at [1389, 707] on icon at bounding box center [1393, 711] width 21 height 15
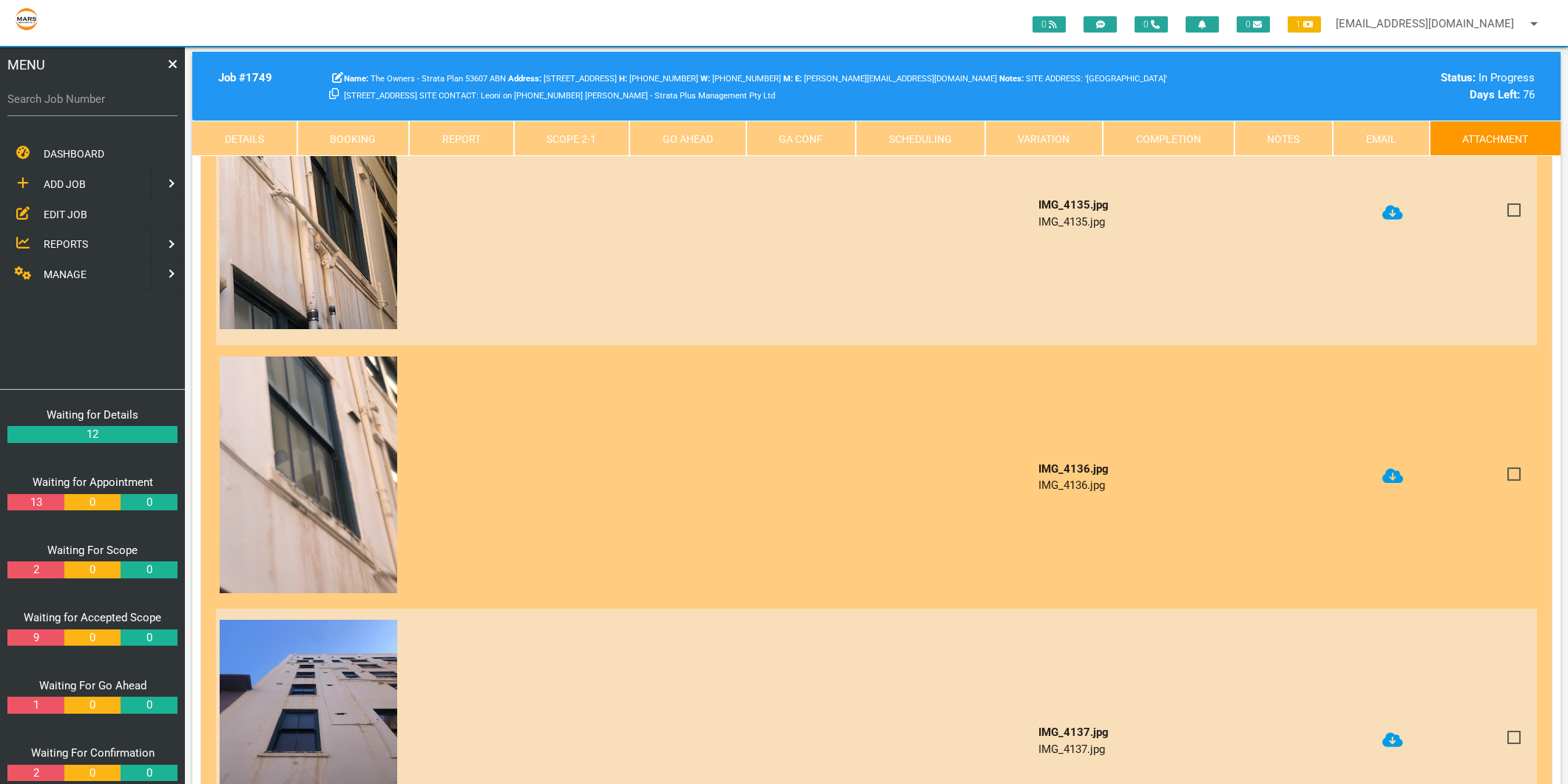
scroll to position [821, 0]
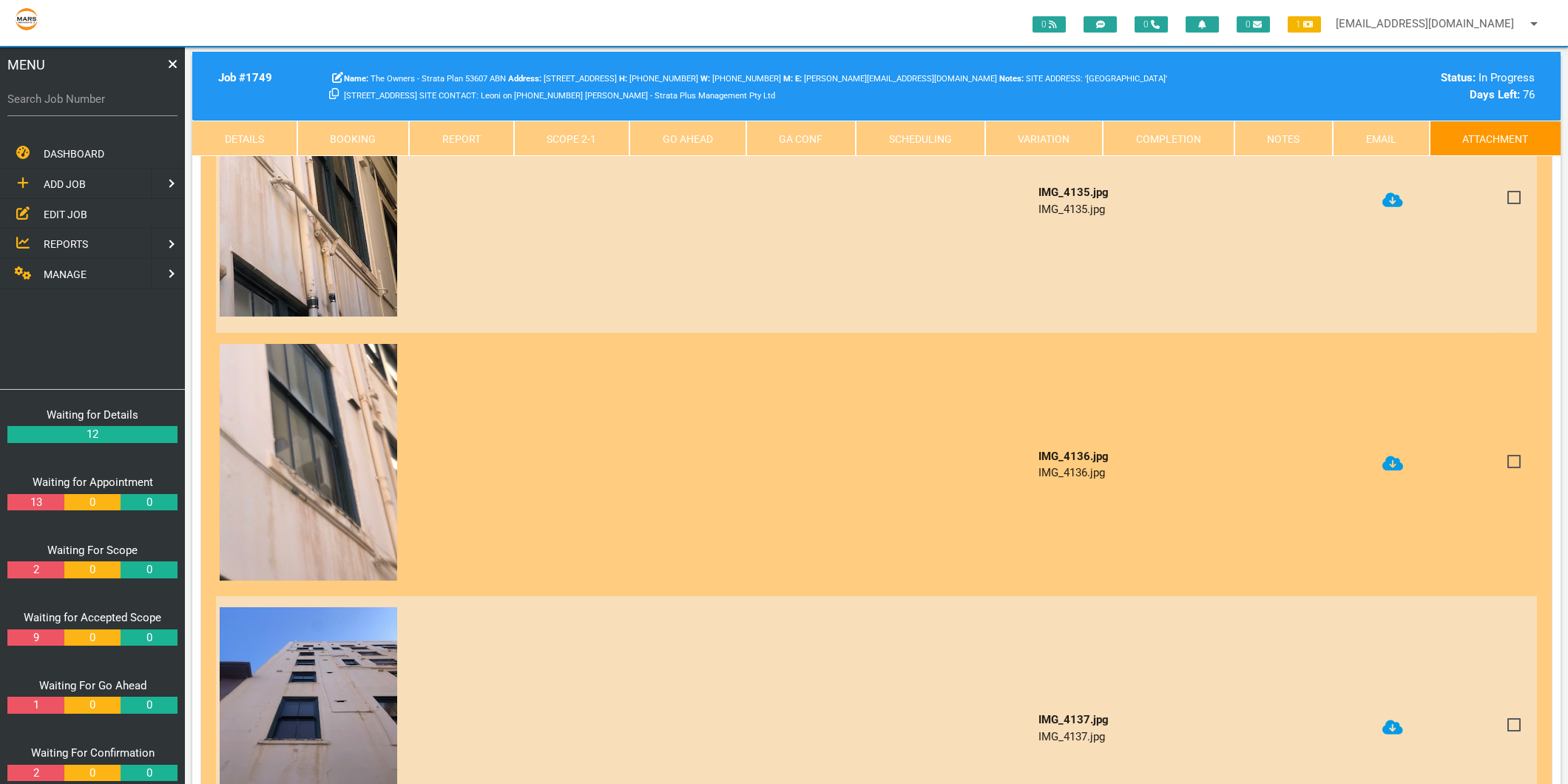
click at [1388, 719] on icon at bounding box center [1393, 727] width 21 height 15
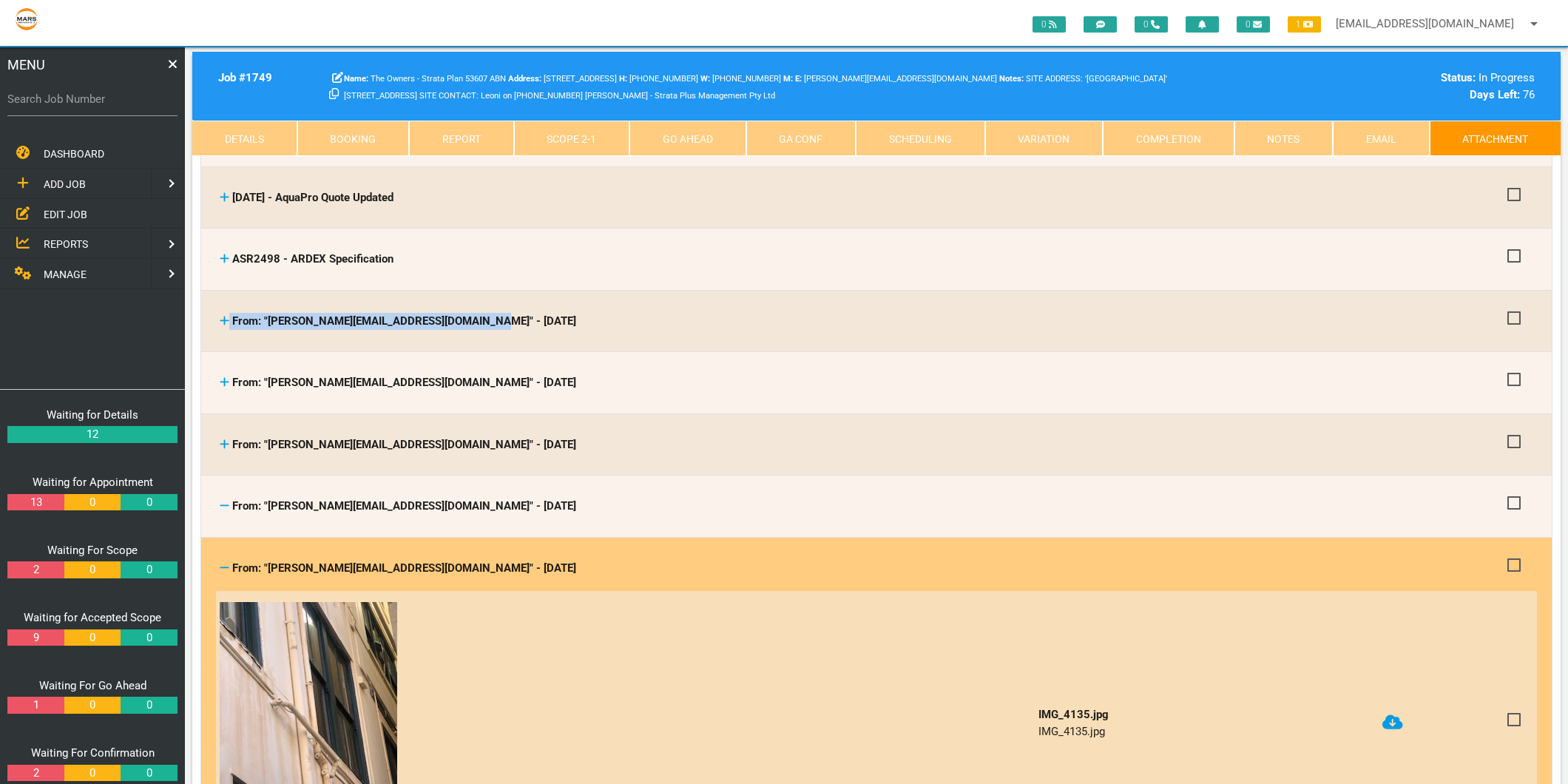
scroll to position [328, 0]
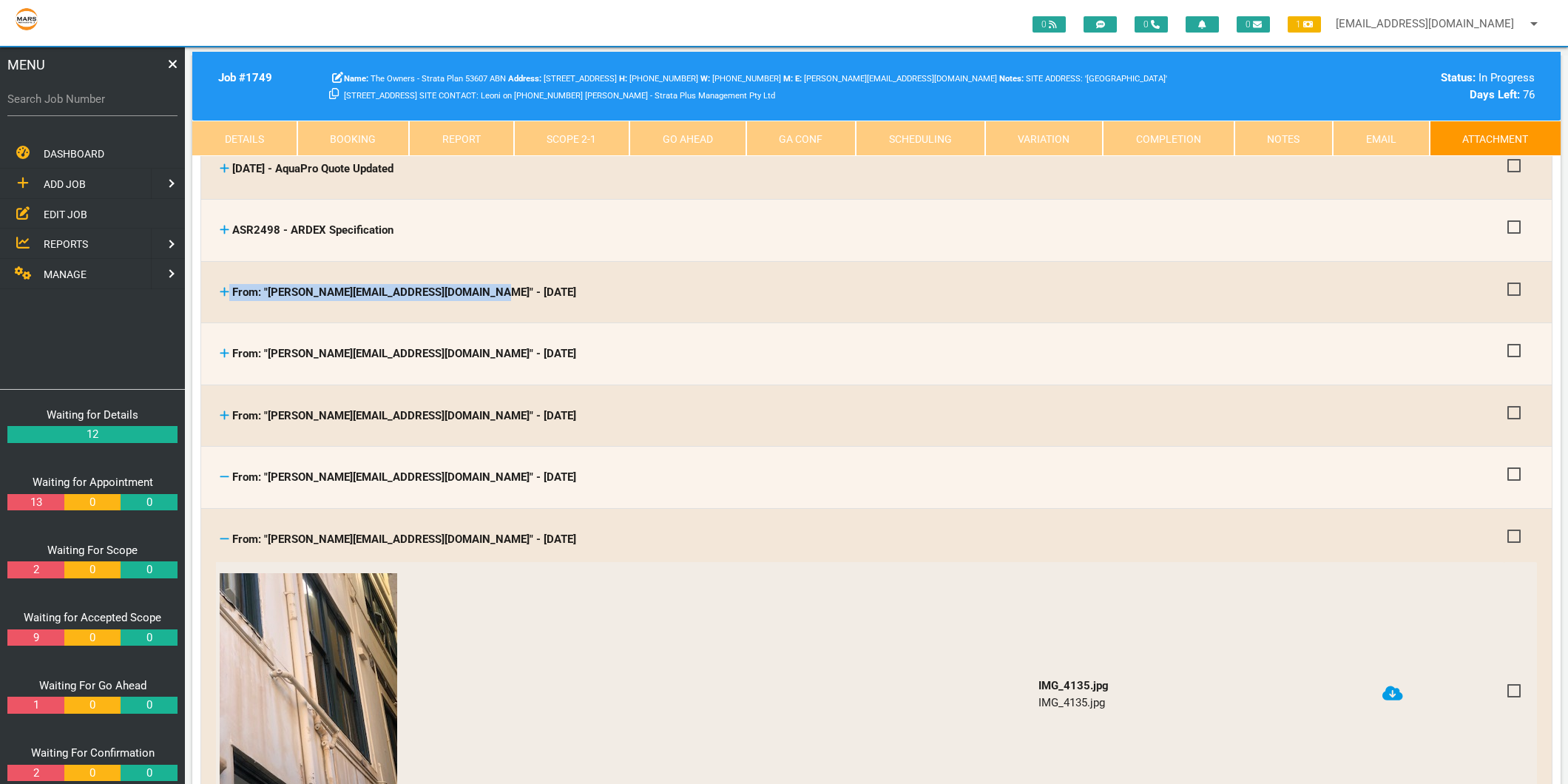
click at [227, 533] on icon at bounding box center [224, 539] width 10 height 11
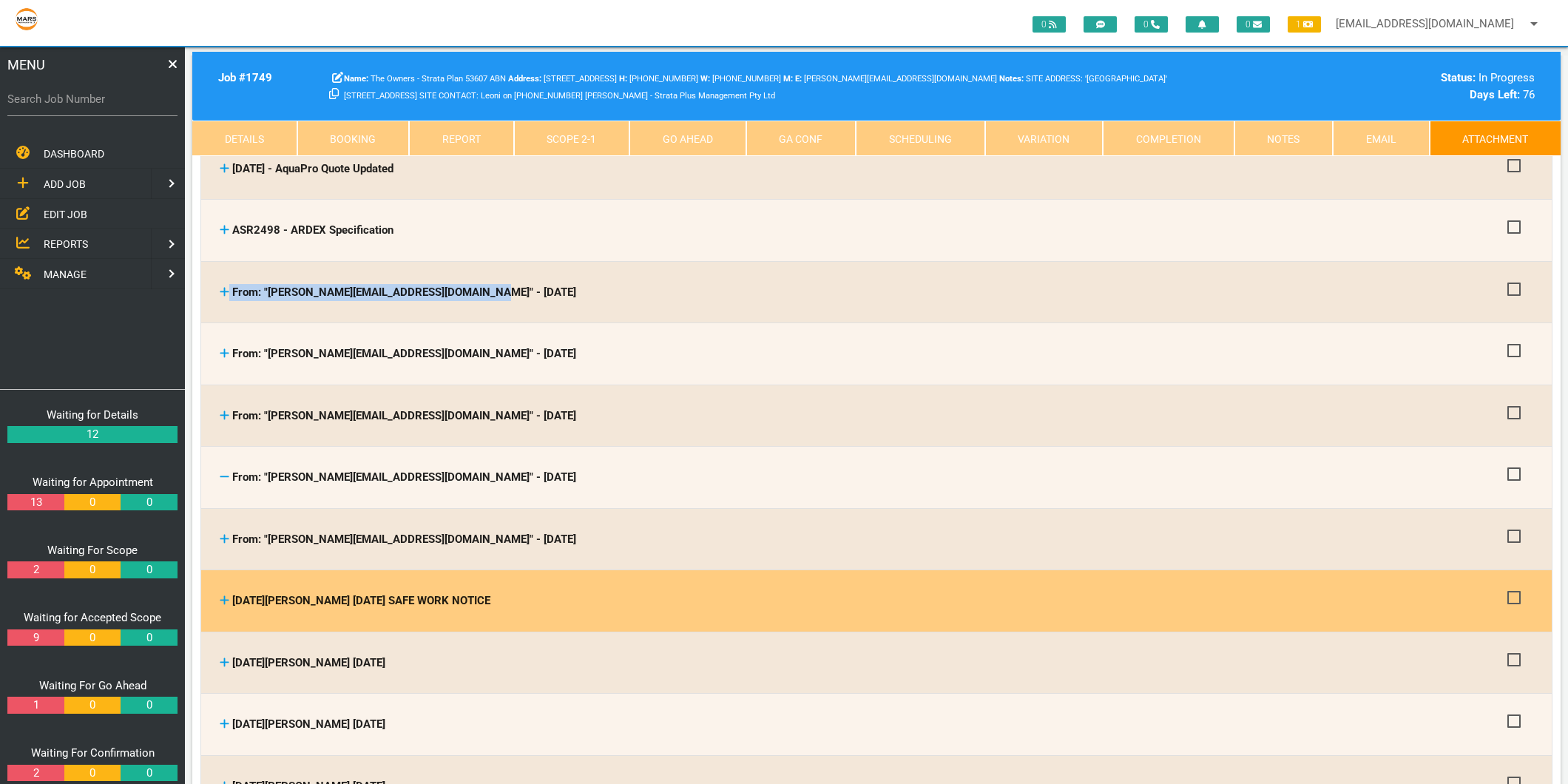
click at [225, 595] on icon at bounding box center [224, 600] width 10 height 11
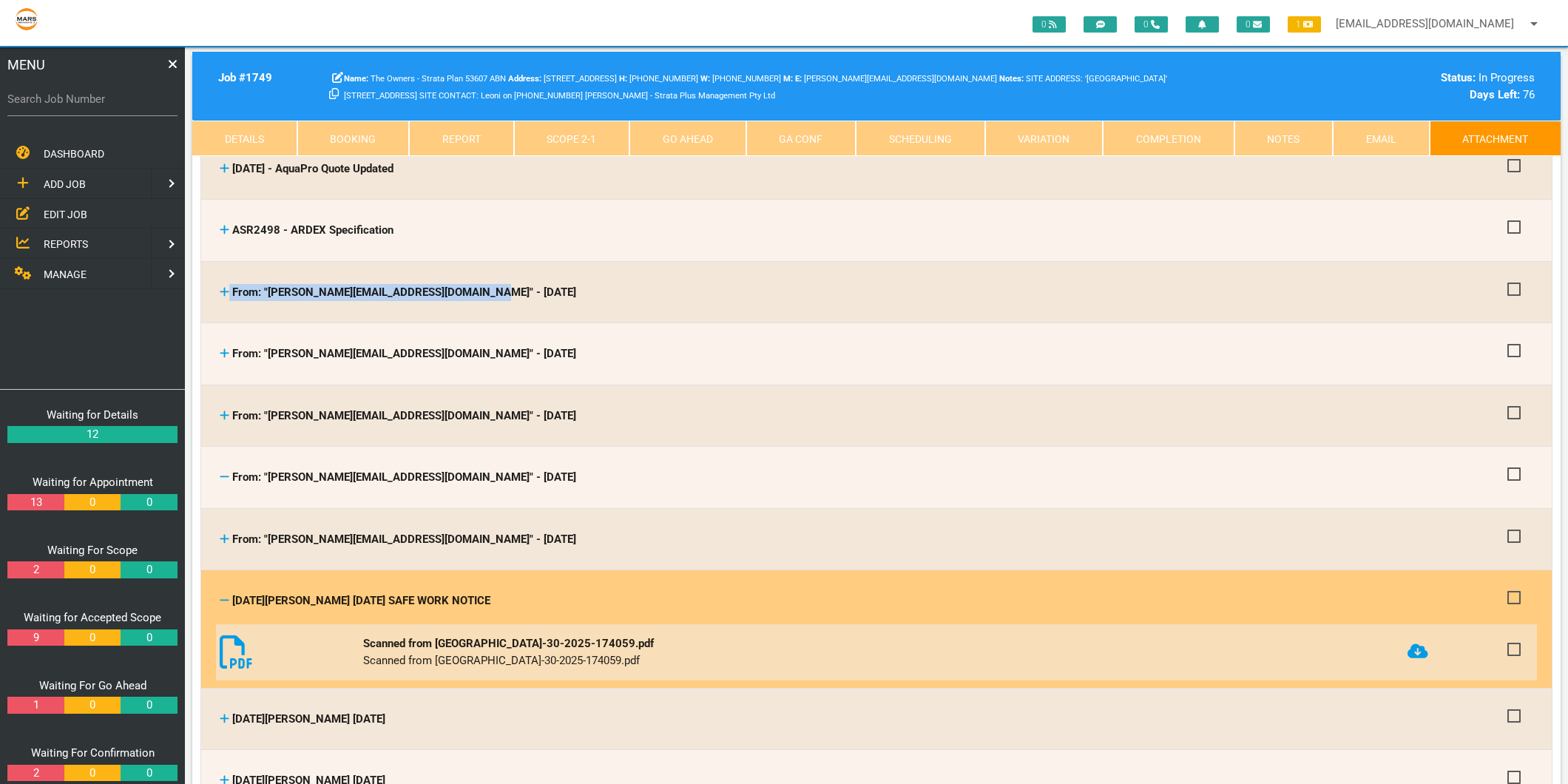
click at [1411, 644] on icon at bounding box center [1418, 650] width 21 height 15
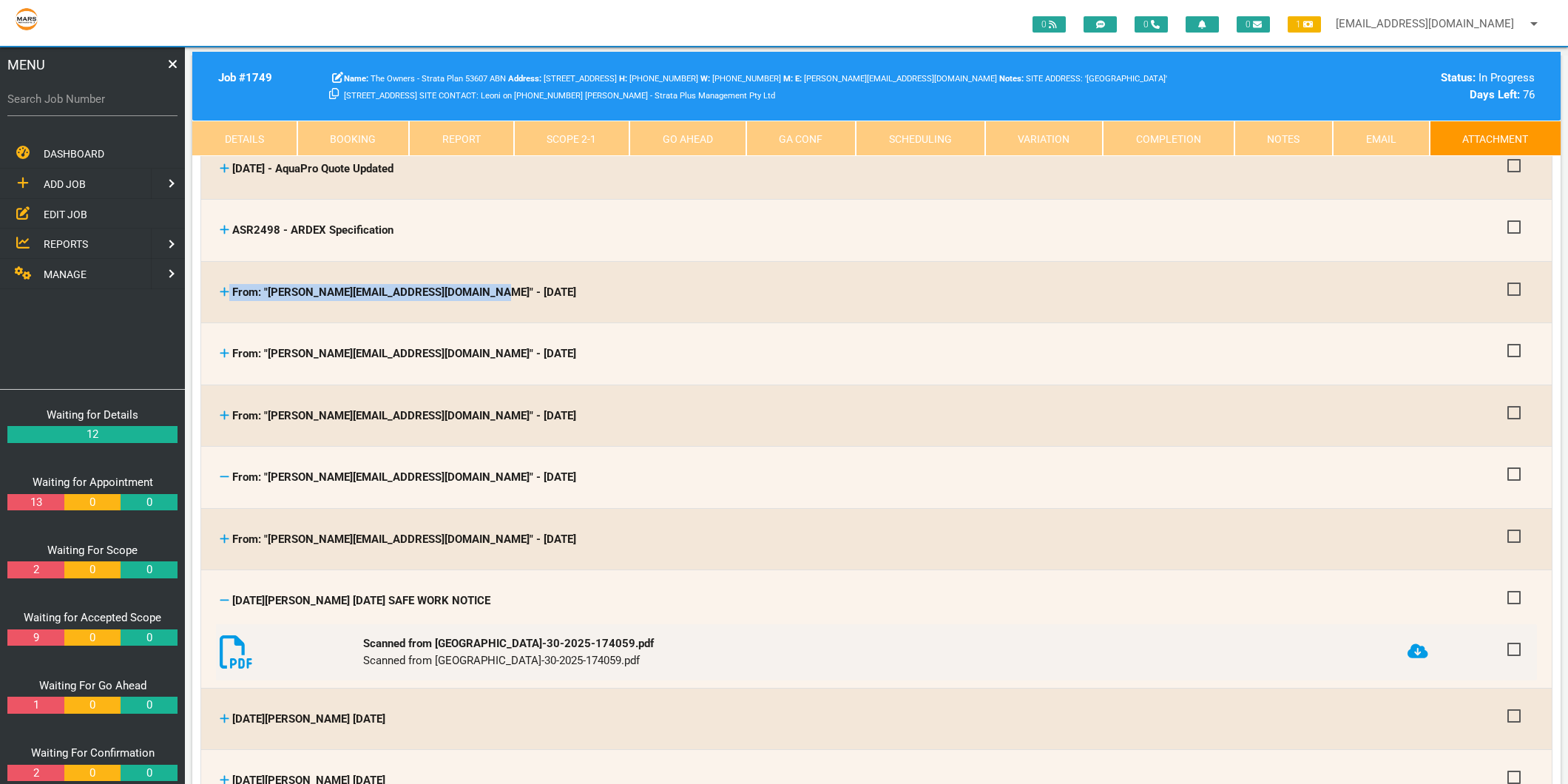
click at [222, 348] on icon at bounding box center [224, 353] width 10 height 11
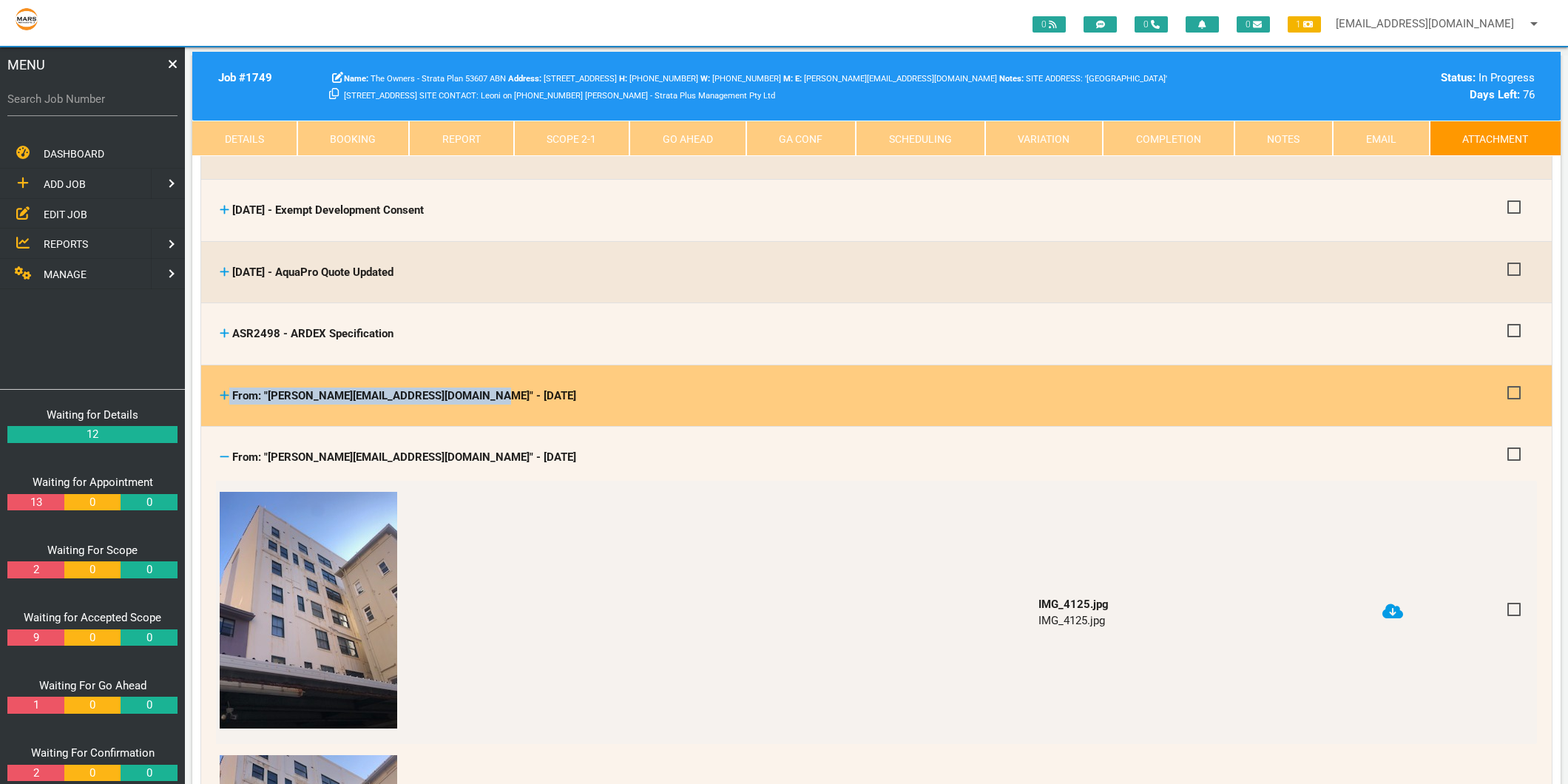
scroll to position [82, 0]
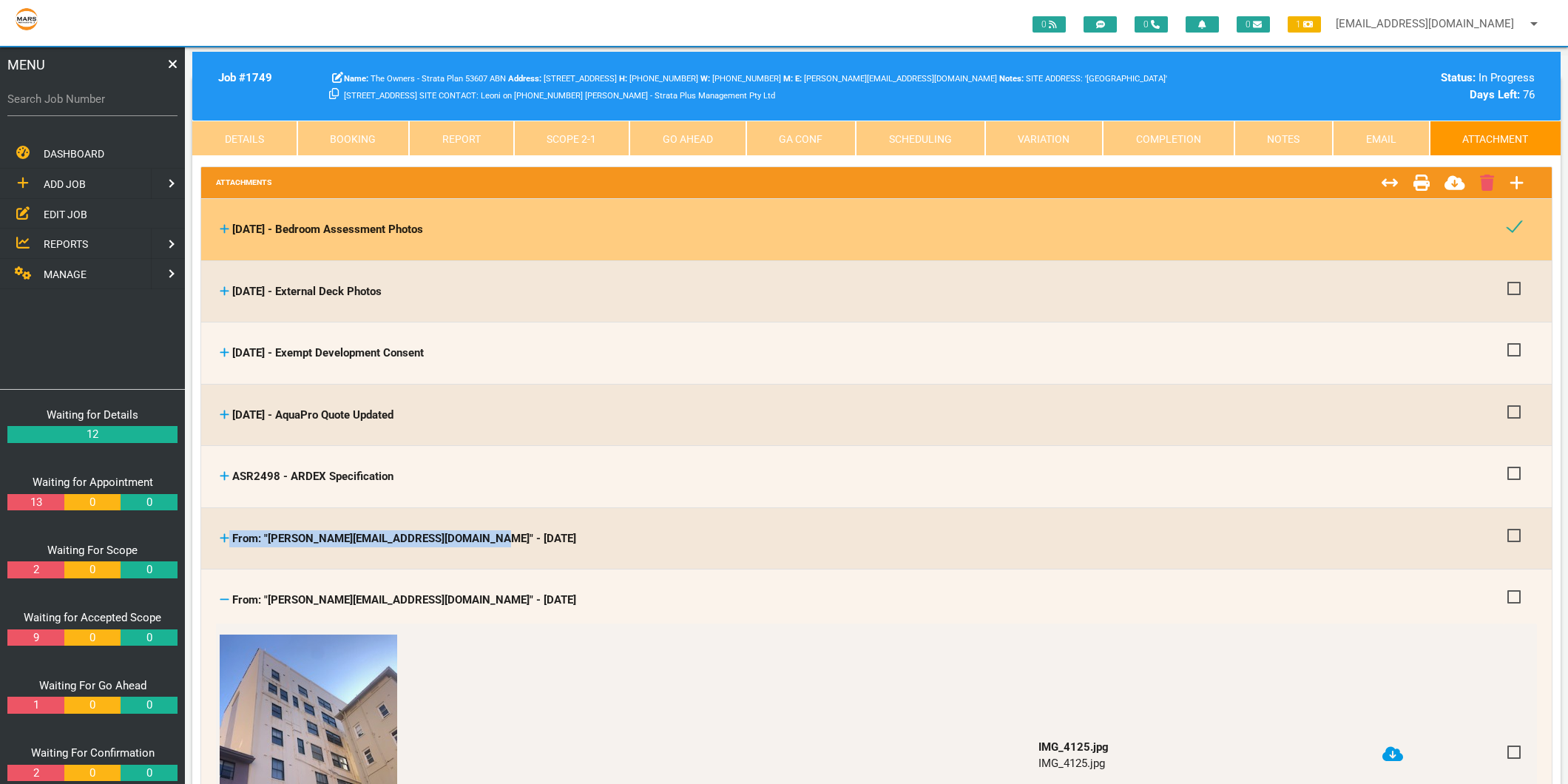
click at [225, 599] on icon at bounding box center [224, 599] width 10 height 11
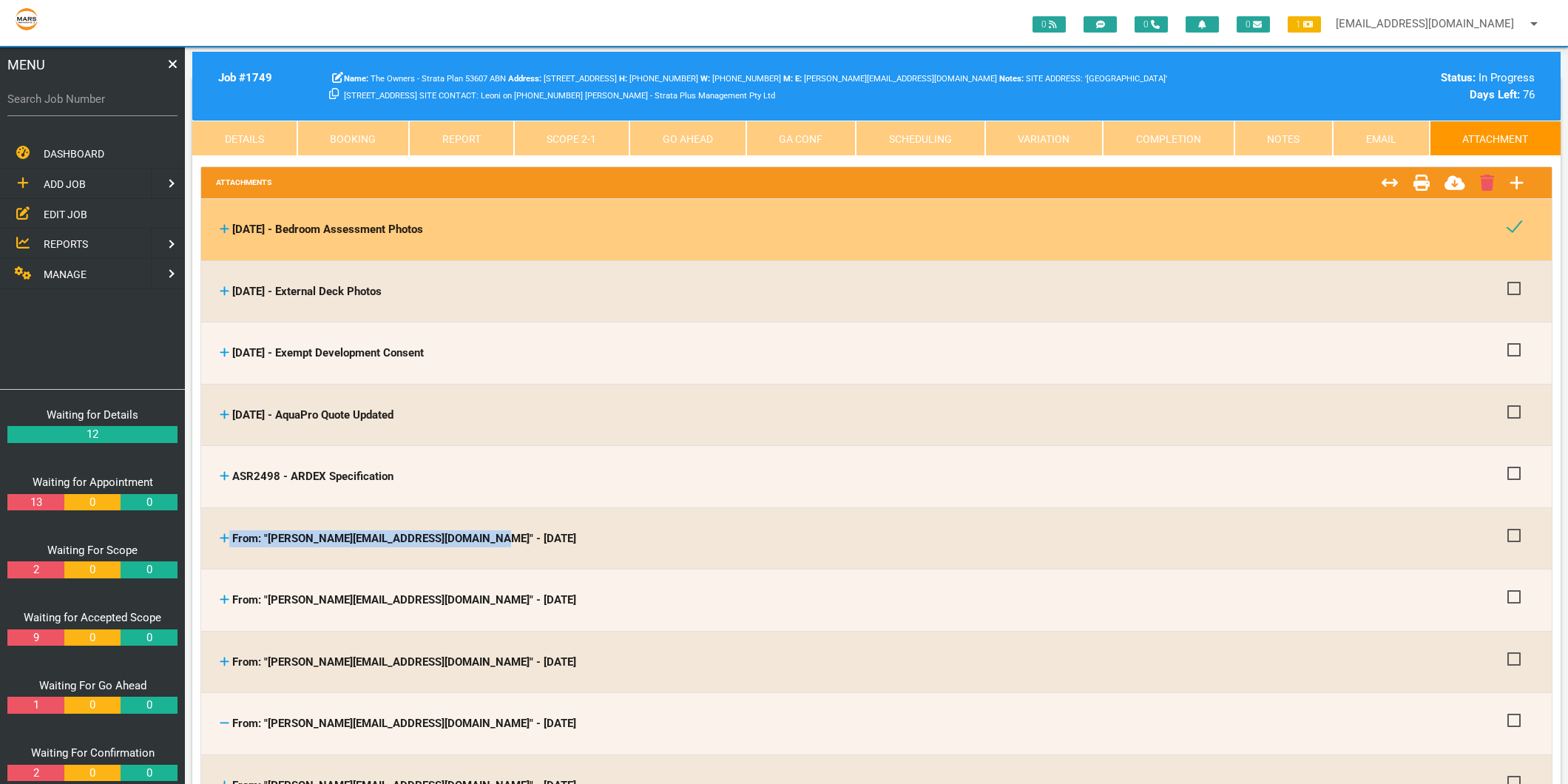
click at [222, 656] on icon at bounding box center [224, 661] width 10 height 11
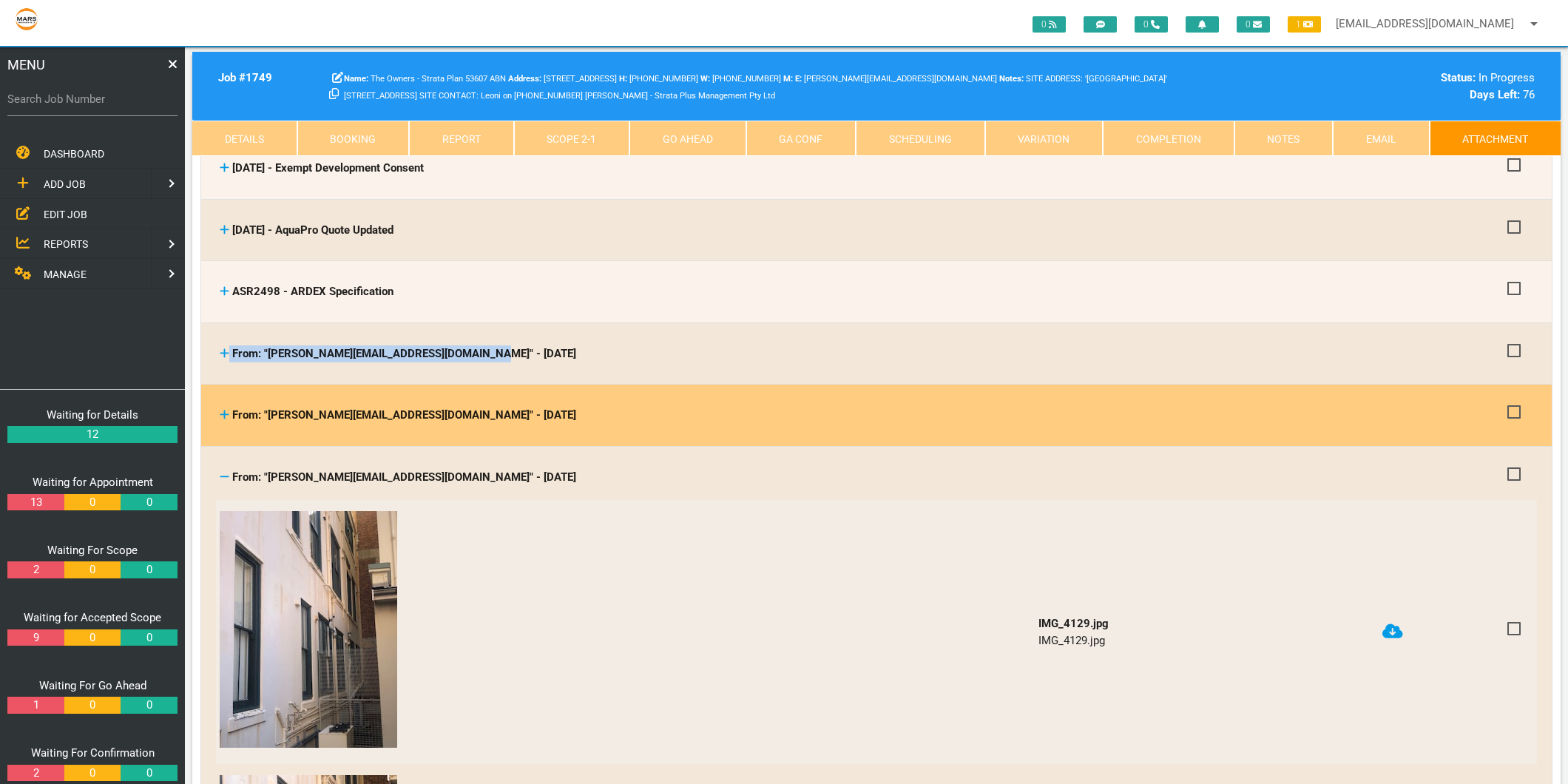
scroll to position [164, 0]
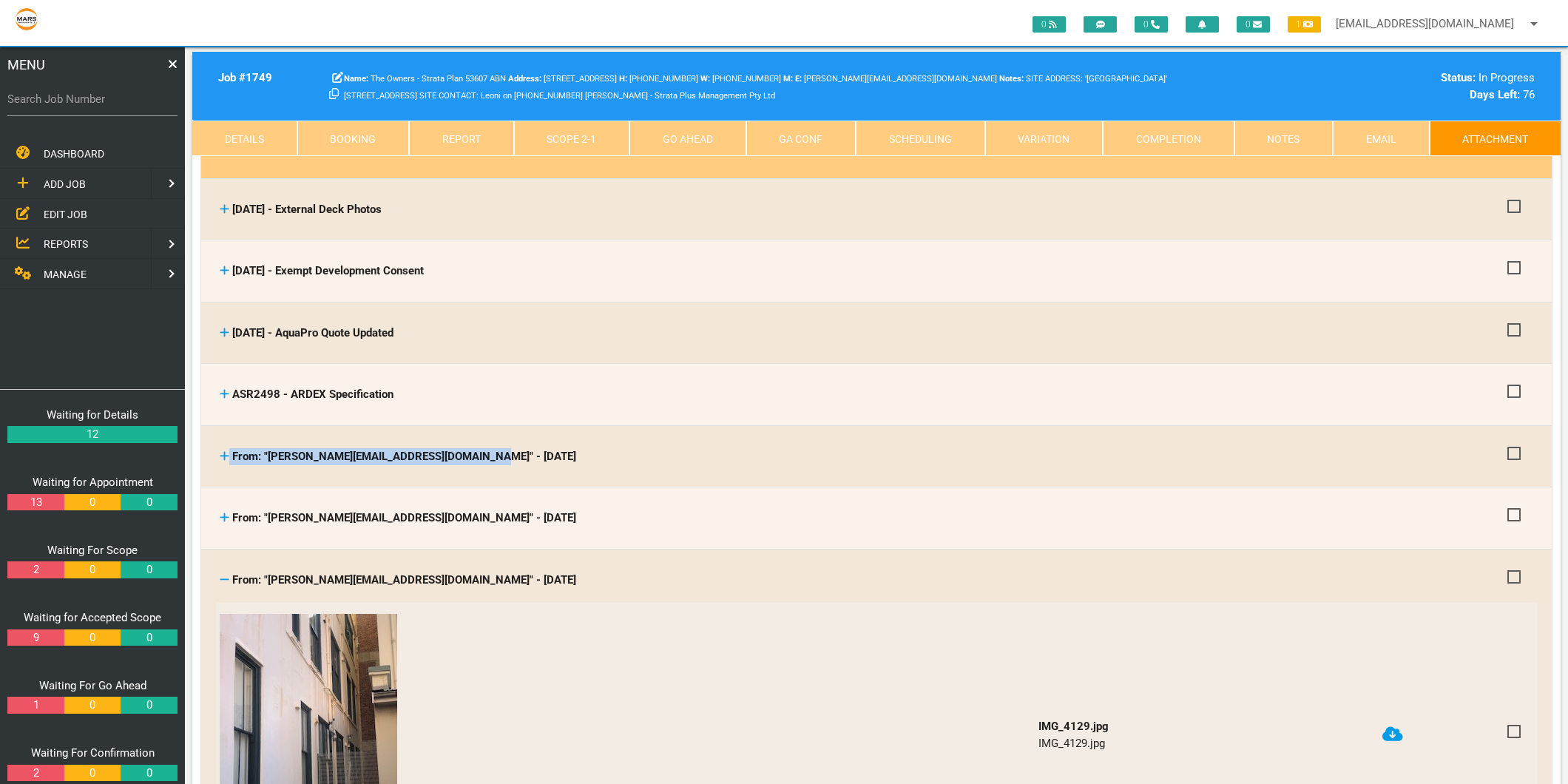
click at [223, 574] on icon at bounding box center [224, 579] width 10 height 11
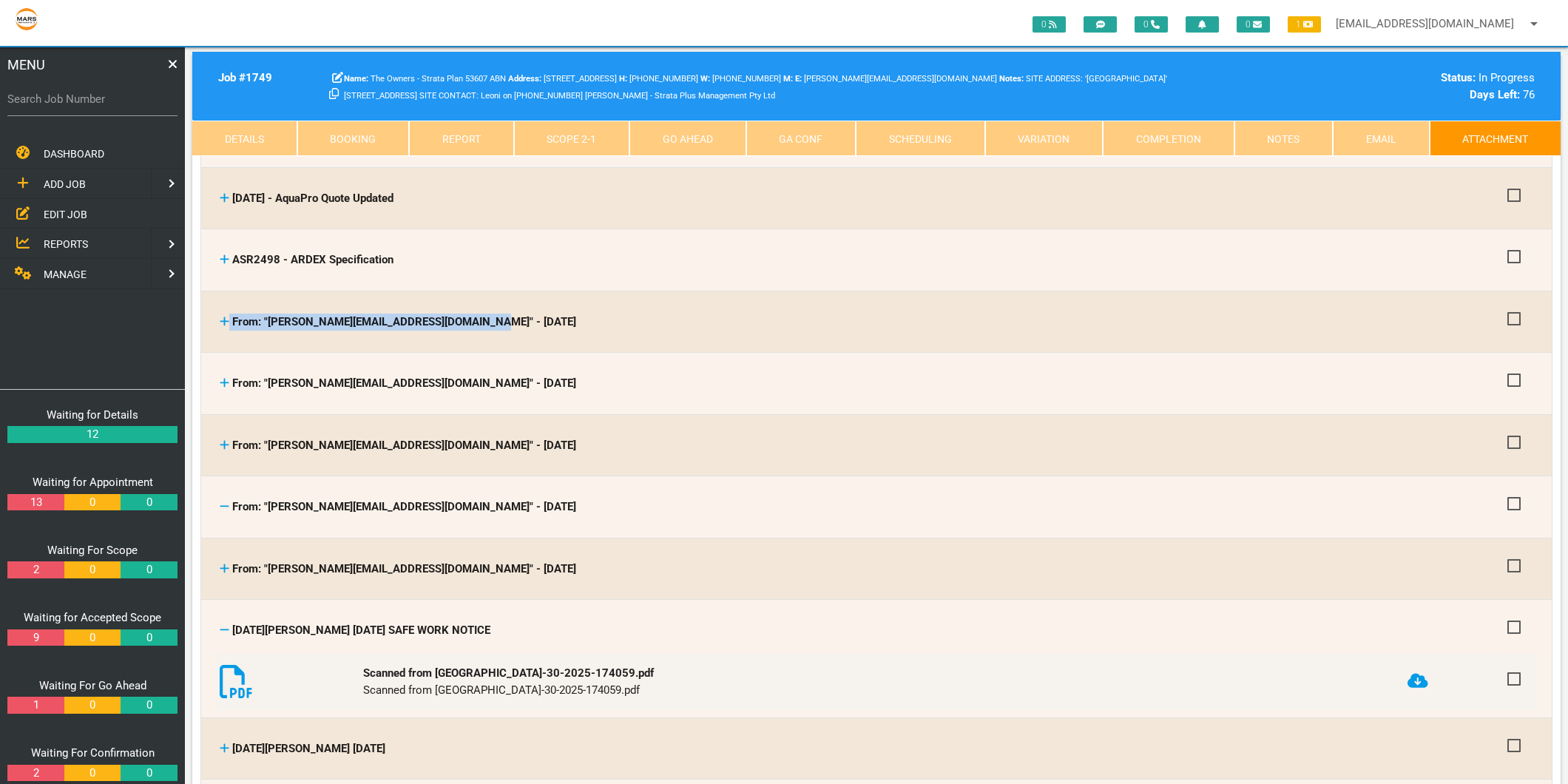
scroll to position [328, 0]
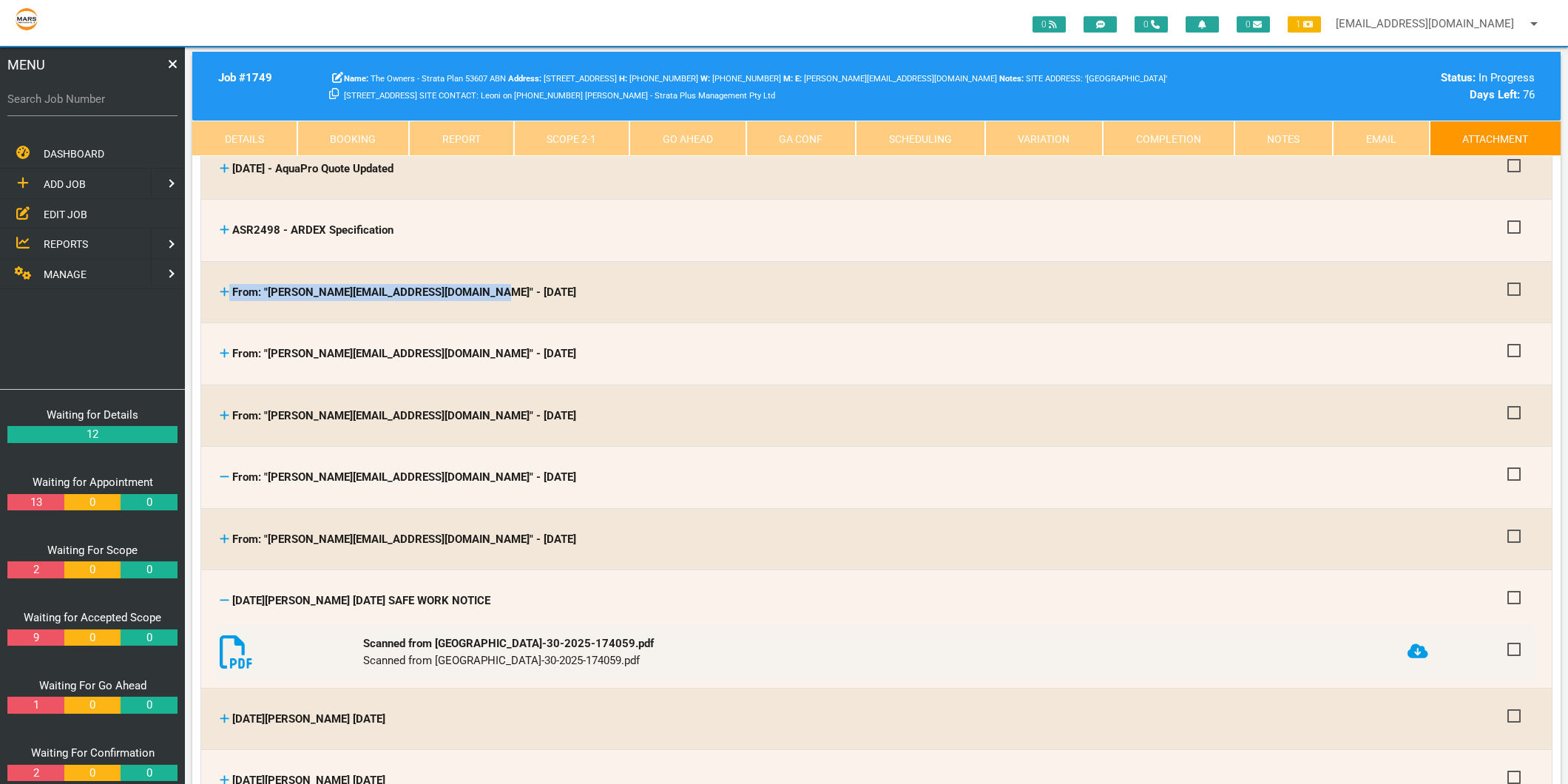
click at [223, 595] on icon at bounding box center [224, 600] width 10 height 11
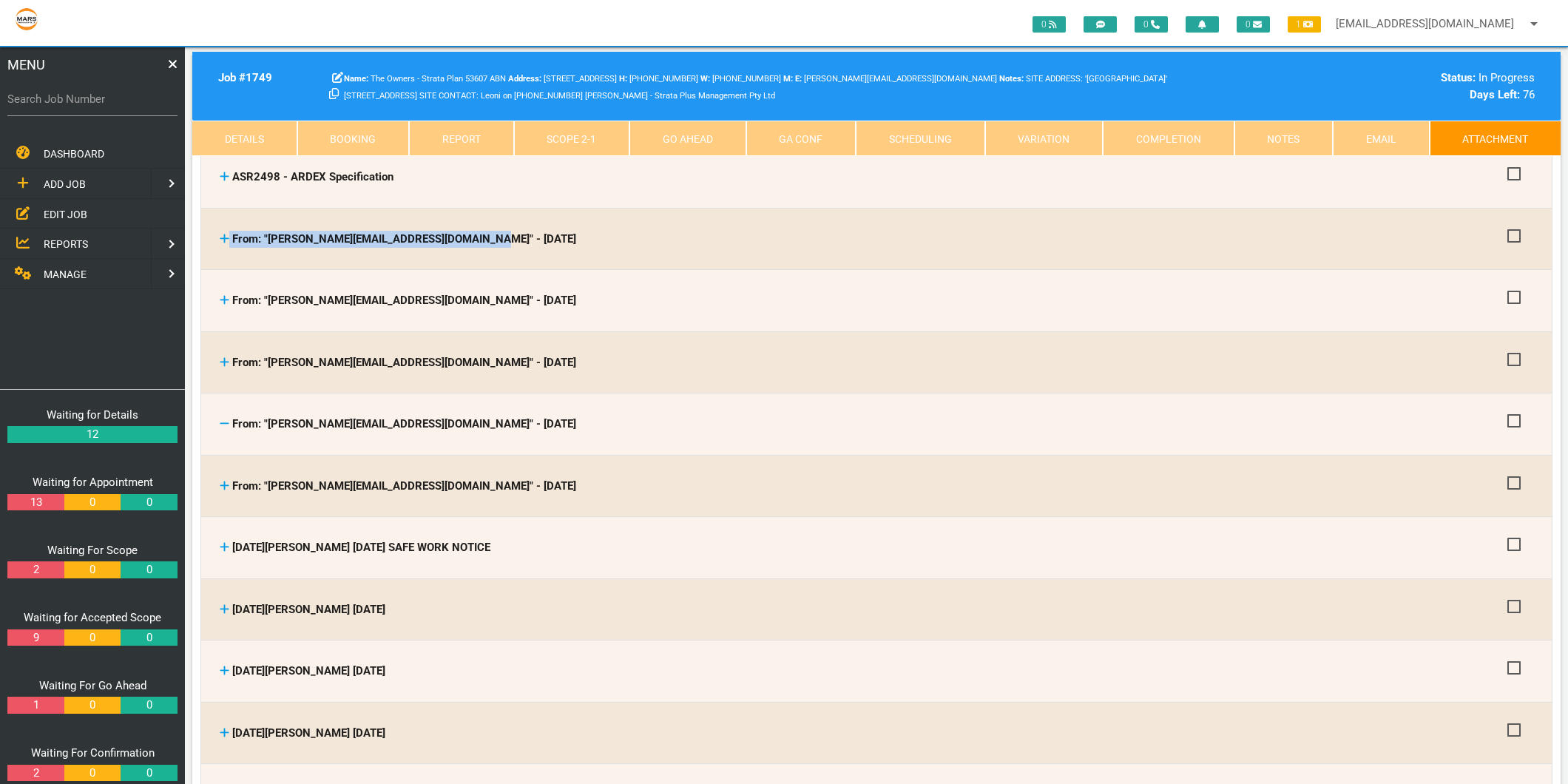
scroll to position [410, 0]
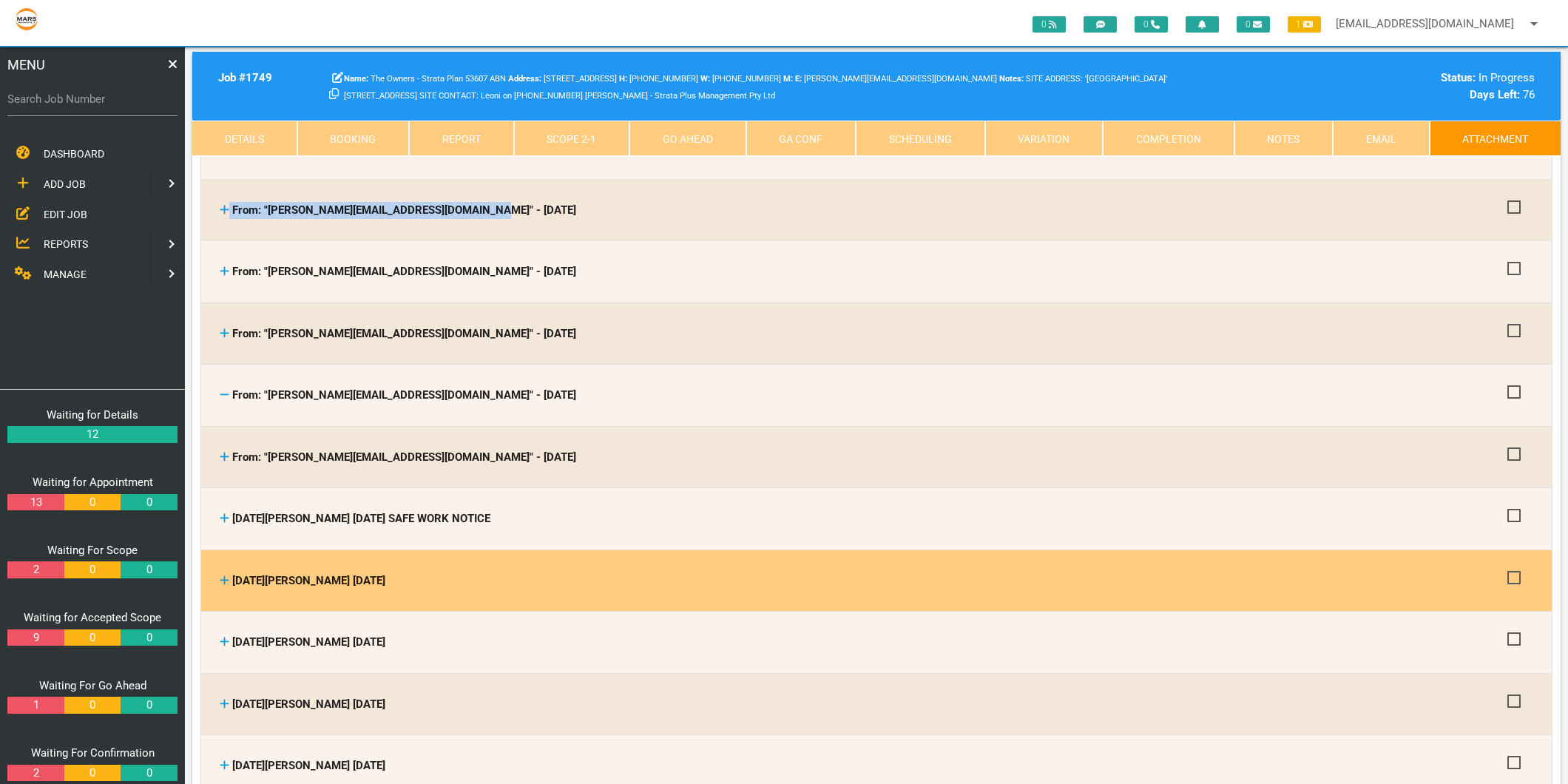
click at [223, 580] on icon at bounding box center [224, 580] width 10 height 11
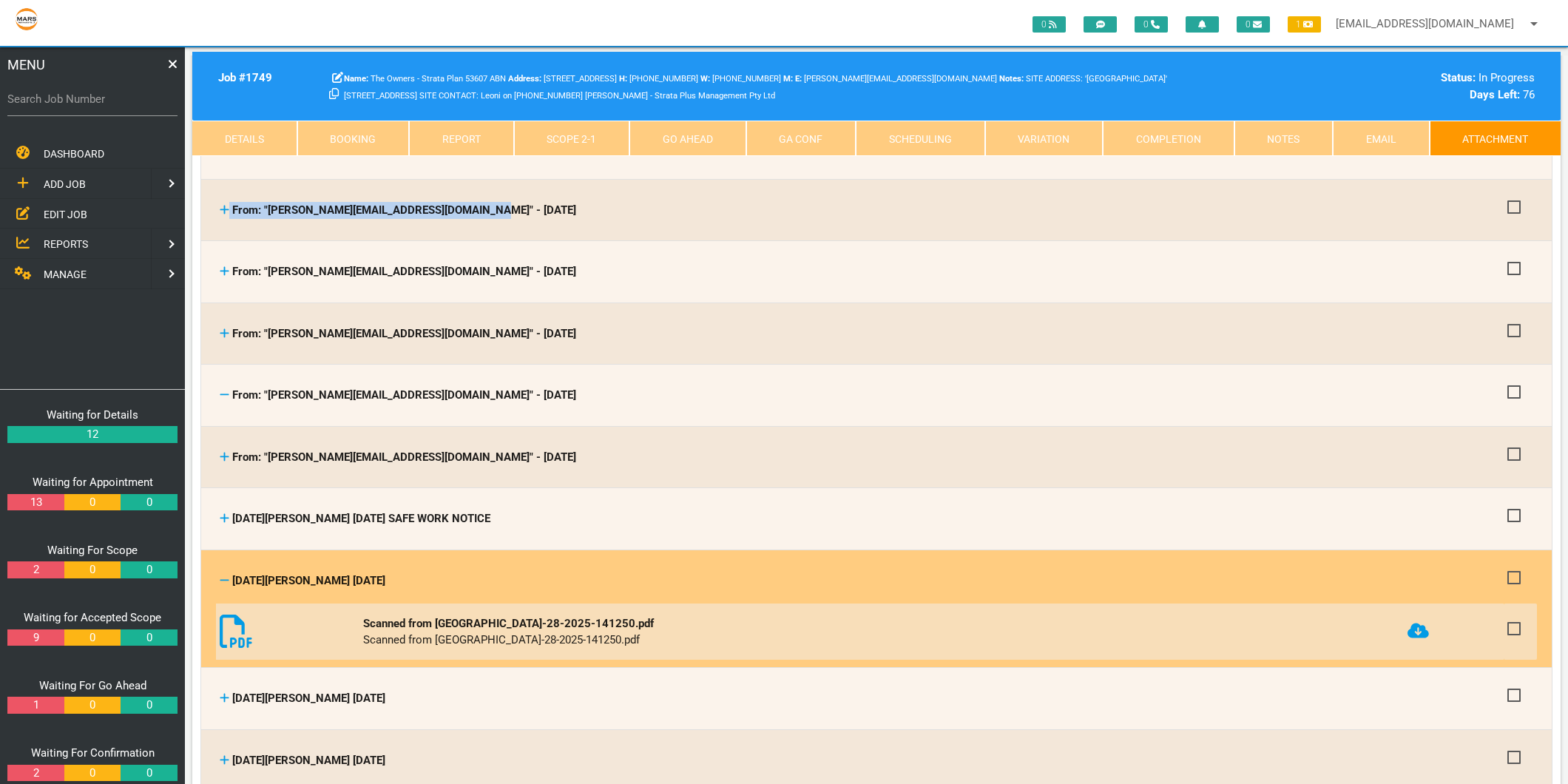
click at [1411, 624] on icon at bounding box center [1418, 631] width 21 height 15
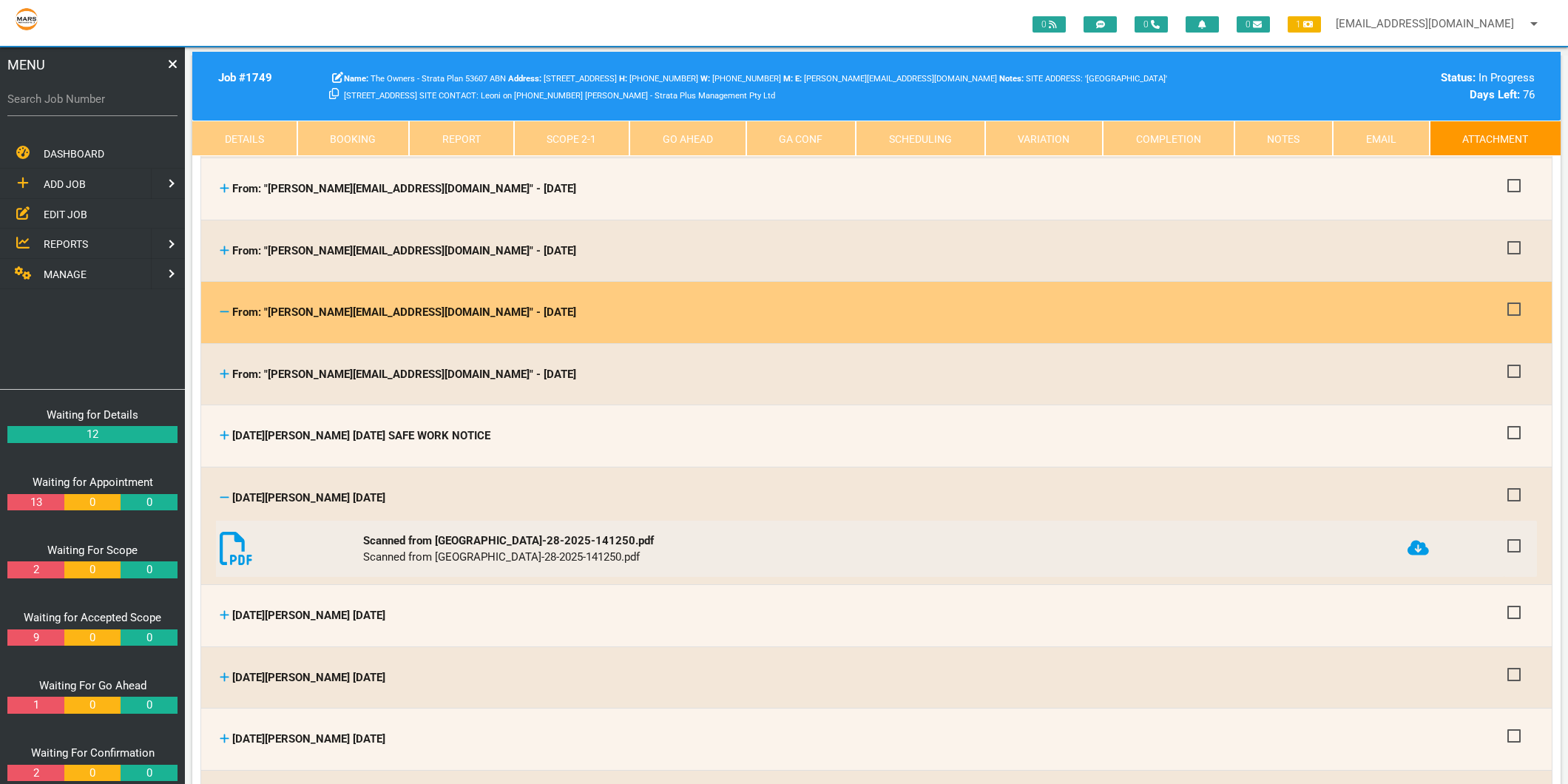
scroll to position [574, 0]
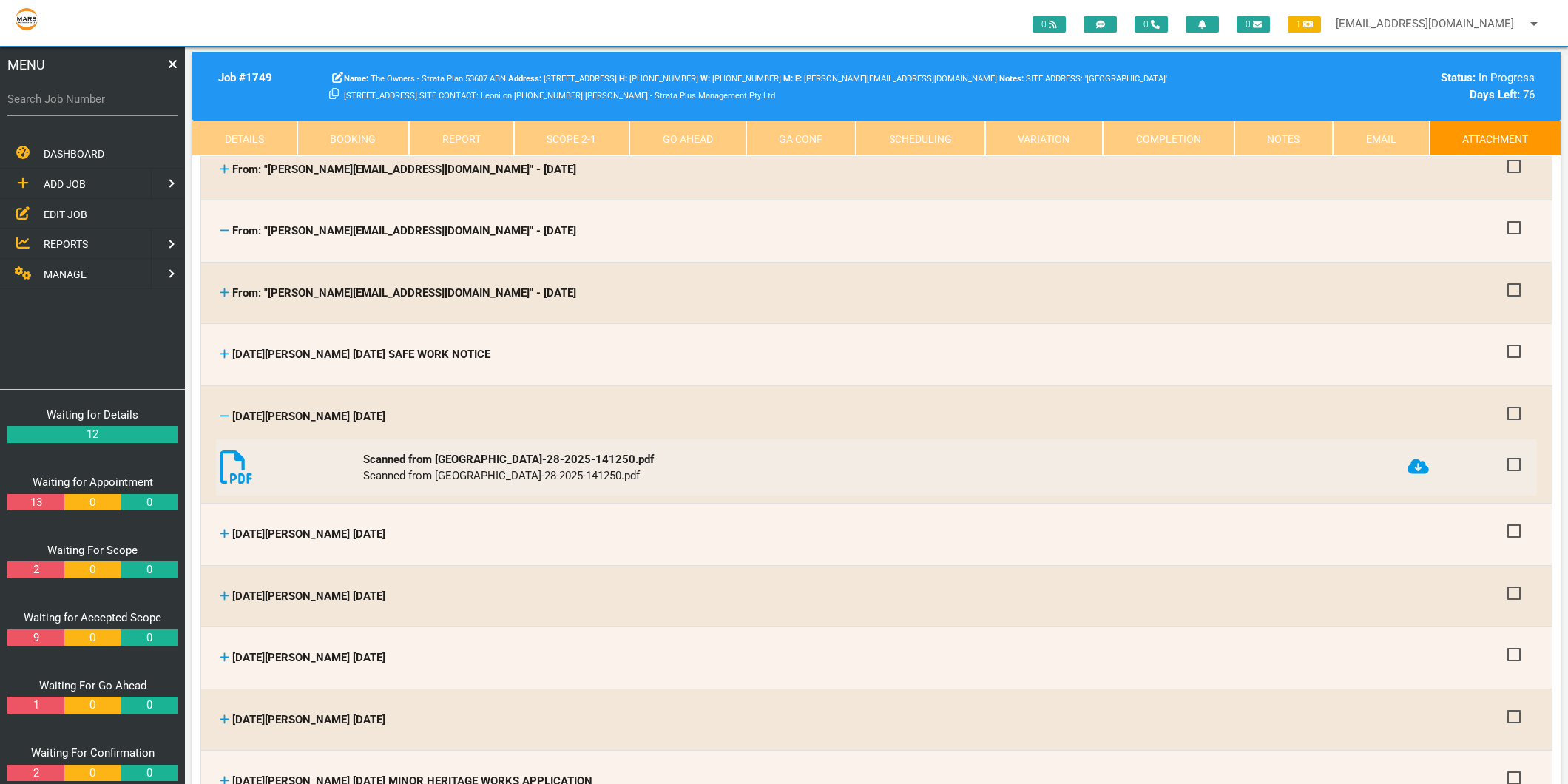
click at [225, 413] on icon at bounding box center [224, 415] width 10 height 11
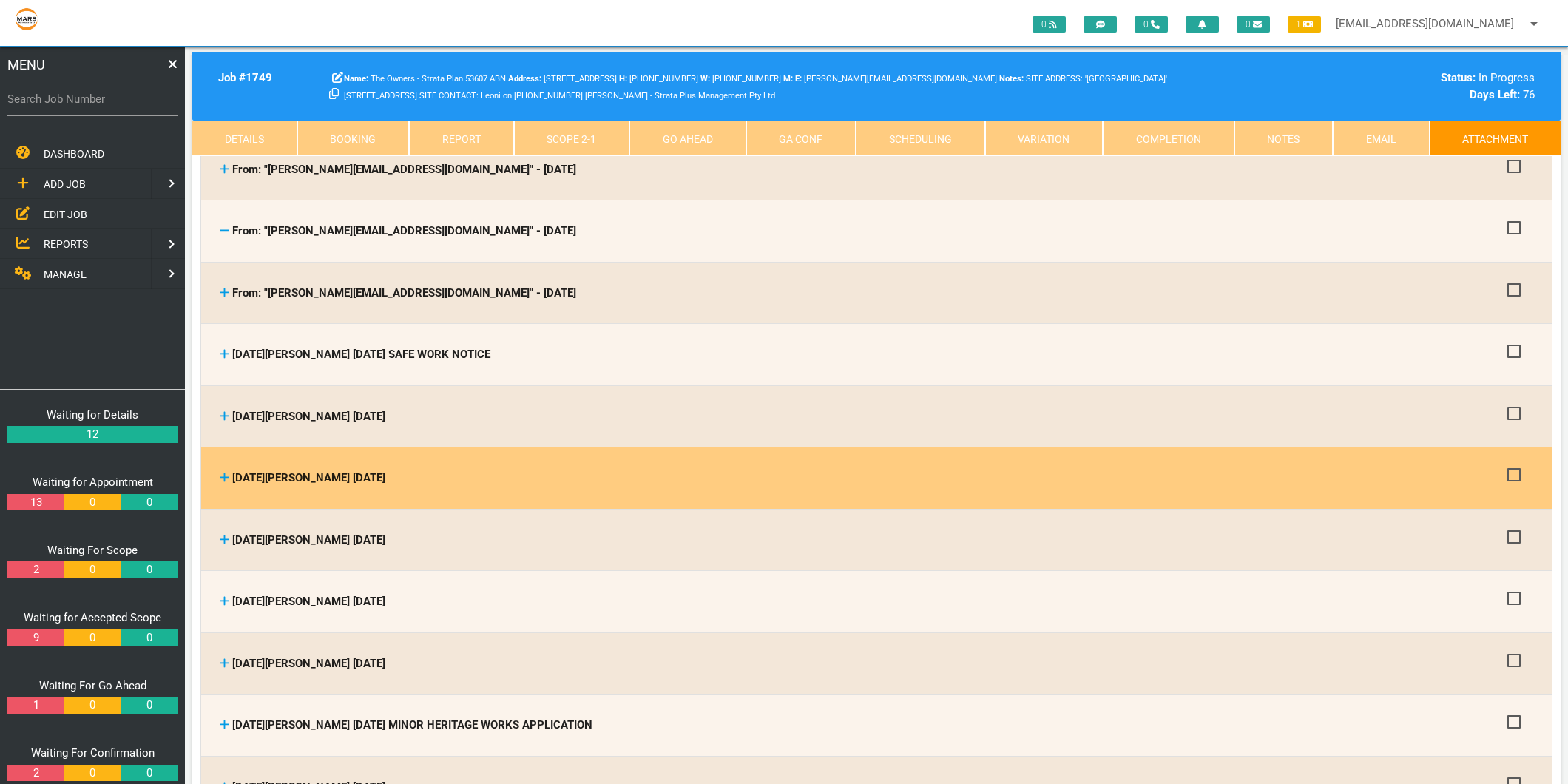
click at [223, 471] on icon at bounding box center [224, 477] width 10 height 11
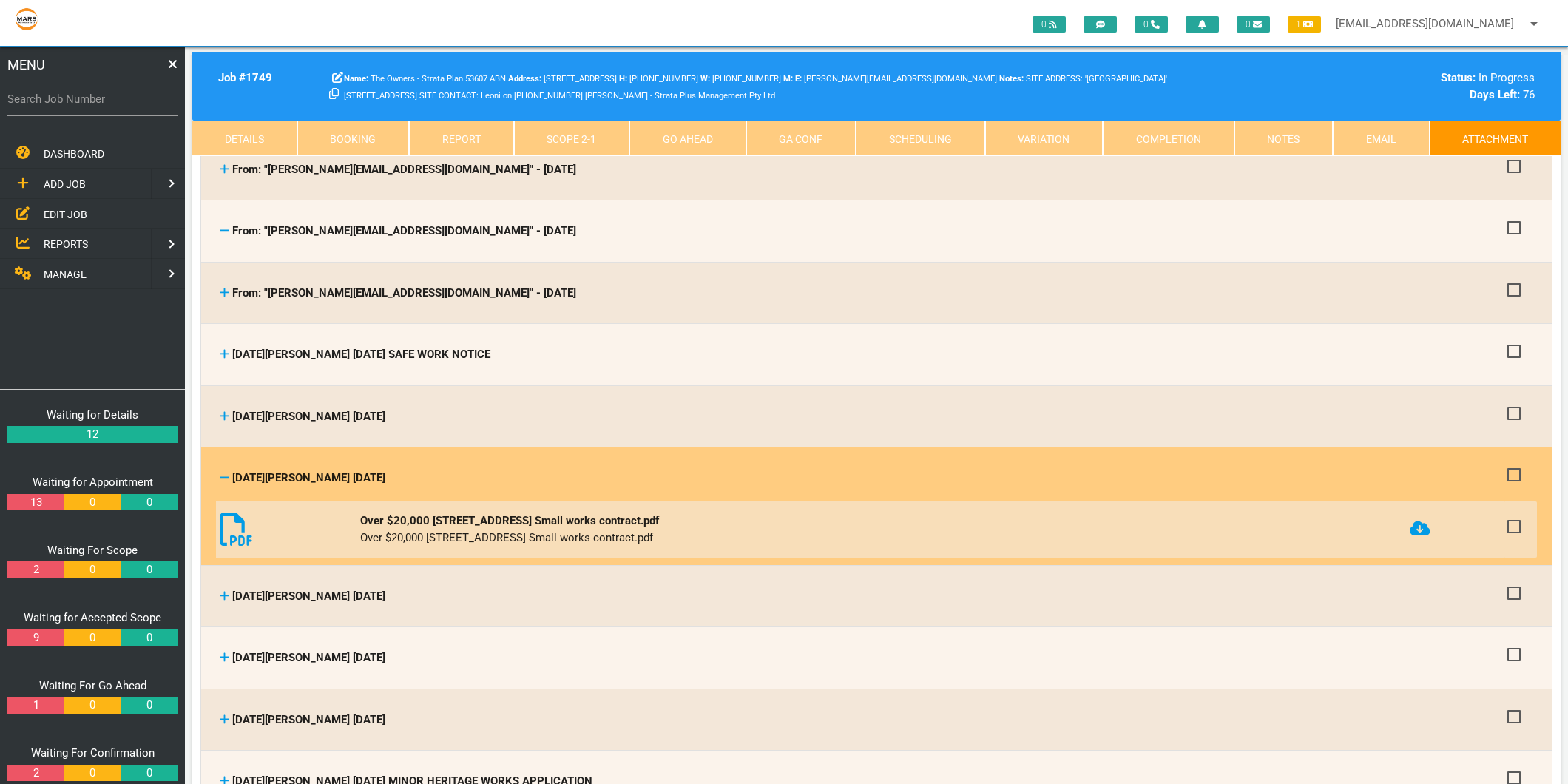
click at [1425, 524] on icon at bounding box center [1420, 528] width 21 height 17
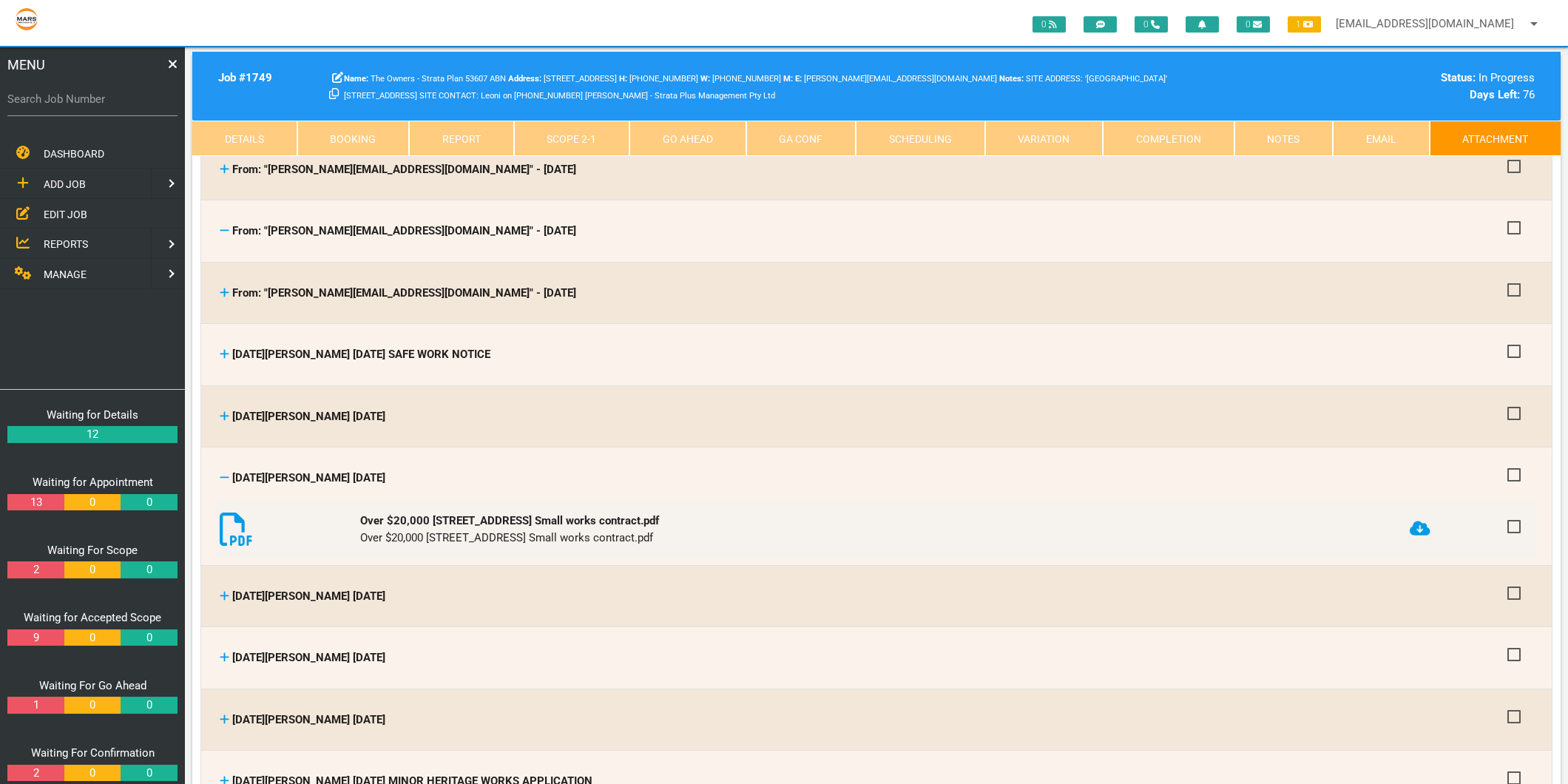
click at [223, 471] on icon at bounding box center [224, 477] width 10 height 11
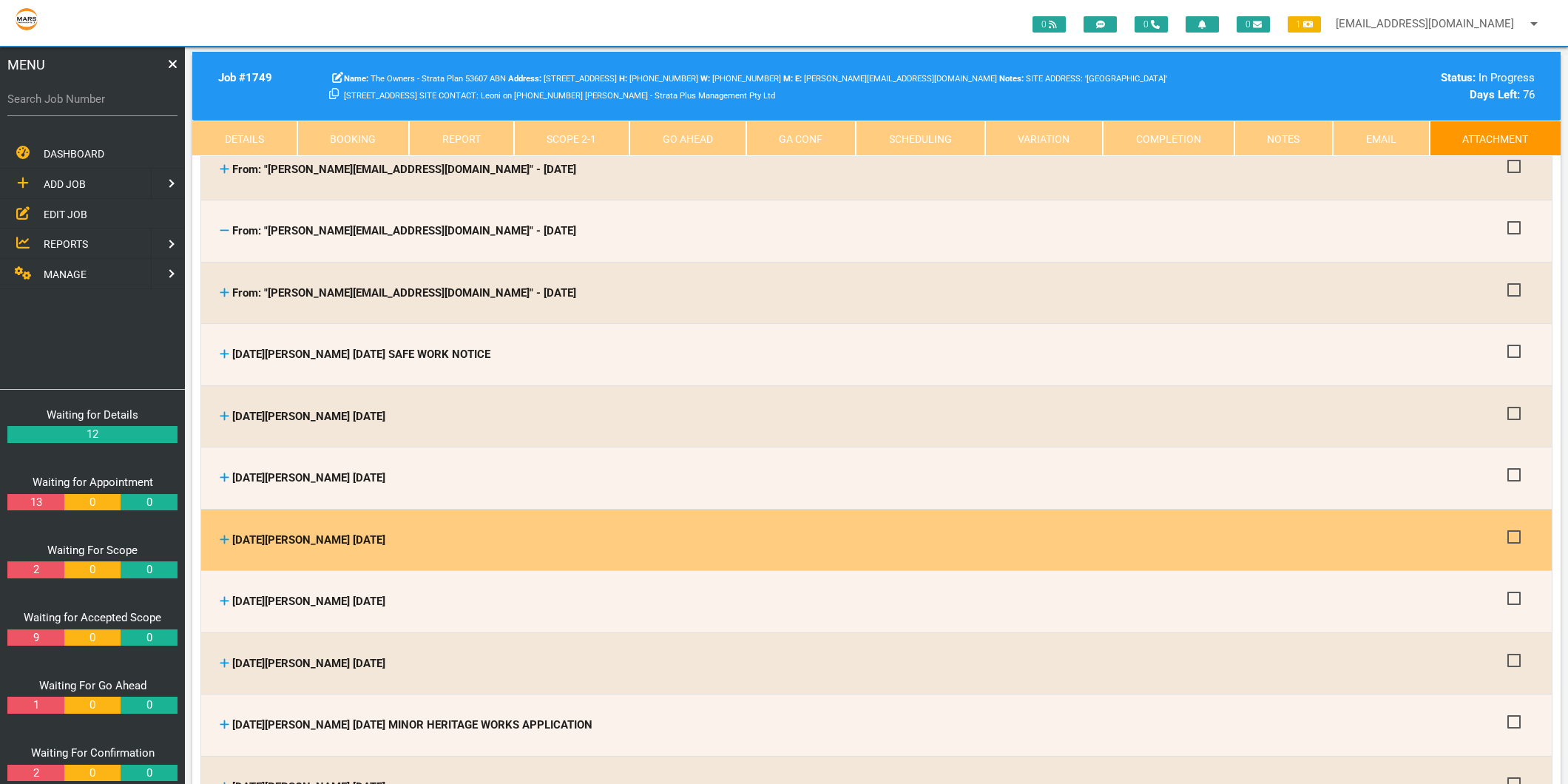
click at [223, 534] on icon at bounding box center [224, 539] width 10 height 11
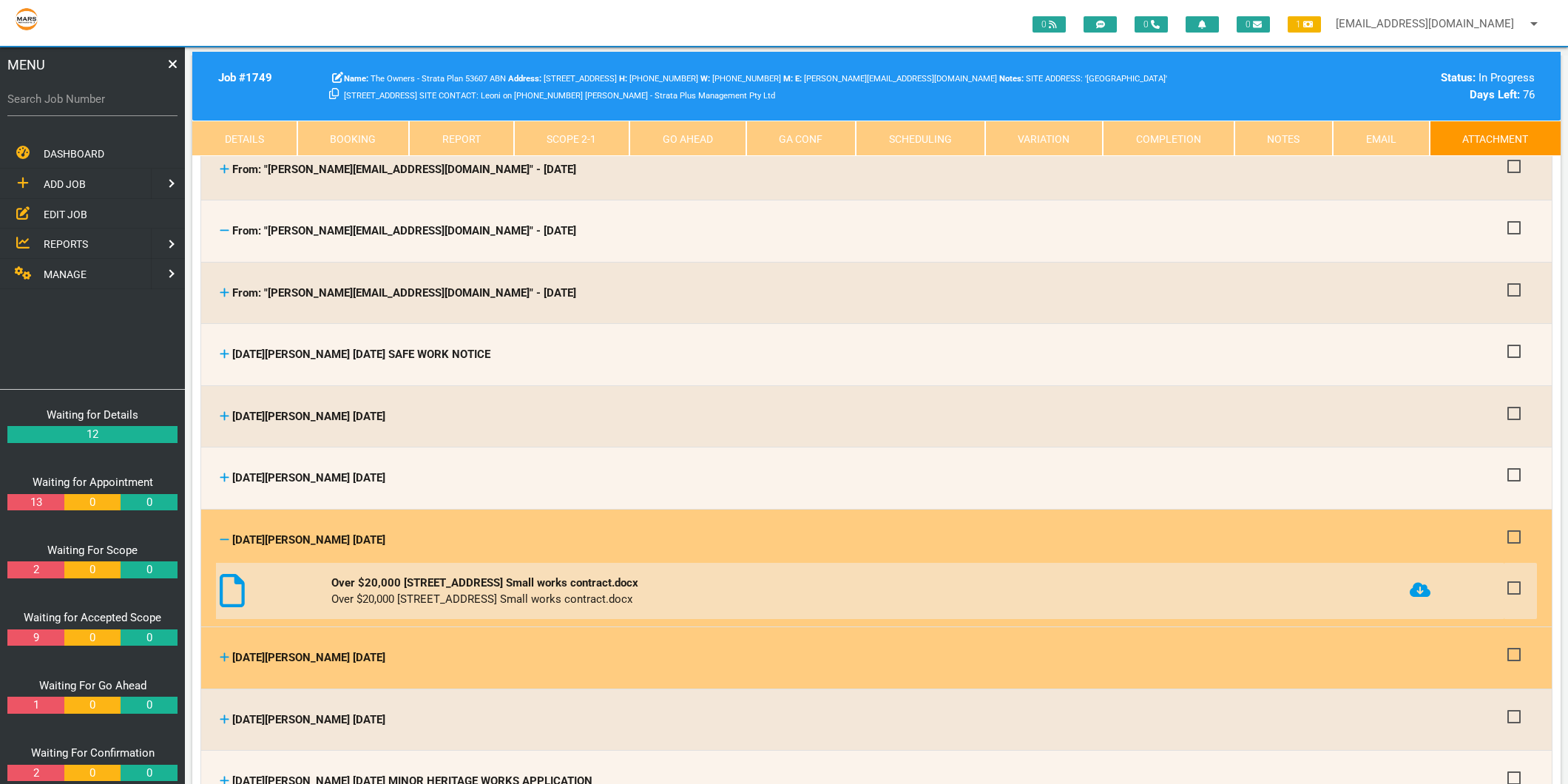
click at [228, 651] on icon at bounding box center [224, 656] width 10 height 11
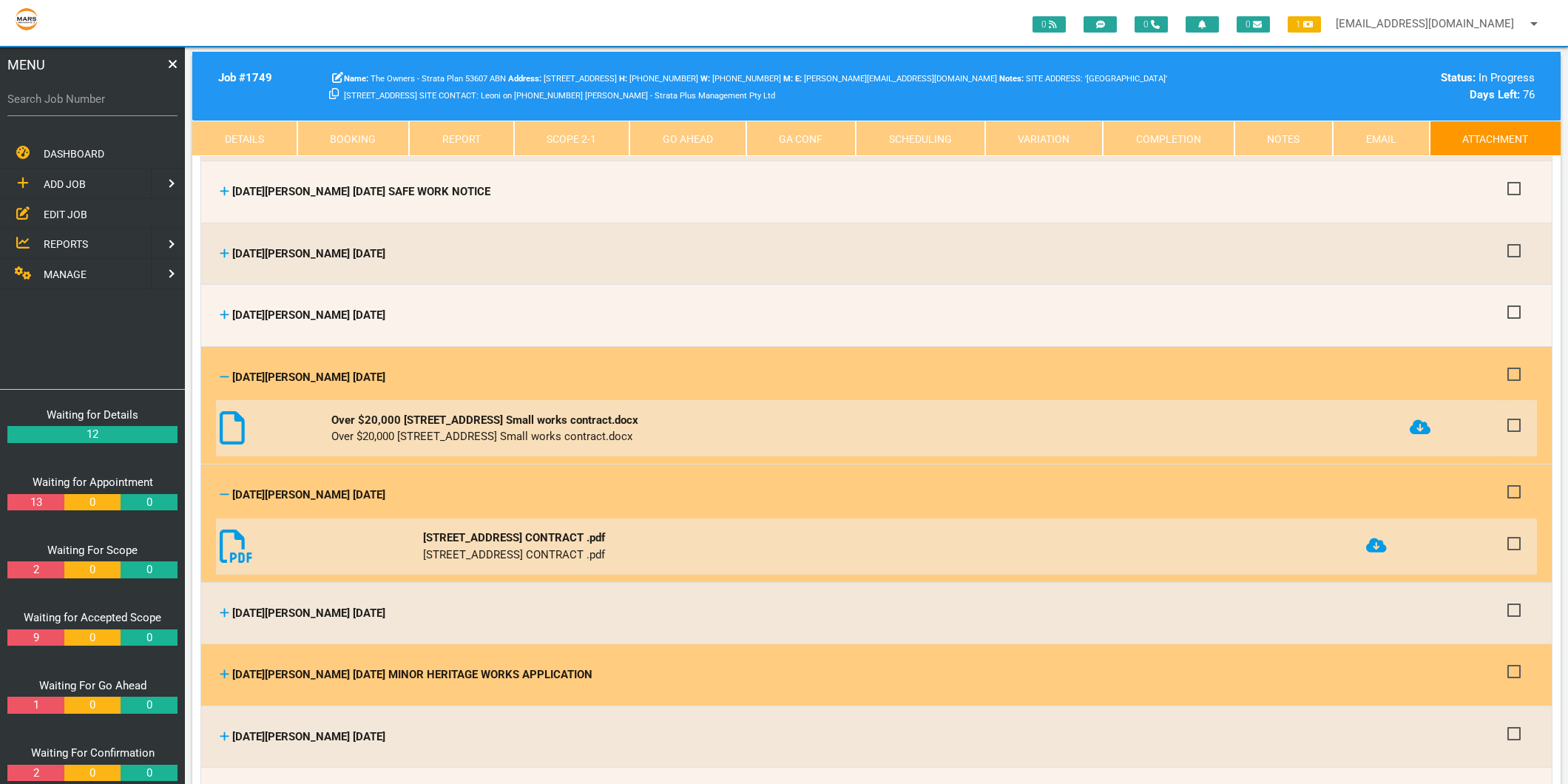
scroll to position [739, 0]
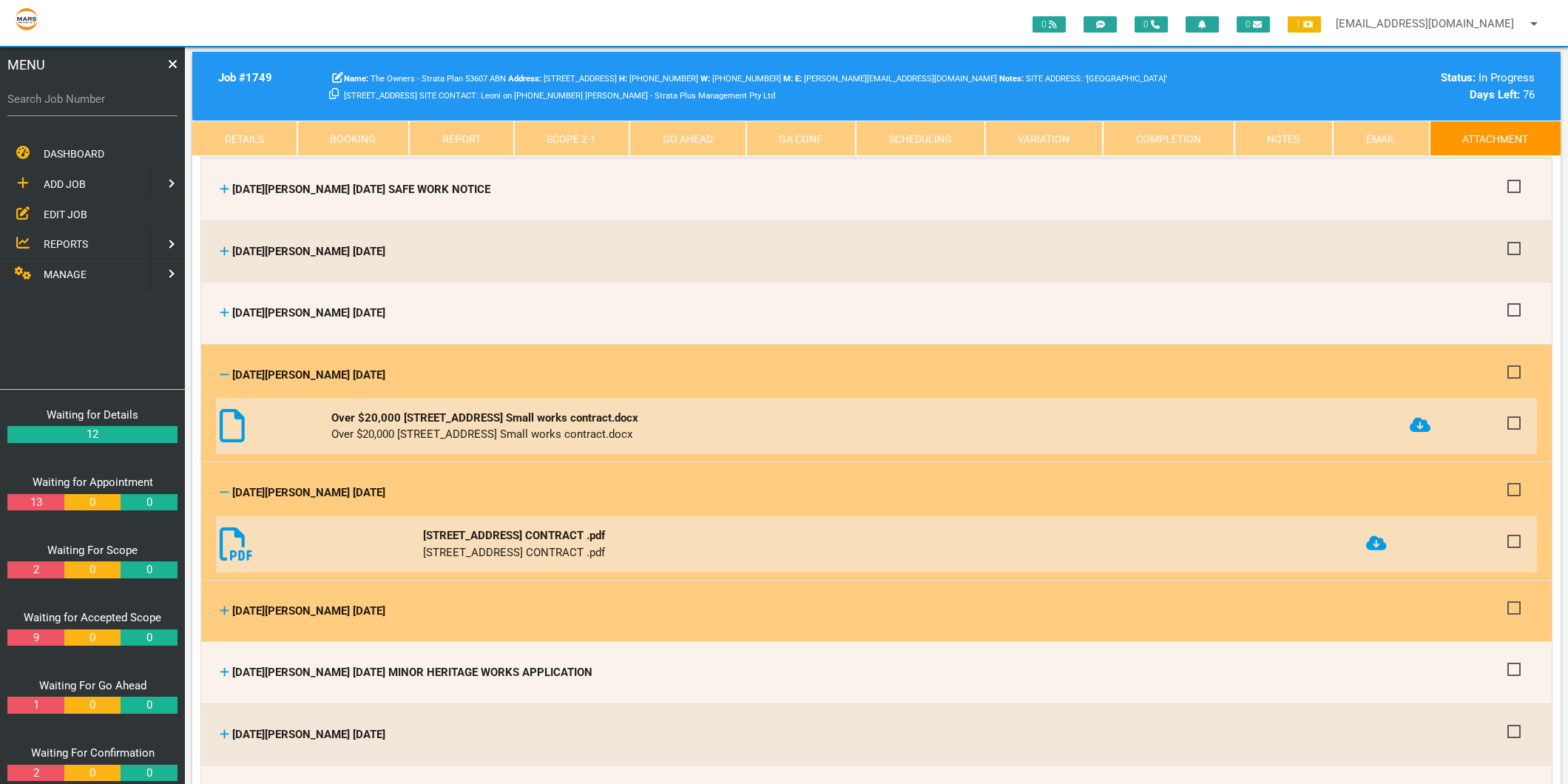
click at [225, 606] on icon at bounding box center [225, 610] width 9 height 9
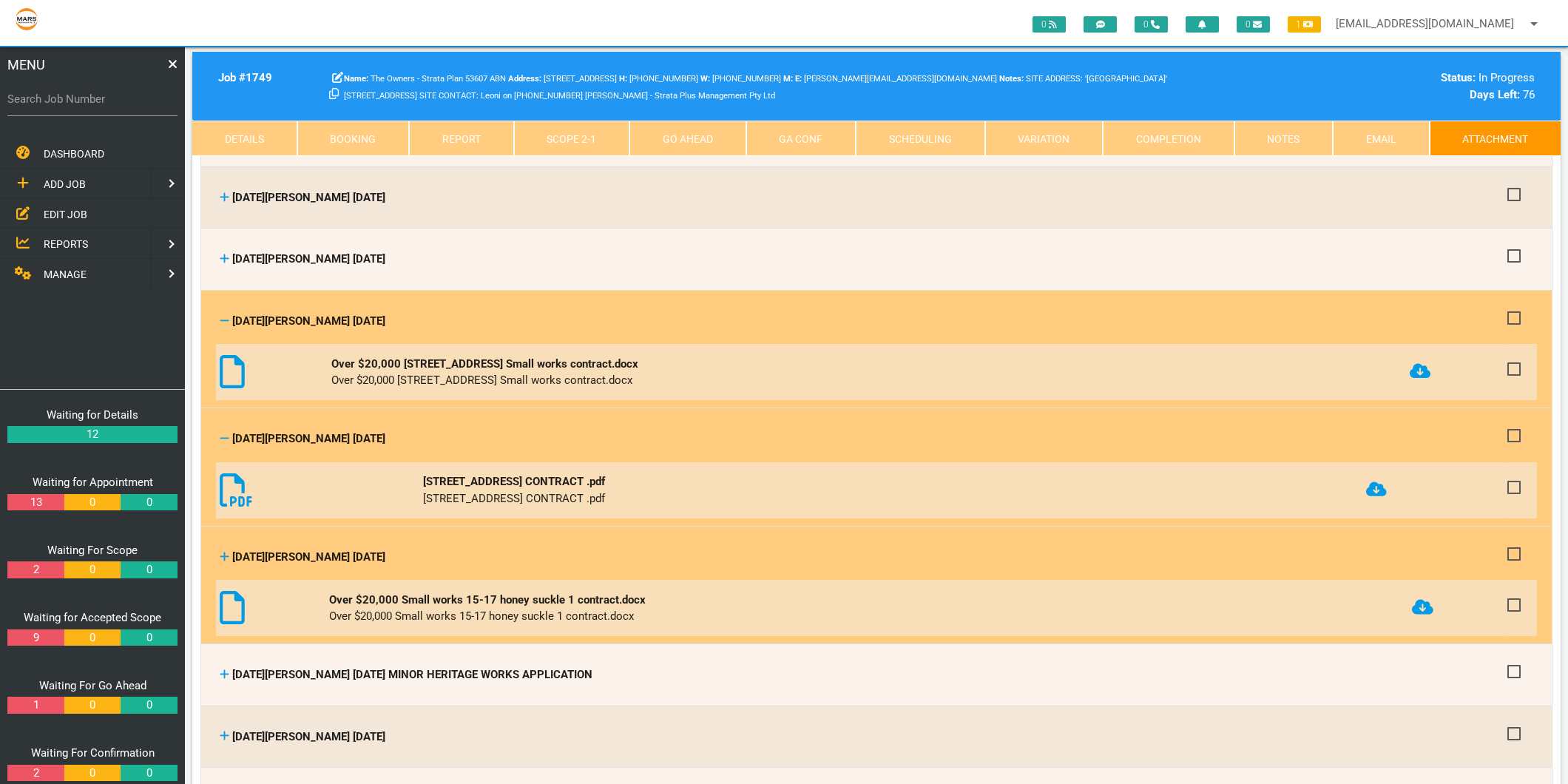
scroll to position [821, 0]
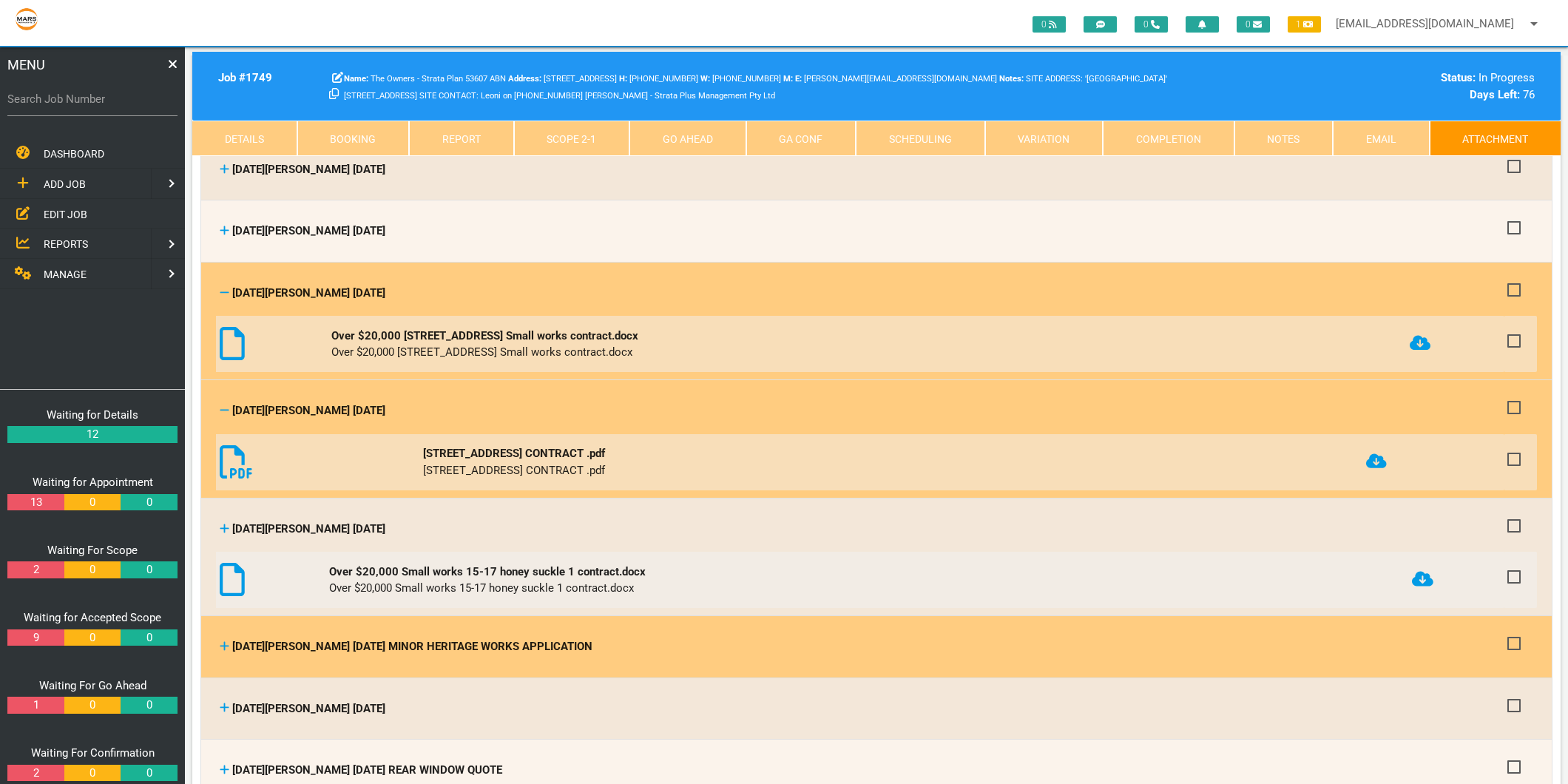
click at [223, 640] on icon at bounding box center [224, 645] width 10 height 11
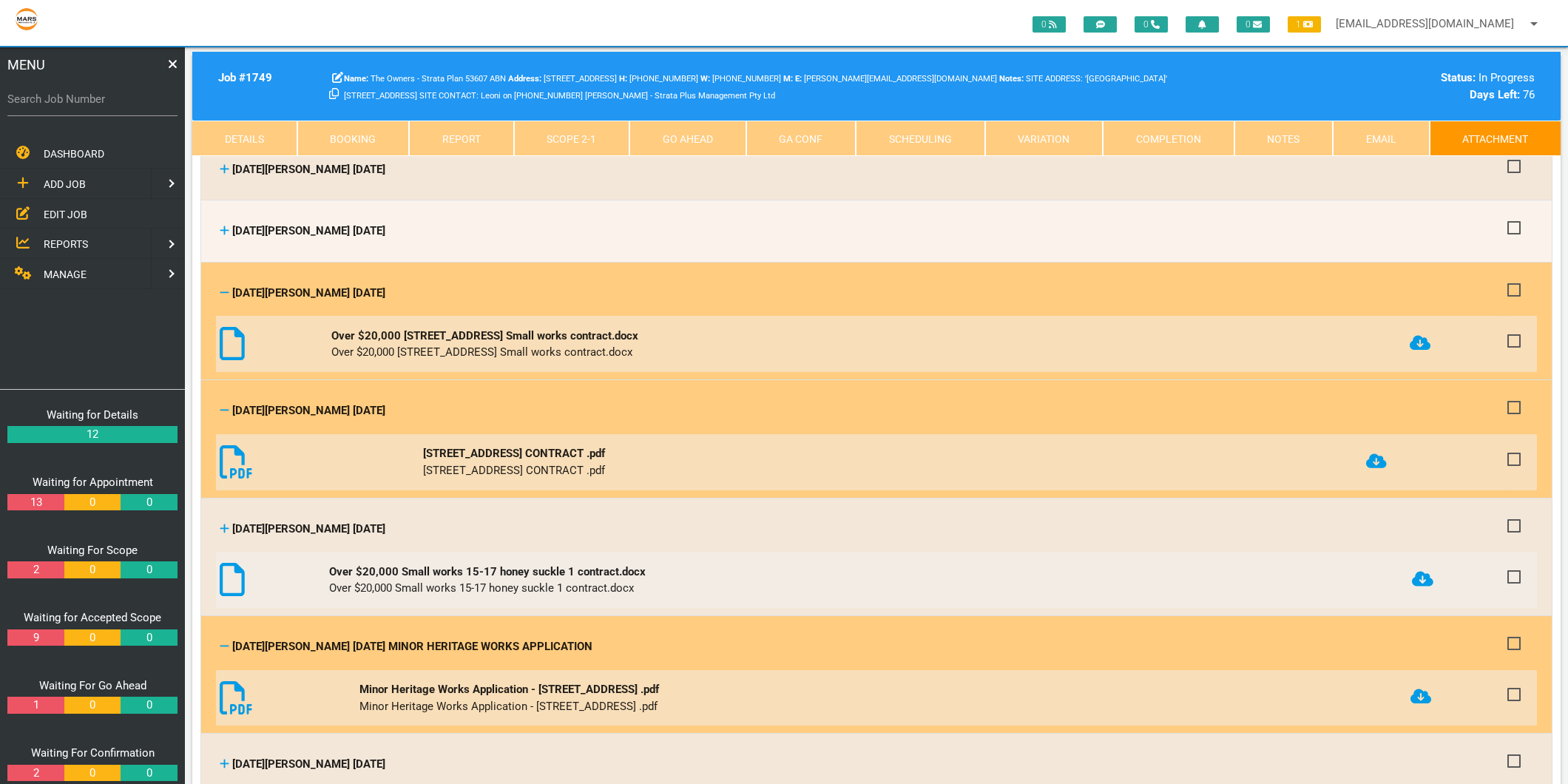
click at [1431, 688] on icon at bounding box center [1421, 696] width 21 height 17
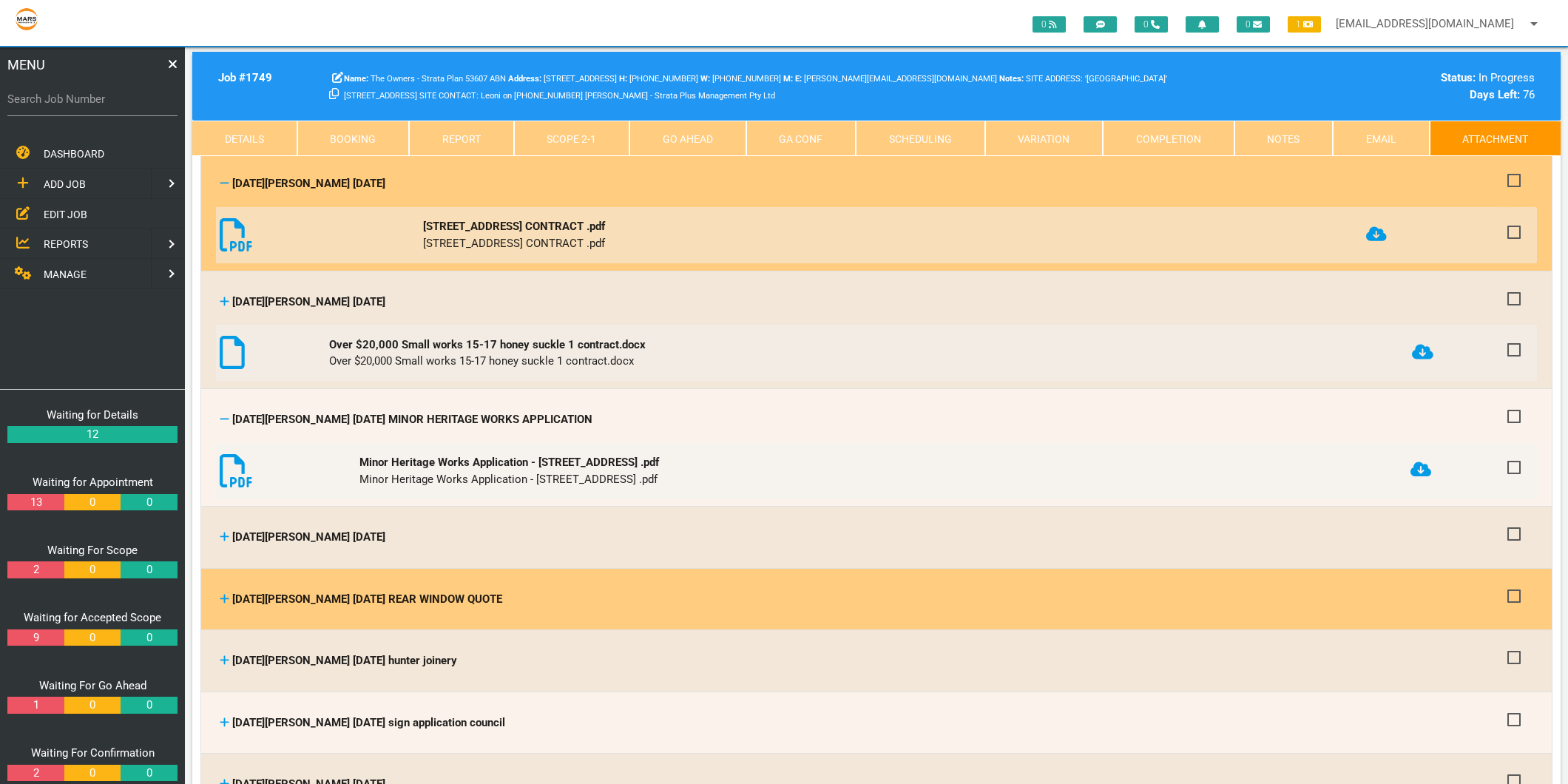
scroll to position [1067, 0]
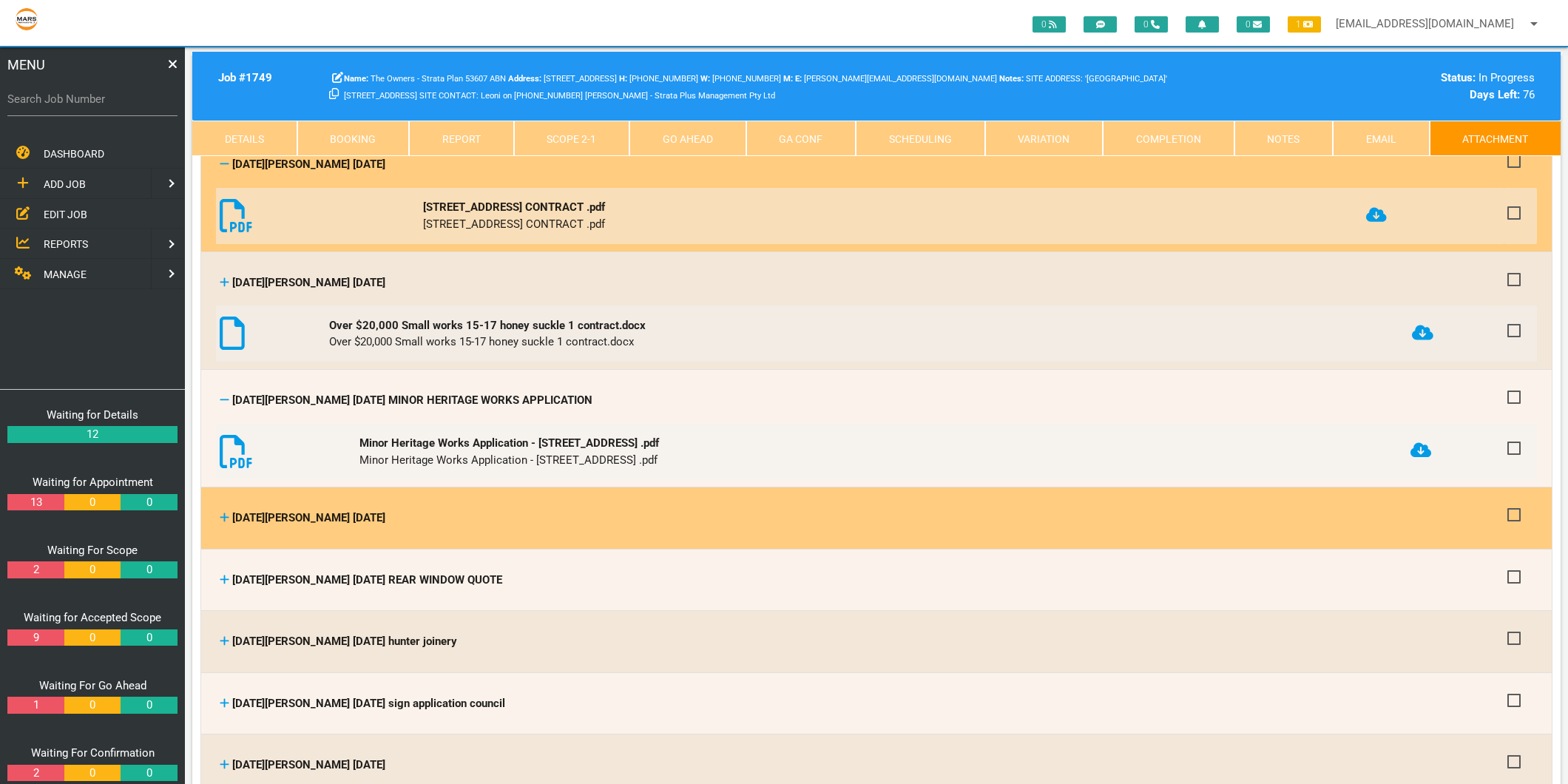
click at [225, 513] on icon at bounding box center [225, 518] width 9 height 9
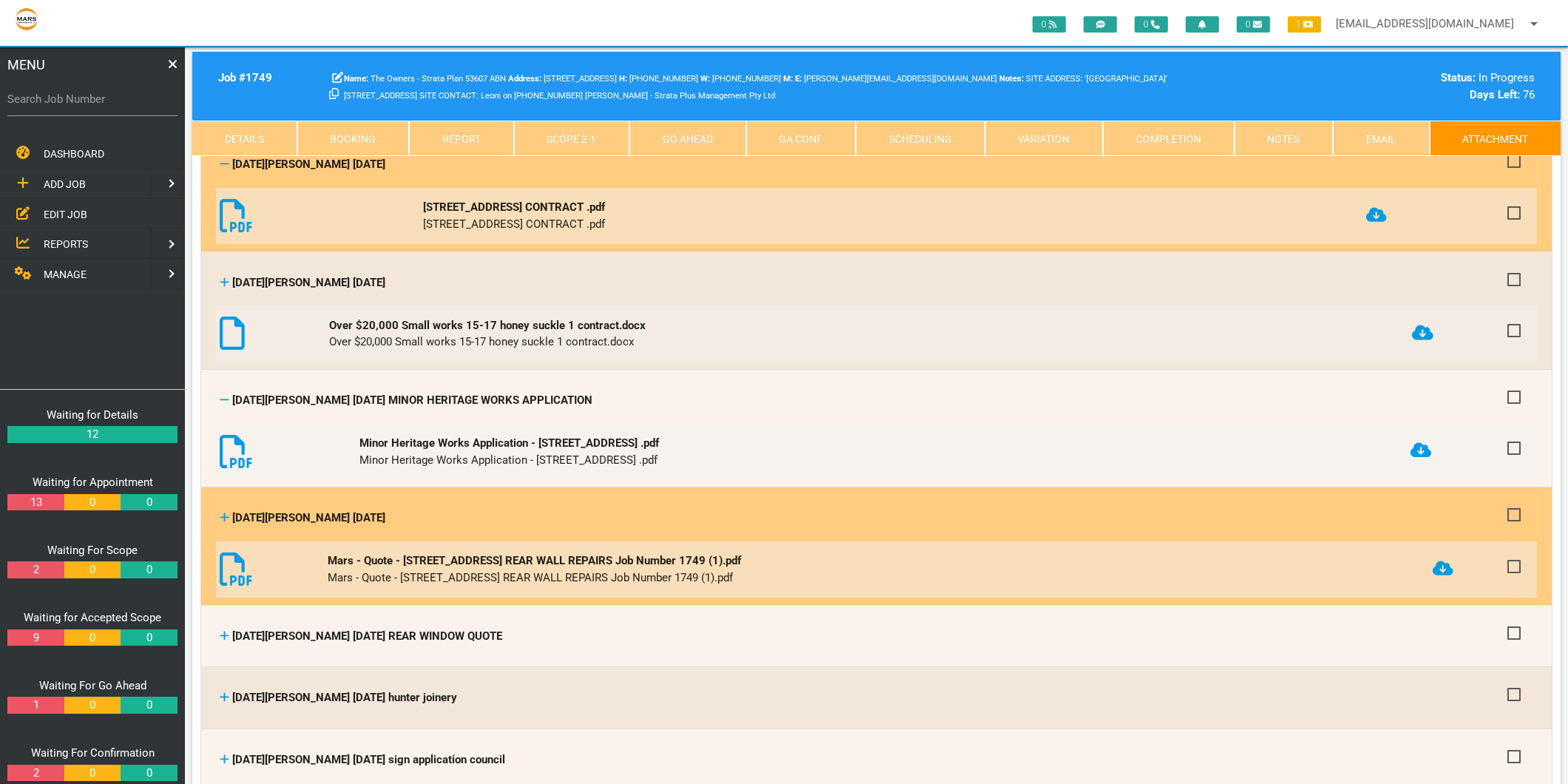
click at [1443, 560] on icon at bounding box center [1443, 568] width 21 height 15
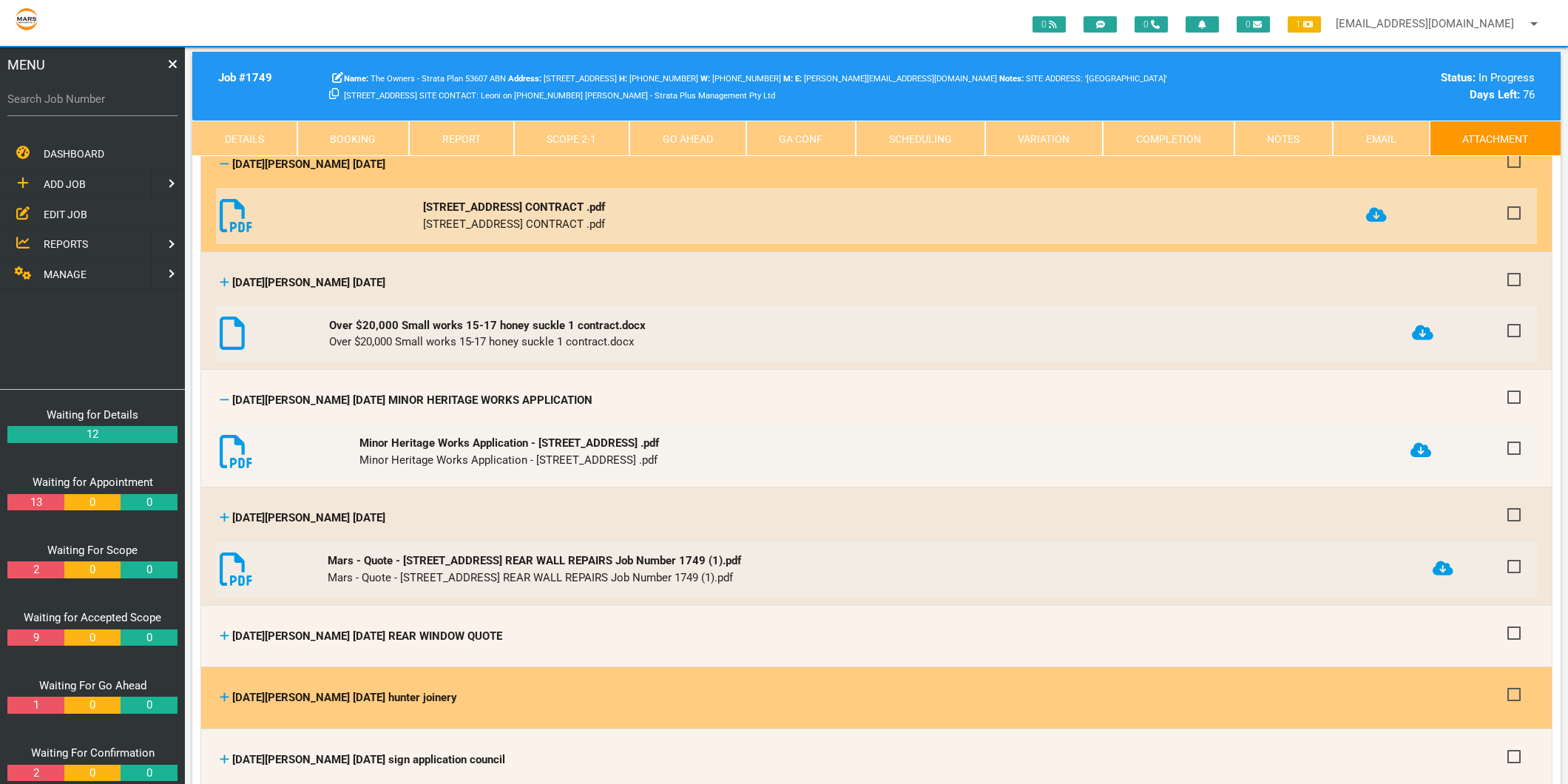
click at [223, 692] on icon at bounding box center [224, 697] width 10 height 11
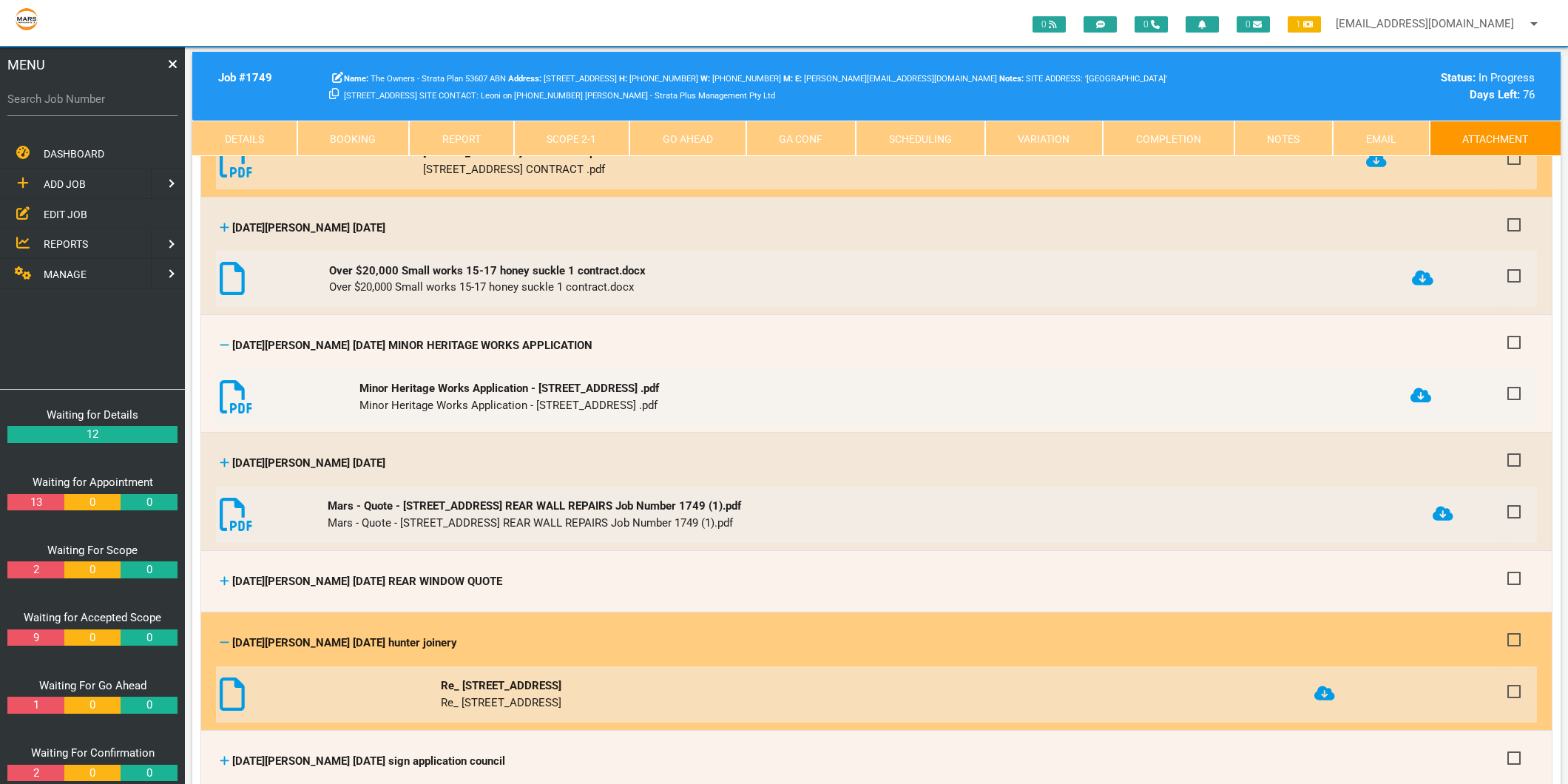
scroll to position [1150, 0]
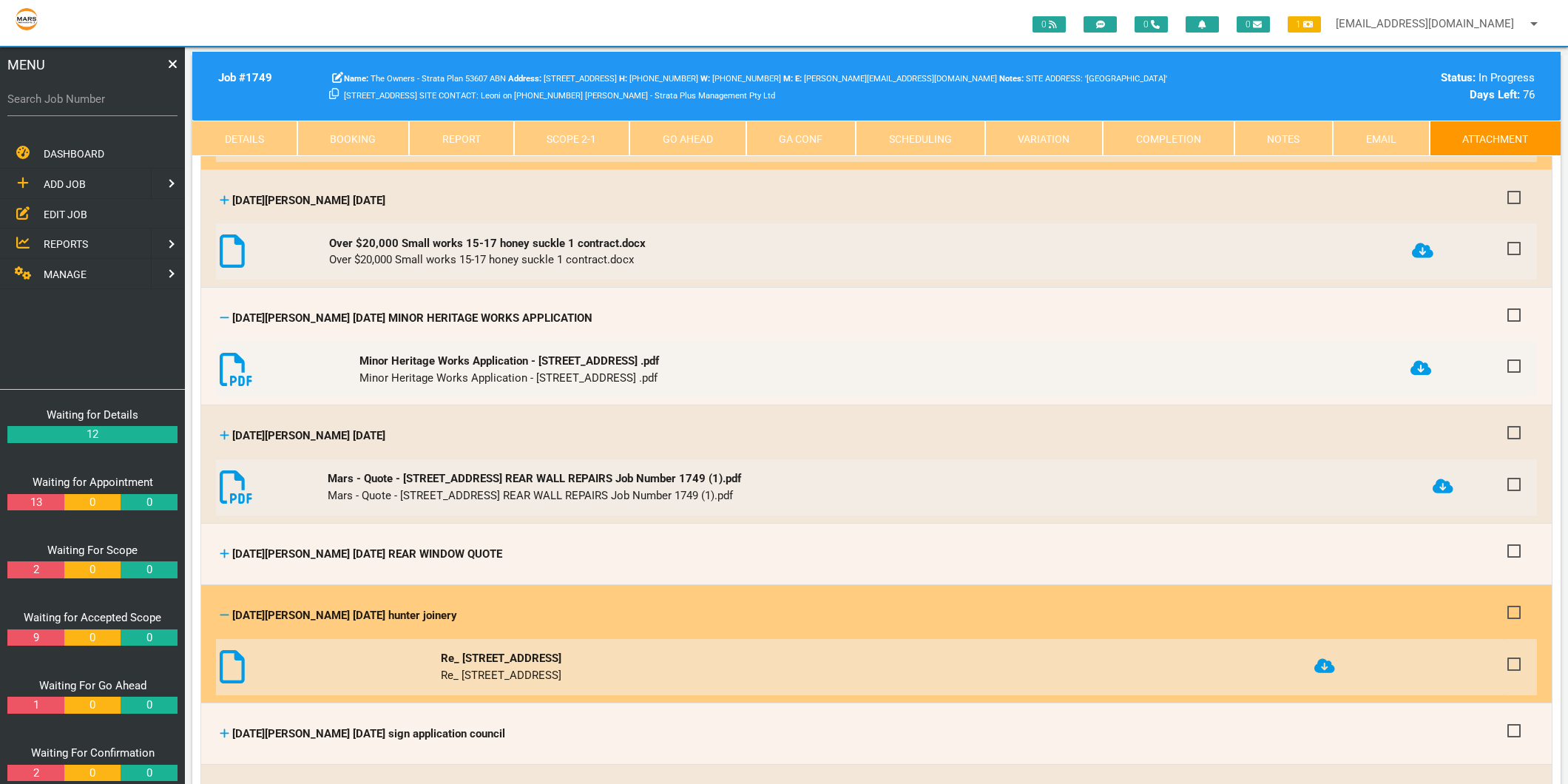
click at [1335, 657] on icon at bounding box center [1325, 665] width 21 height 17
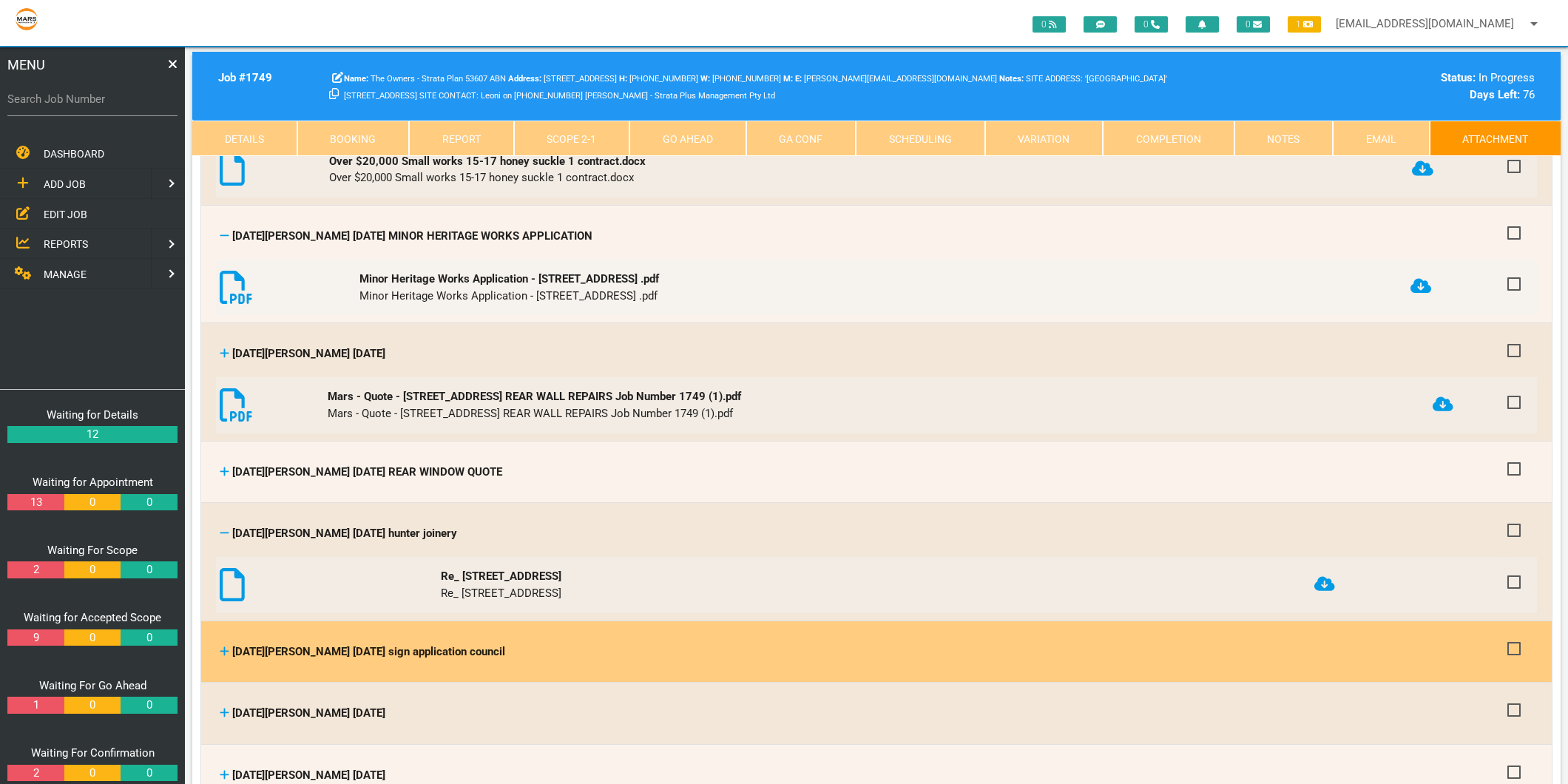
click at [225, 646] on icon at bounding box center [225, 650] width 9 height 9
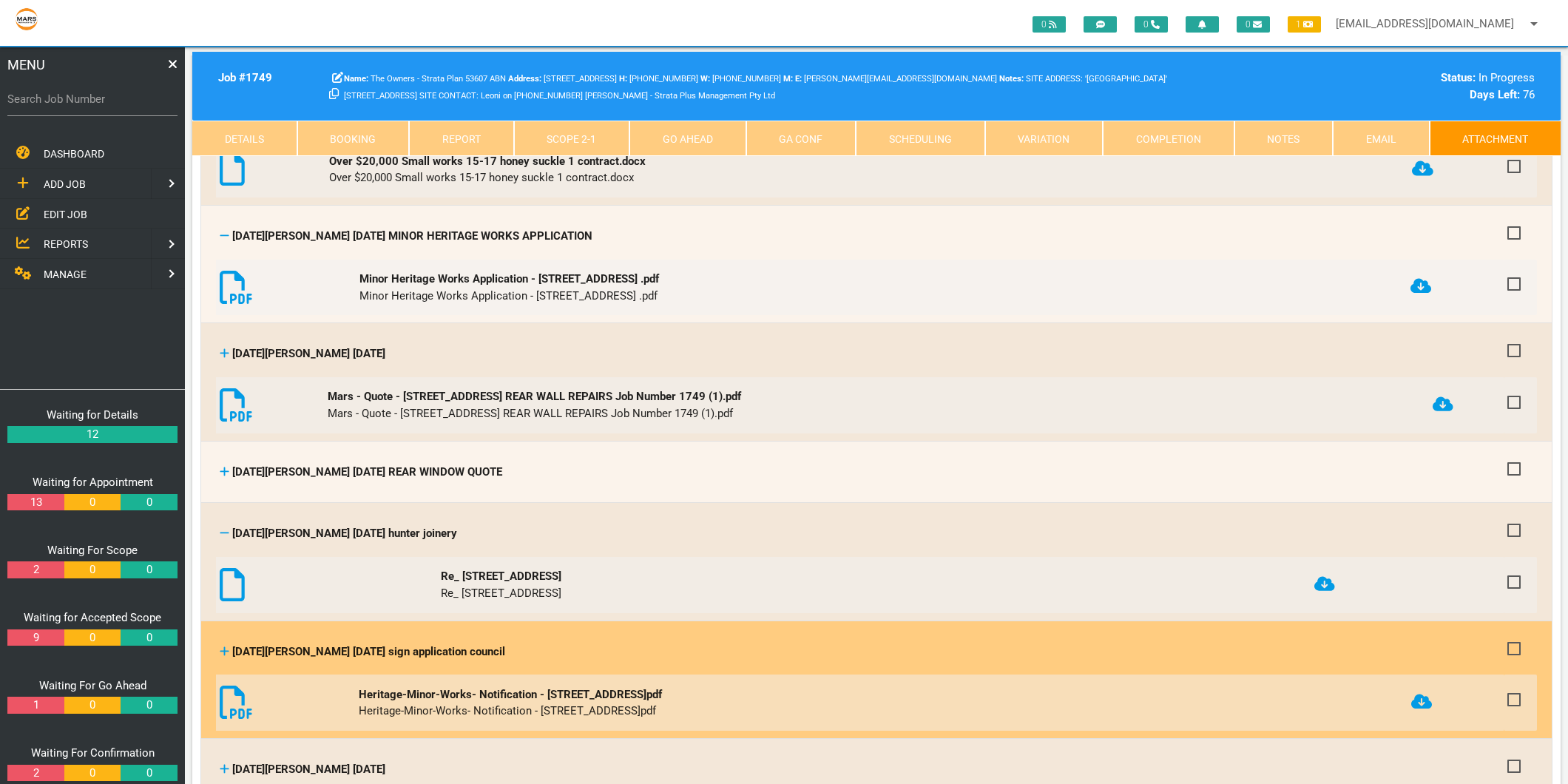
click at [1431, 694] on icon at bounding box center [1422, 701] width 21 height 15
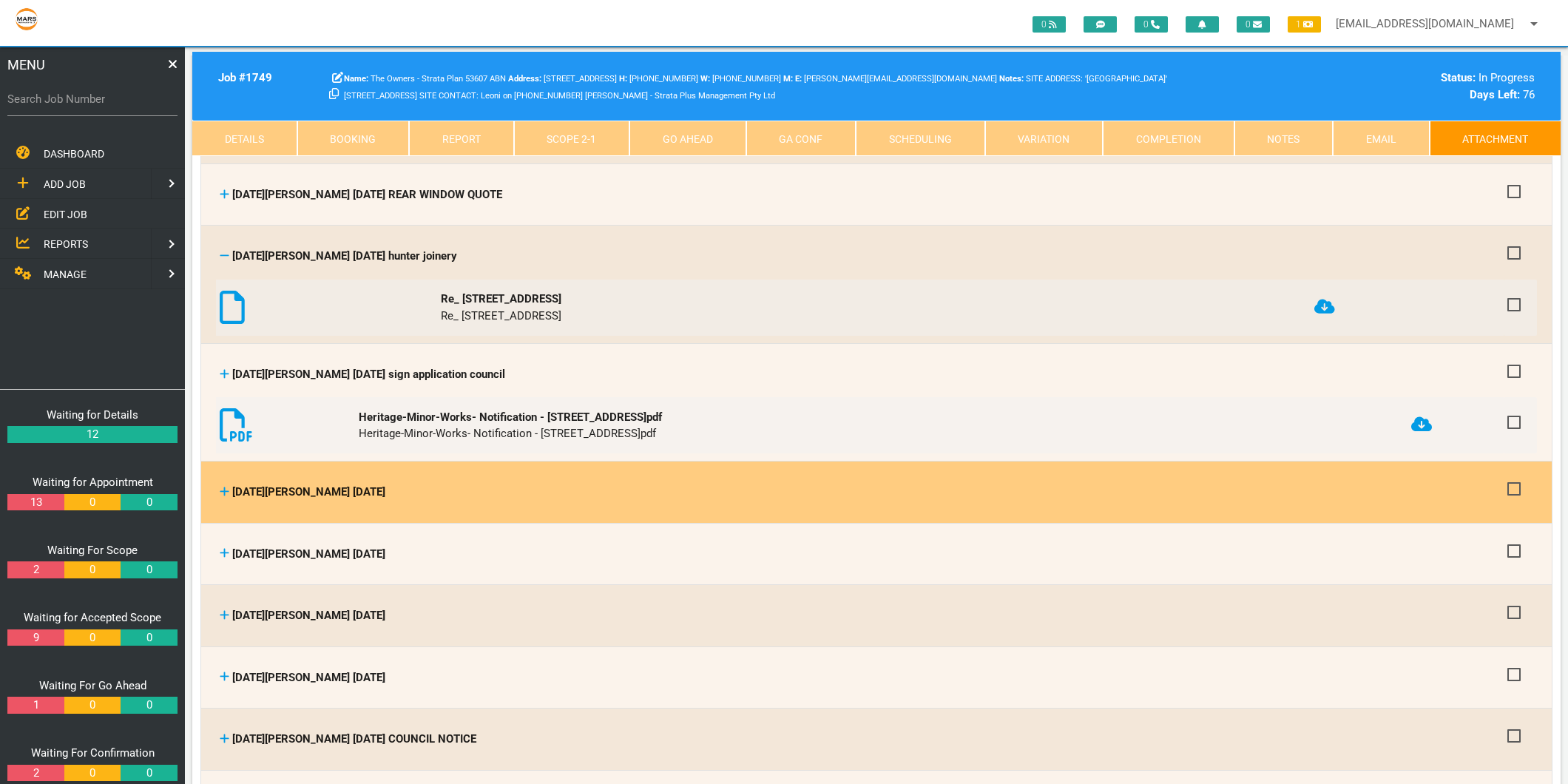
scroll to position [1561, 0]
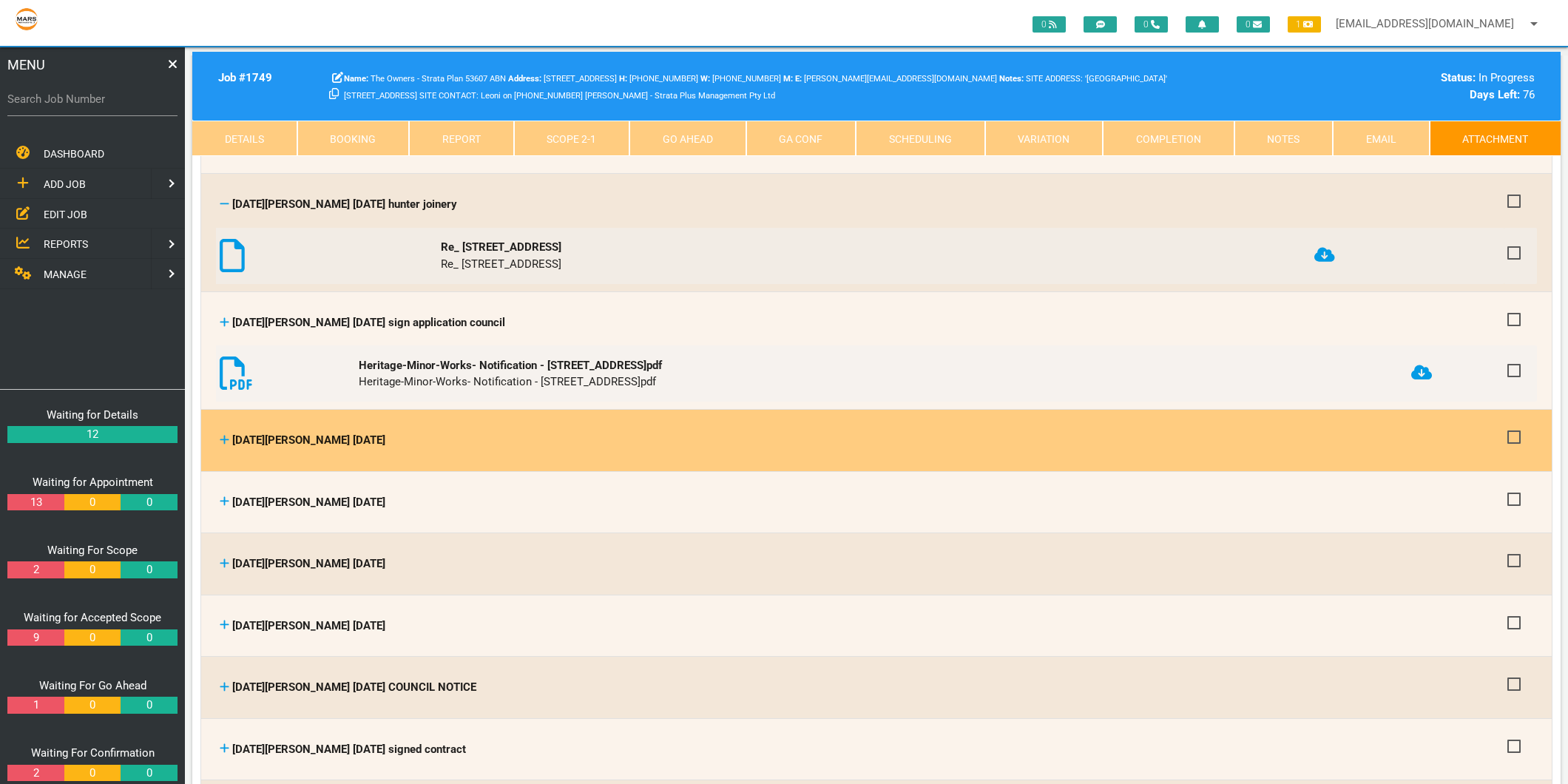
click at [223, 435] on icon at bounding box center [225, 439] width 9 height 9
click at [223, 434] on icon at bounding box center [224, 439] width 10 height 11
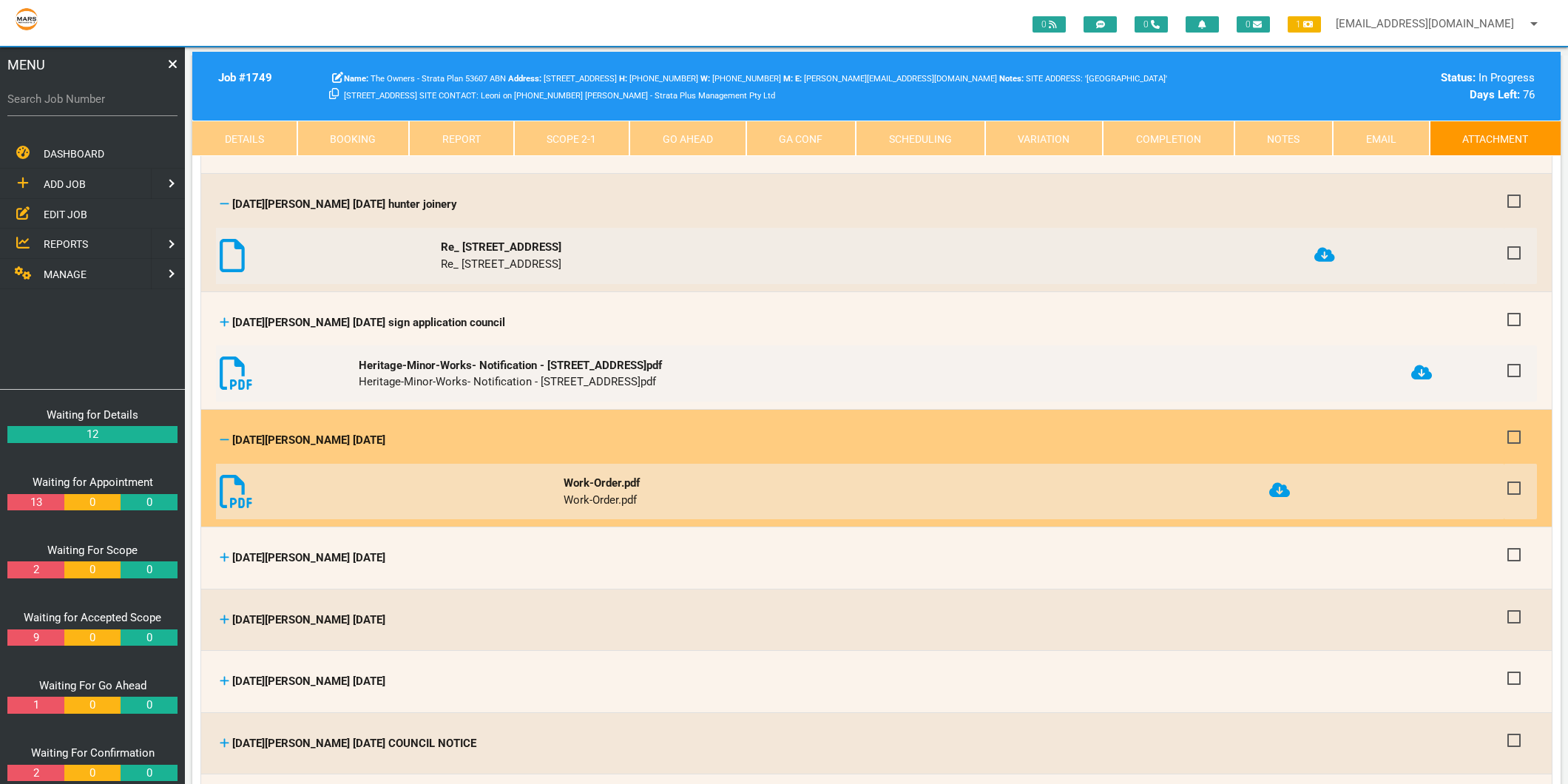
click at [1288, 481] on icon at bounding box center [1280, 489] width 21 height 17
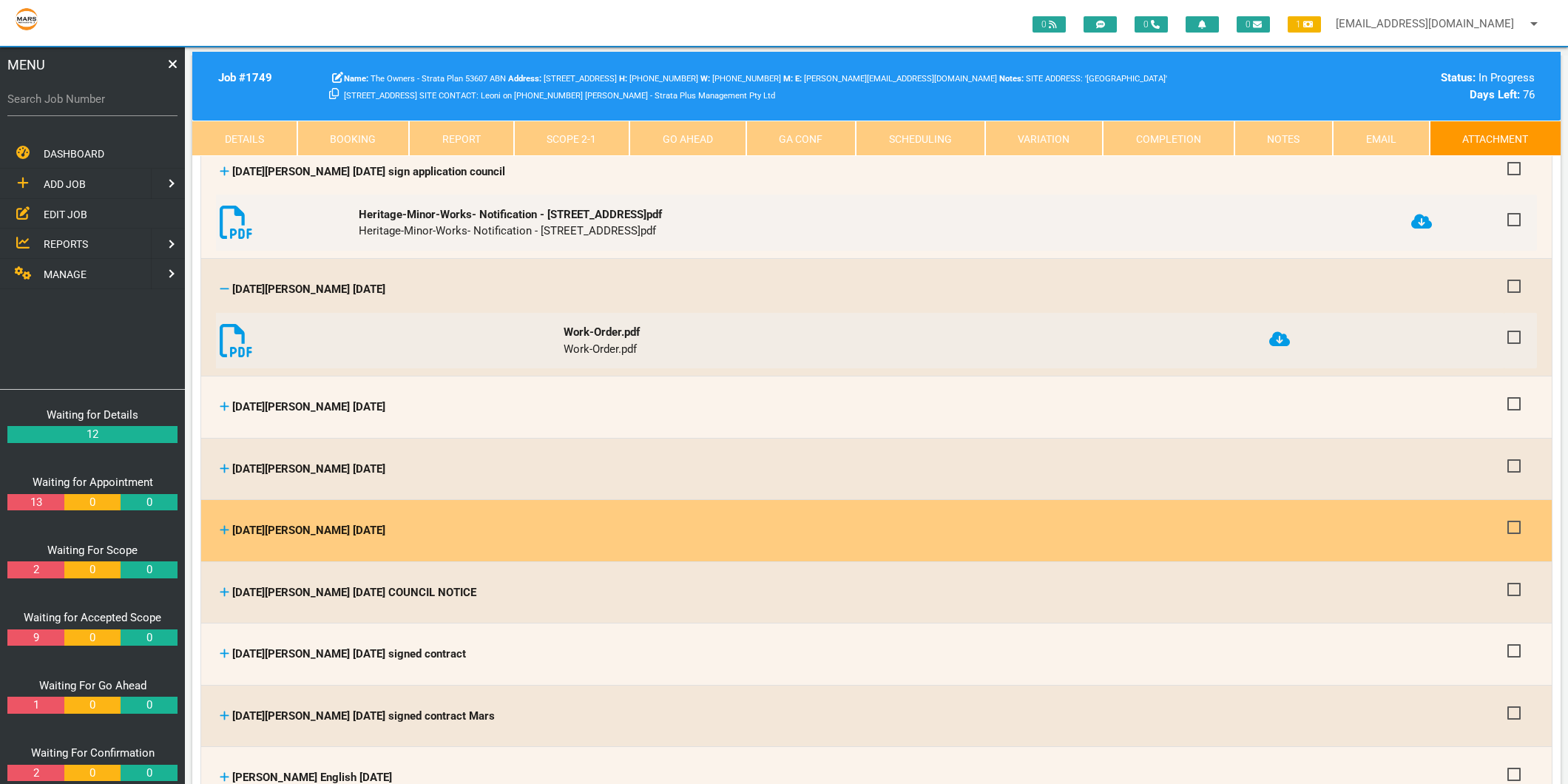
scroll to position [1725, 0]
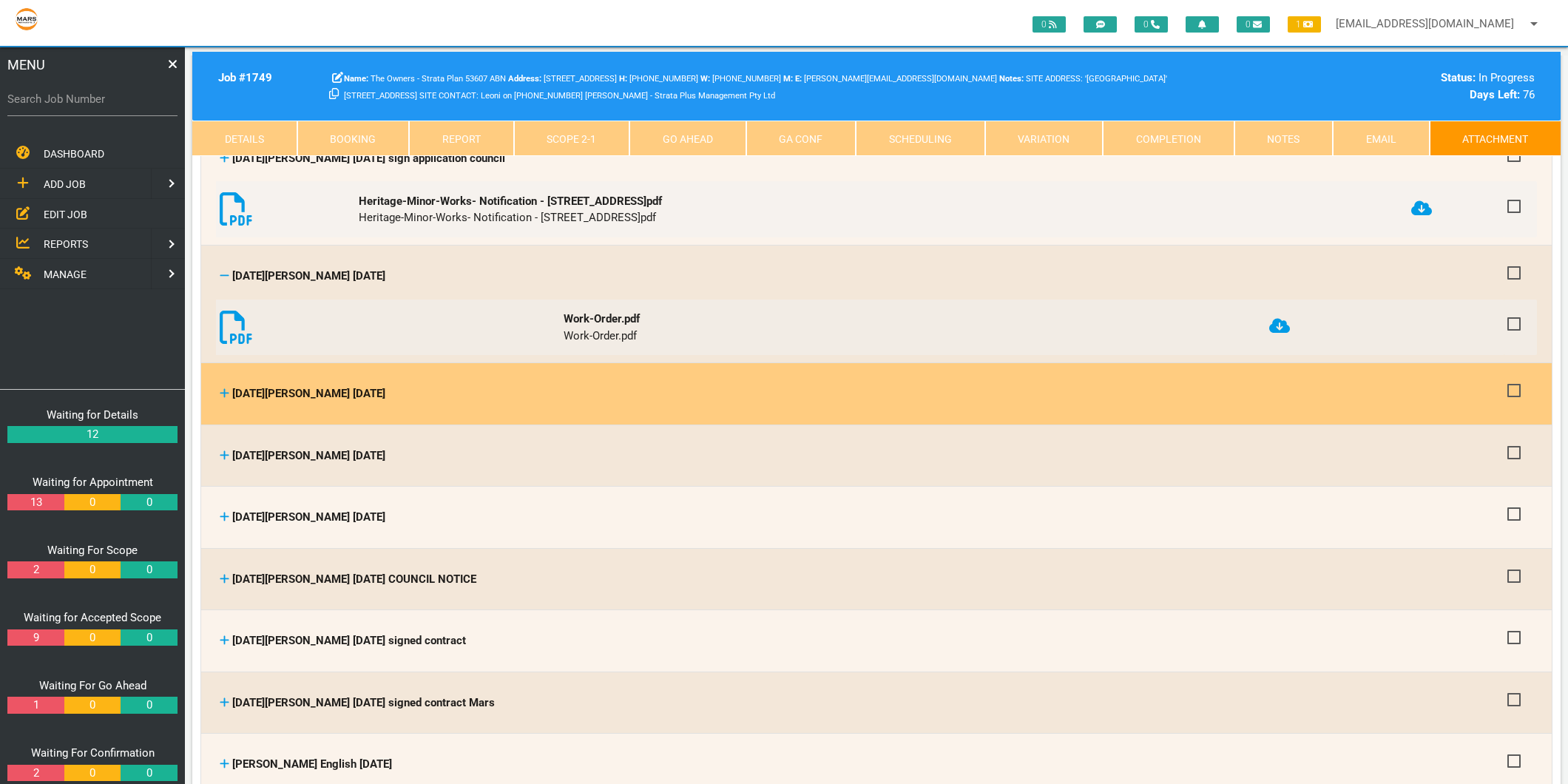
click at [219, 387] on icon at bounding box center [224, 392] width 10 height 11
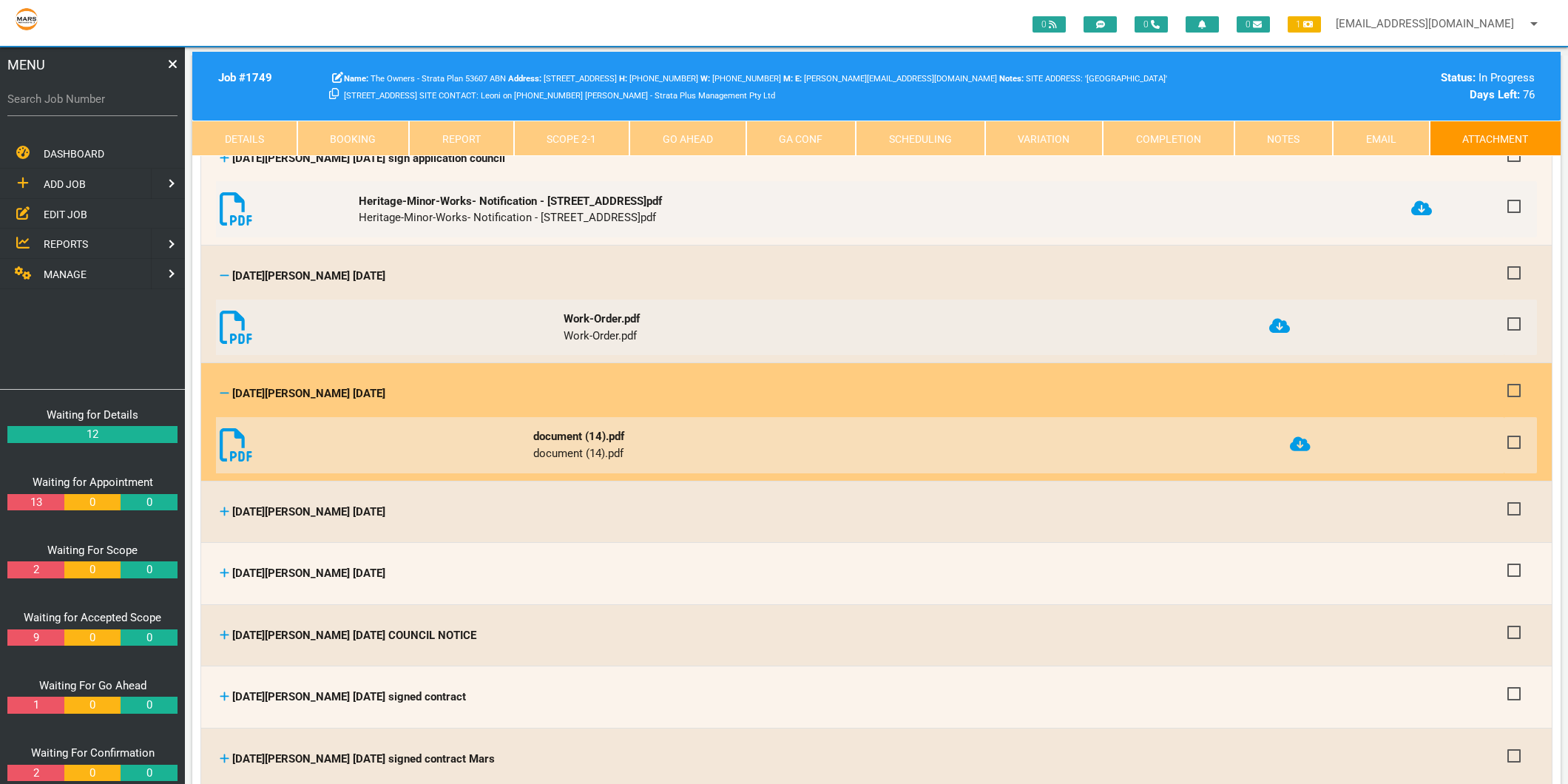
click at [1305, 436] on icon at bounding box center [1301, 444] width 21 height 15
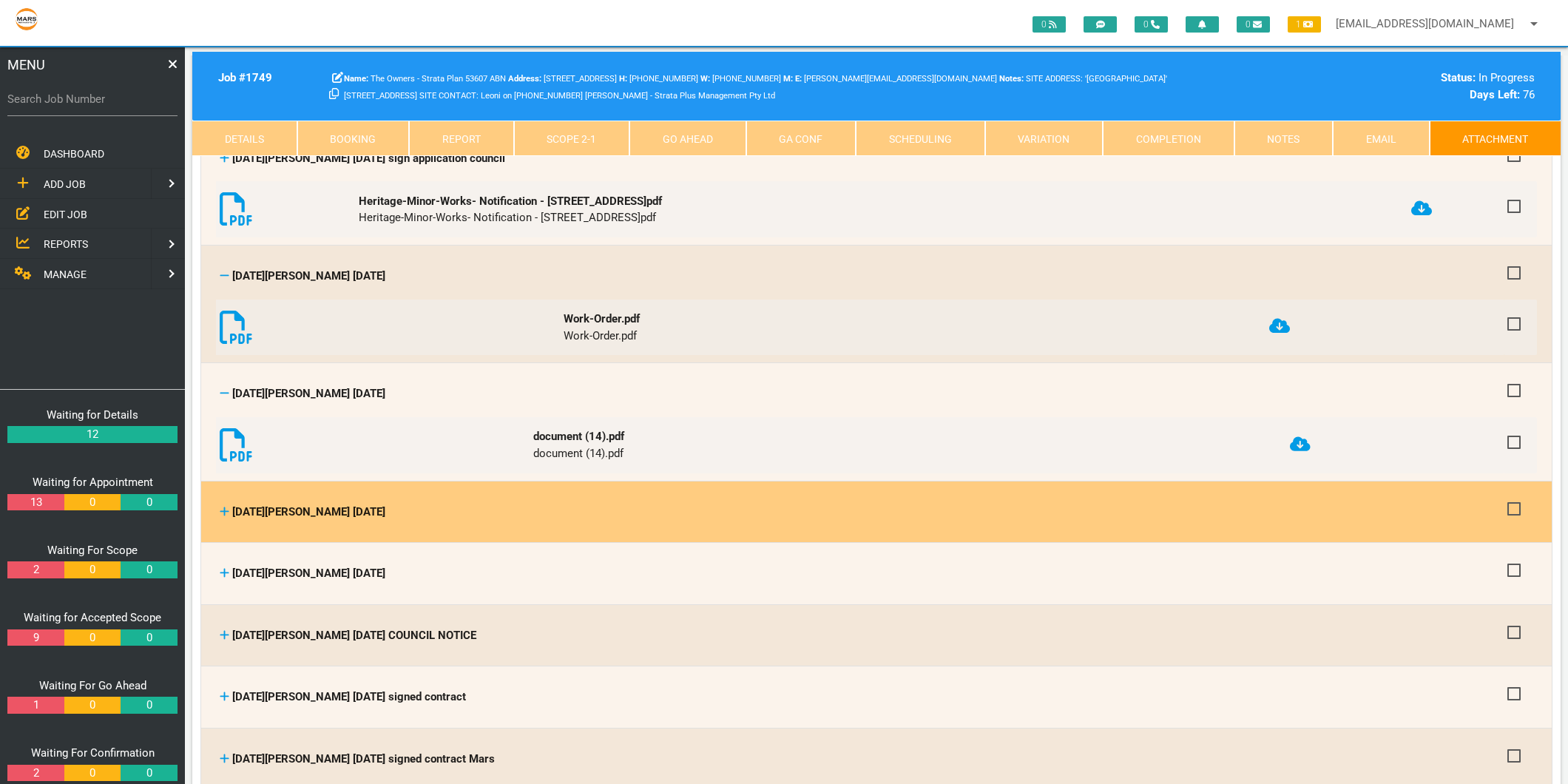
click at [225, 507] on icon at bounding box center [225, 511] width 9 height 9
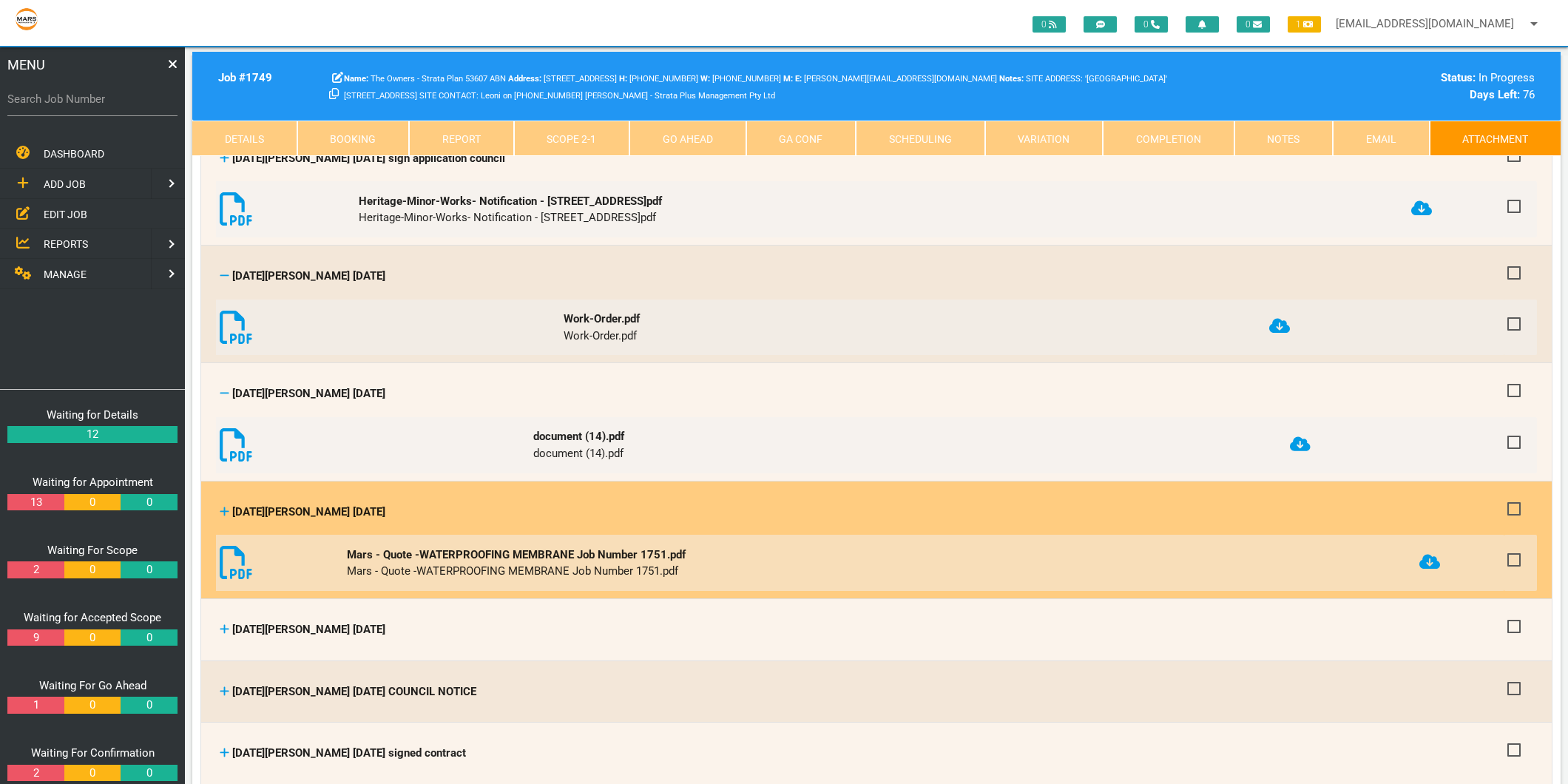
click at [1436, 554] on icon at bounding box center [1430, 562] width 21 height 15
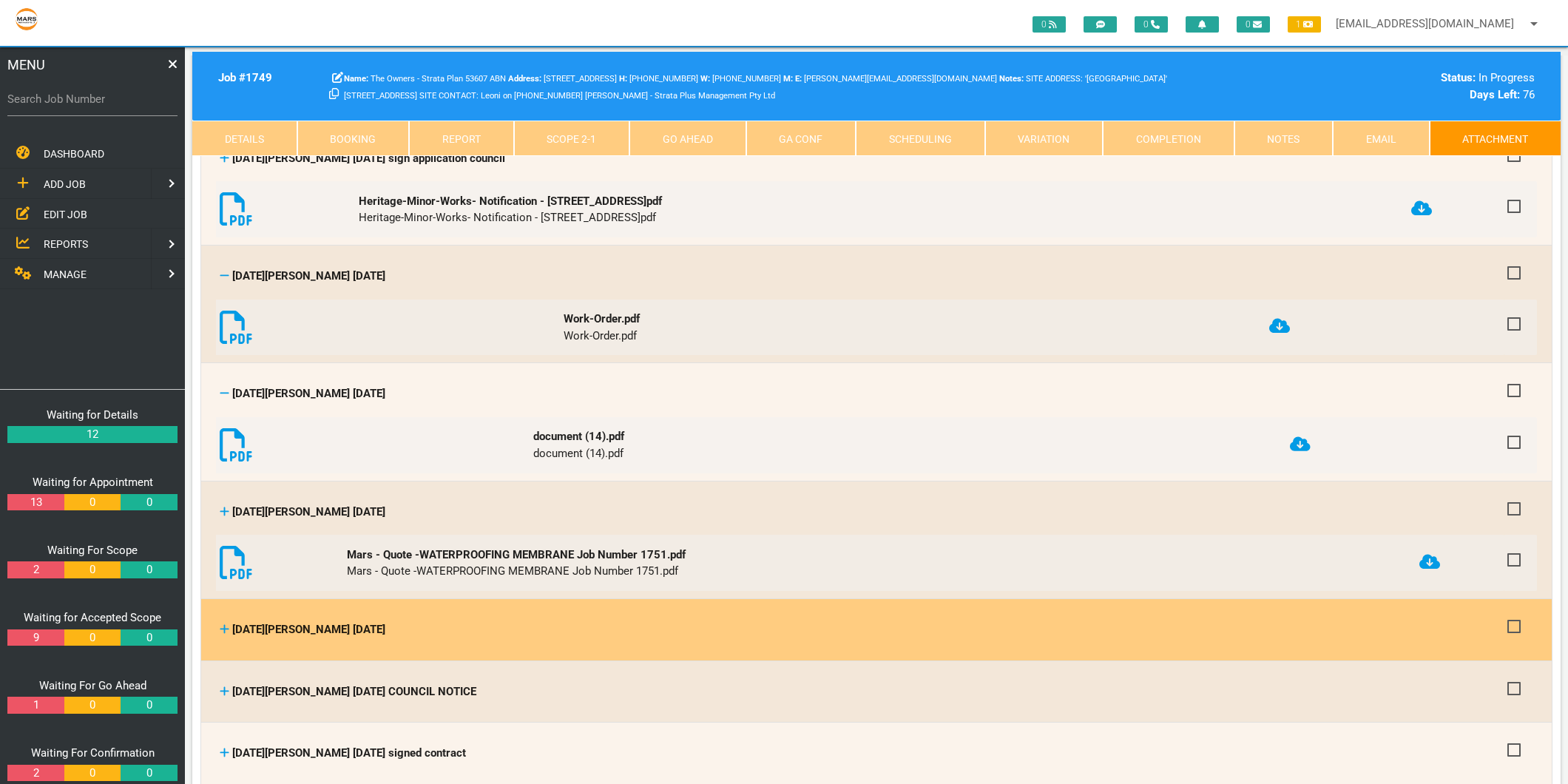
click at [224, 625] on icon at bounding box center [225, 630] width 9 height 9
click at [226, 625] on icon at bounding box center [225, 630] width 9 height 9
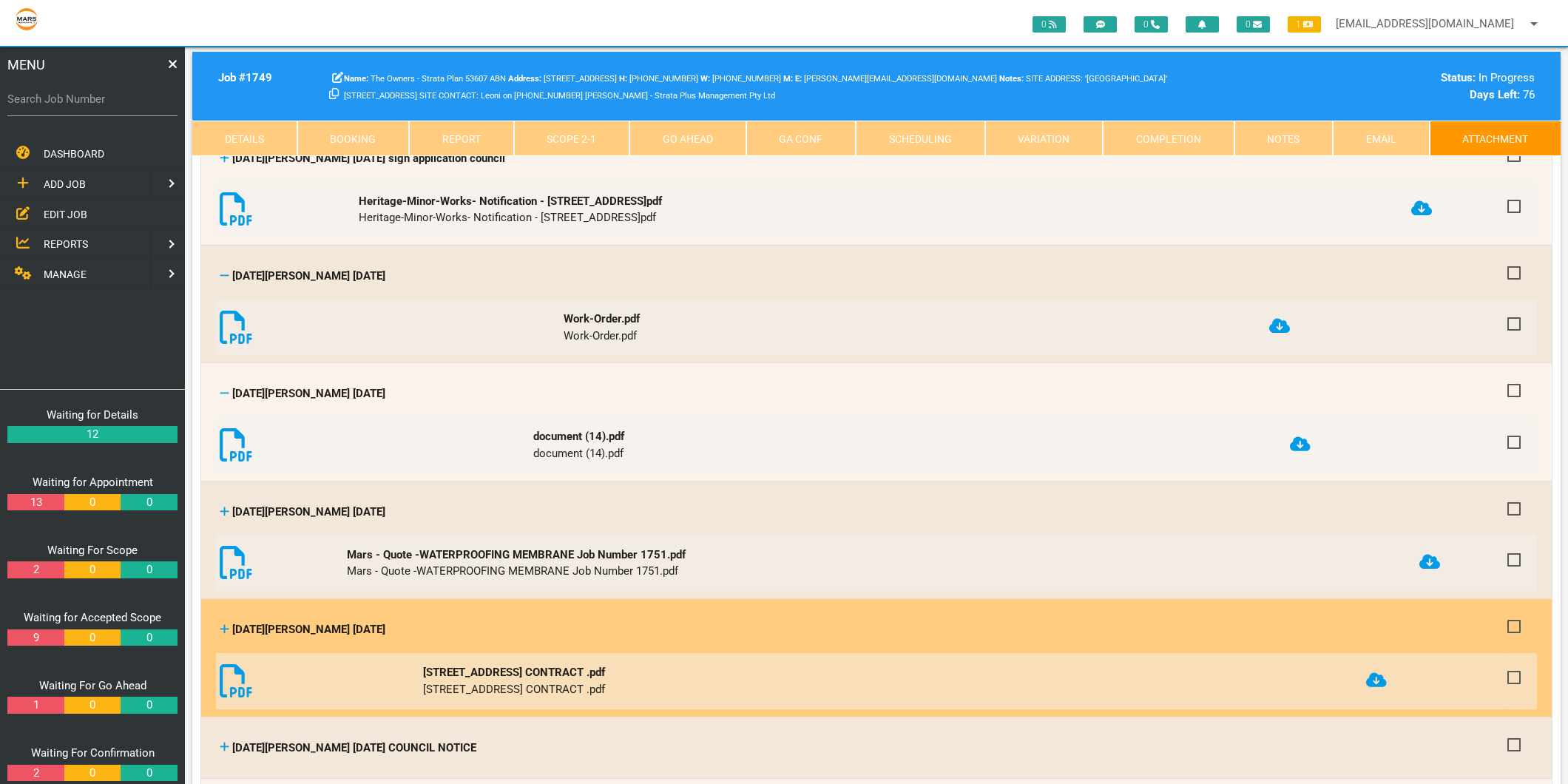
click at [1387, 672] on icon at bounding box center [1377, 680] width 21 height 15
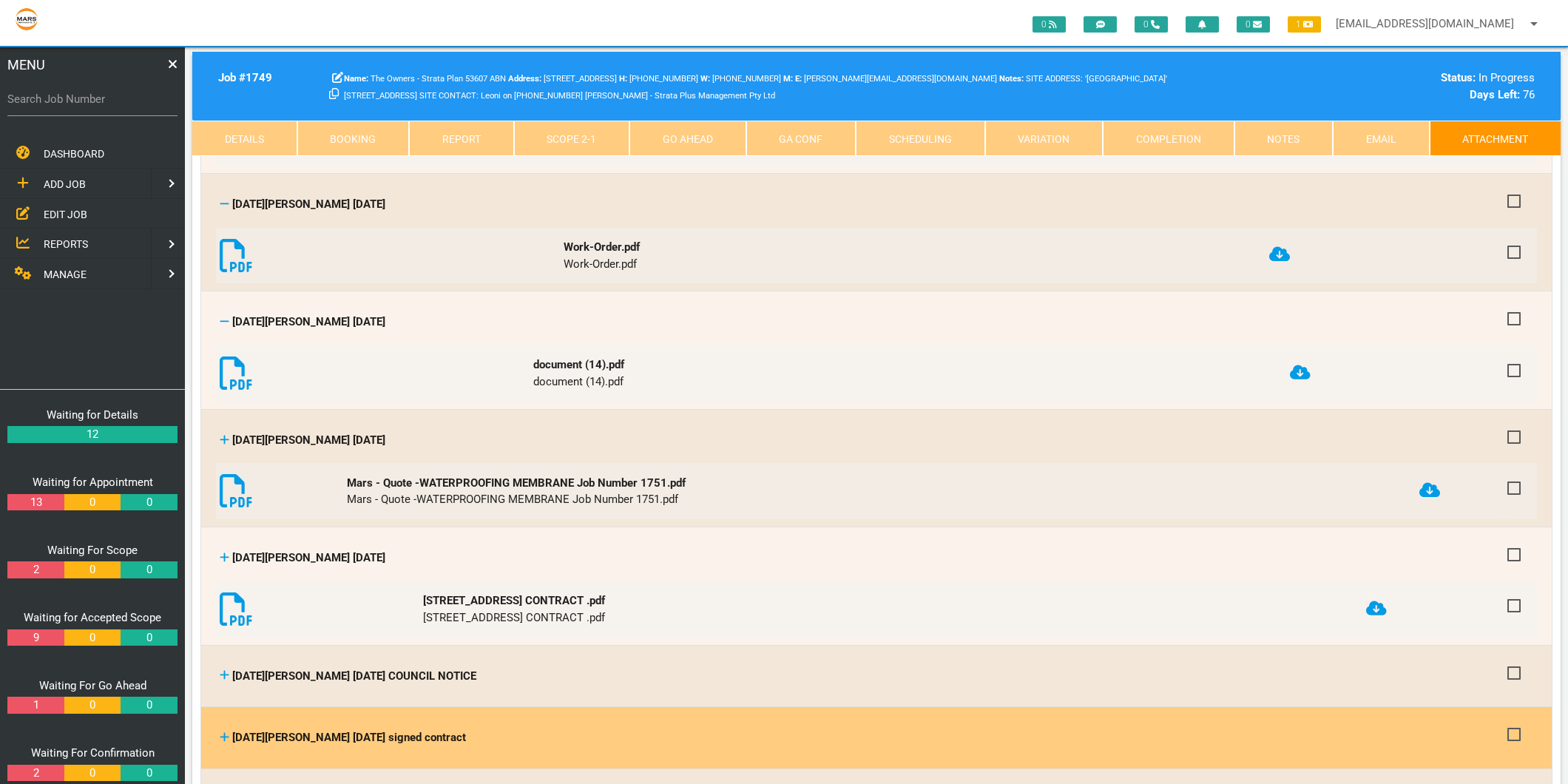
scroll to position [1889, 0]
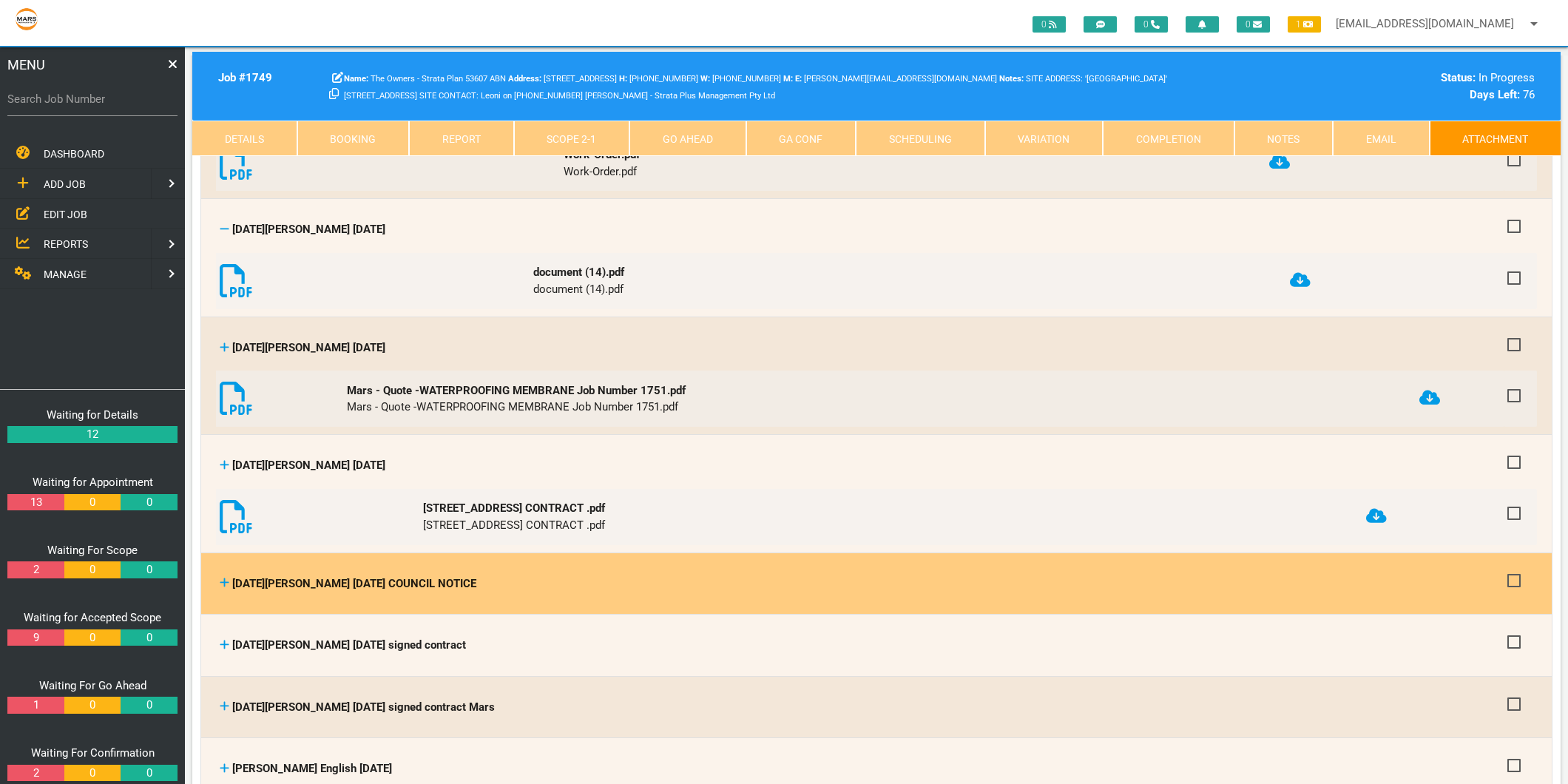
click at [226, 577] on icon at bounding box center [224, 582] width 10 height 11
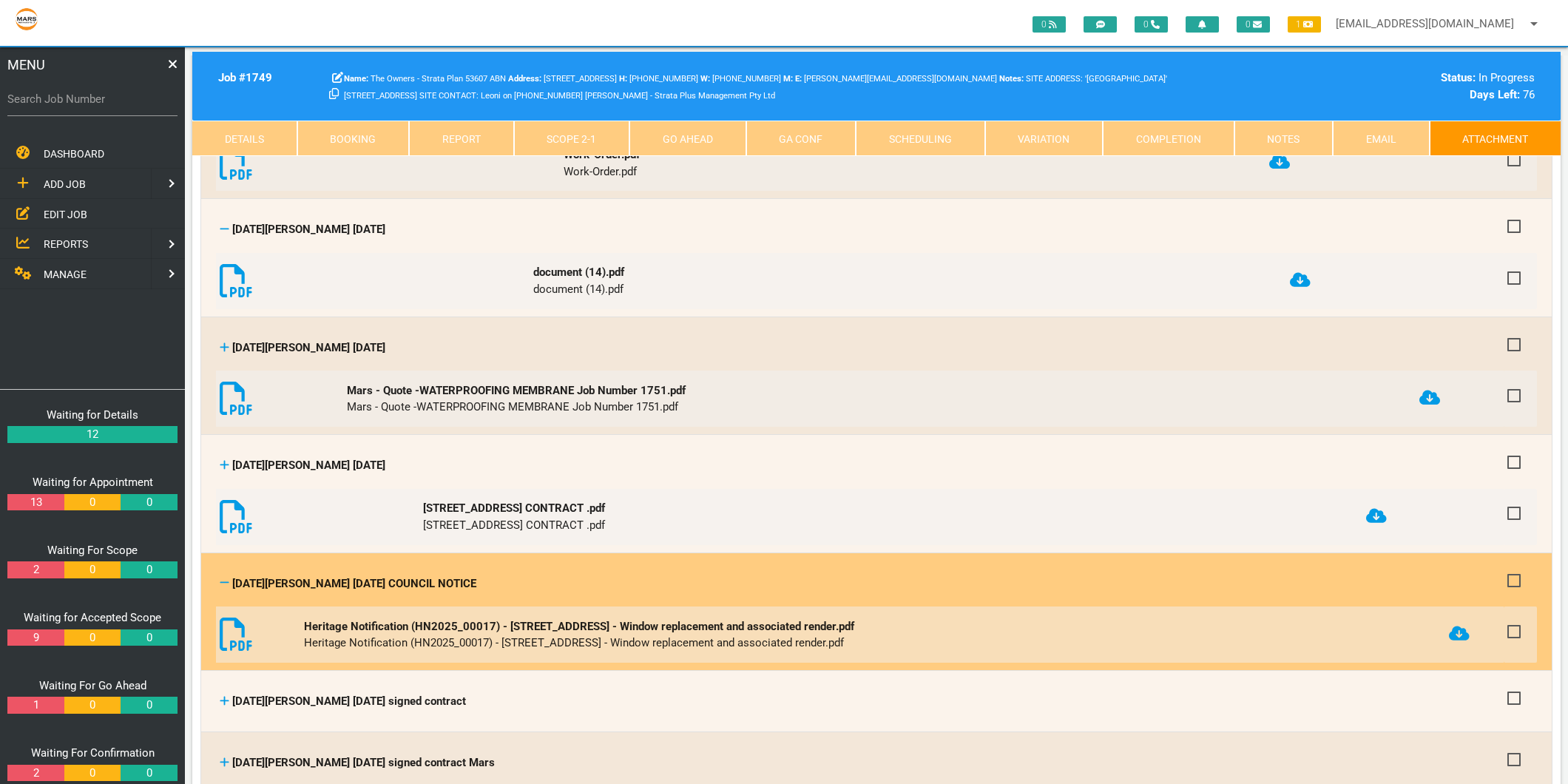
click at [1459, 626] on icon at bounding box center [1460, 633] width 21 height 15
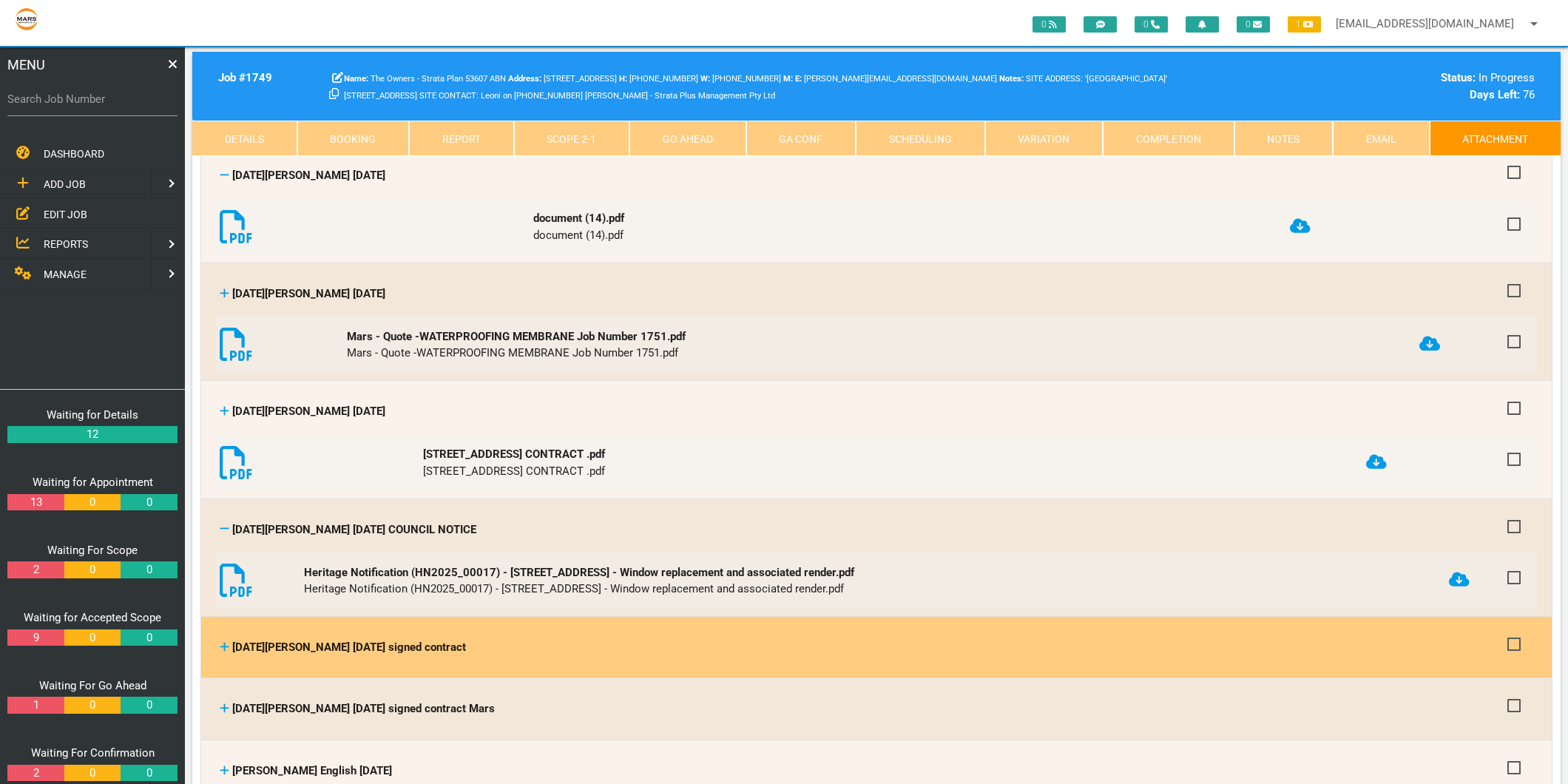
scroll to position [1972, 0]
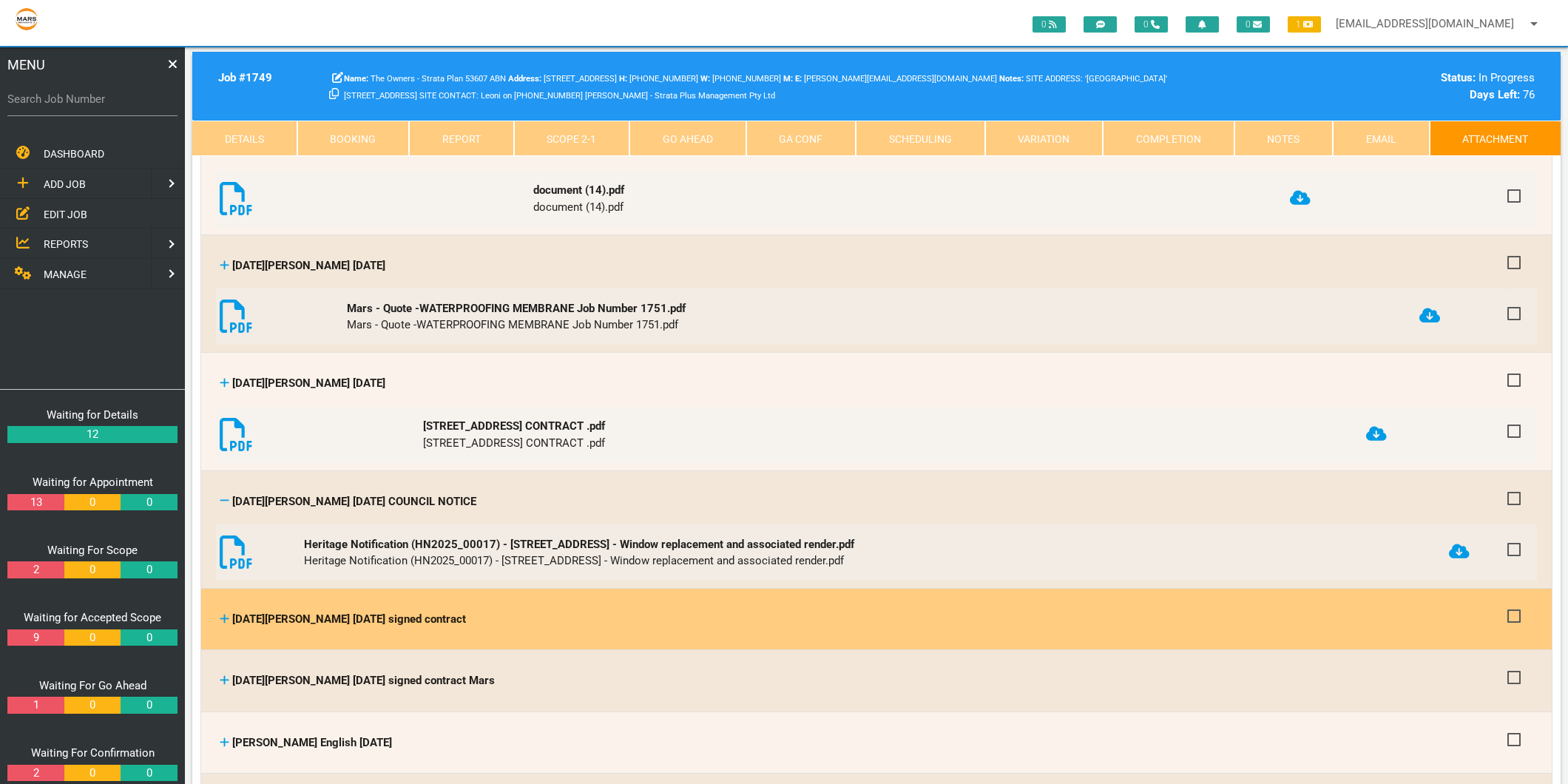
click at [222, 614] on icon at bounding box center [225, 618] width 9 height 9
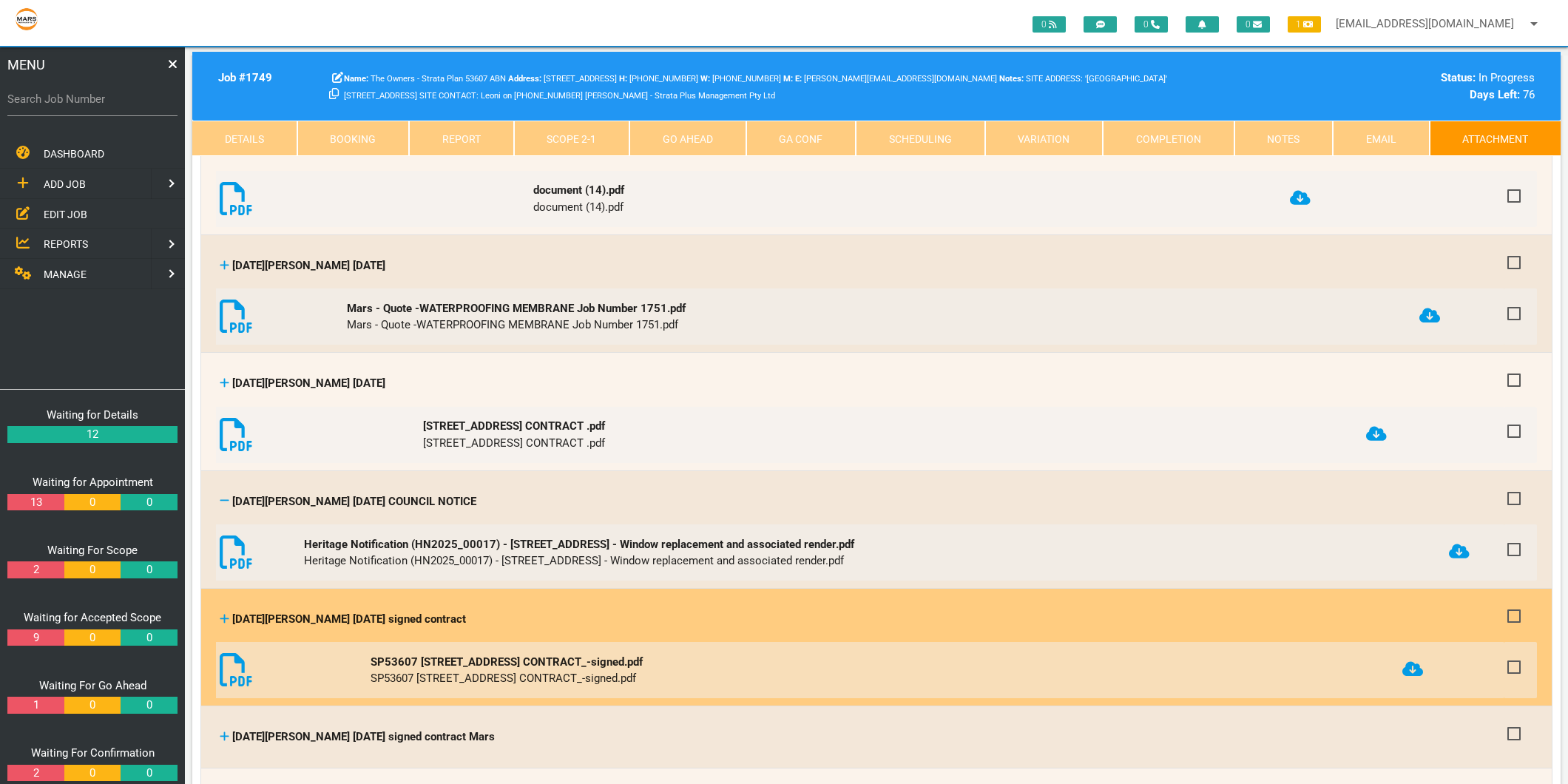
click at [1422, 660] on icon at bounding box center [1413, 668] width 21 height 17
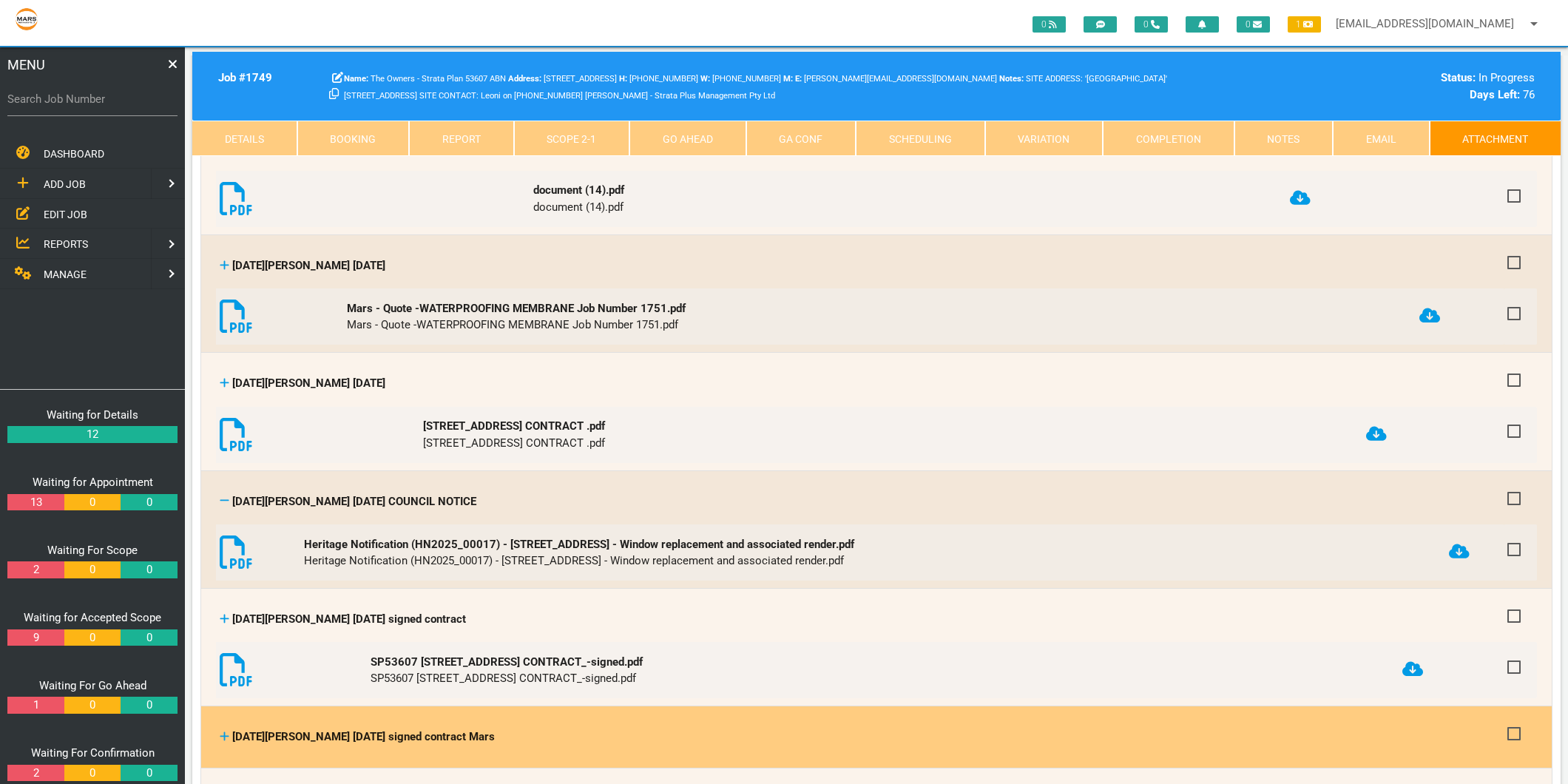
click at [225, 732] on icon at bounding box center [225, 736] width 9 height 9
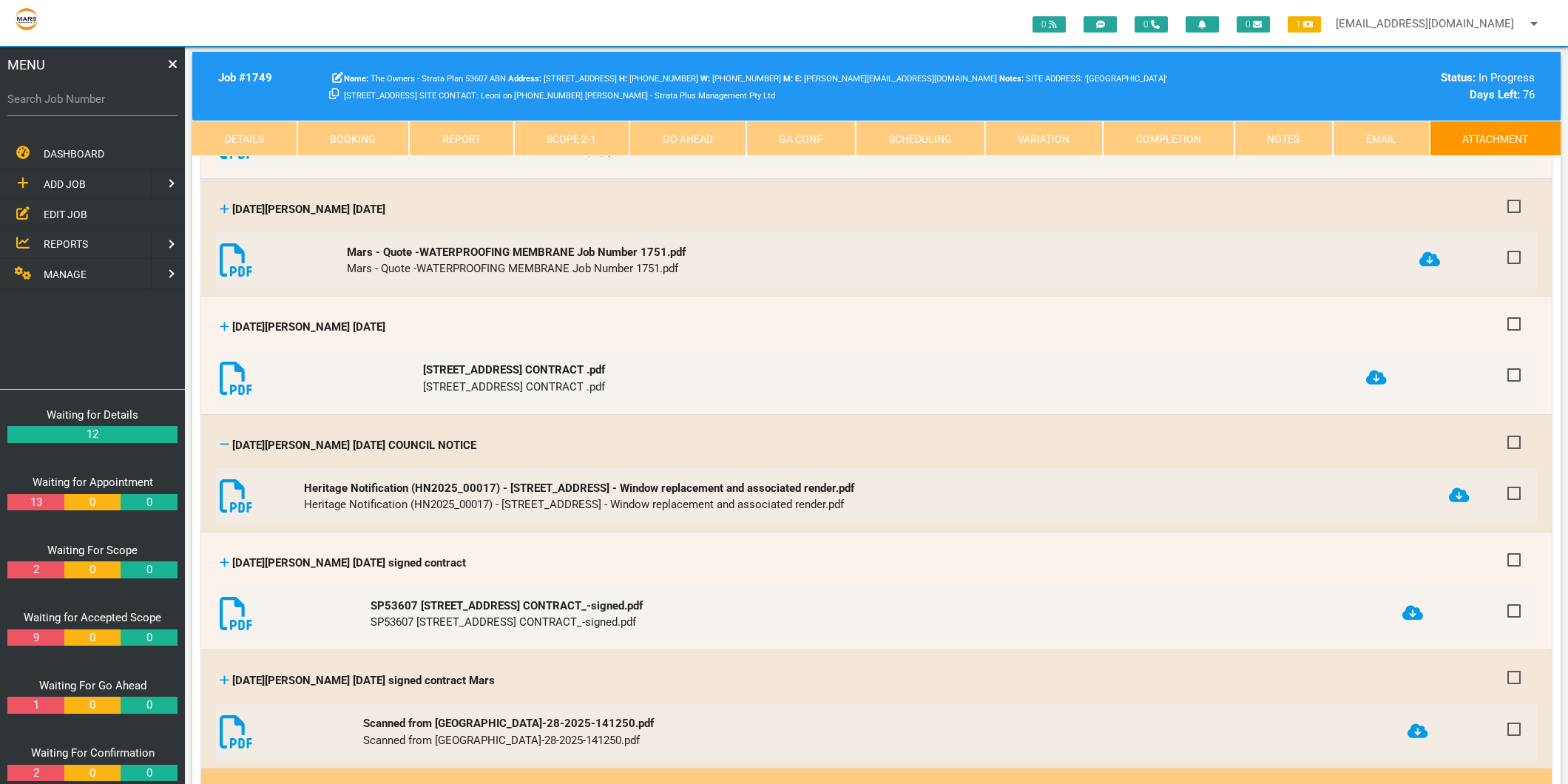
scroll to position [2136, 0]
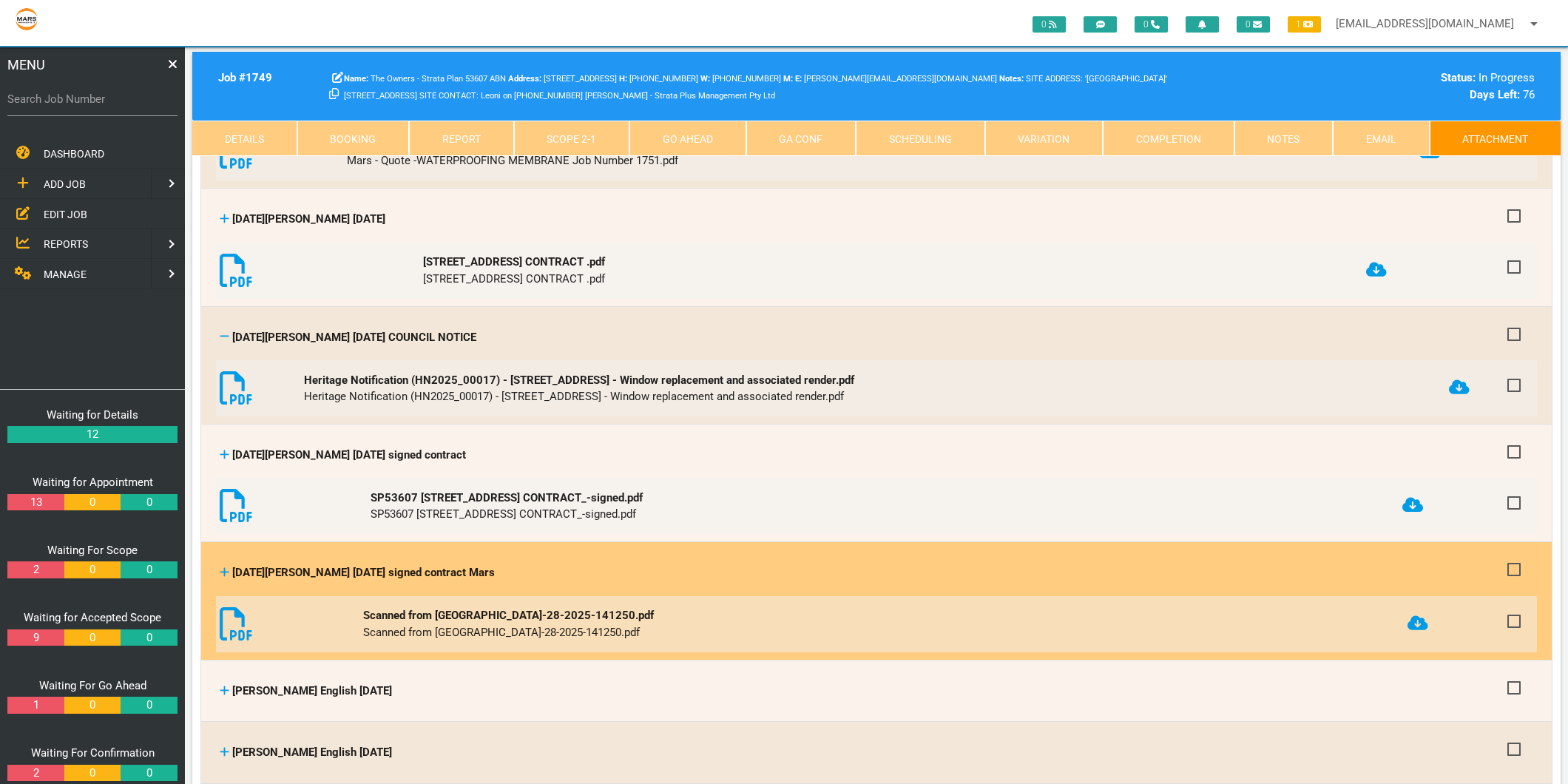
click at [1413, 615] on icon at bounding box center [1418, 623] width 21 height 17
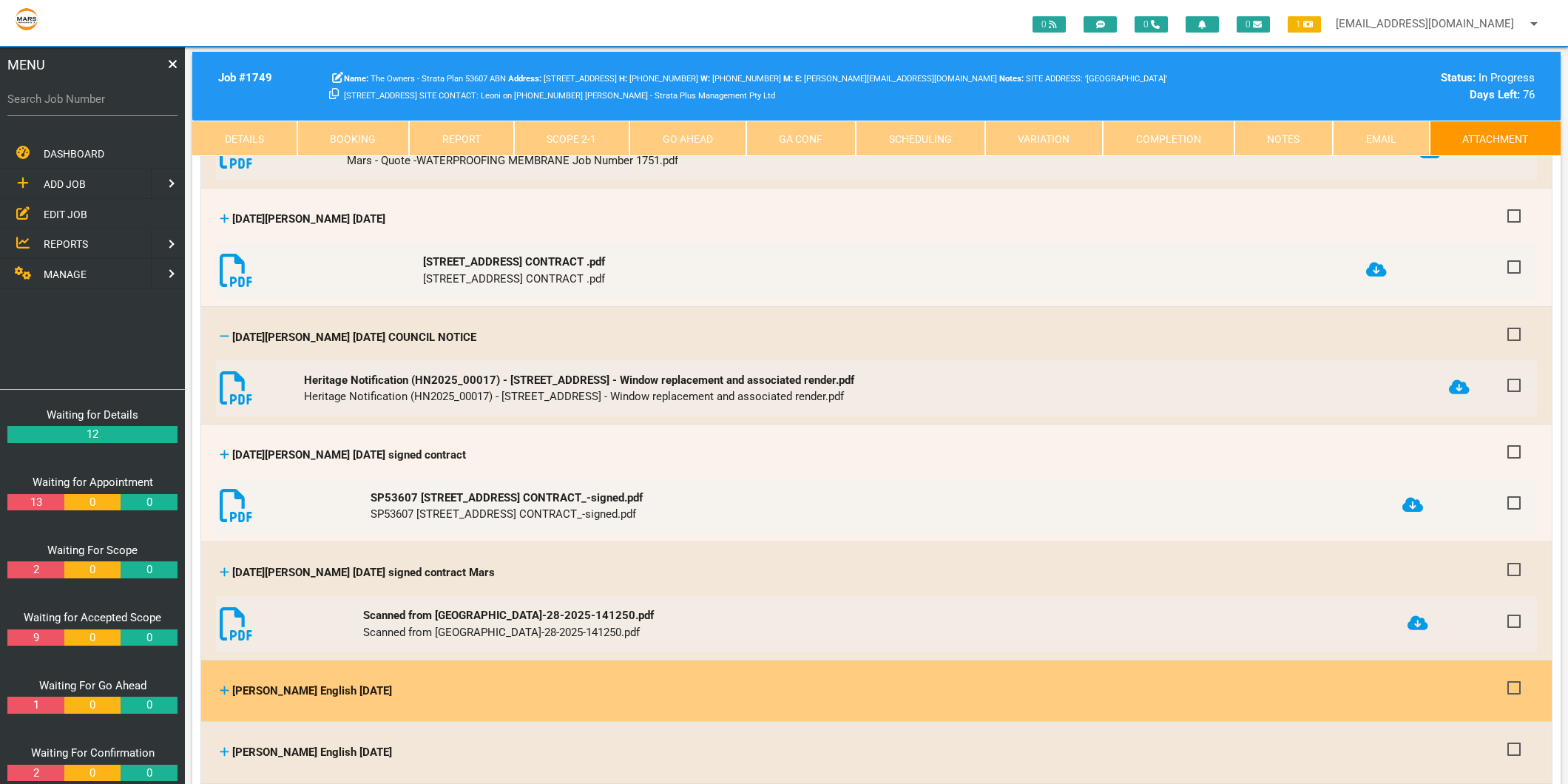
click at [224, 686] on icon at bounding box center [225, 690] width 9 height 9
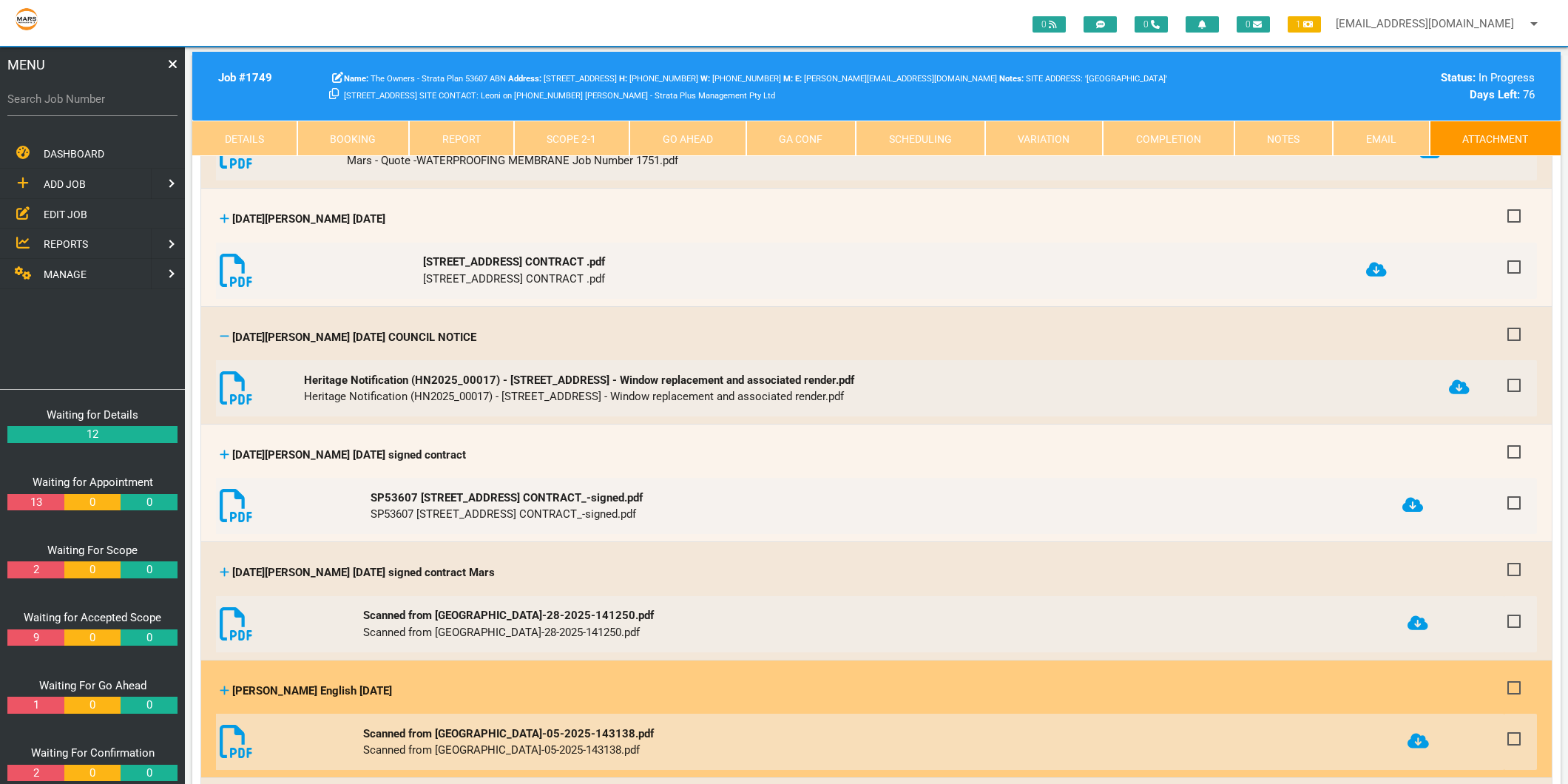
click at [1415, 732] on icon at bounding box center [1418, 740] width 21 height 17
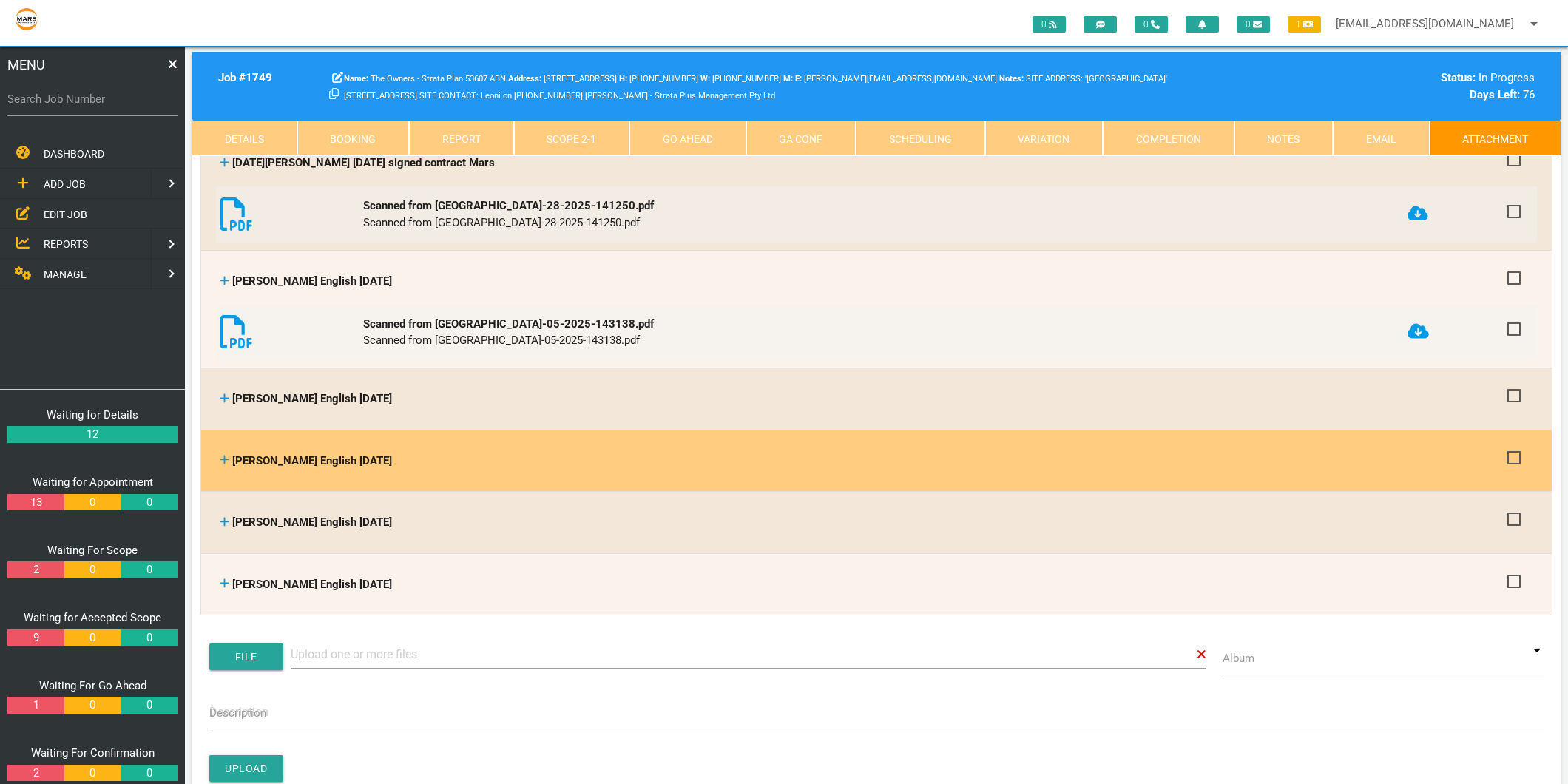
scroll to position [2547, 0]
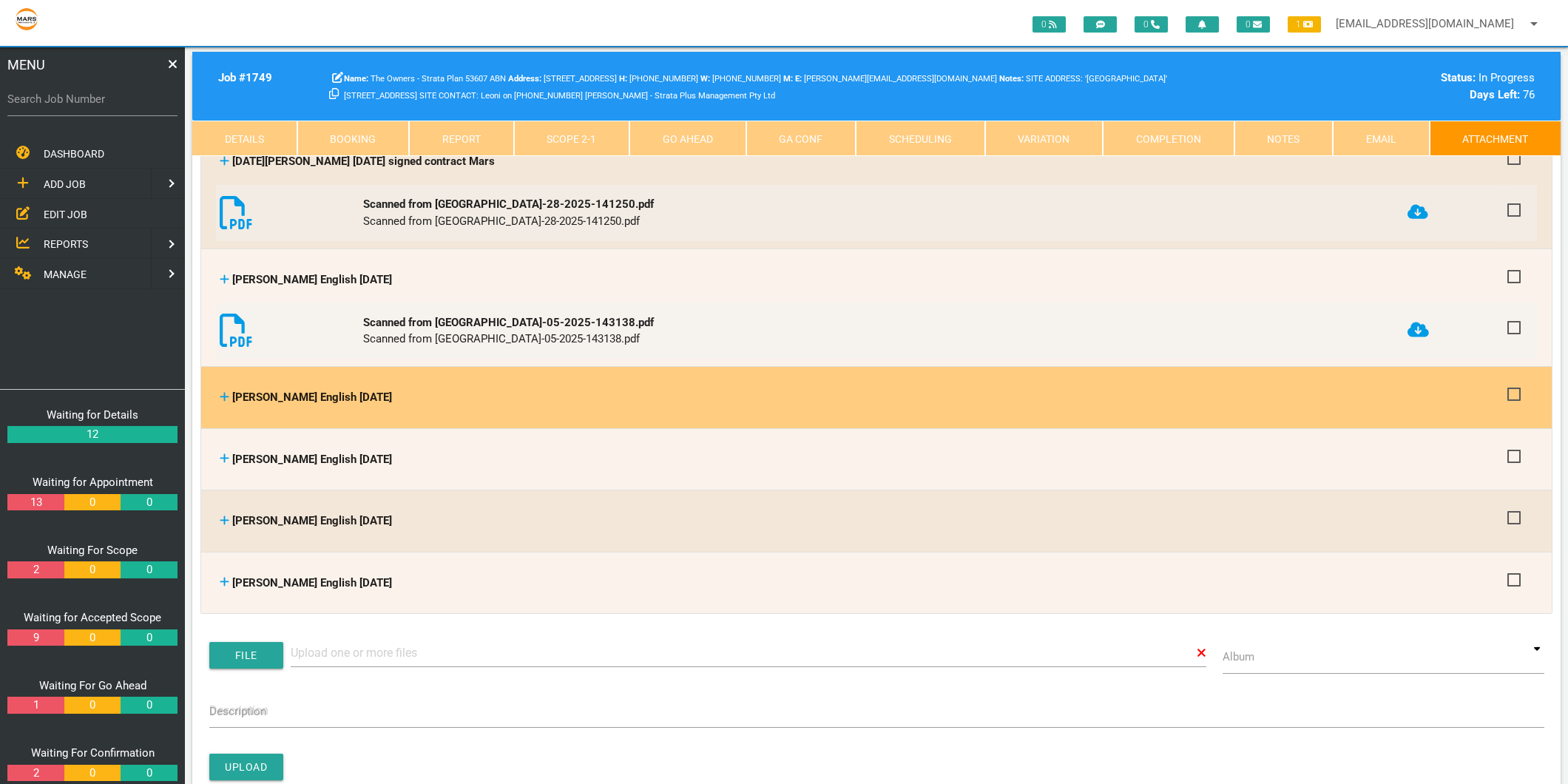
click at [222, 391] on icon at bounding box center [224, 396] width 10 height 11
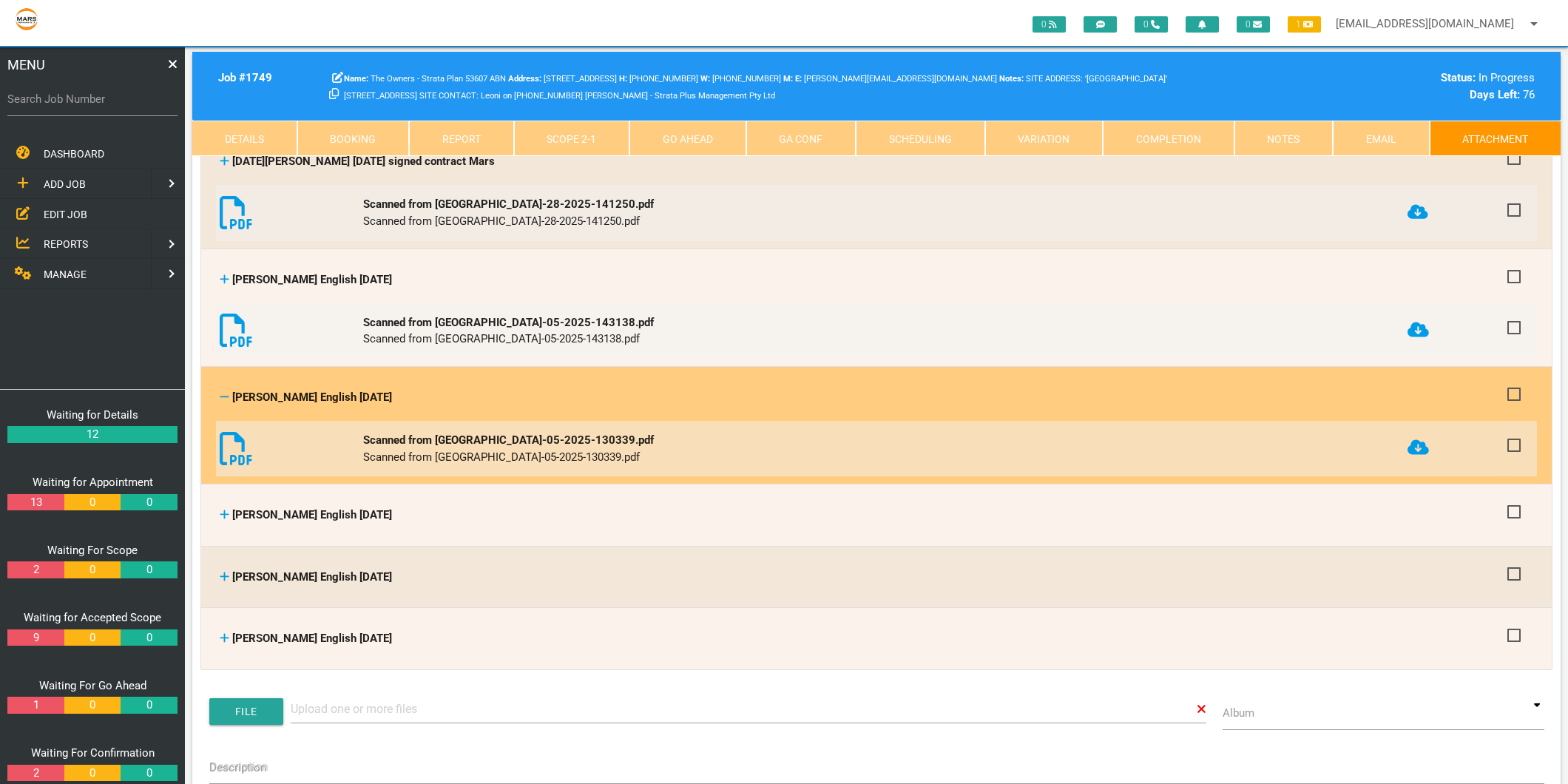
click at [1408, 440] on icon at bounding box center [1418, 448] width 21 height 15
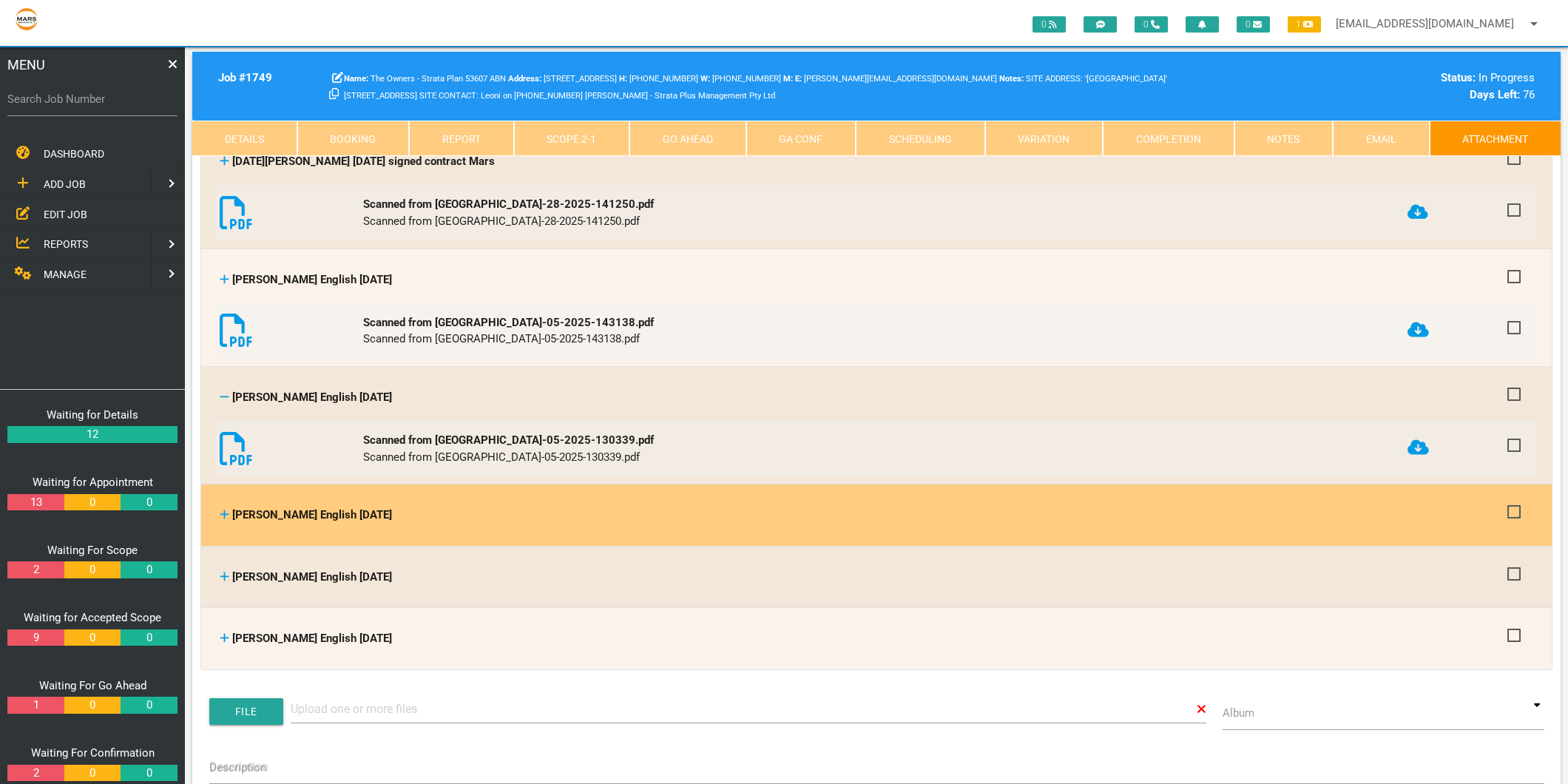
click at [222, 509] on icon at bounding box center [224, 514] width 10 height 11
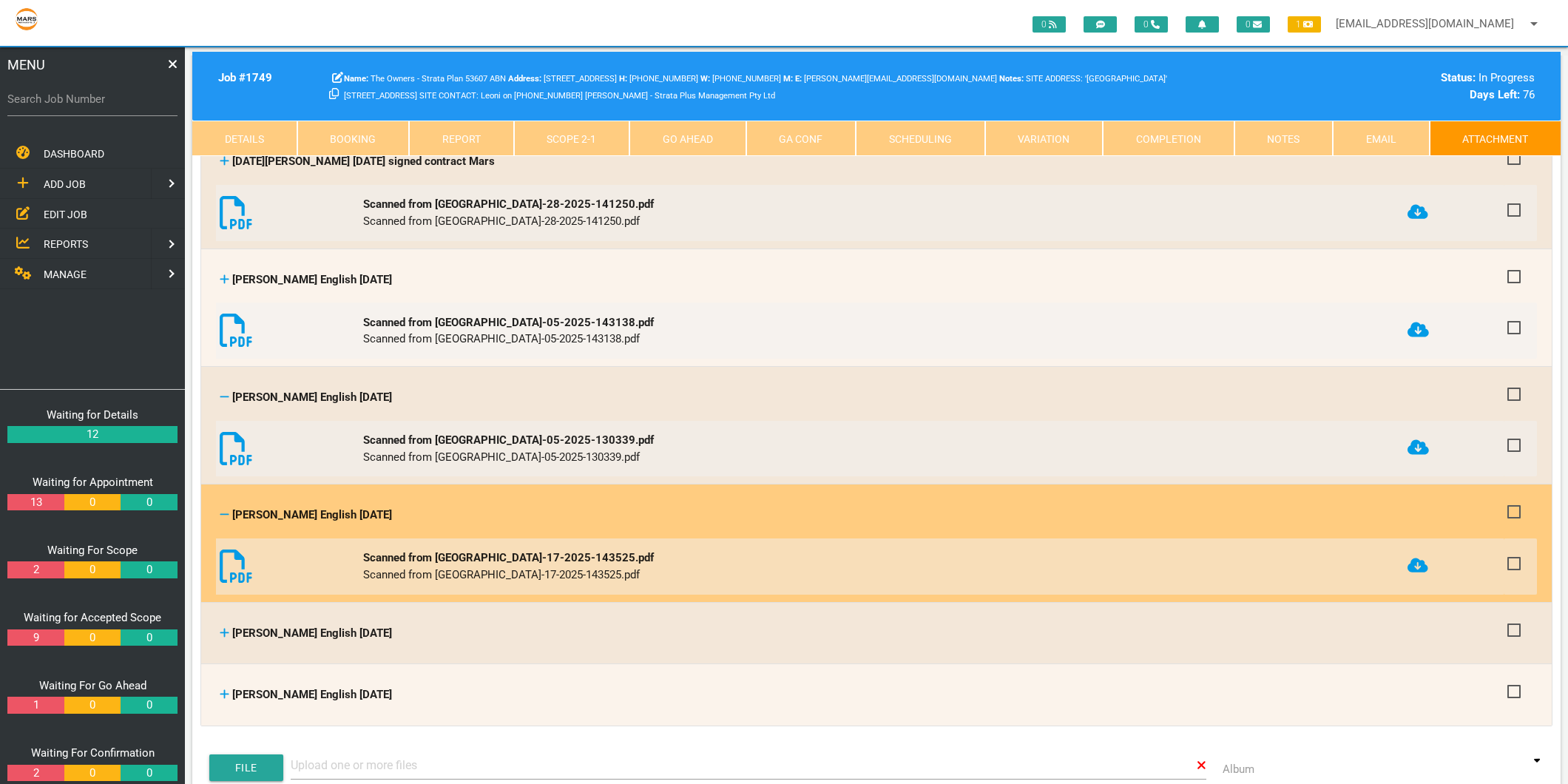
click at [1418, 557] on icon at bounding box center [1418, 565] width 21 height 15
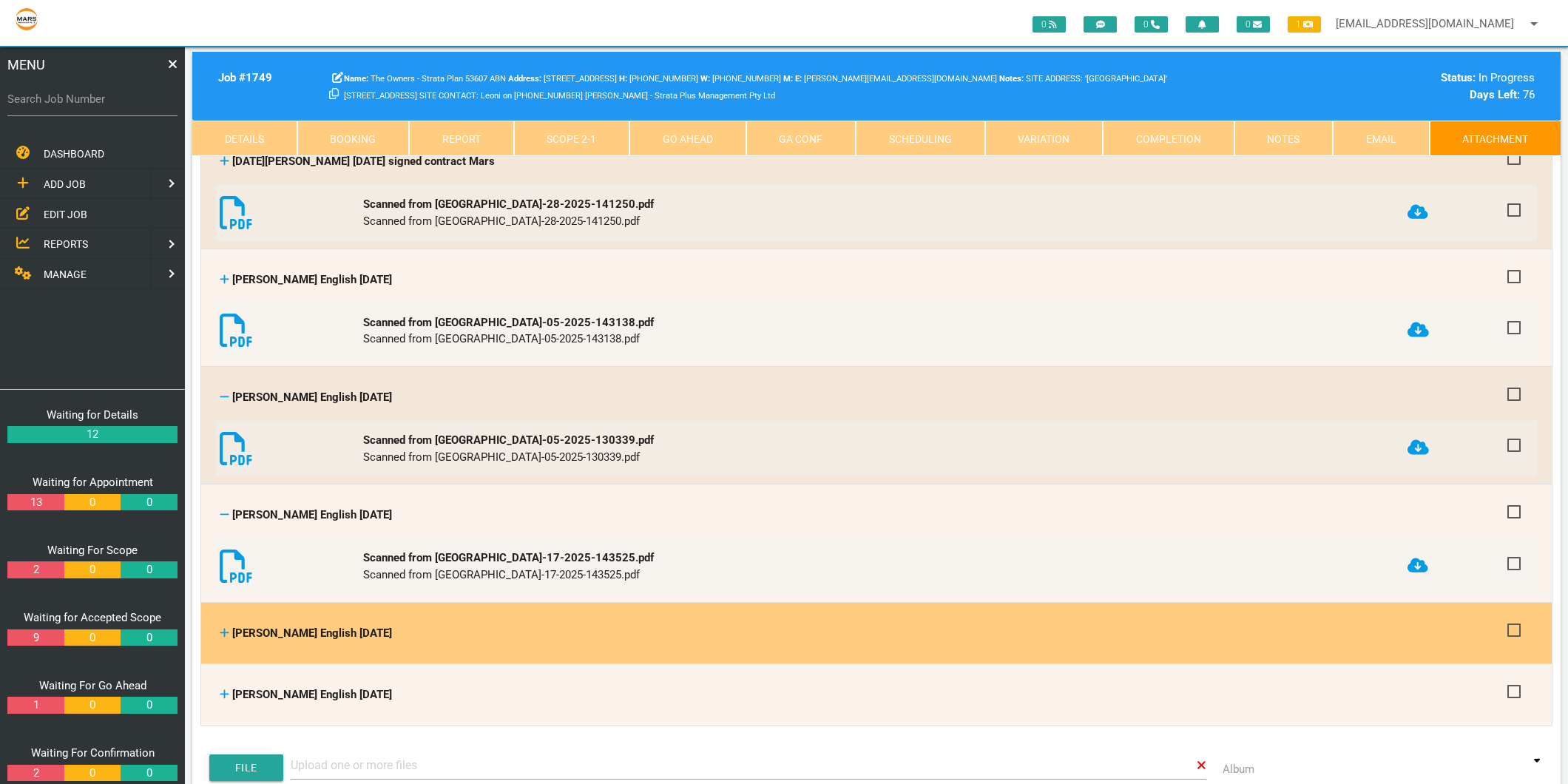
click at [225, 628] on icon at bounding box center [225, 633] width 9 height 9
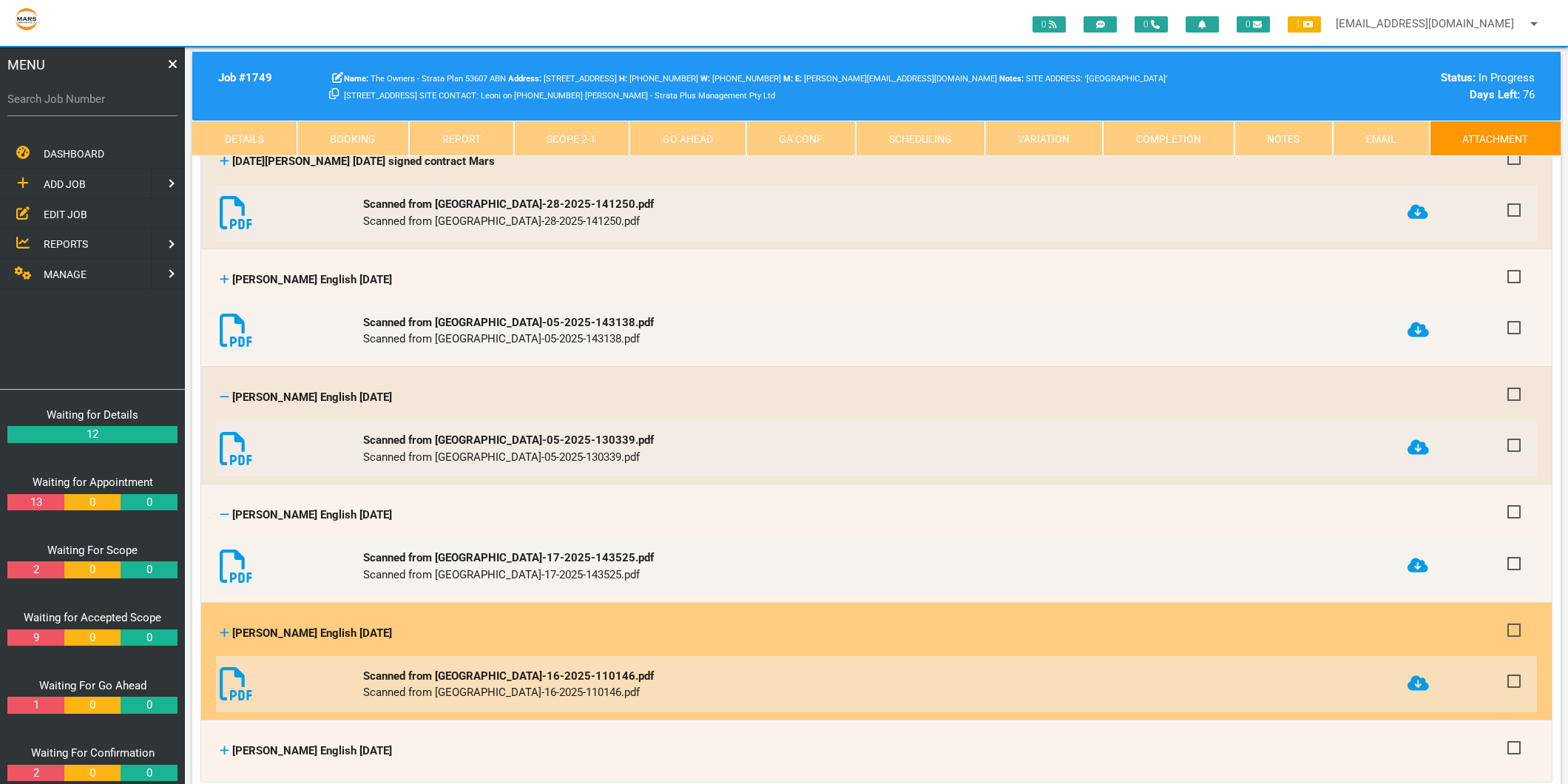
click at [1408, 676] on icon at bounding box center [1418, 683] width 21 height 15
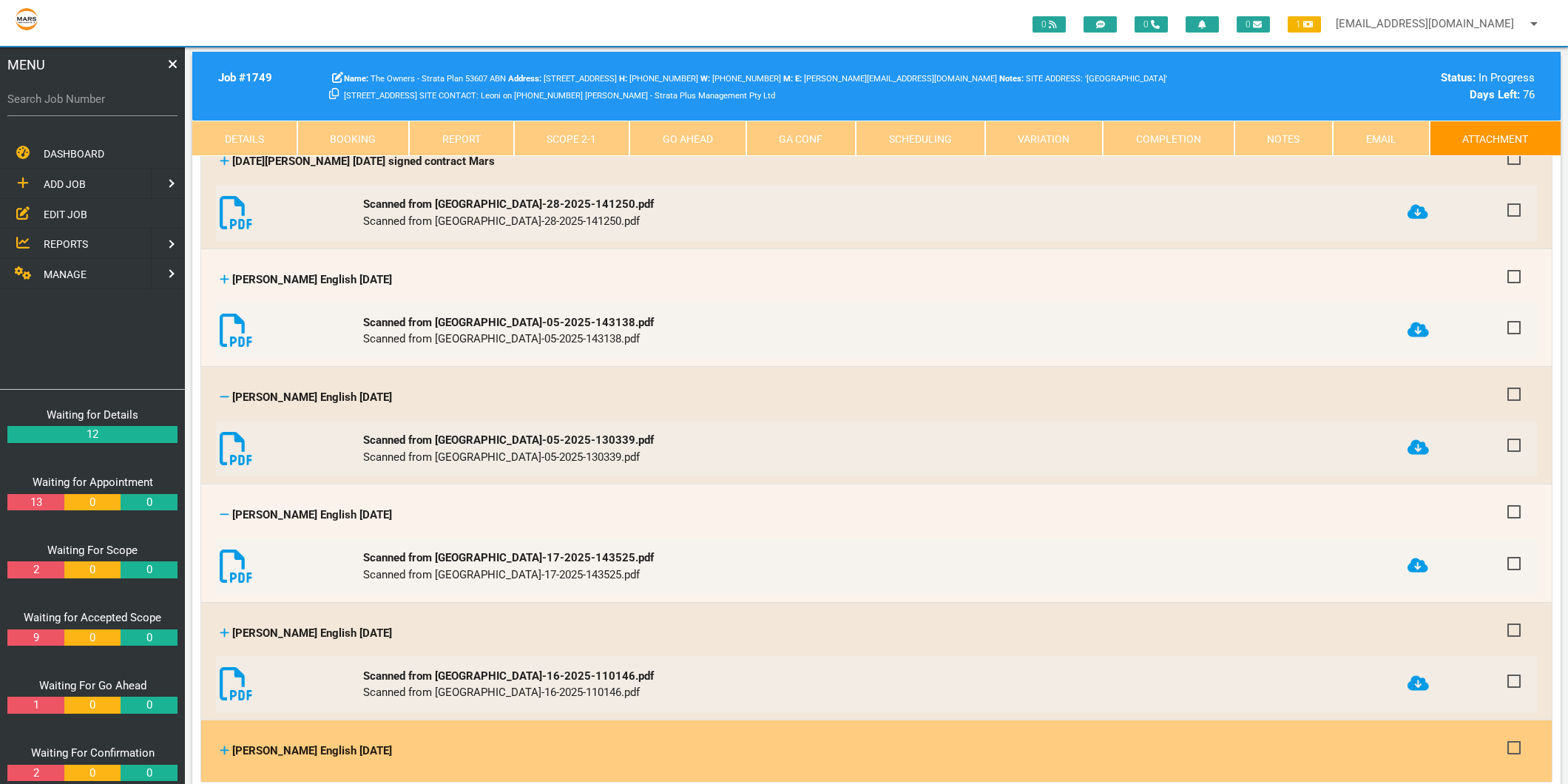
click at [229, 742] on div "[PERSON_NAME] English [DATE]" at bounding box center [860, 750] width 1281 height 17
click at [222, 744] on icon at bounding box center [224, 750] width 10 height 11
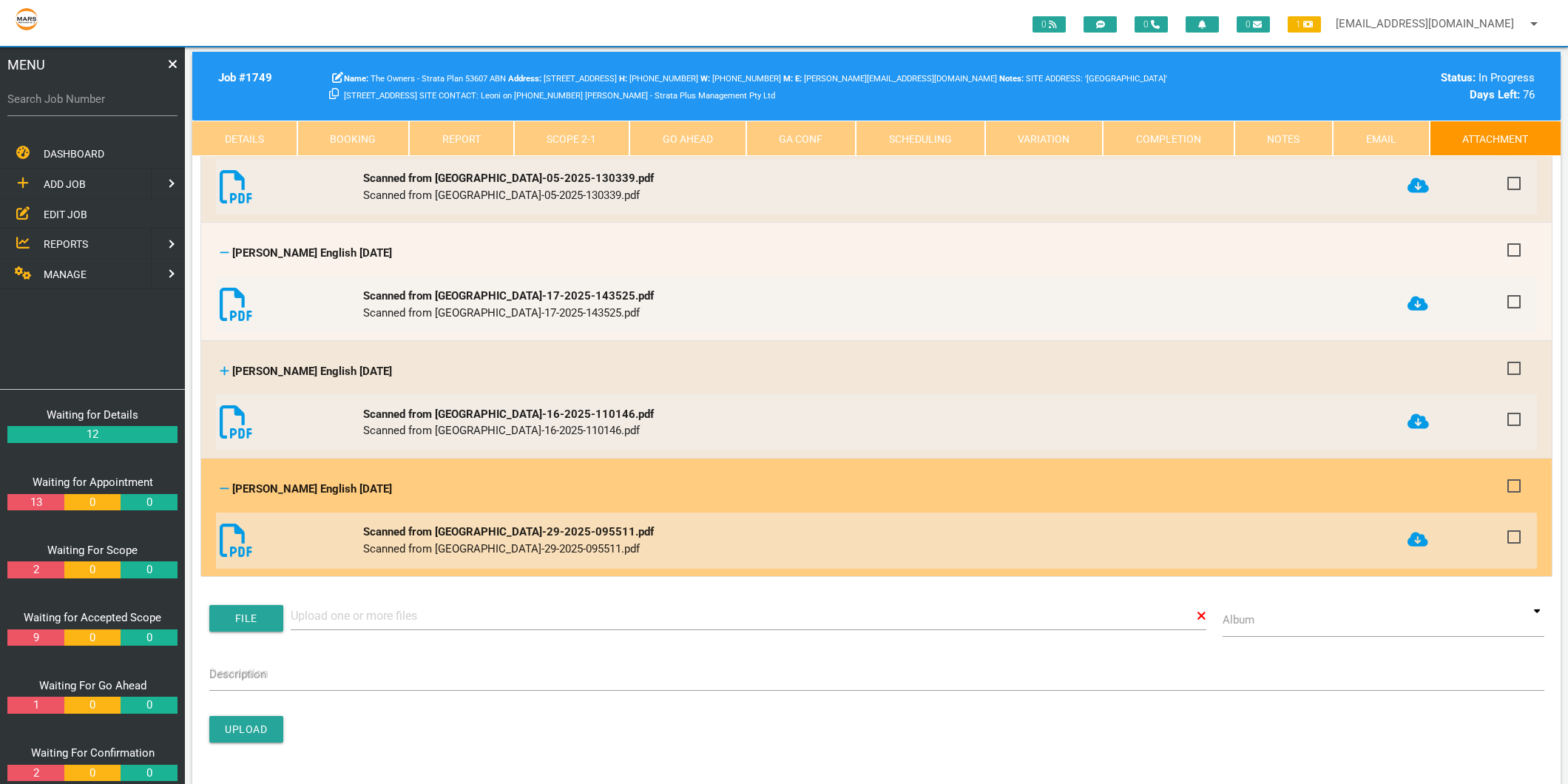
scroll to position [2875, 0]
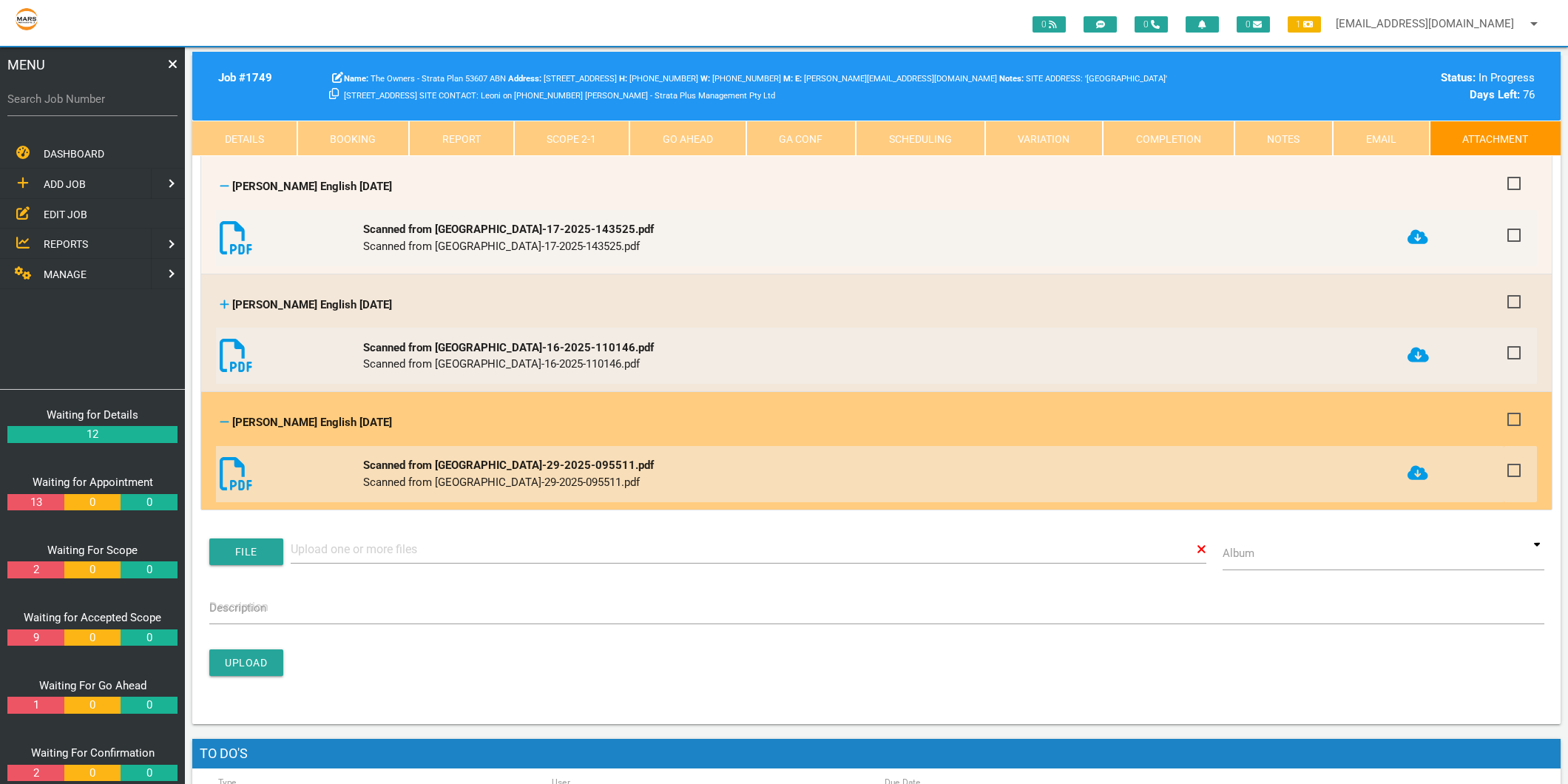
click at [1415, 465] on icon at bounding box center [1418, 472] width 21 height 15
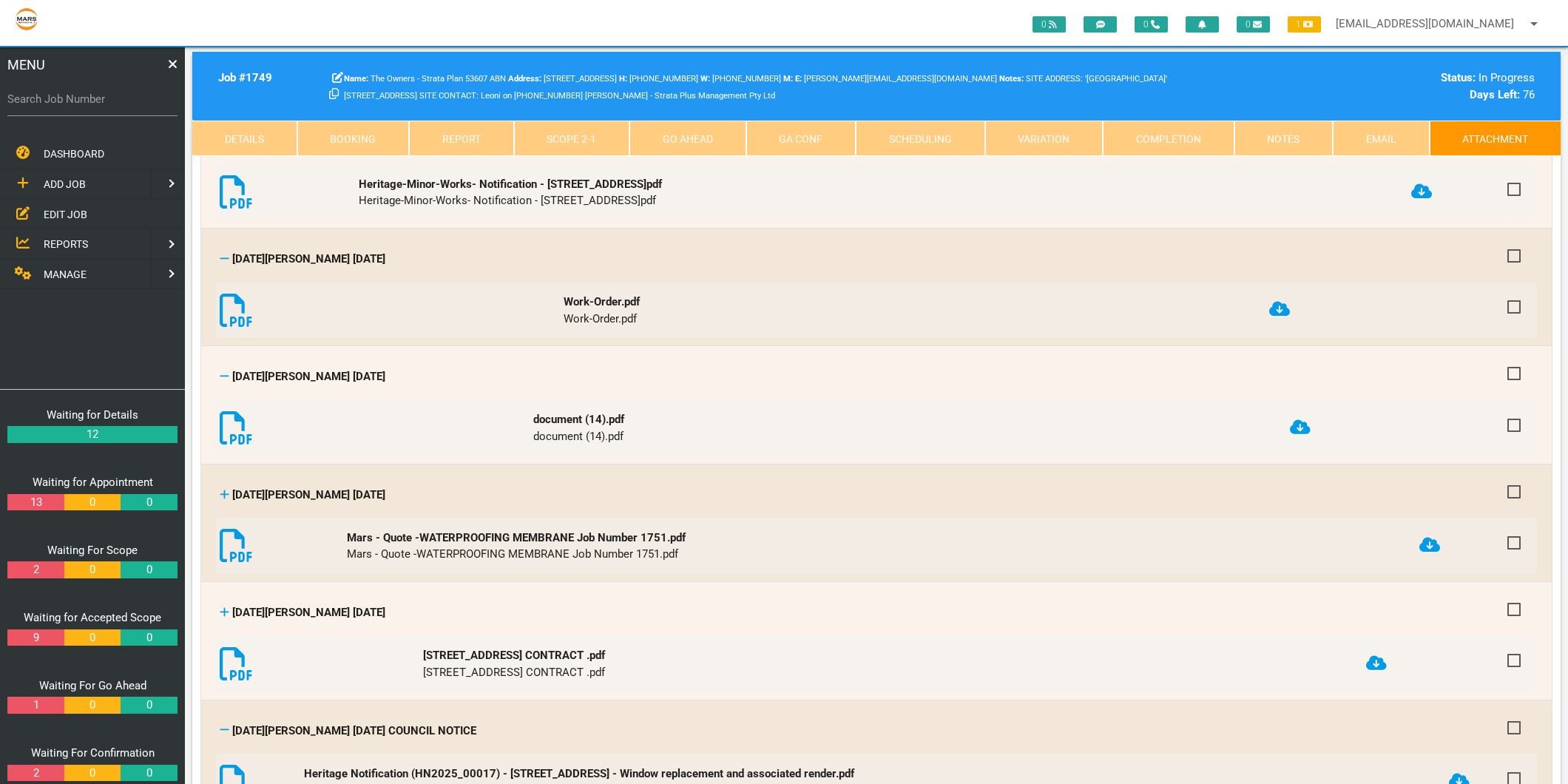
scroll to position [1396, 0]
